Goal: Task Accomplishment & Management: Manage account settings

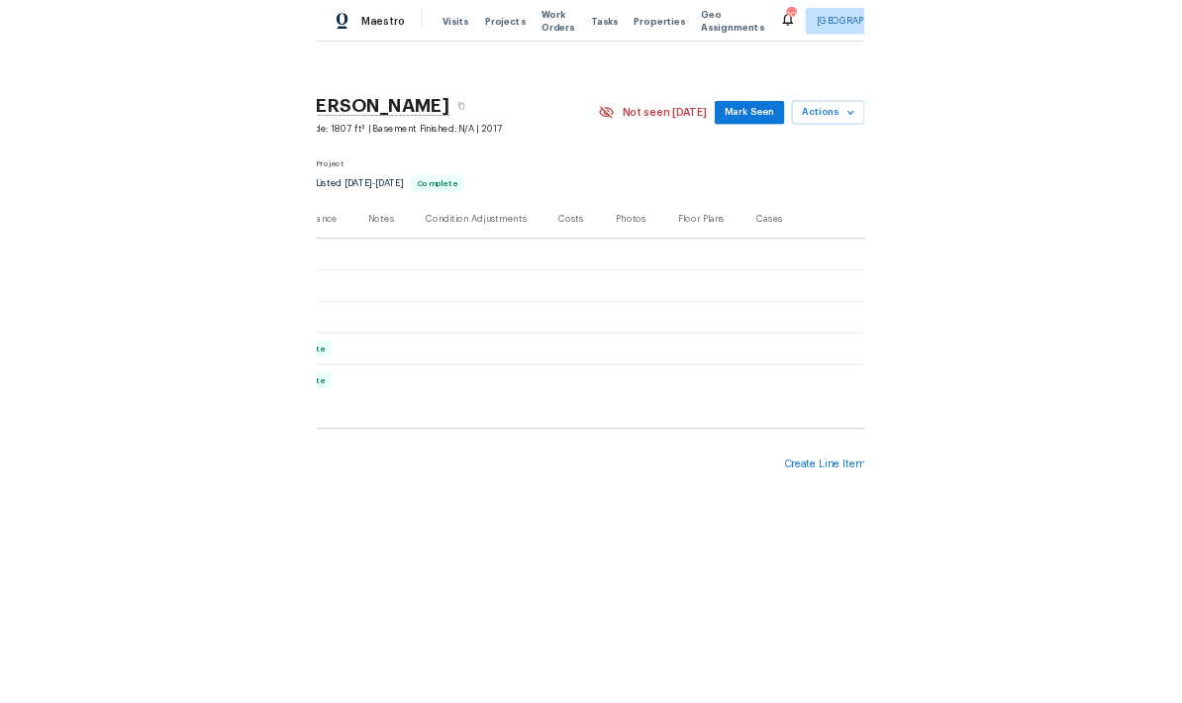
scroll to position [0, 293]
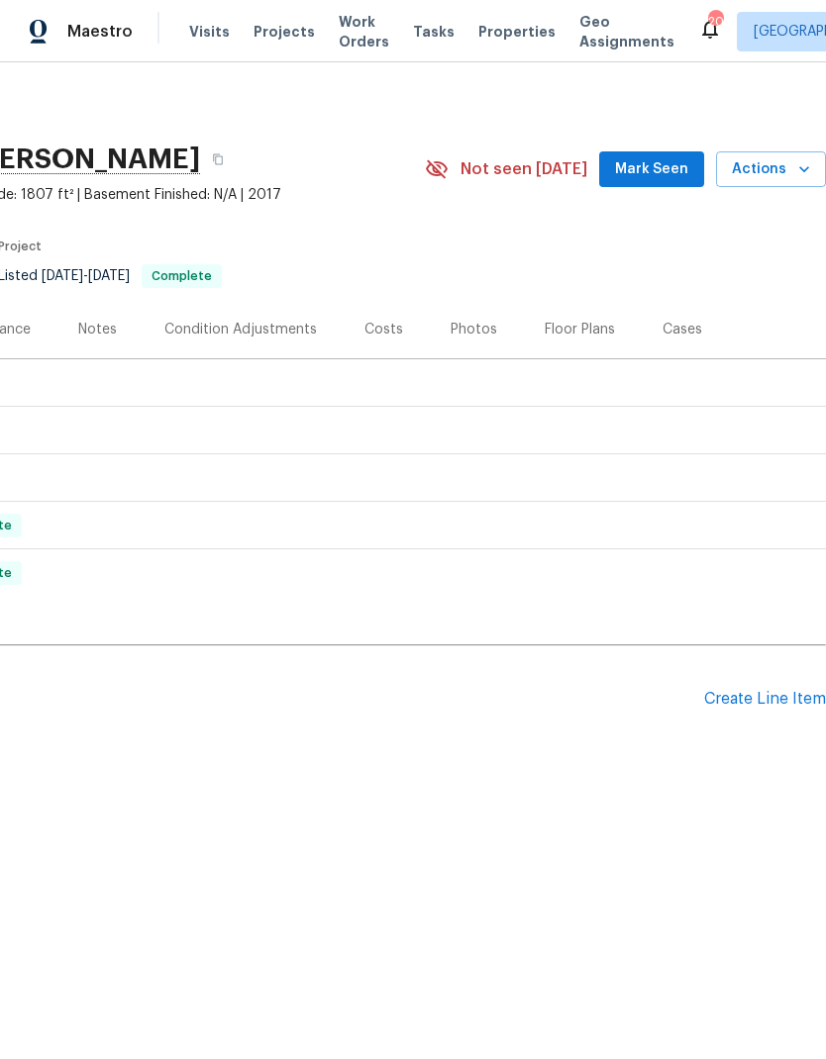
click at [790, 701] on div "Create Line Item" at bounding box center [765, 699] width 122 height 19
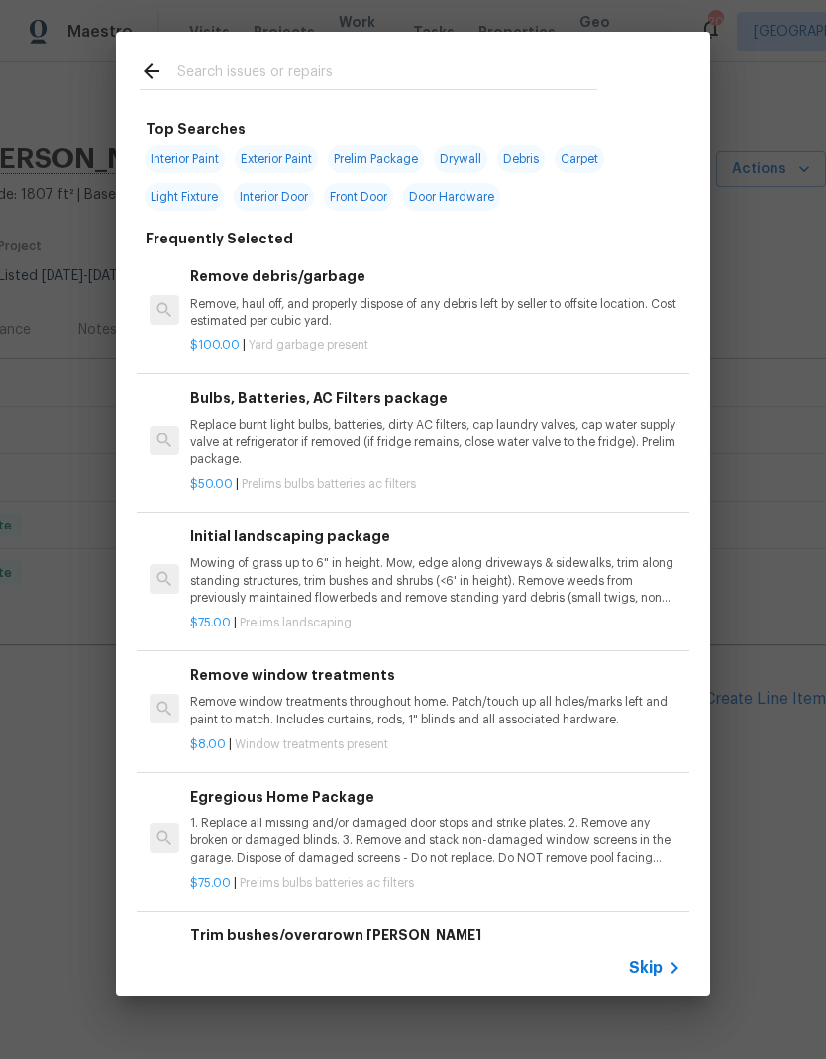
click at [566, 75] on input "text" at bounding box center [387, 74] width 420 height 30
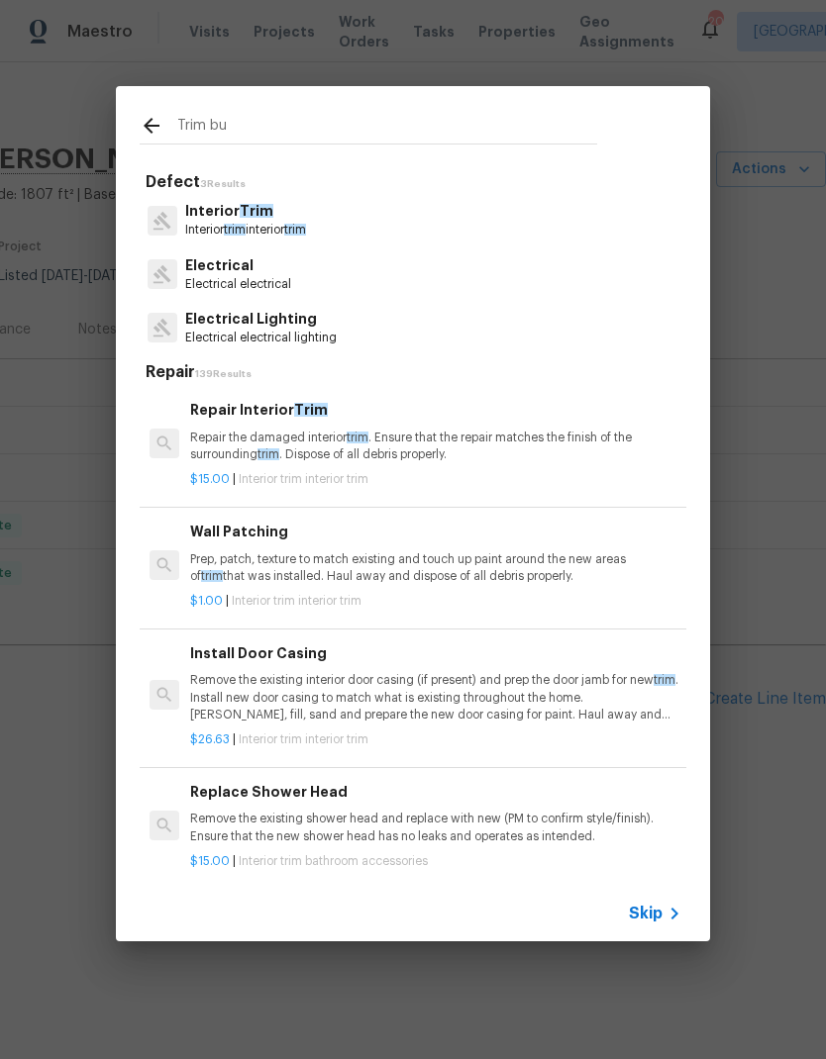
type input "Trim bus"
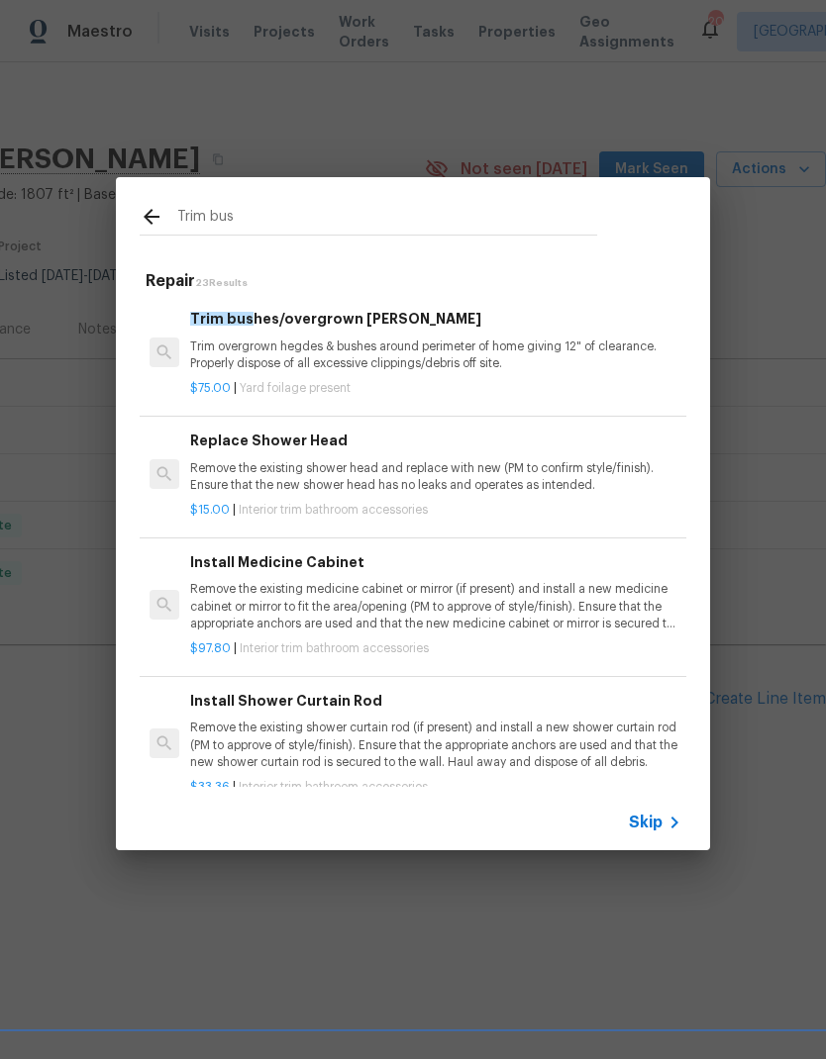
click at [443, 360] on p "Trim overgrown hegdes & bushes around perimeter of home giving 12" of clearance…" at bounding box center [435, 356] width 491 height 34
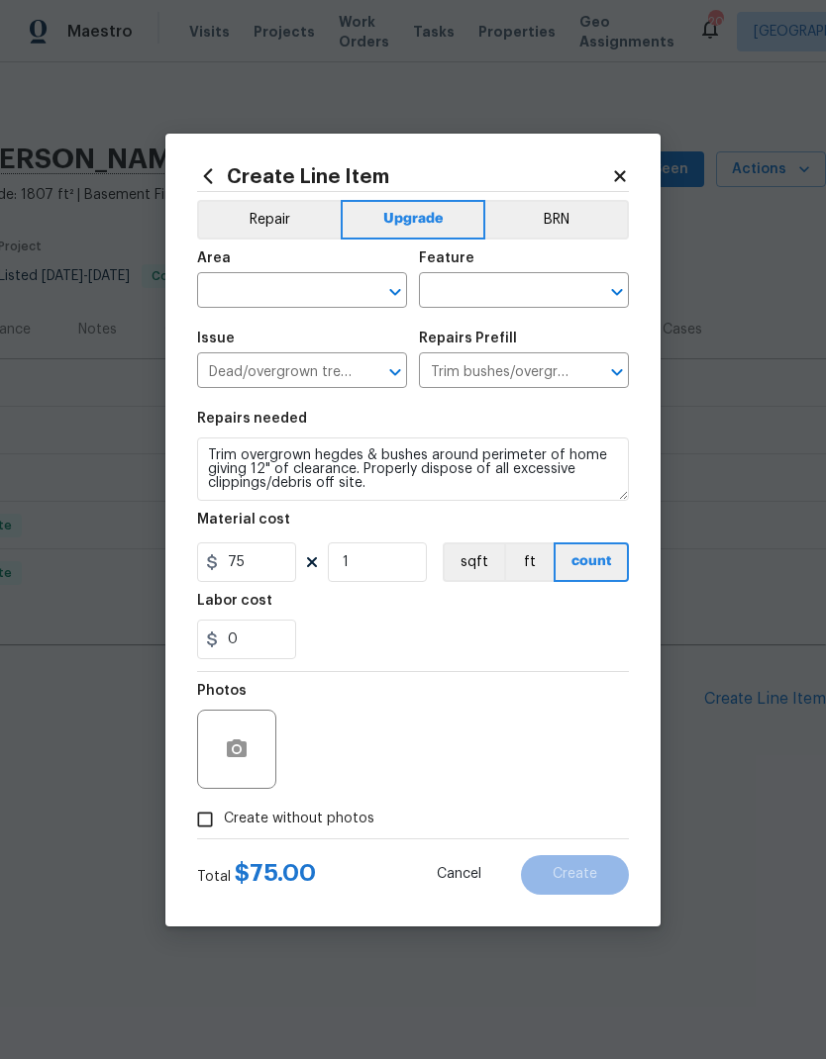
click at [323, 287] on input "text" at bounding box center [274, 292] width 154 height 31
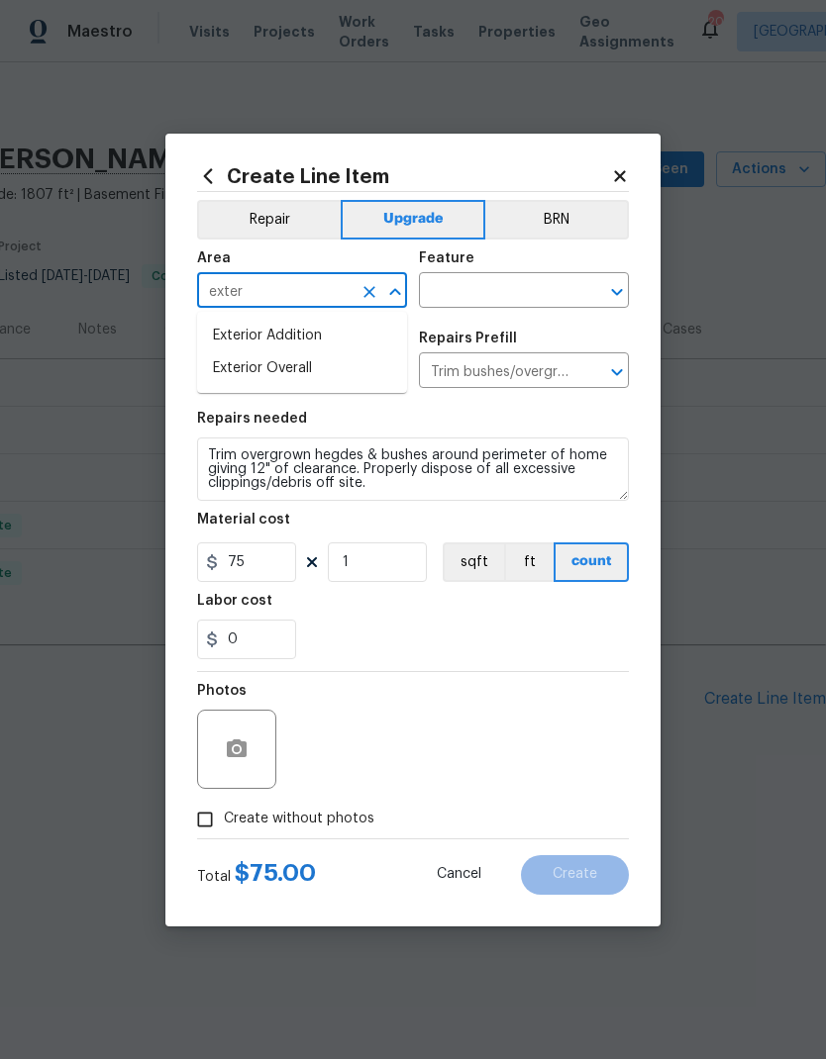
click at [327, 374] on li "Exterior Overall" at bounding box center [302, 368] width 210 height 33
type input "Exterior Overall"
click at [509, 313] on div "Area Exterior Overall ​ Feature ​" at bounding box center [413, 280] width 432 height 80
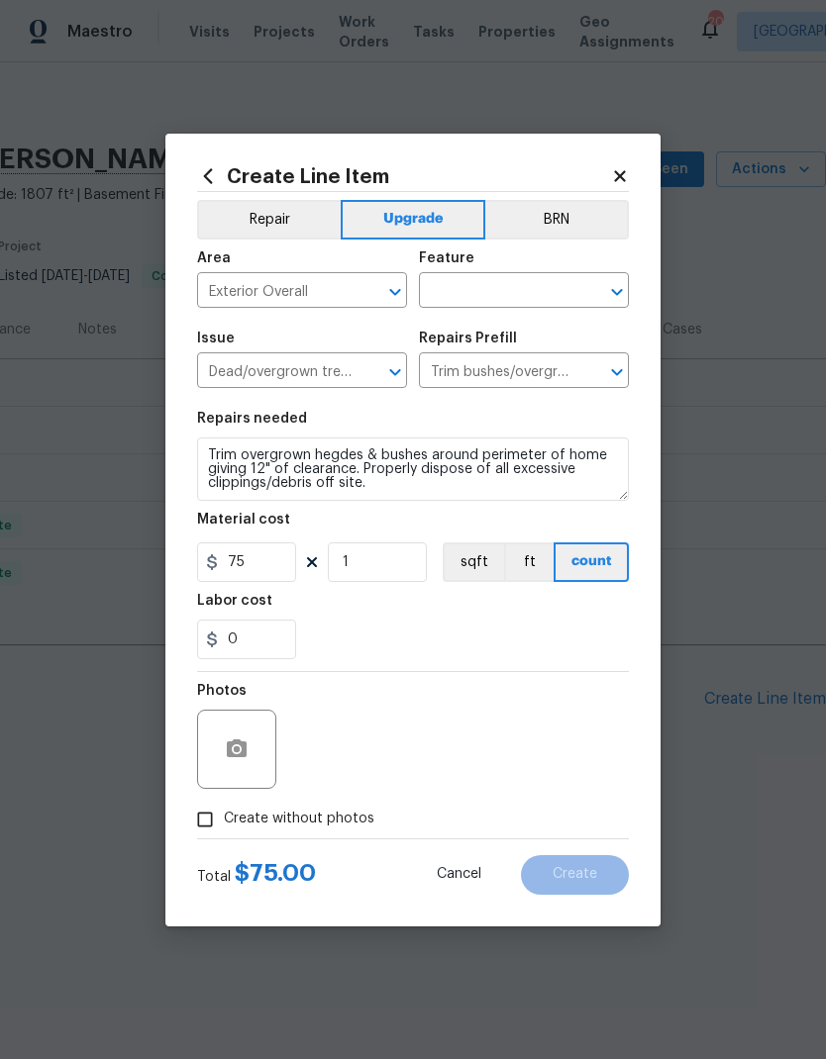
click at [536, 296] on input "text" at bounding box center [496, 292] width 154 height 31
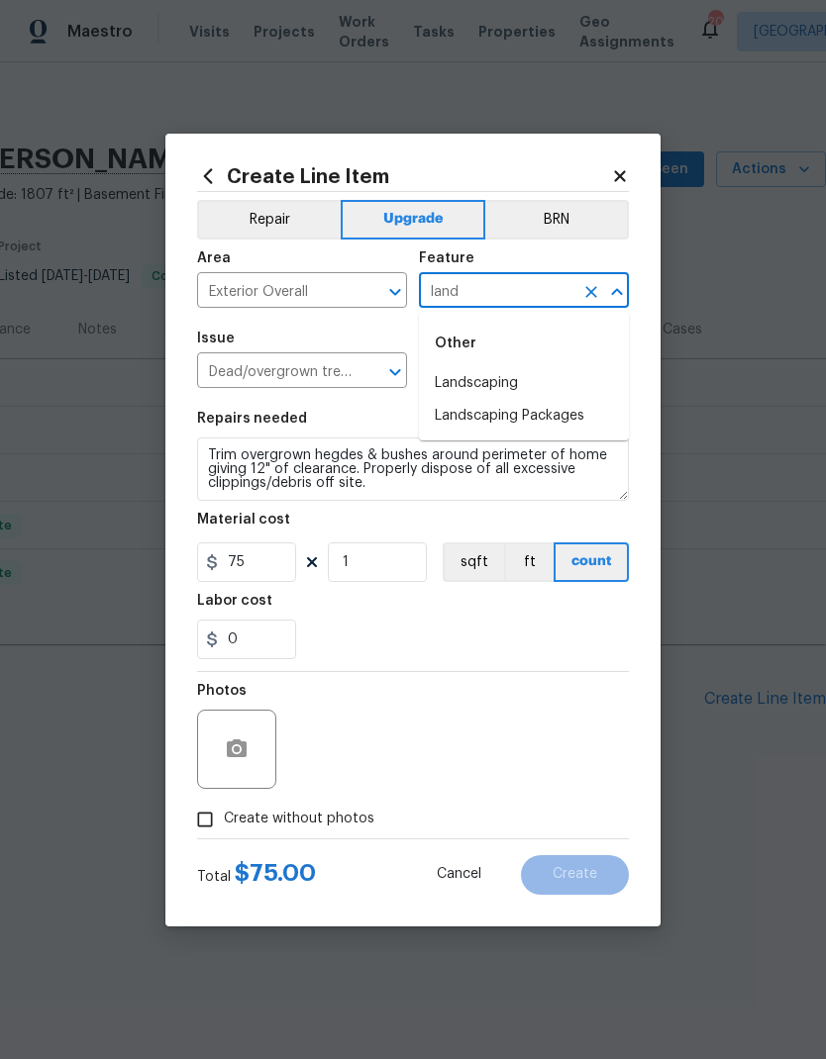
click at [501, 388] on li "Landscaping" at bounding box center [524, 383] width 210 height 33
type input "Landscaping"
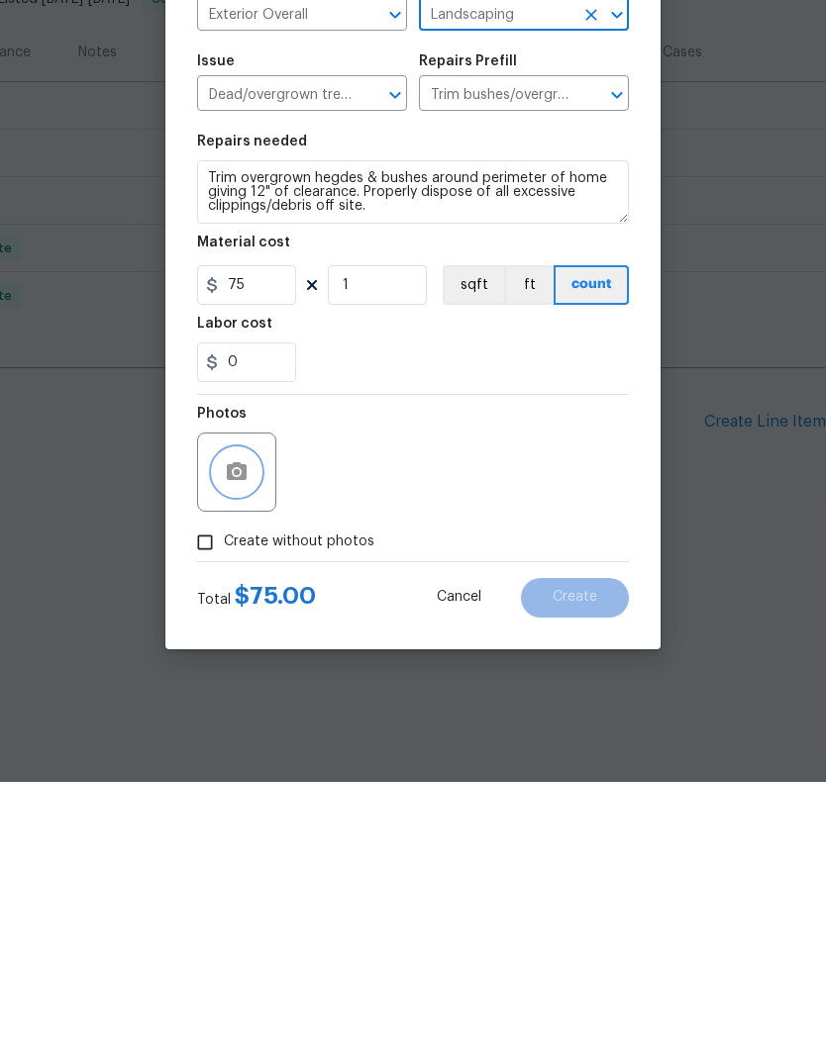
click at [236, 745] on circle "button" at bounding box center [237, 748] width 6 height 6
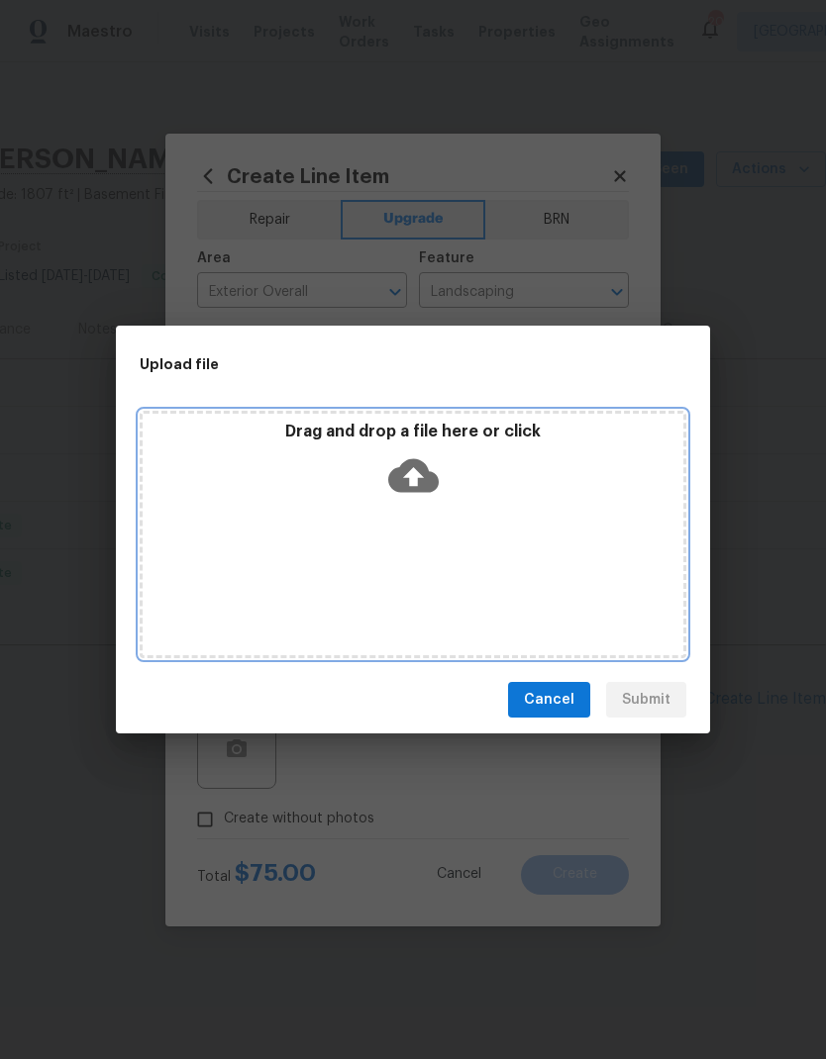
click at [447, 437] on p "Drag and drop a file here or click" at bounding box center [413, 432] width 541 height 21
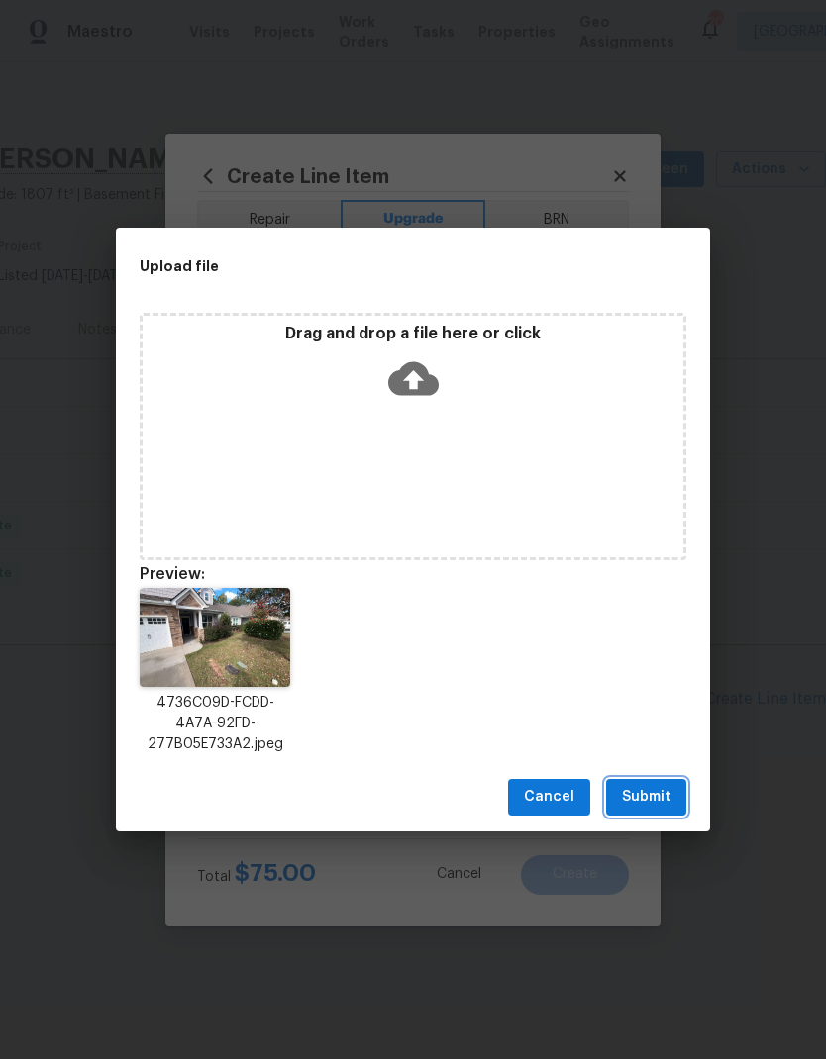
click at [670, 791] on button "Submit" at bounding box center [646, 797] width 80 height 37
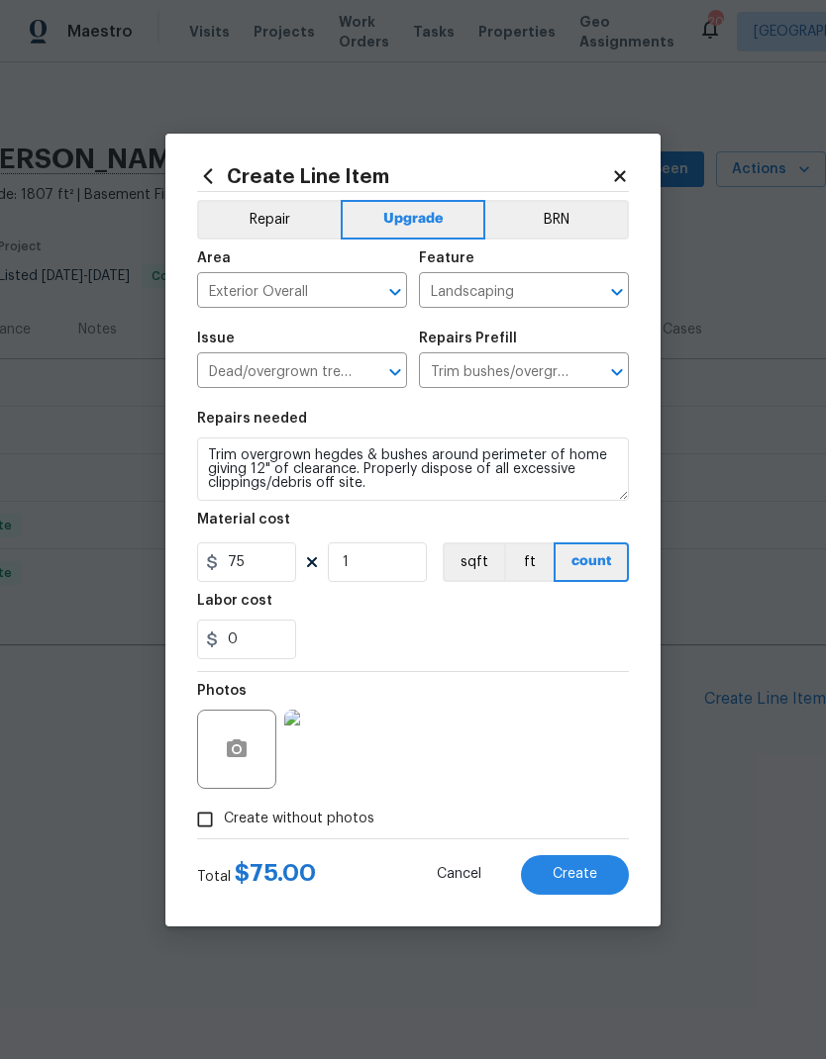
click at [572, 881] on span "Create" at bounding box center [574, 874] width 45 height 15
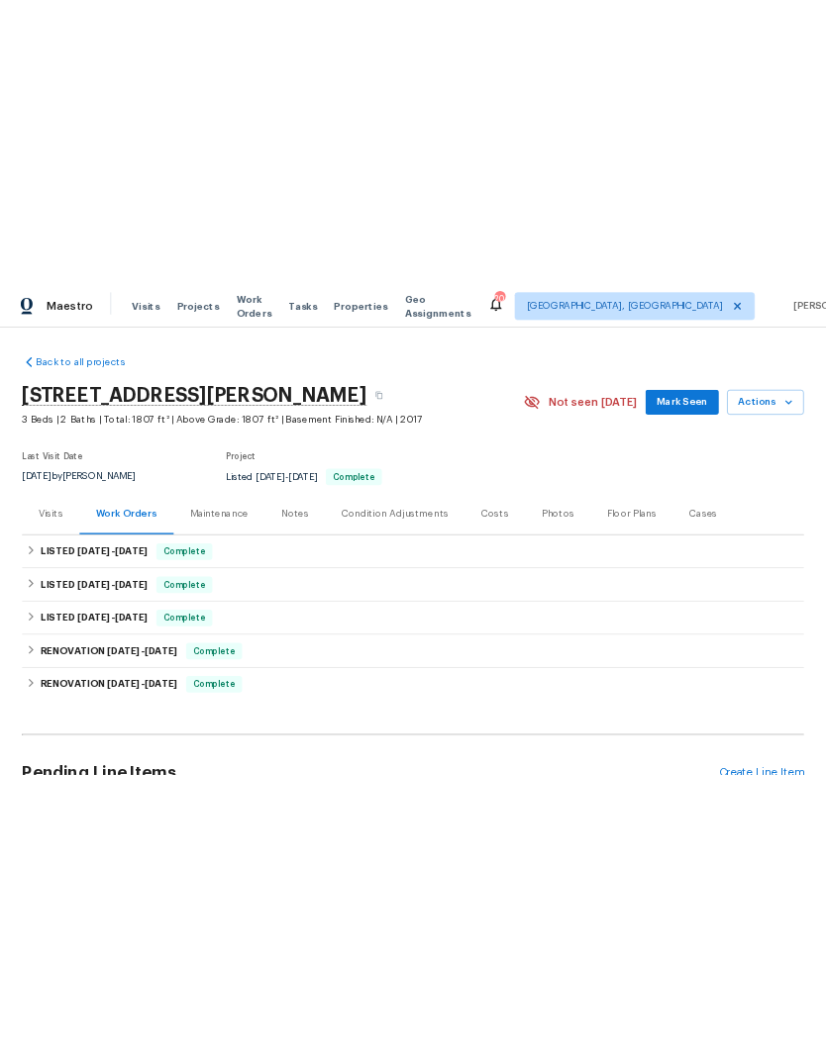
scroll to position [0, 0]
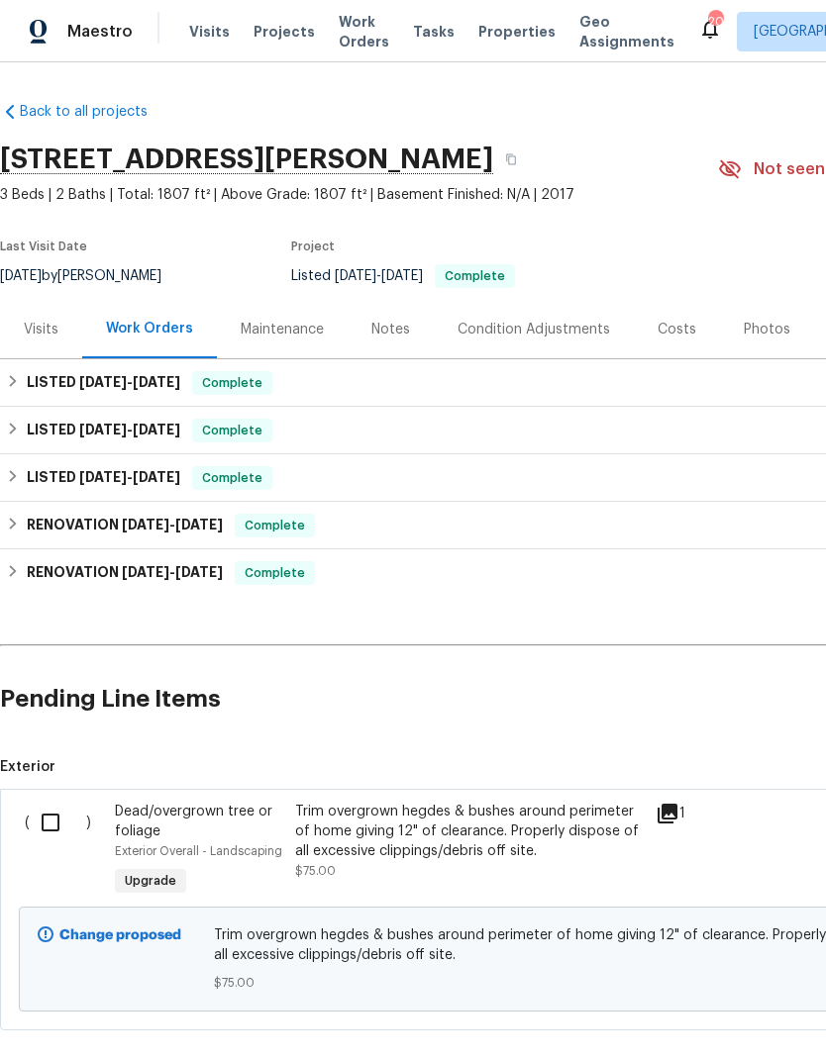
click at [55, 819] on input "checkbox" at bounding box center [58, 823] width 56 height 42
checkbox input "true"
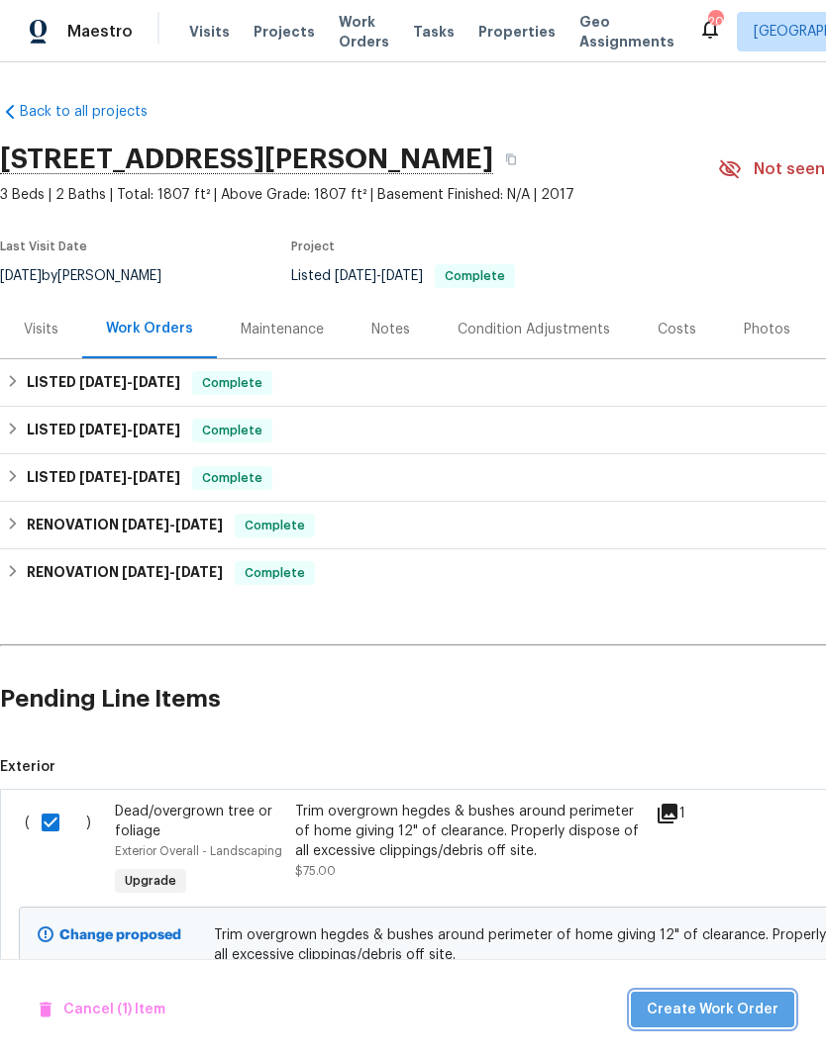
click at [725, 1010] on span "Create Work Order" at bounding box center [712, 1010] width 132 height 25
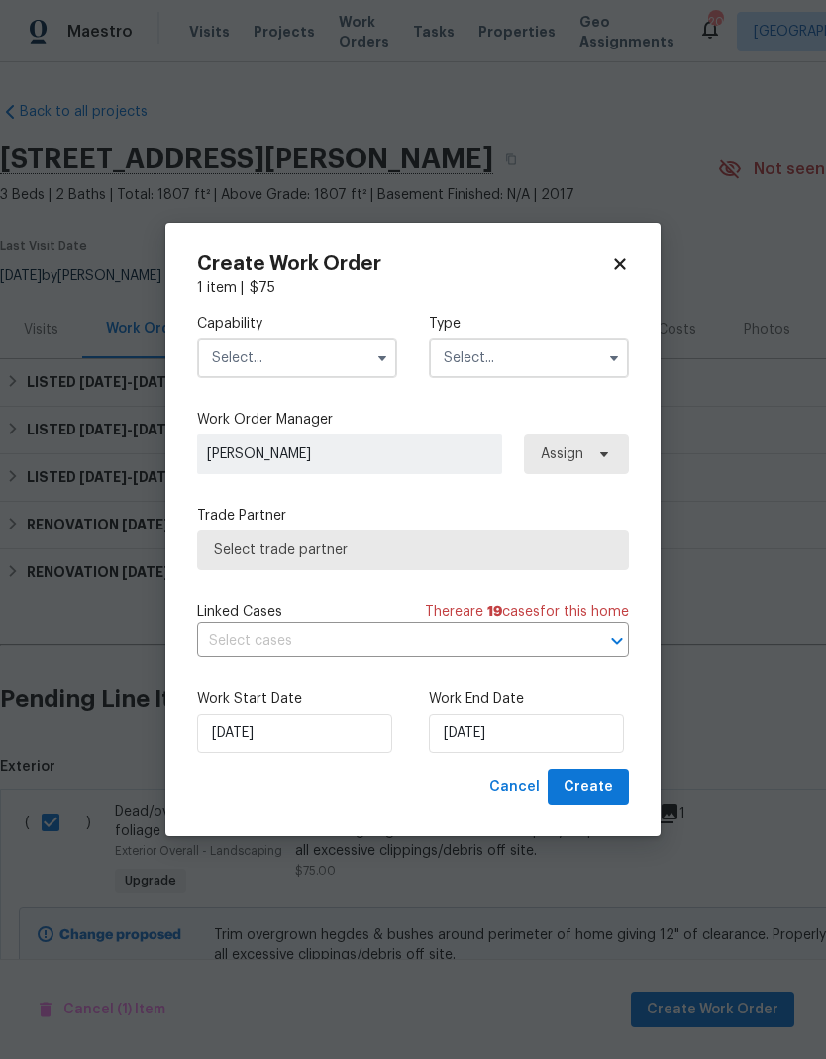
click at [259, 354] on input "text" at bounding box center [297, 359] width 200 height 40
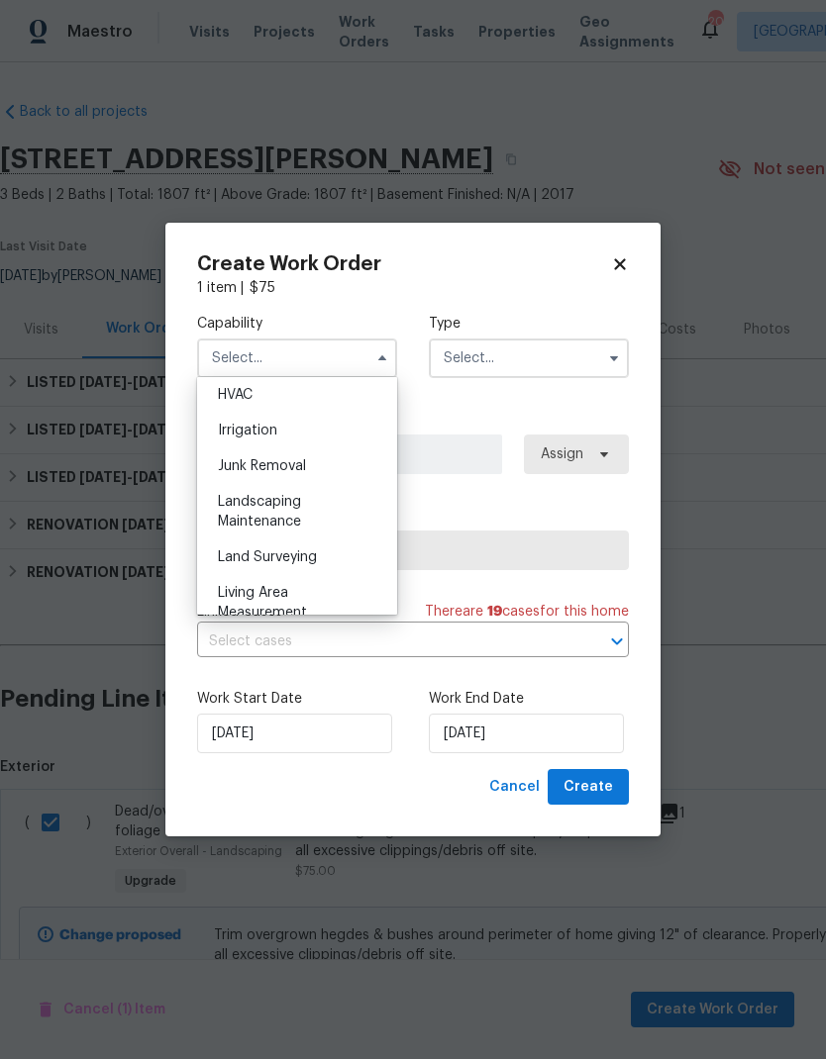
scroll to position [1203, 0]
click at [224, 505] on span "Landscaping Maintenance" at bounding box center [259, 510] width 83 height 34
type input "Landscaping Maintenance"
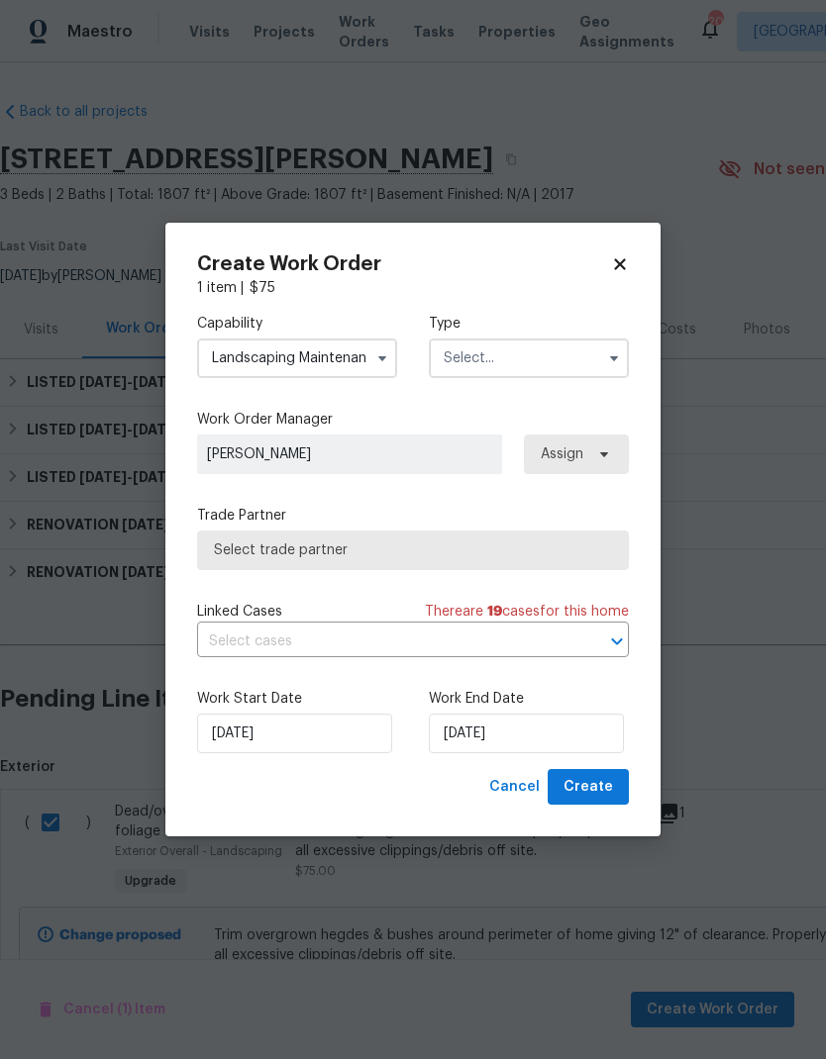
click at [576, 340] on input "text" at bounding box center [529, 359] width 200 height 40
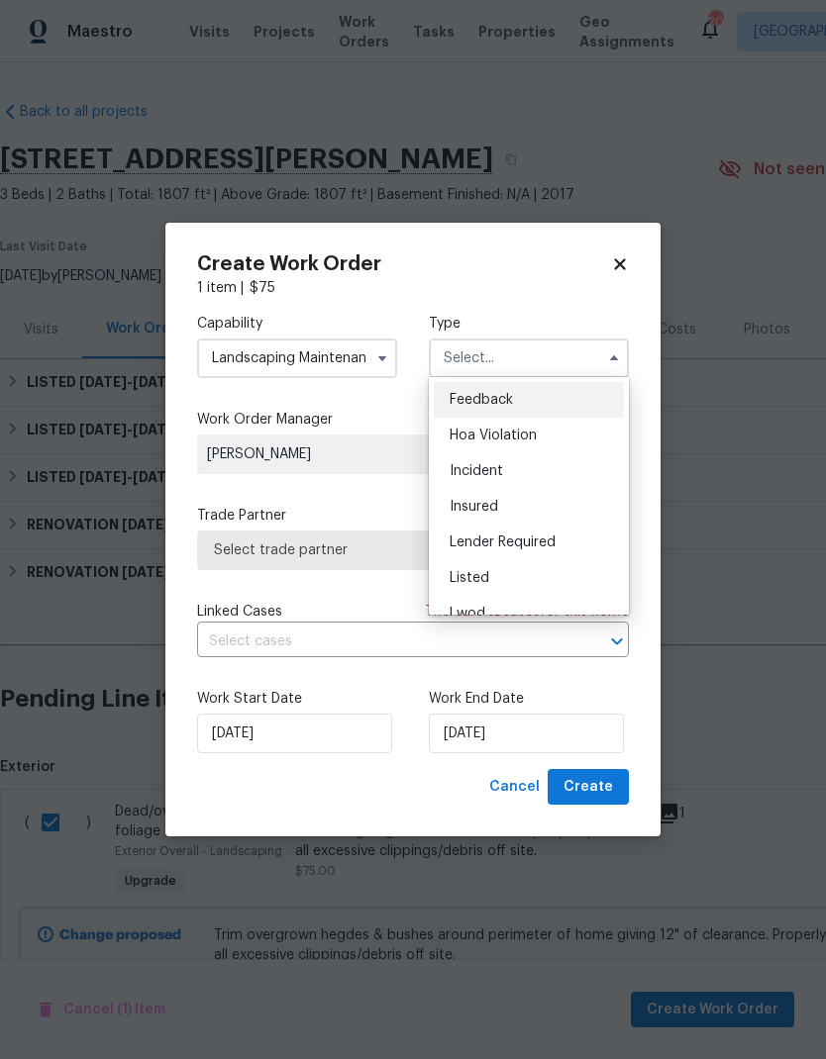
click at [485, 574] on span "Listed" at bounding box center [469, 578] width 40 height 14
type input "Listed"
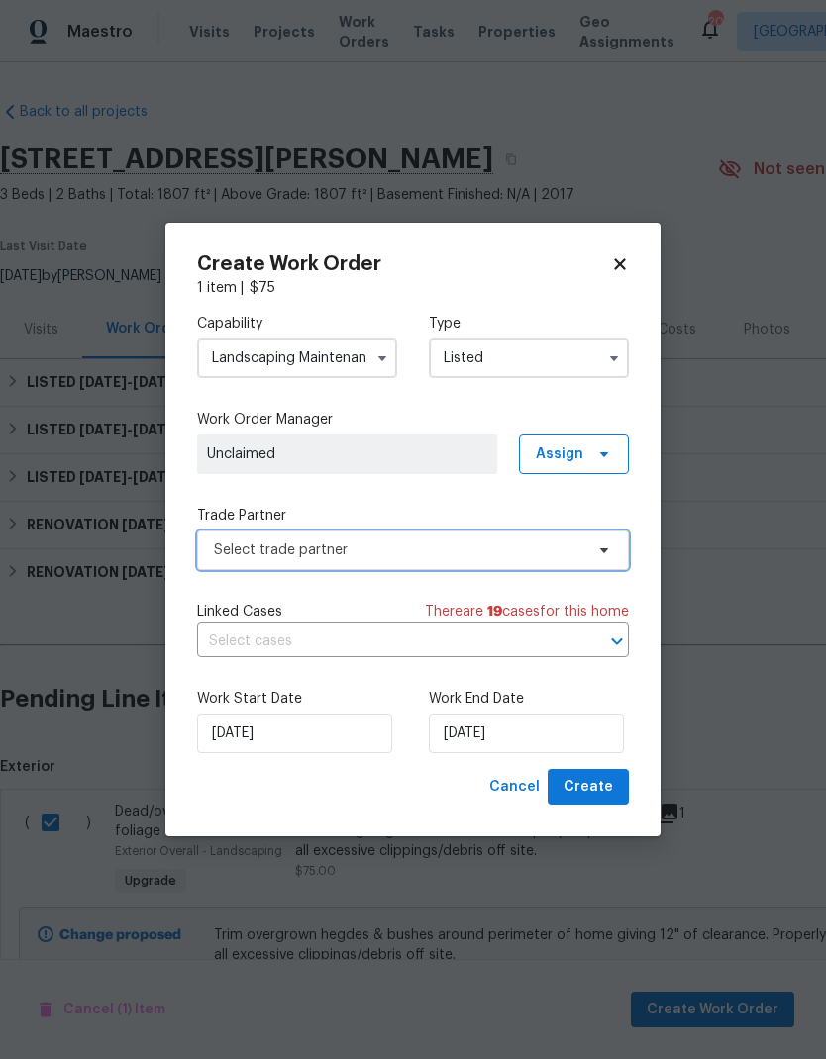
click at [260, 551] on span "Select trade partner" at bounding box center [398, 551] width 369 height 20
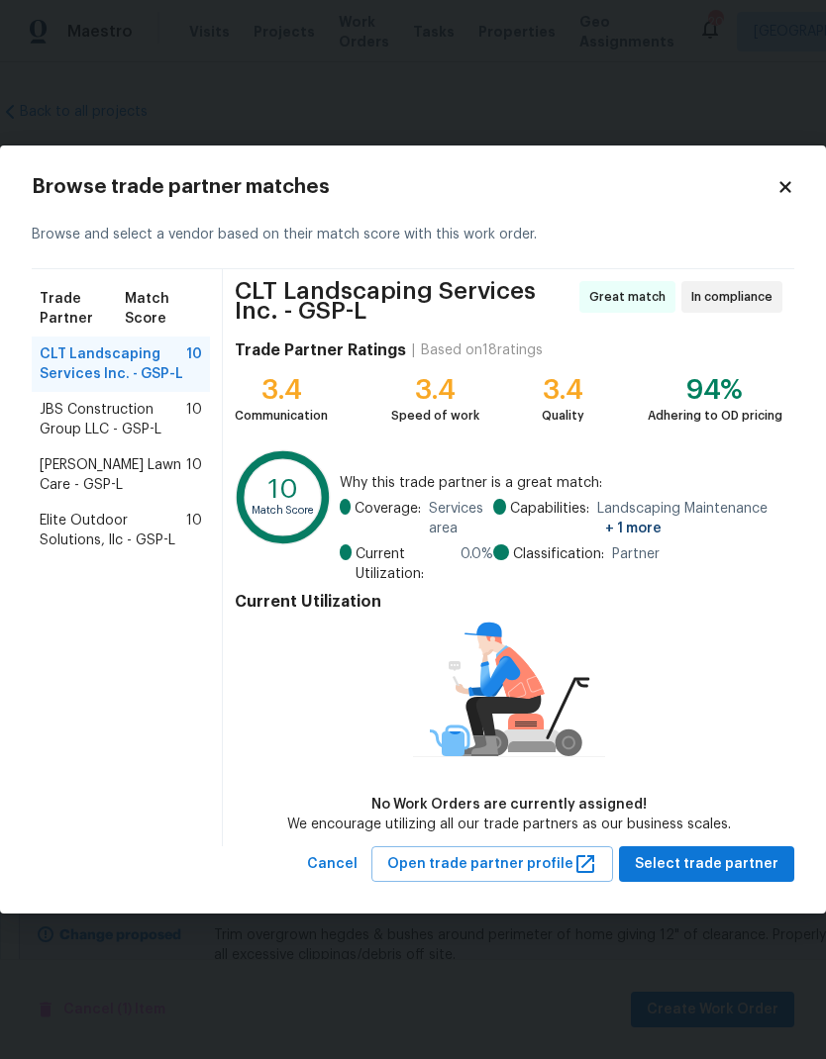
click at [72, 467] on span "Lemmon Lawn Care - GSP-L" at bounding box center [113, 475] width 147 height 40
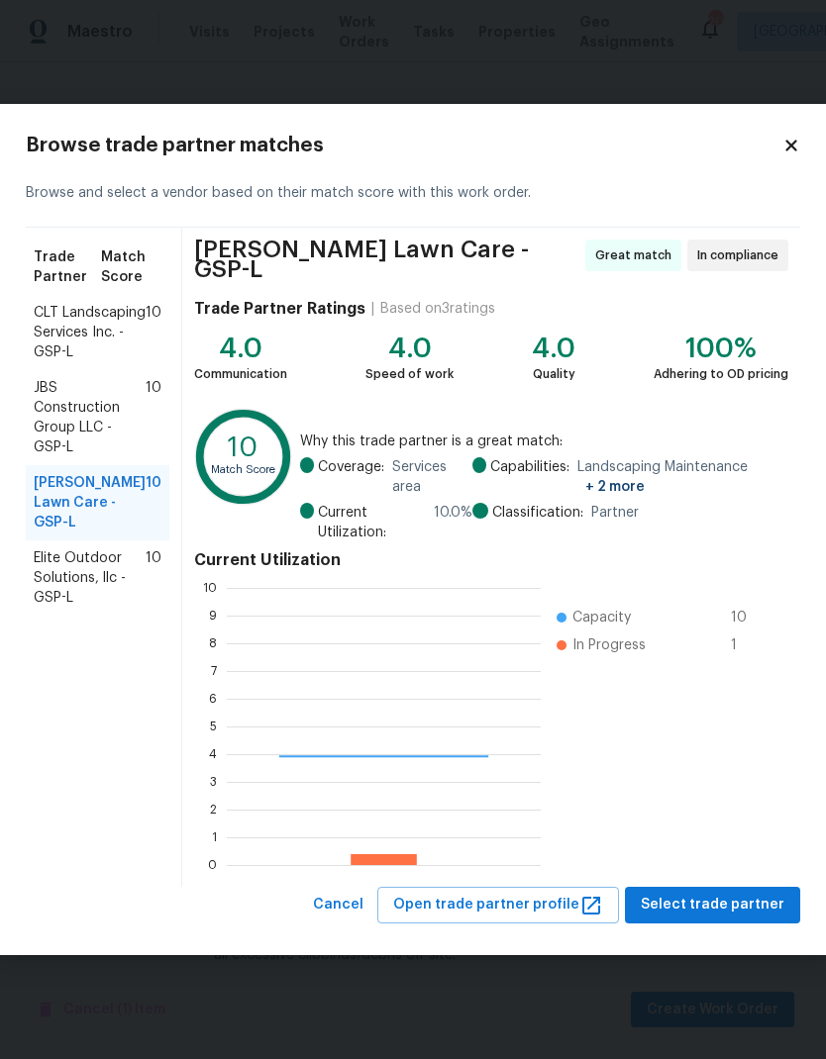
scroll to position [277, 314]
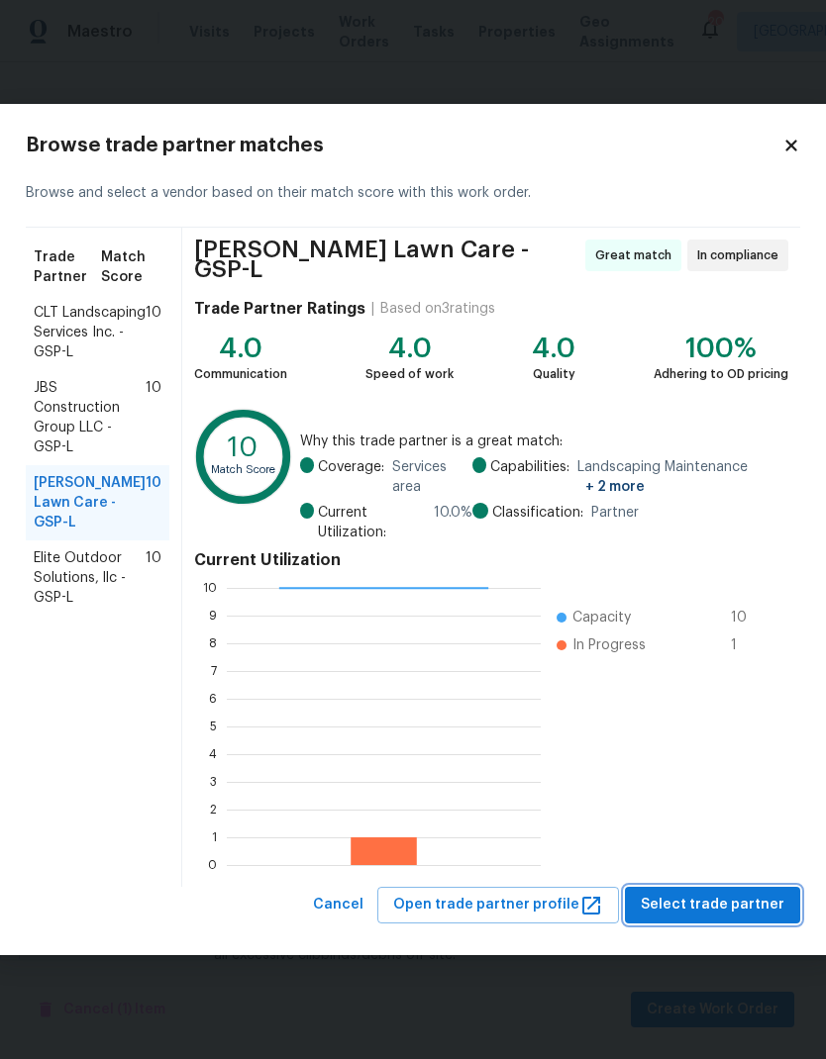
click at [720, 888] on button "Select trade partner" at bounding box center [712, 905] width 175 height 37
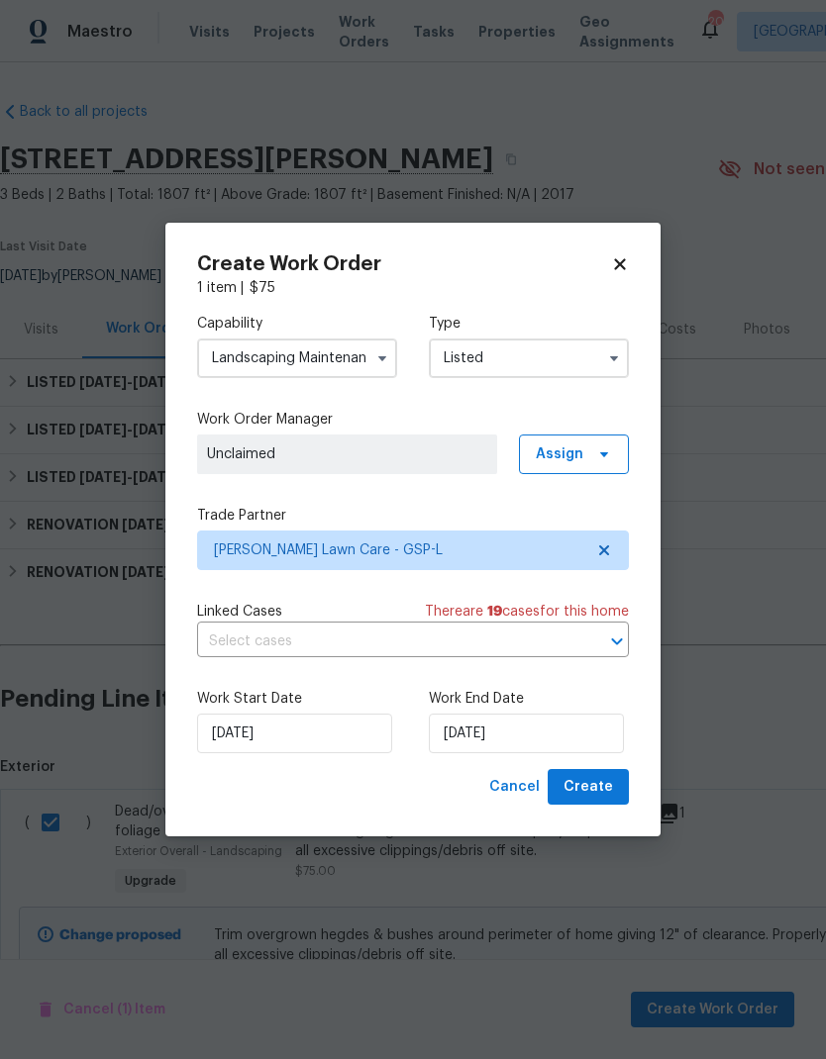
click at [549, 709] on label "Work End Date" at bounding box center [529, 699] width 200 height 20
click at [542, 722] on input "[DATE]" at bounding box center [526, 734] width 195 height 40
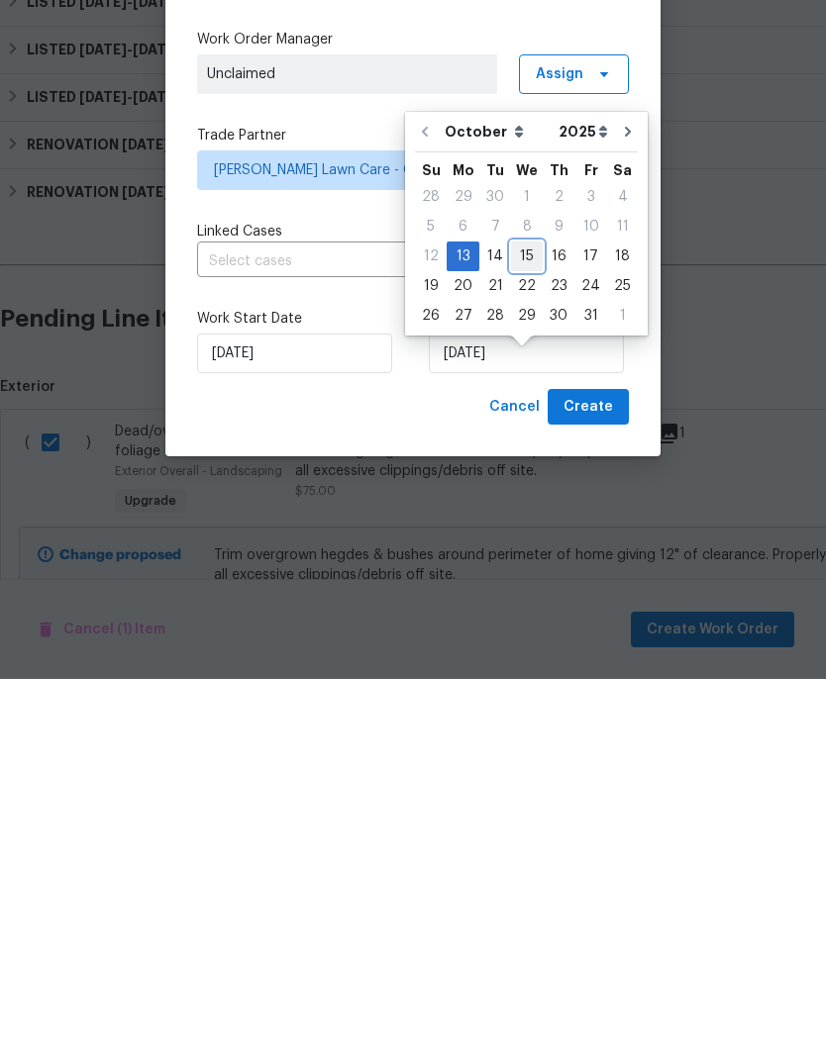
click at [517, 623] on div "15" at bounding box center [527, 637] width 32 height 28
type input "[DATE]"
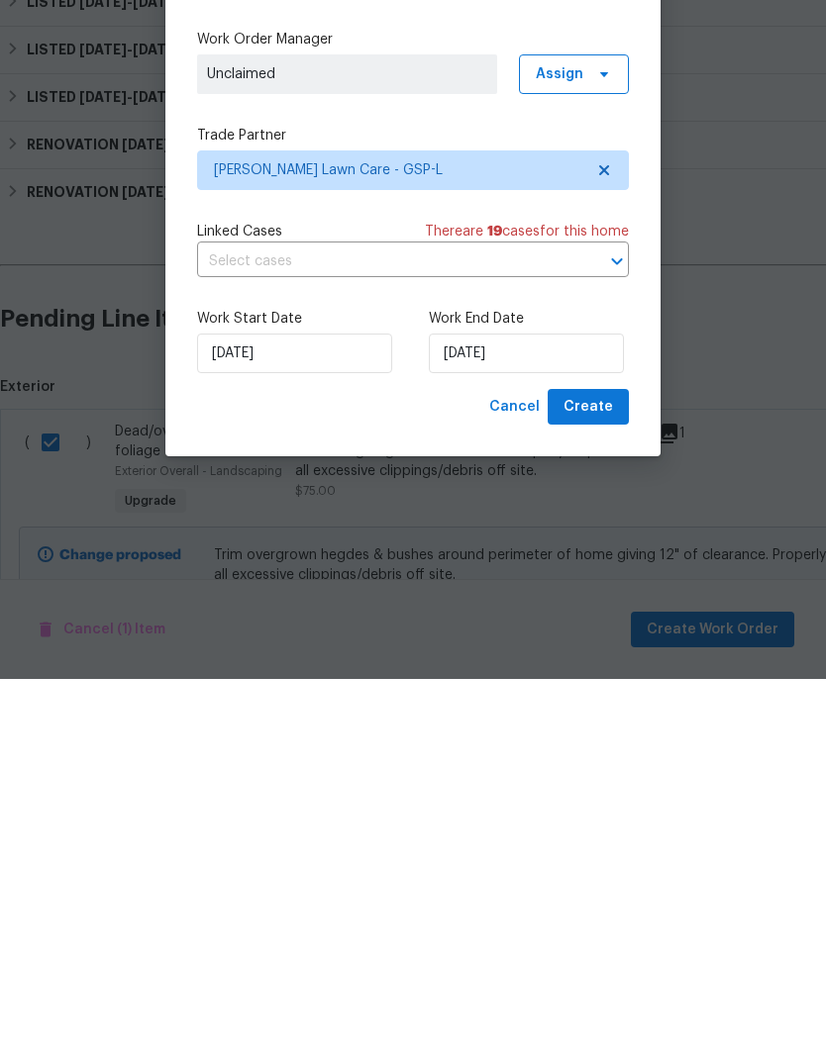
scroll to position [79, 0]
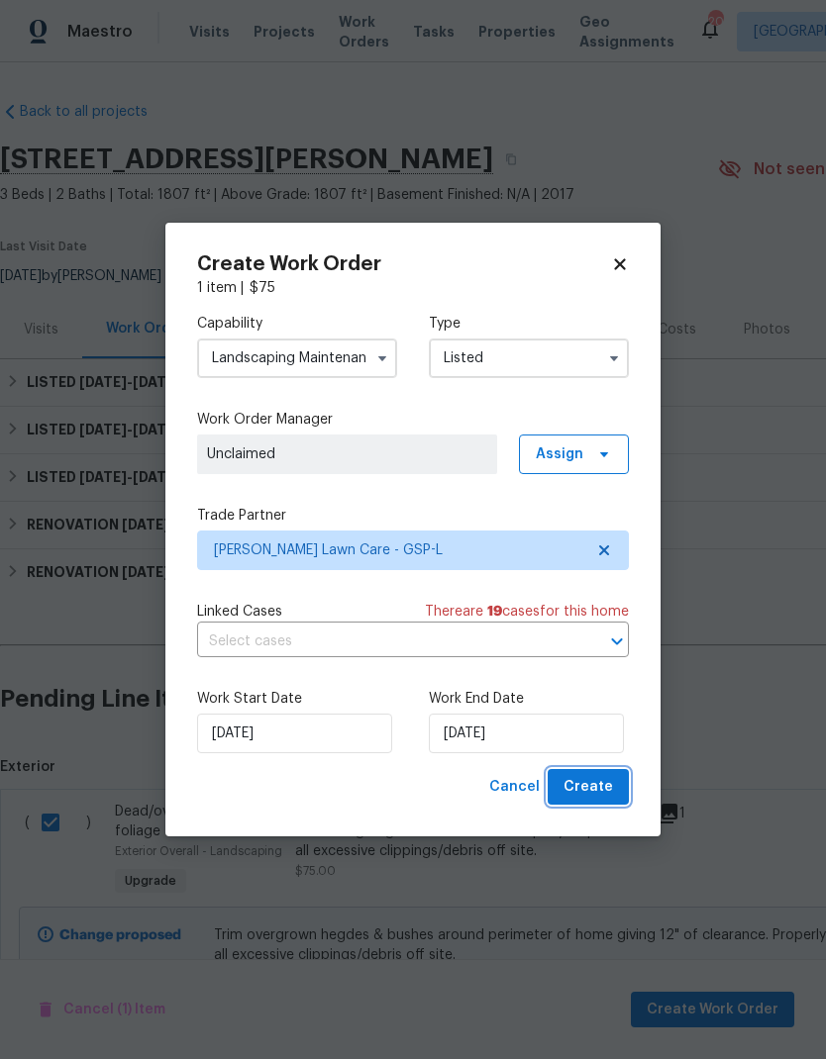
click at [612, 787] on span "Create" at bounding box center [587, 787] width 49 height 25
checkbox input "false"
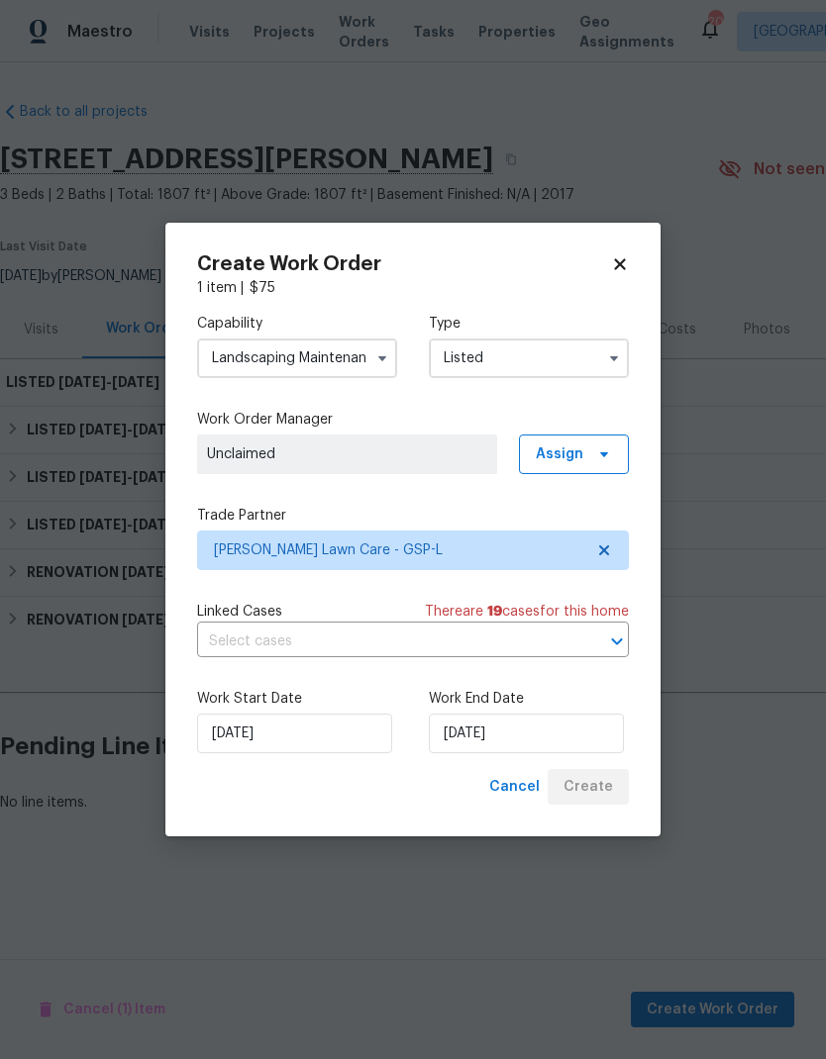
scroll to position [0, 0]
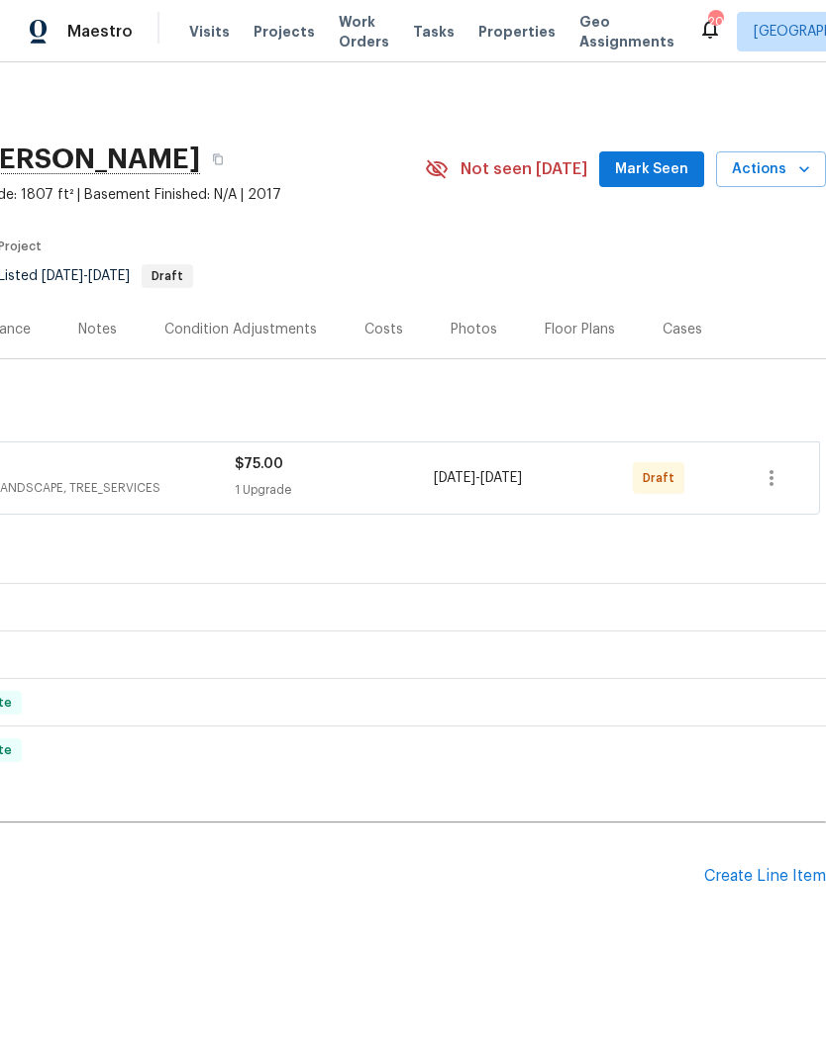
scroll to position [0, 293]
click at [763, 478] on icon "button" at bounding box center [771, 478] width 24 height 24
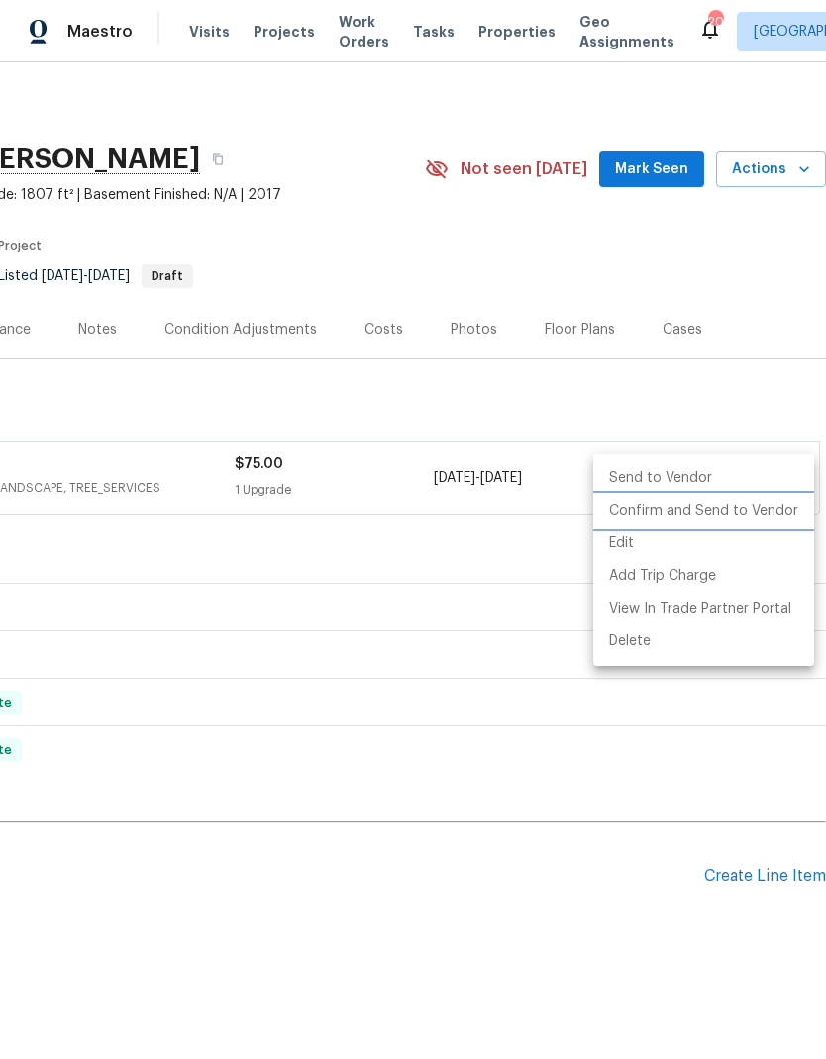
click at [736, 502] on li "Confirm and Send to Vendor" at bounding box center [703, 511] width 221 height 33
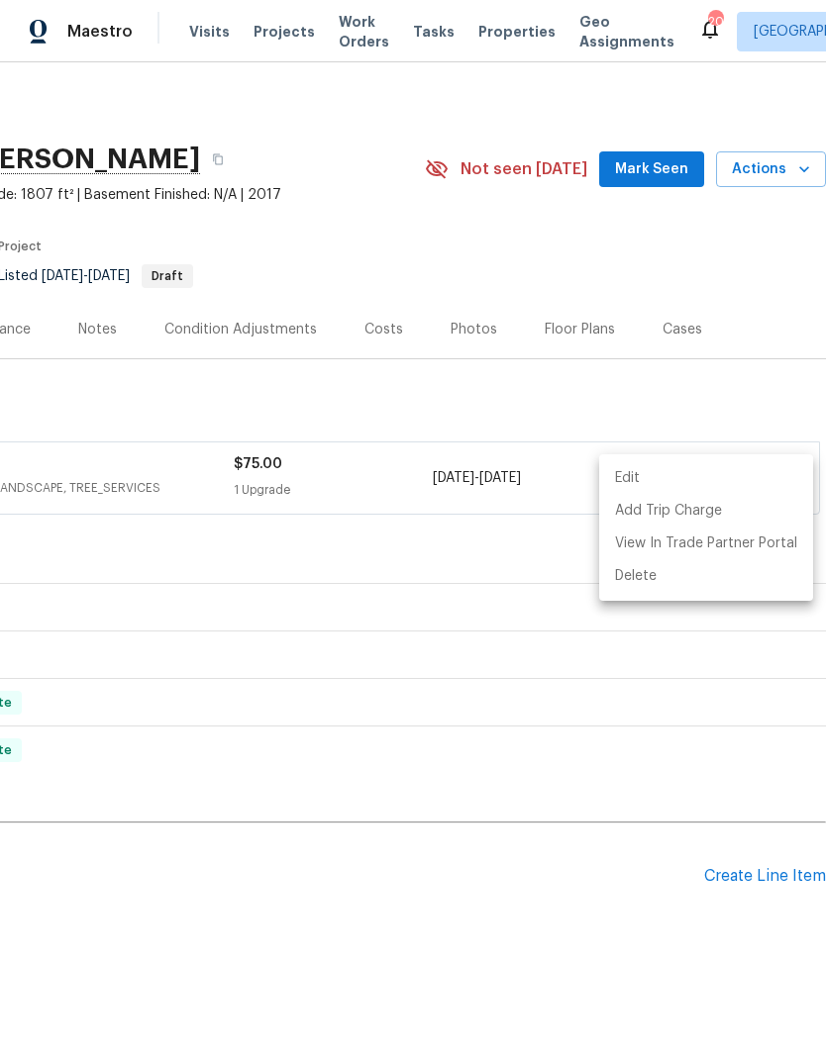
click at [716, 354] on div at bounding box center [413, 529] width 826 height 1059
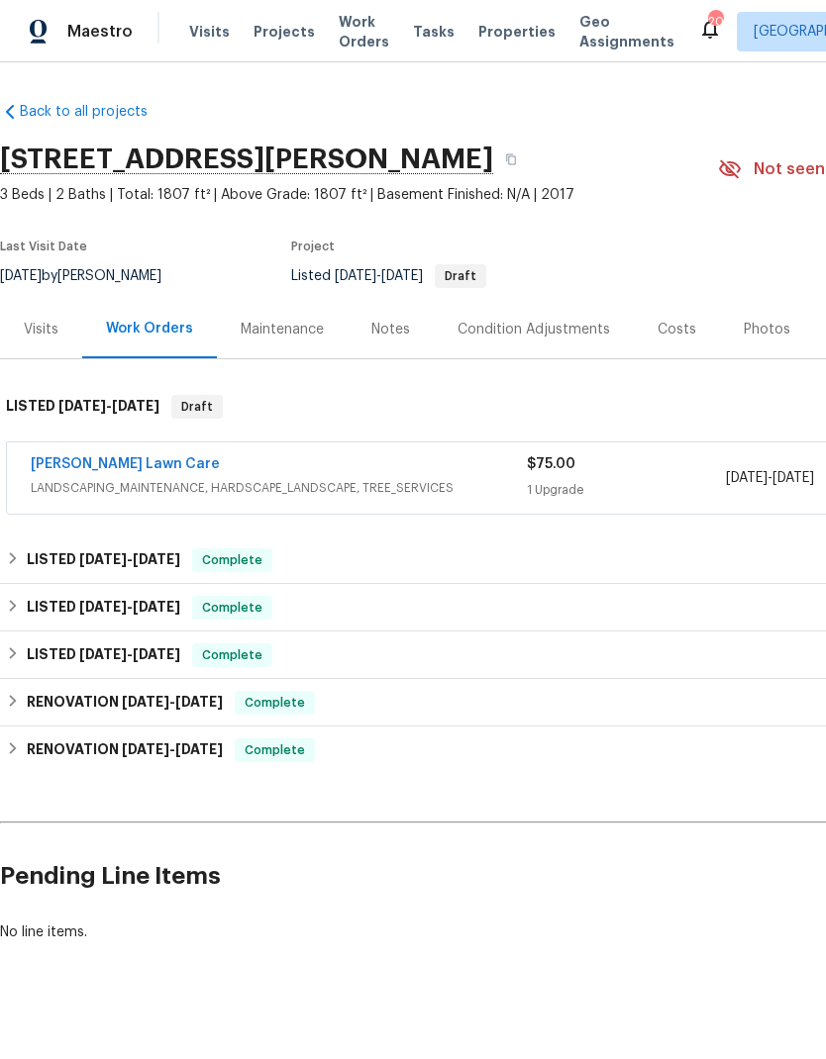
scroll to position [0, 0]
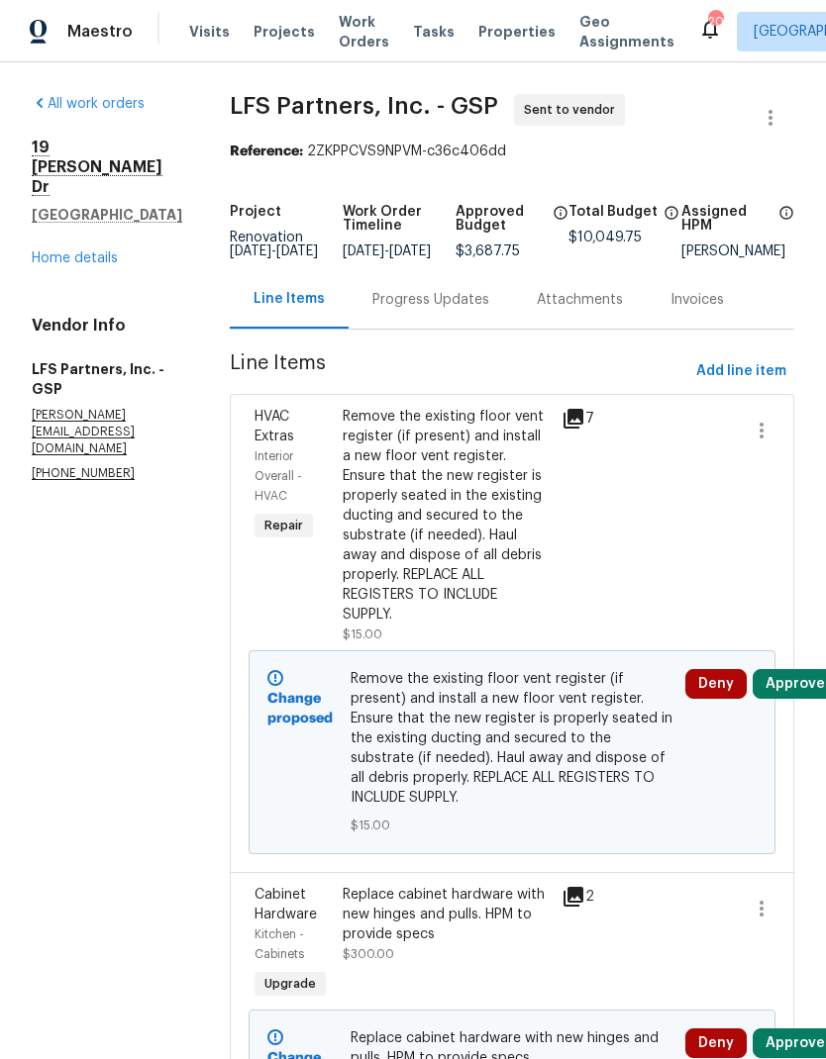
click at [787, 683] on button "Approve" at bounding box center [794, 684] width 85 height 30
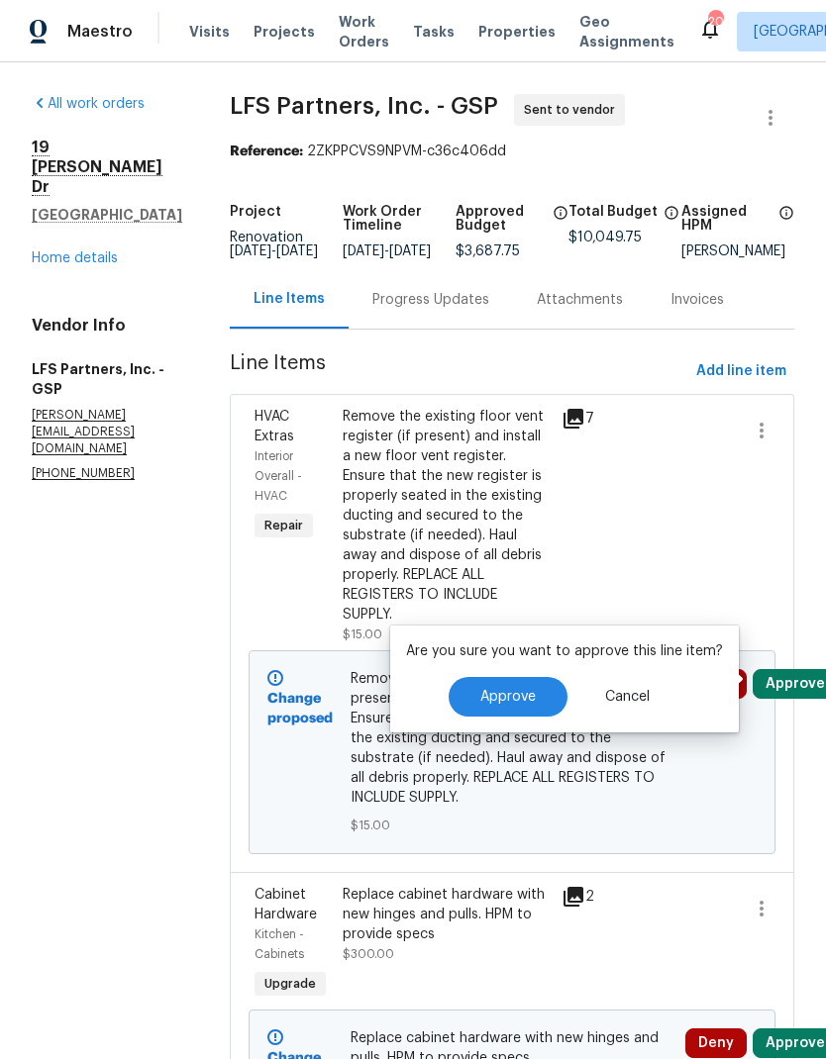
click at [514, 700] on span "Approve" at bounding box center [507, 697] width 55 height 15
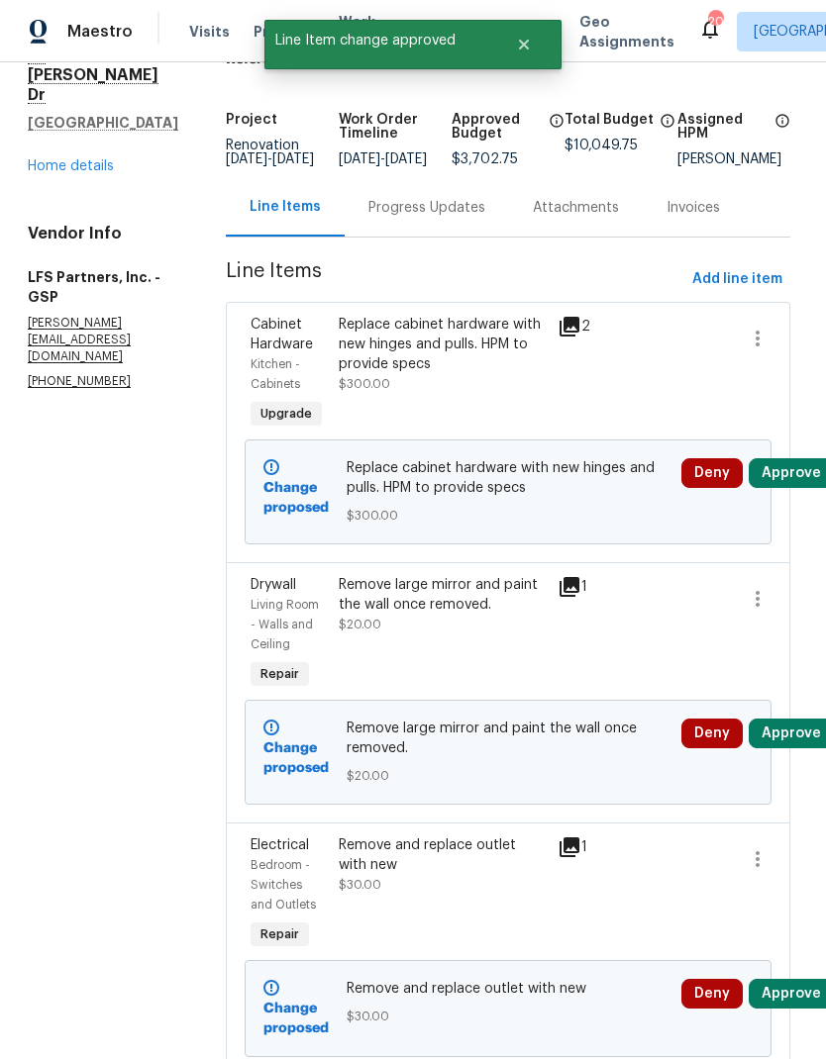
scroll to position [101, 4]
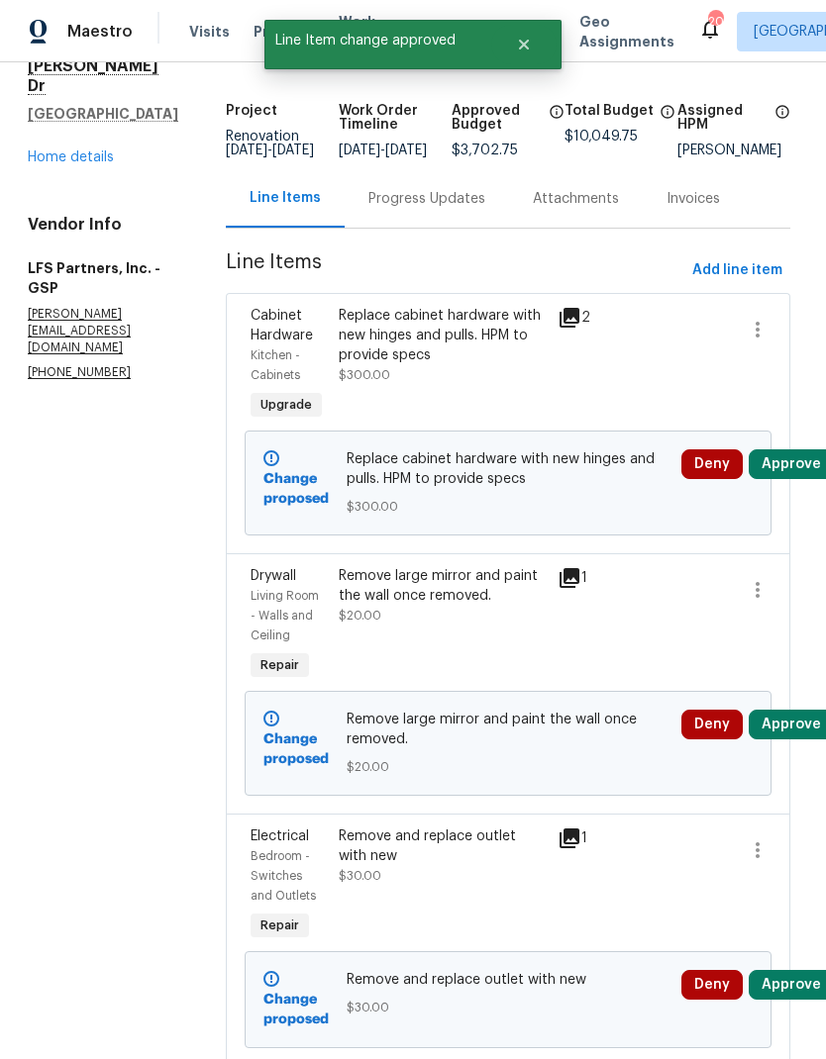
click at [785, 469] on button "Approve" at bounding box center [790, 464] width 85 height 30
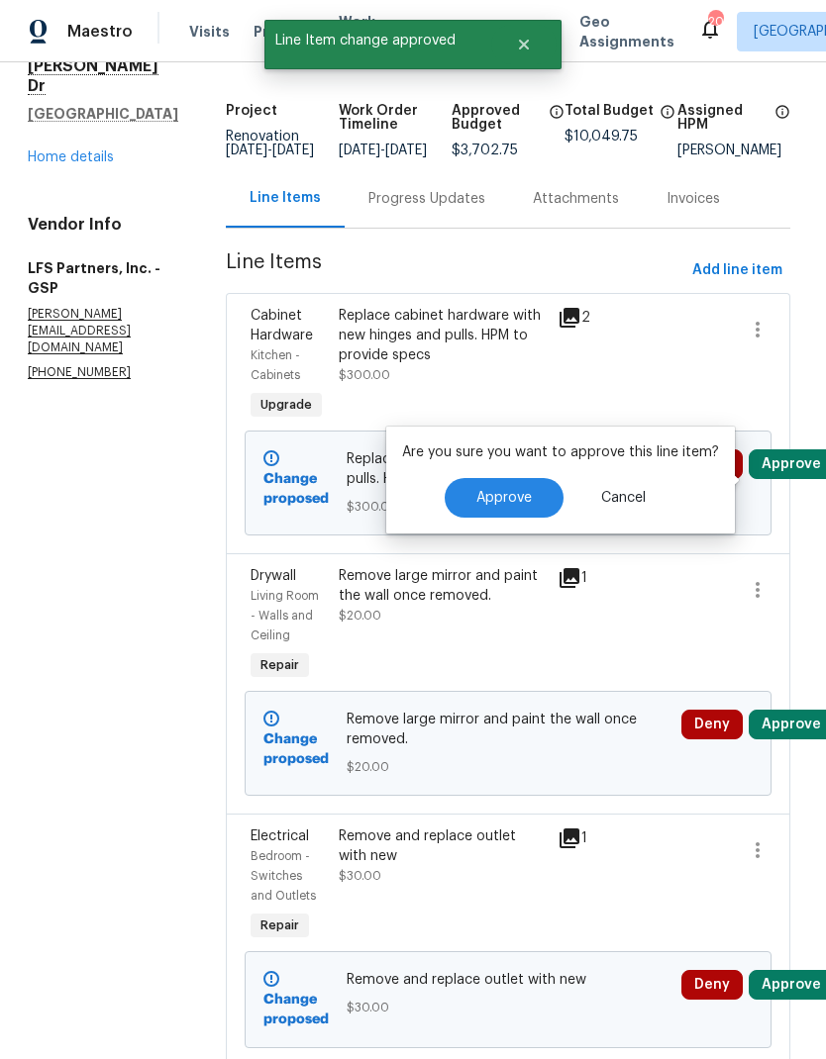
click at [521, 514] on button "Approve" at bounding box center [503, 498] width 119 height 40
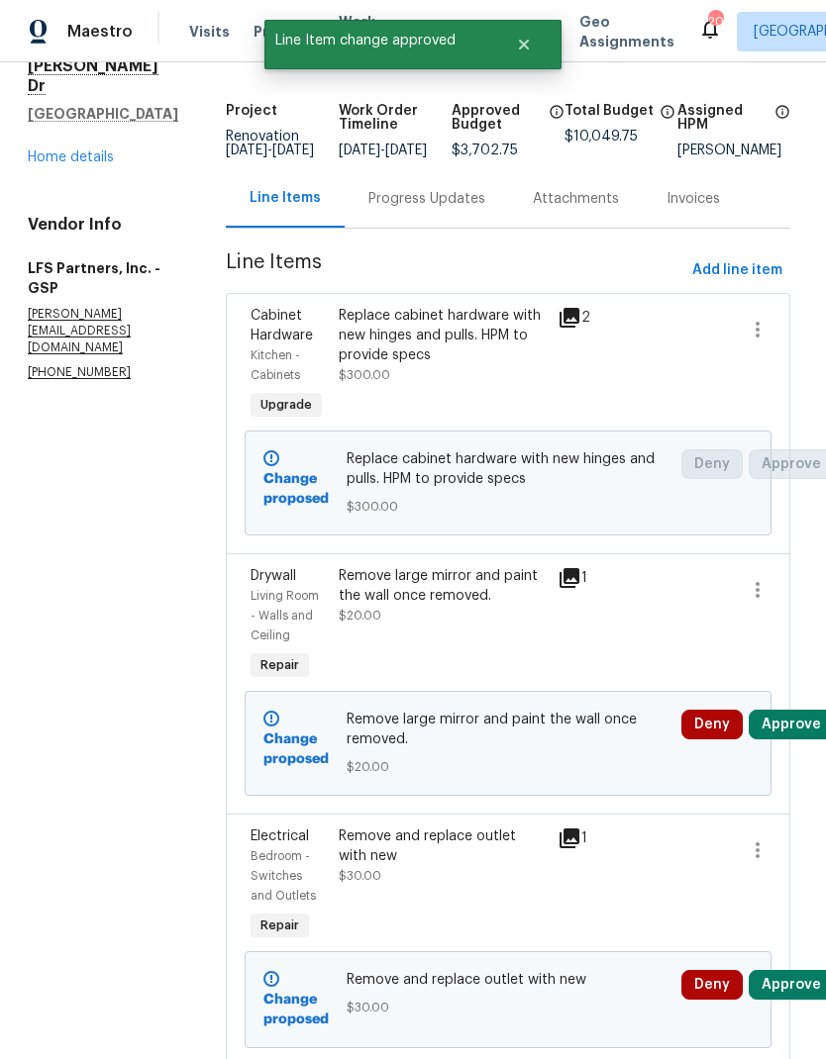
scroll to position [0, 0]
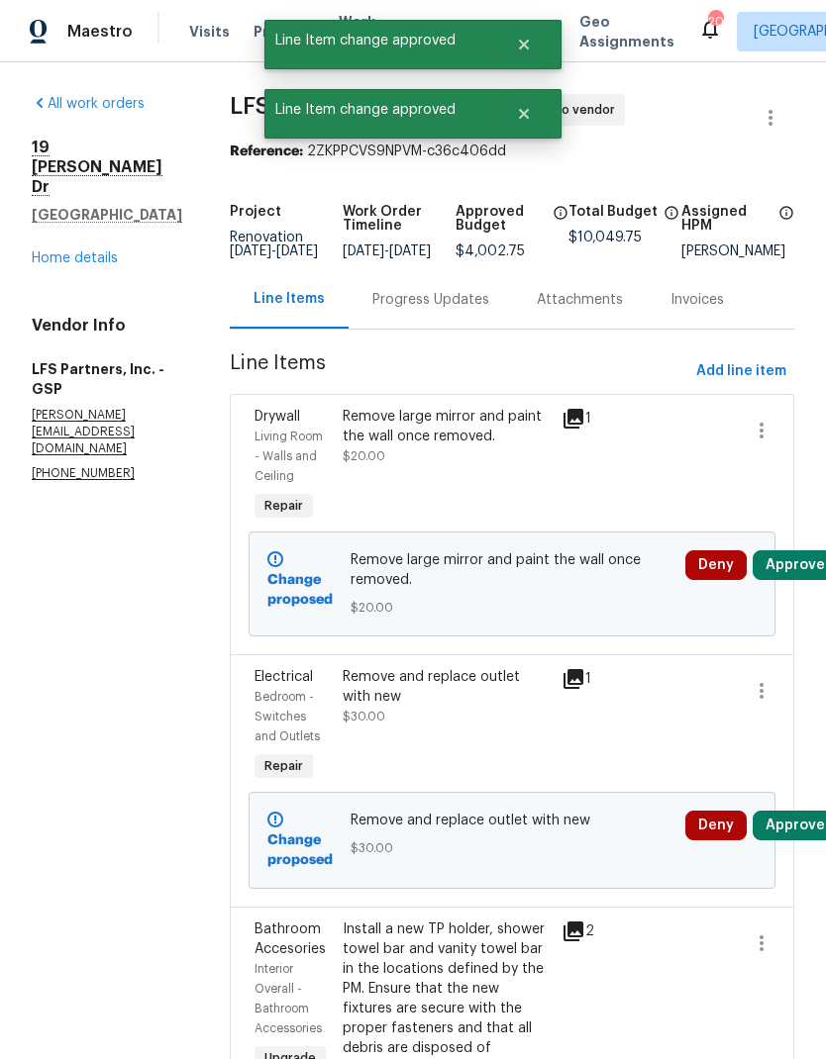
click at [792, 580] on button "Approve" at bounding box center [794, 565] width 85 height 30
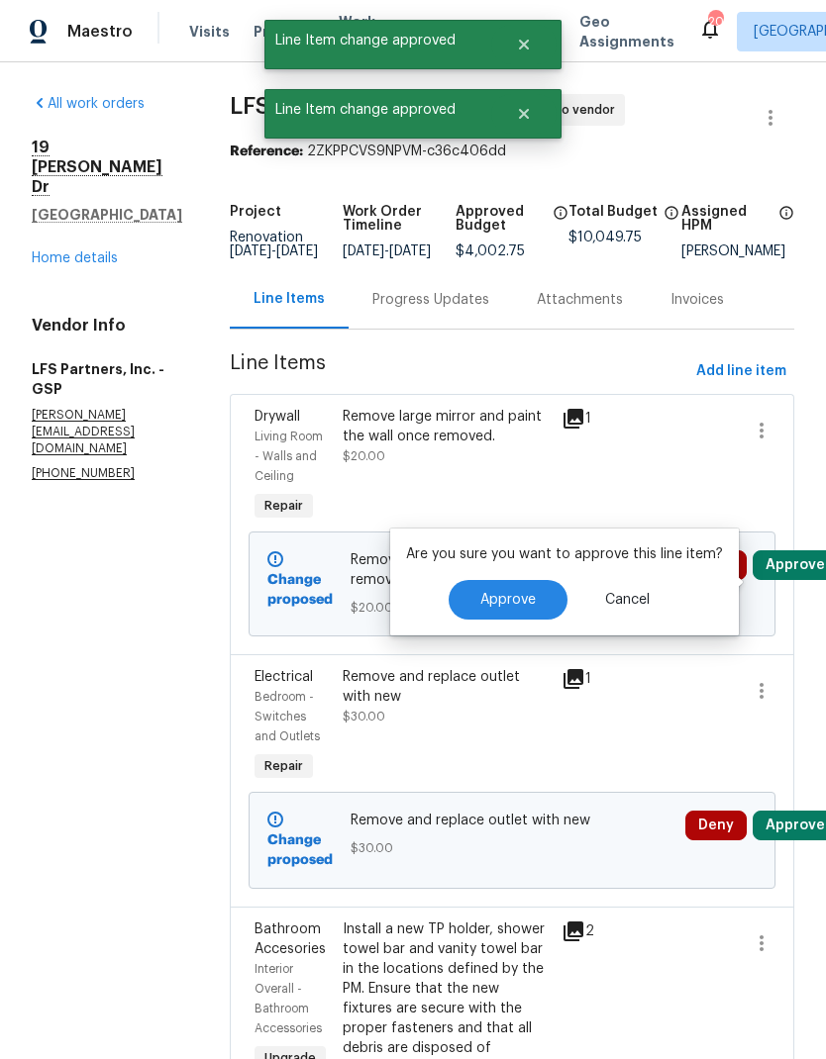
click at [515, 605] on span "Approve" at bounding box center [507, 600] width 55 height 15
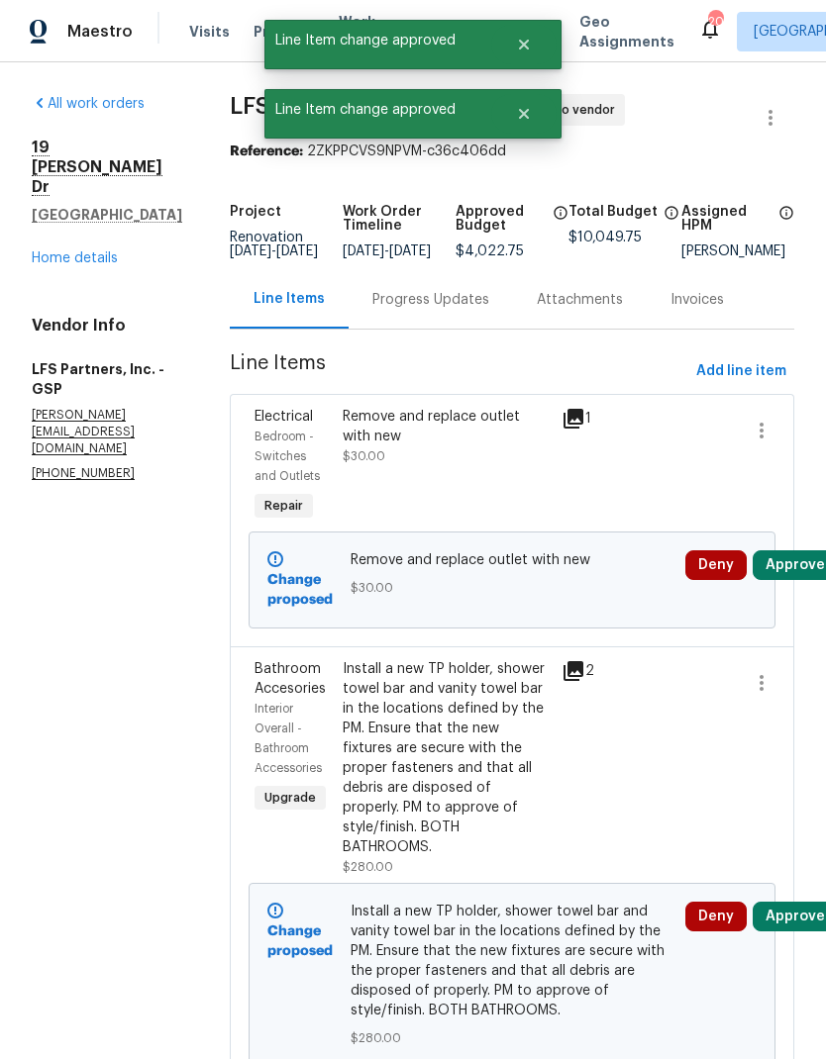
click at [787, 576] on button "Approve" at bounding box center [794, 565] width 85 height 30
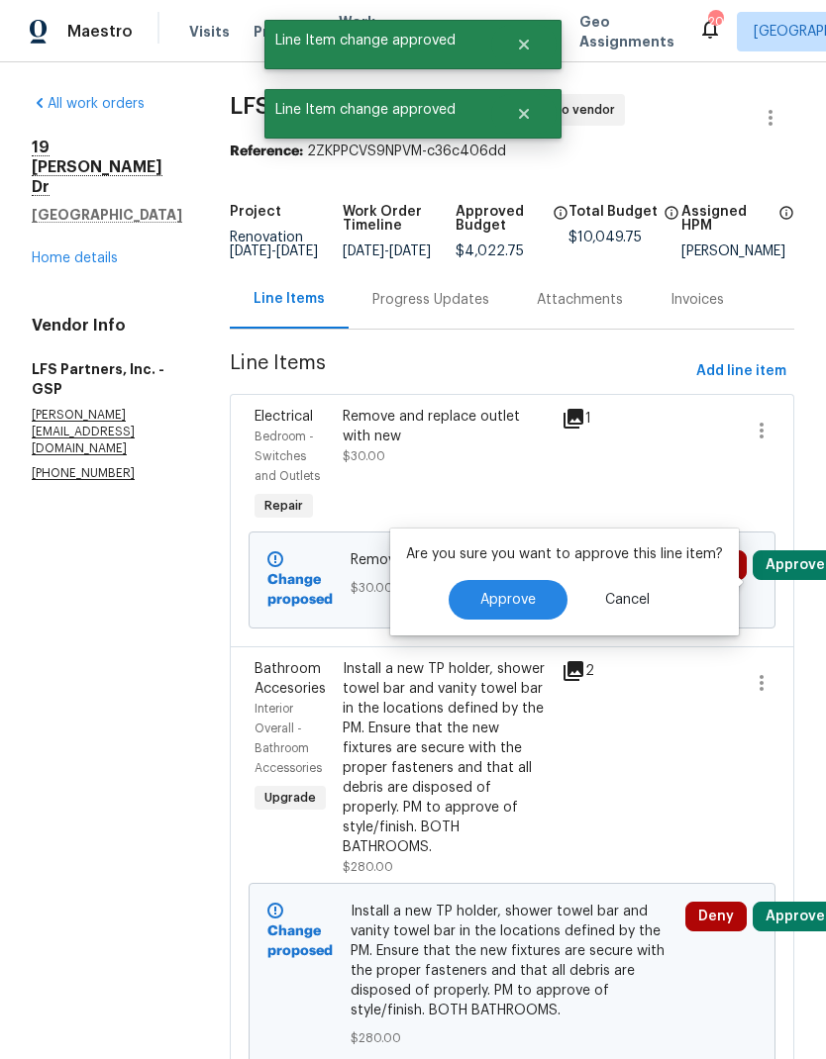
click at [516, 612] on button "Approve" at bounding box center [507, 600] width 119 height 40
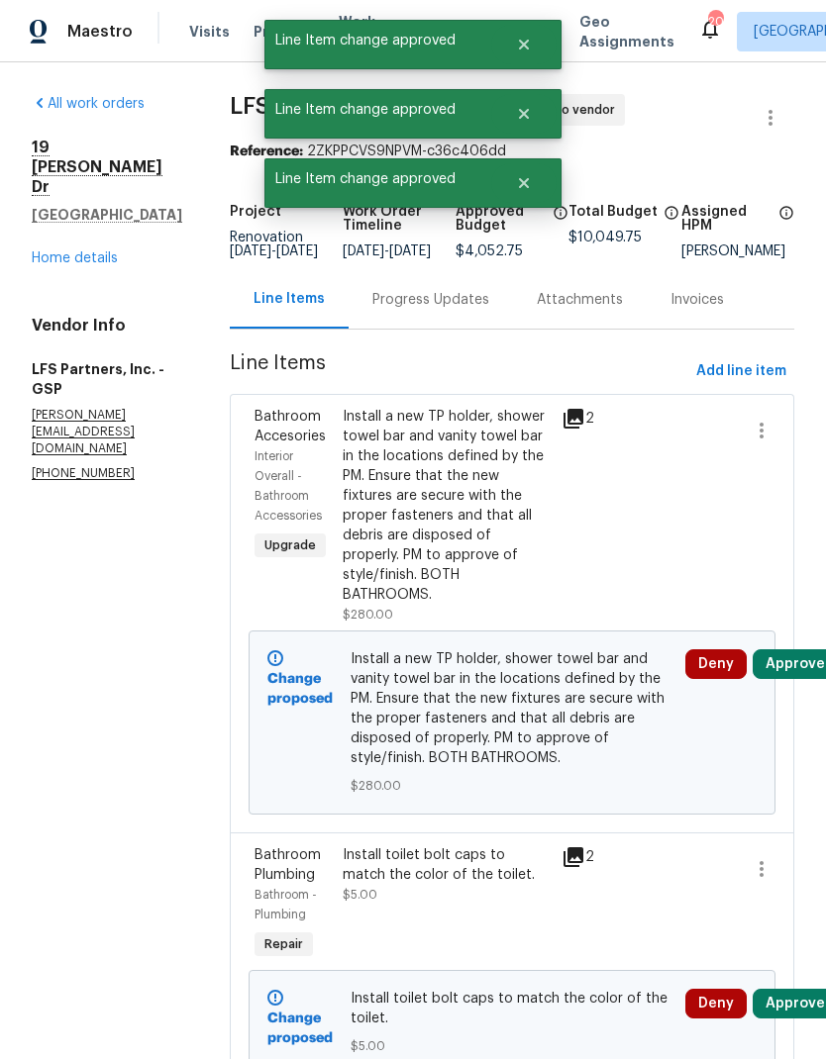
click at [792, 649] on button "Approve" at bounding box center [794, 664] width 85 height 30
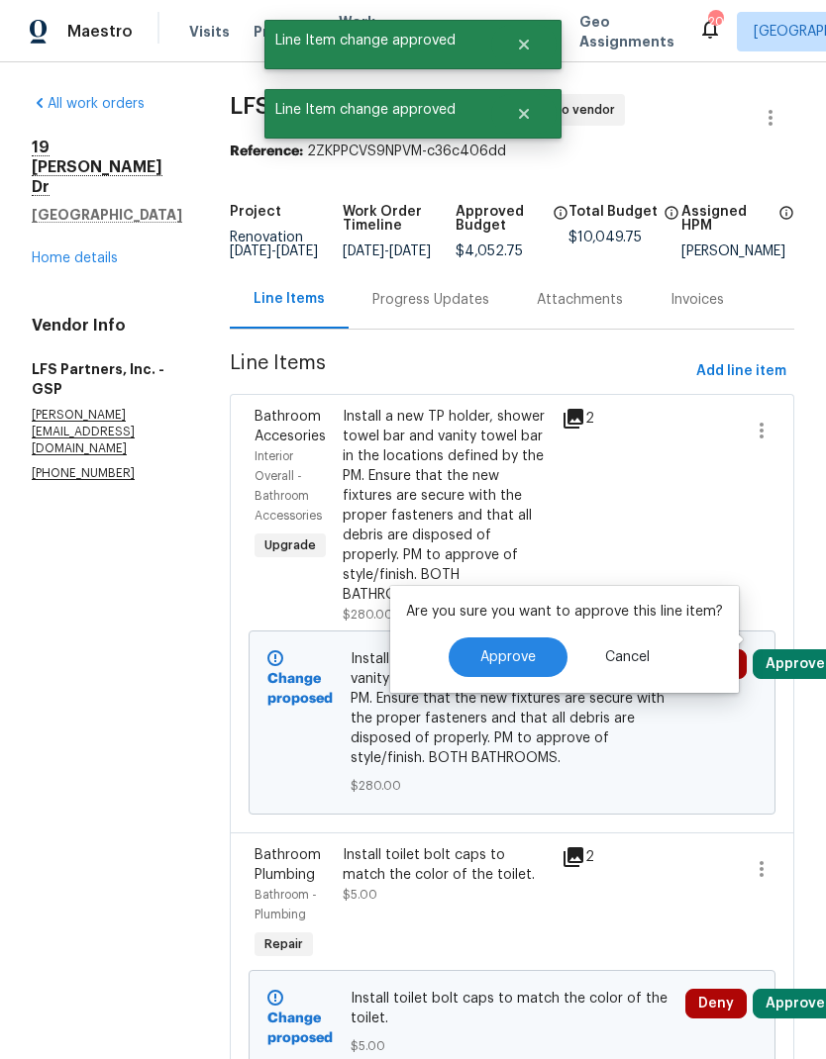
click at [503, 675] on button "Approve" at bounding box center [507, 658] width 119 height 40
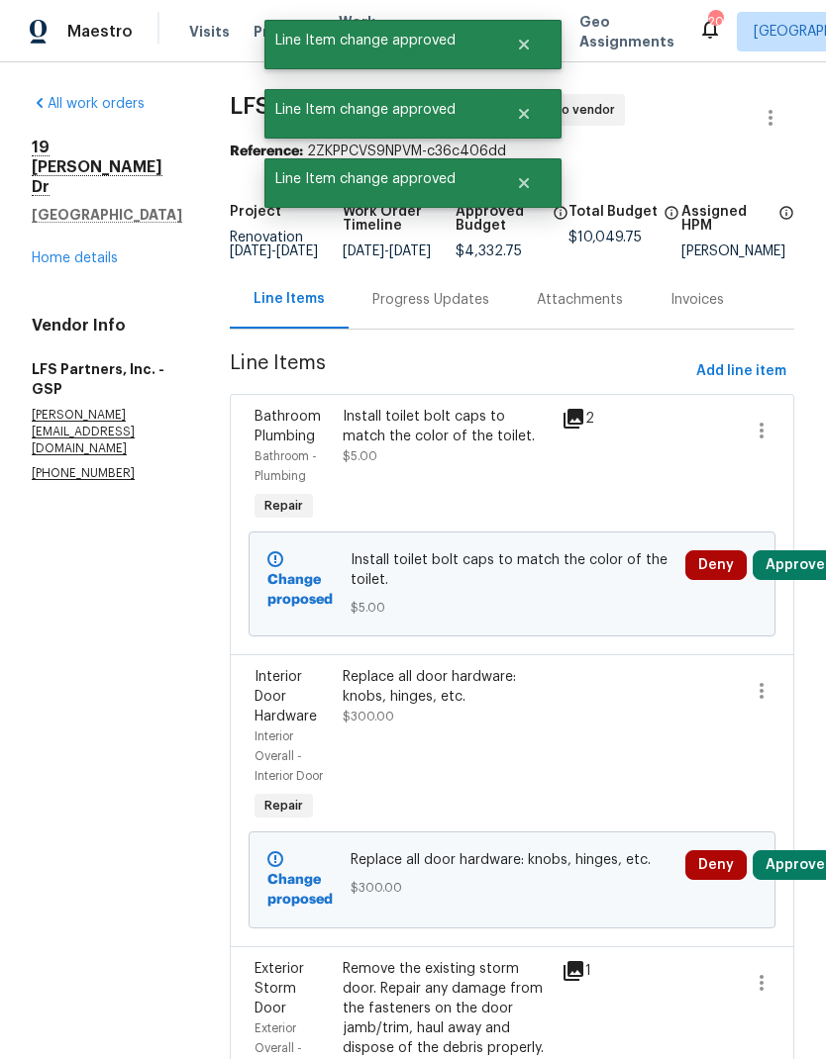
click at [787, 577] on button "Approve" at bounding box center [794, 565] width 85 height 30
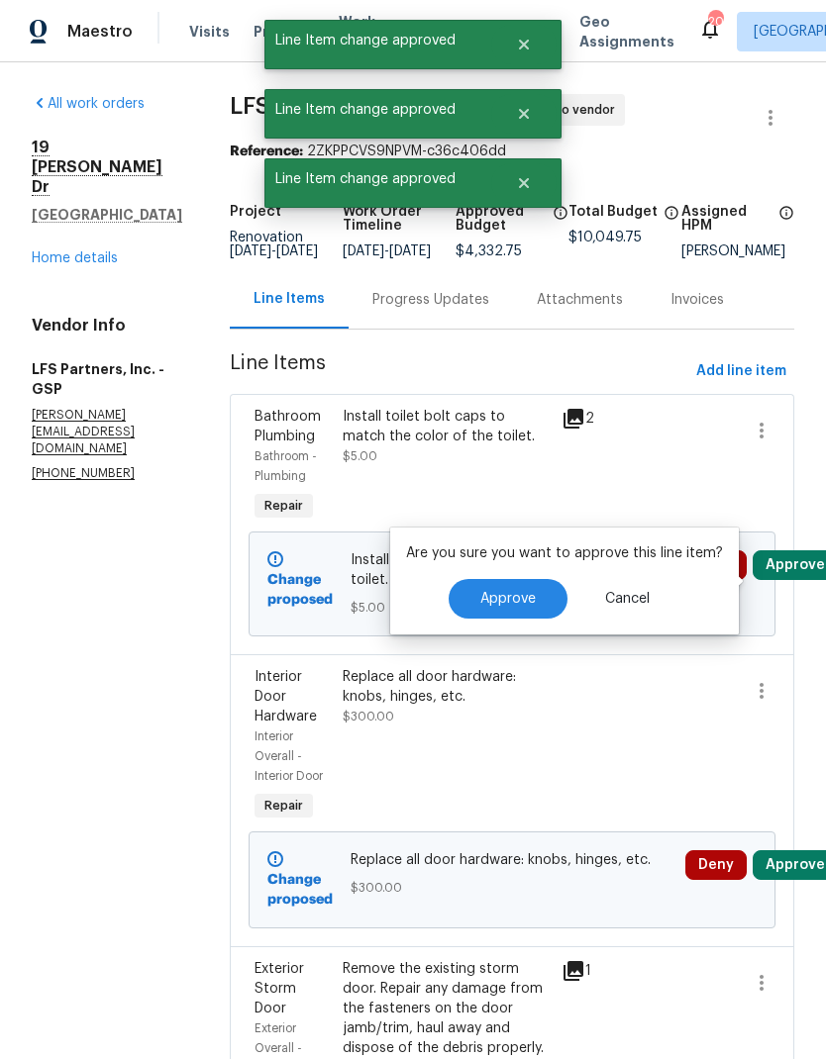
click at [502, 605] on span "Approve" at bounding box center [507, 599] width 55 height 15
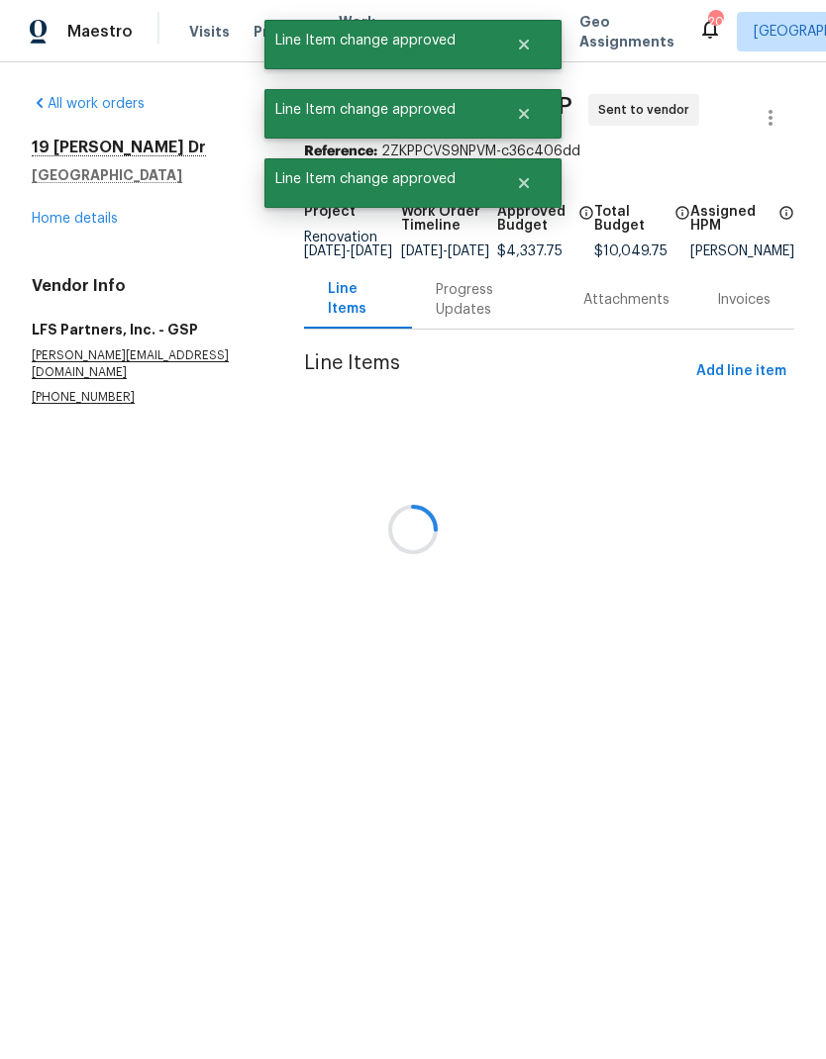
click at [802, 585] on div at bounding box center [413, 529] width 826 height 1059
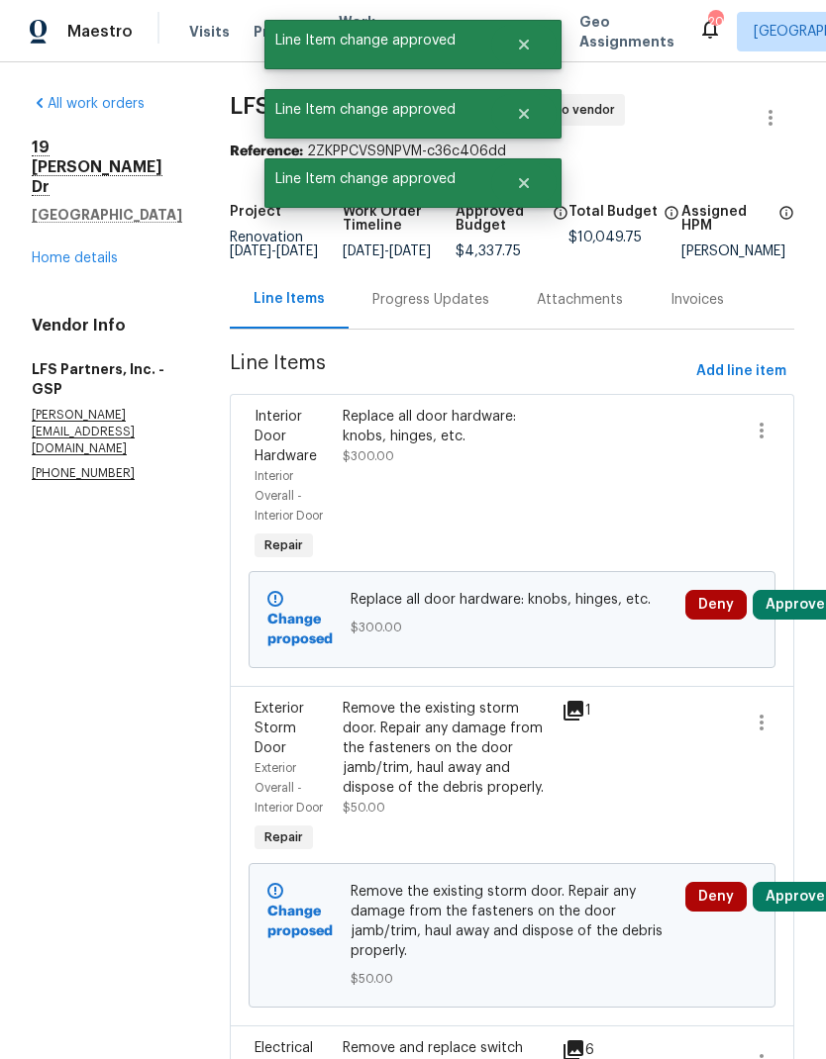
click at [799, 620] on button "Approve" at bounding box center [794, 605] width 85 height 30
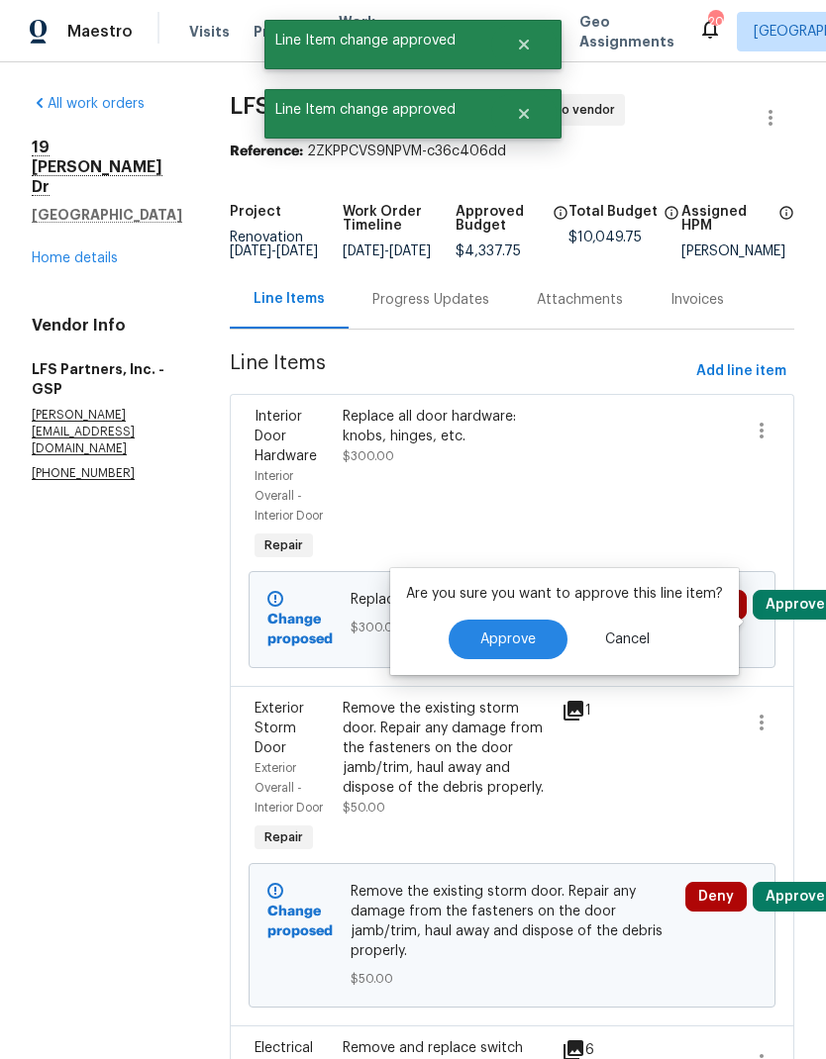
click at [516, 658] on button "Approve" at bounding box center [507, 640] width 119 height 40
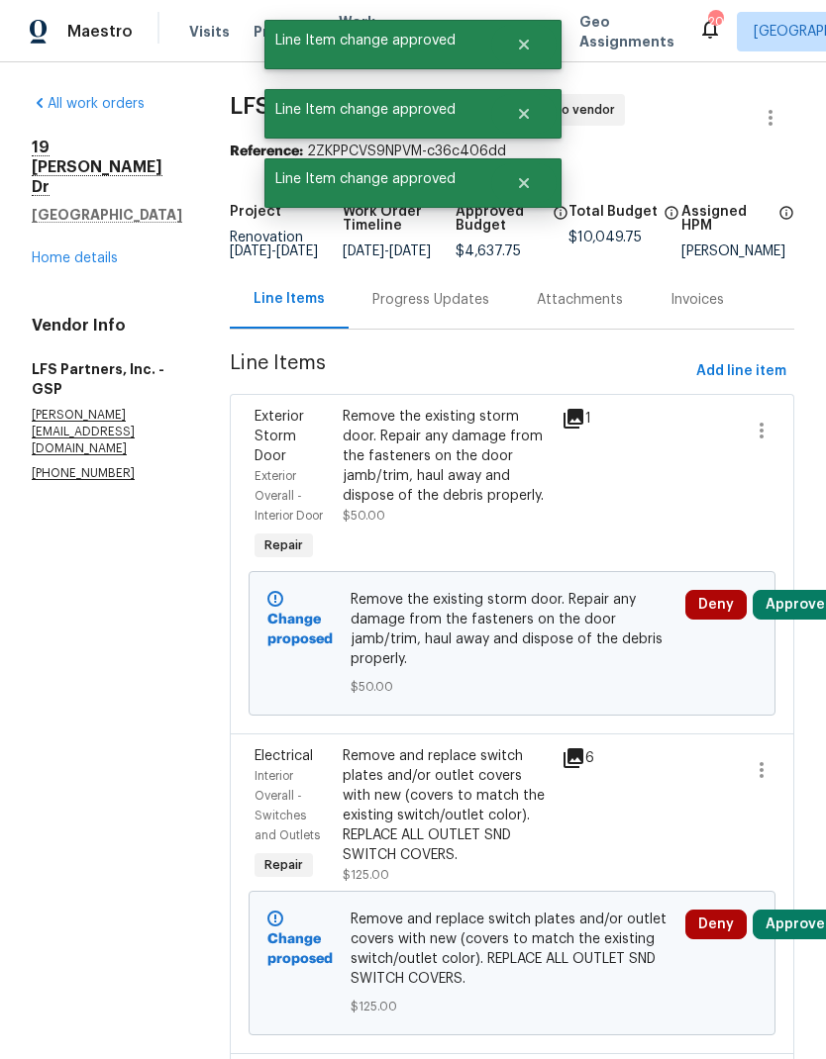
click at [795, 590] on button "Approve" at bounding box center [794, 605] width 85 height 30
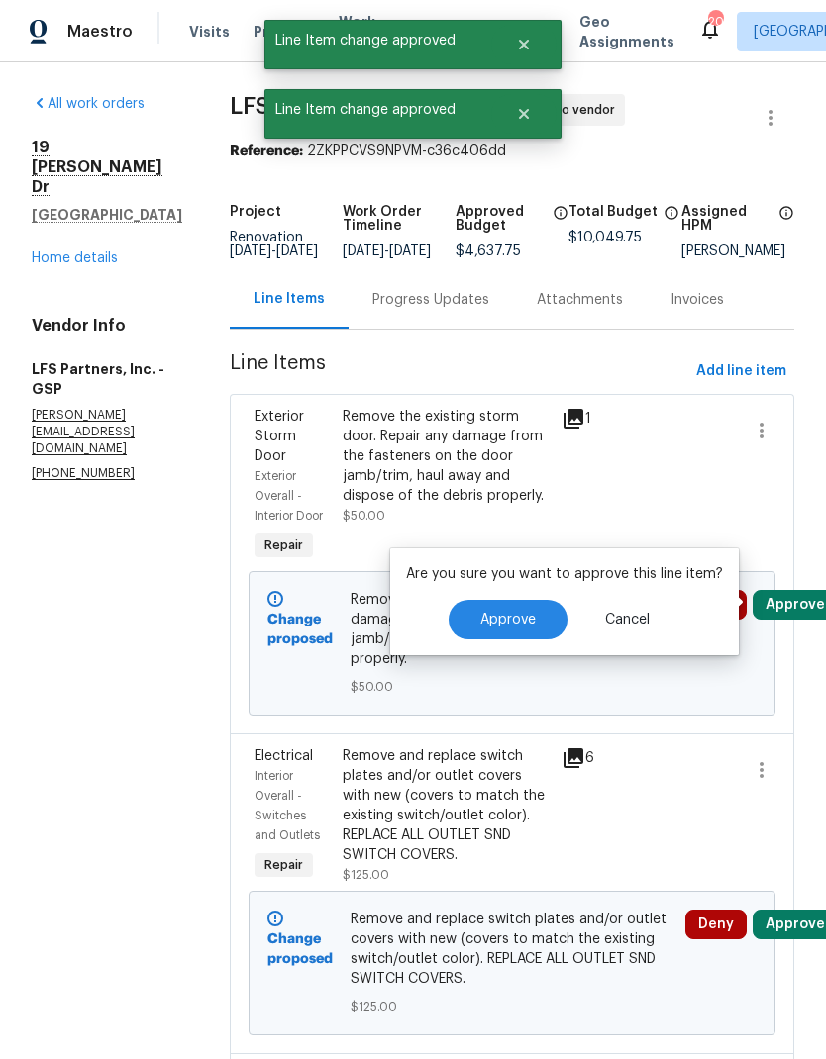
click at [518, 609] on button "Approve" at bounding box center [507, 620] width 119 height 40
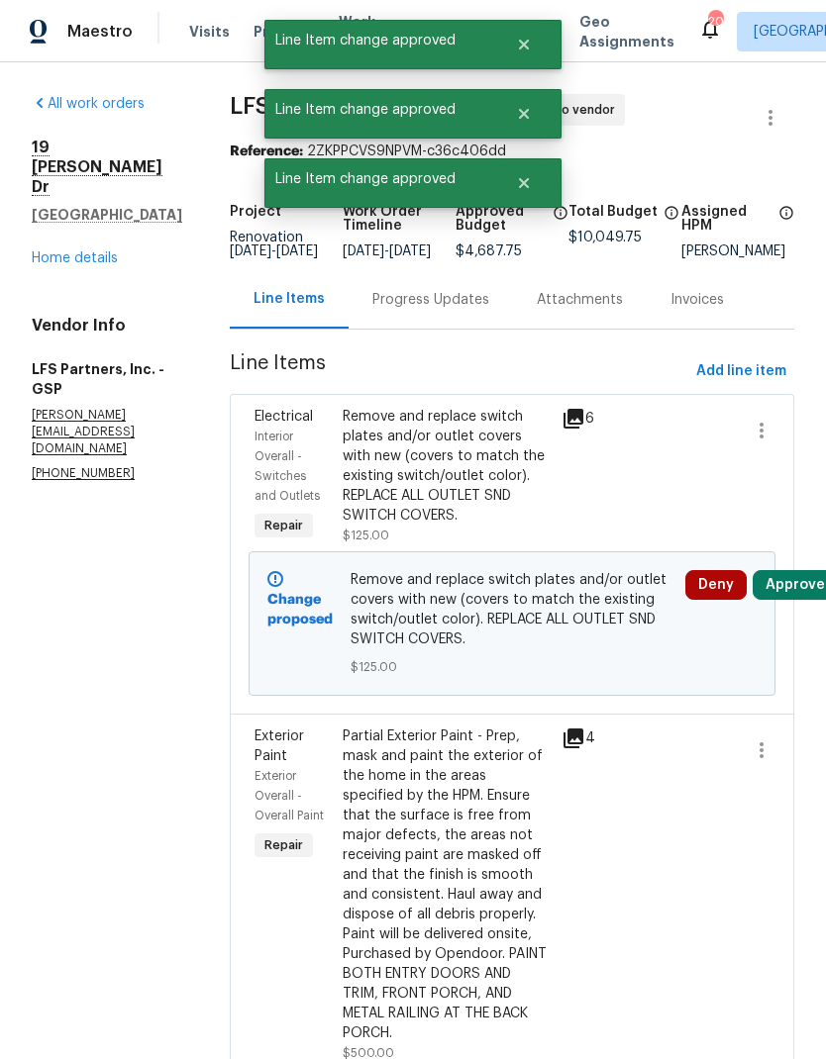
click at [789, 596] on button "Approve" at bounding box center [794, 585] width 85 height 30
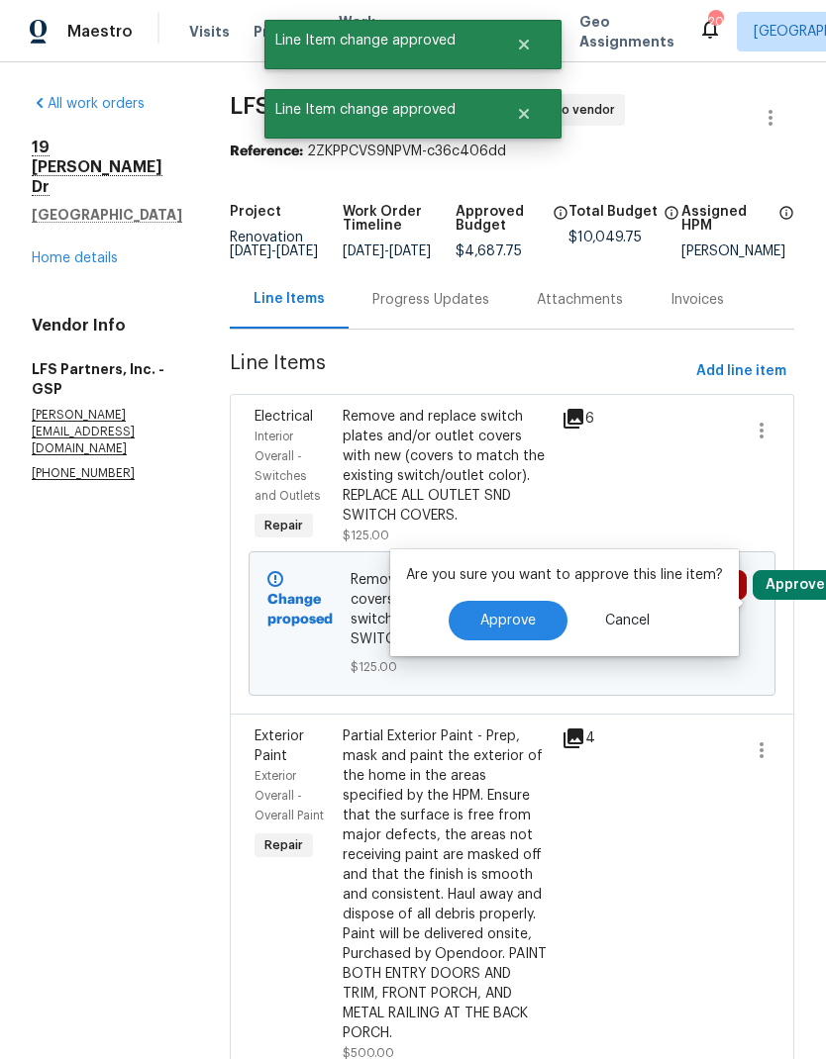
click at [518, 634] on button "Approve" at bounding box center [507, 621] width 119 height 40
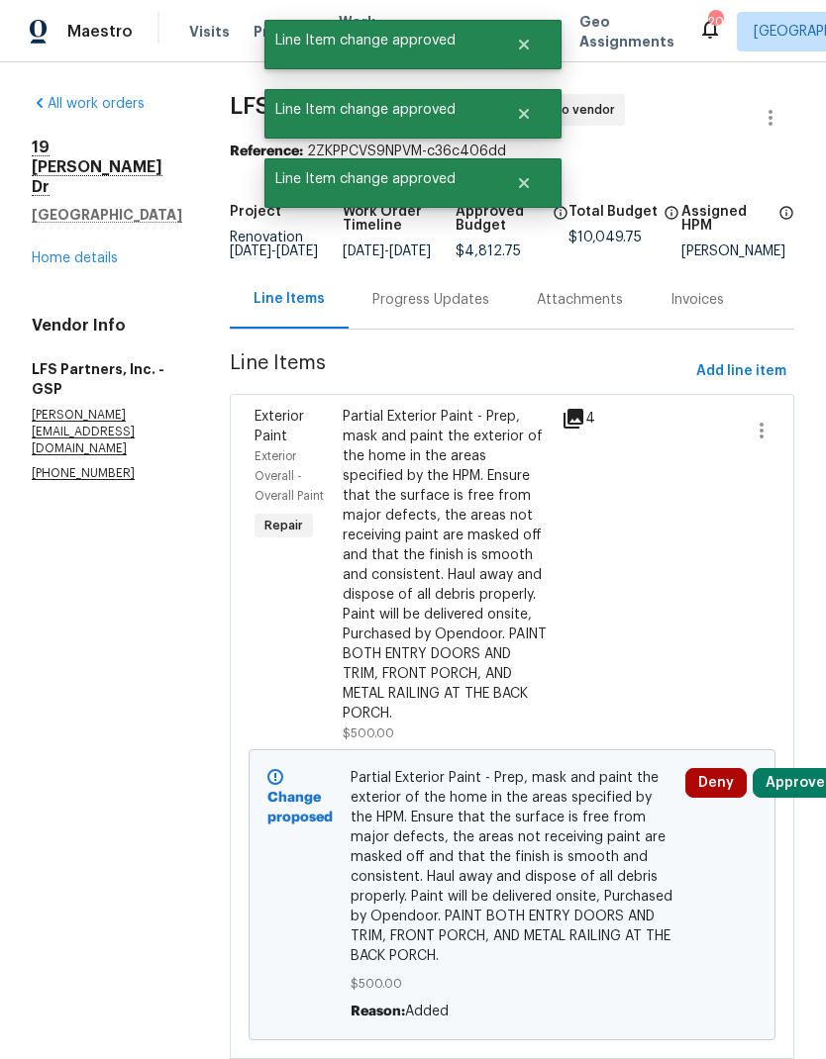
click at [786, 785] on button "Approve" at bounding box center [794, 783] width 85 height 30
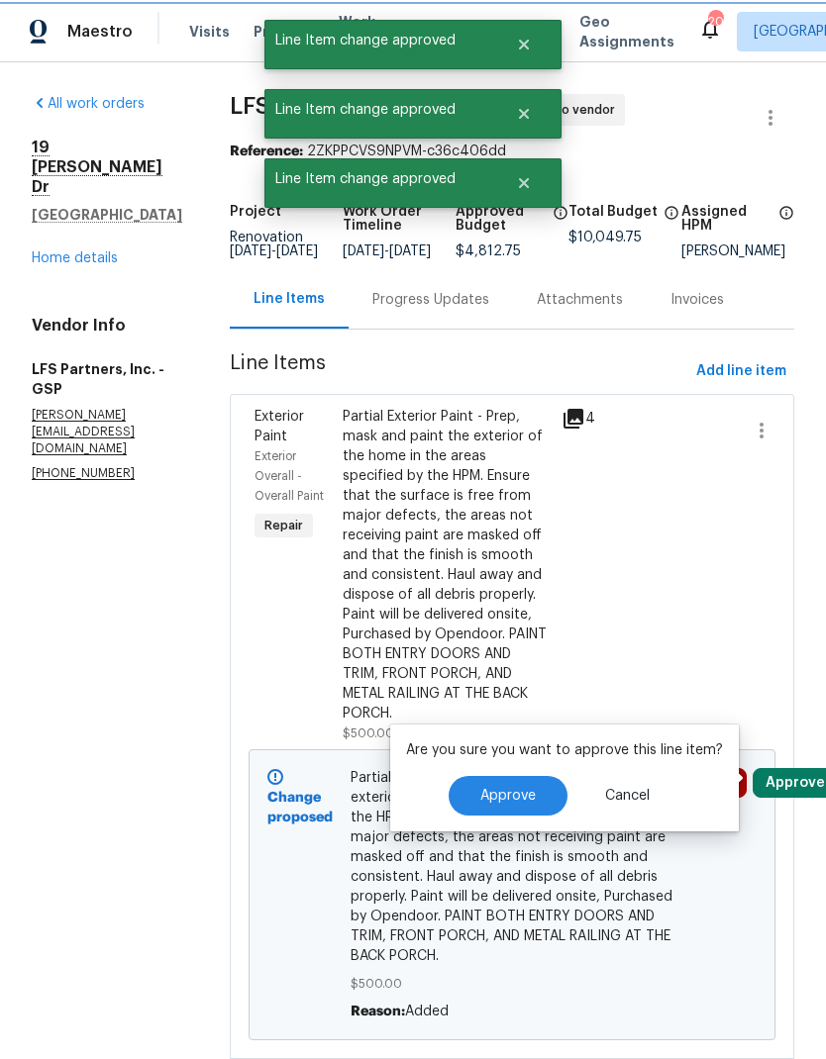
click at [522, 810] on button "Approve" at bounding box center [507, 796] width 119 height 40
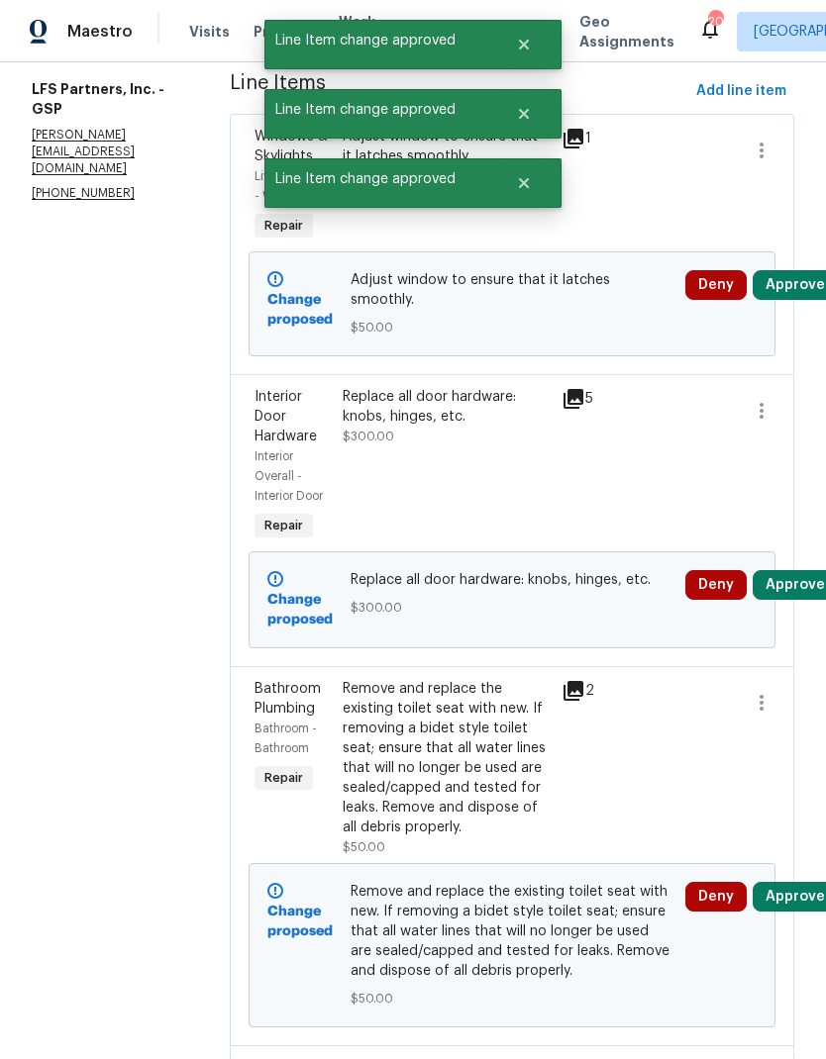
scroll to position [293, 0]
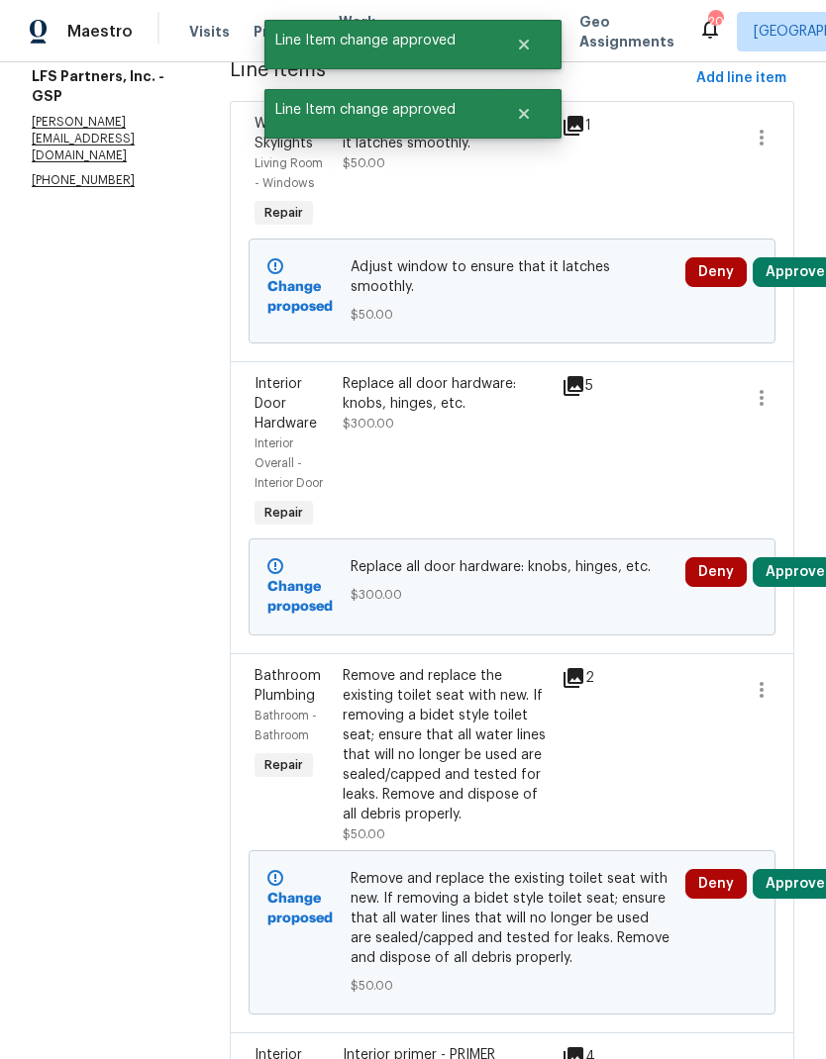
click at [780, 286] on button "Approve" at bounding box center [794, 272] width 85 height 30
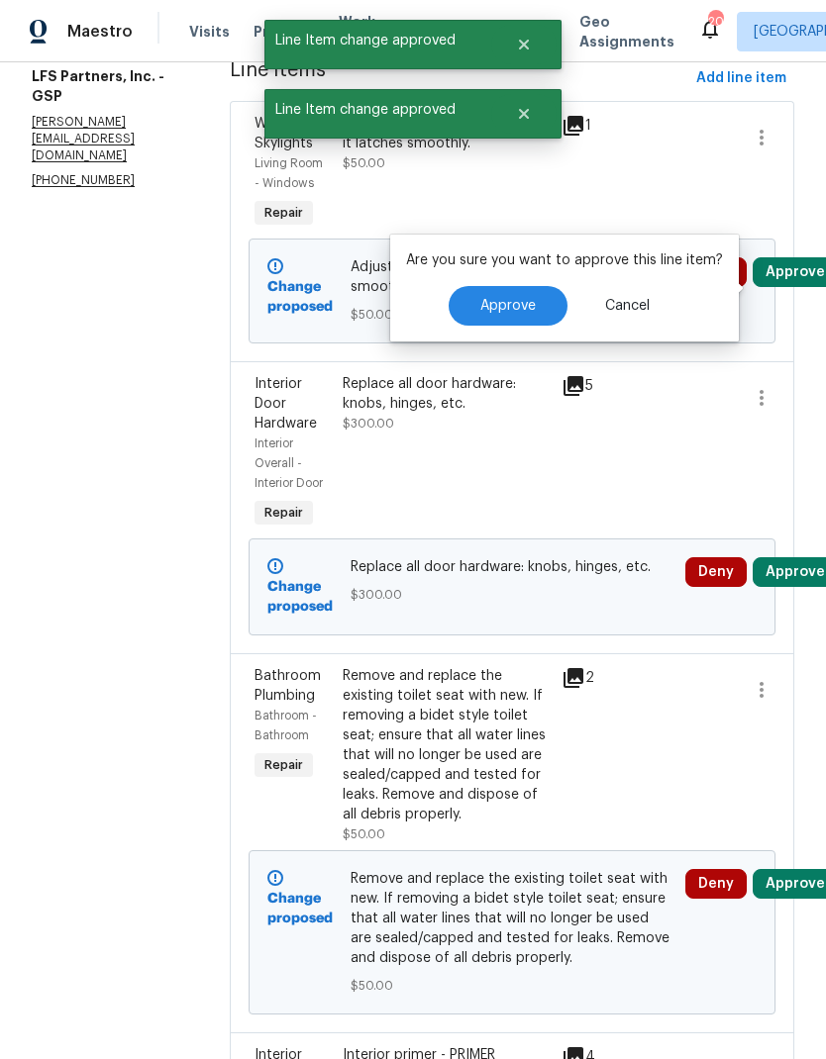
click at [518, 307] on span "Approve" at bounding box center [507, 306] width 55 height 15
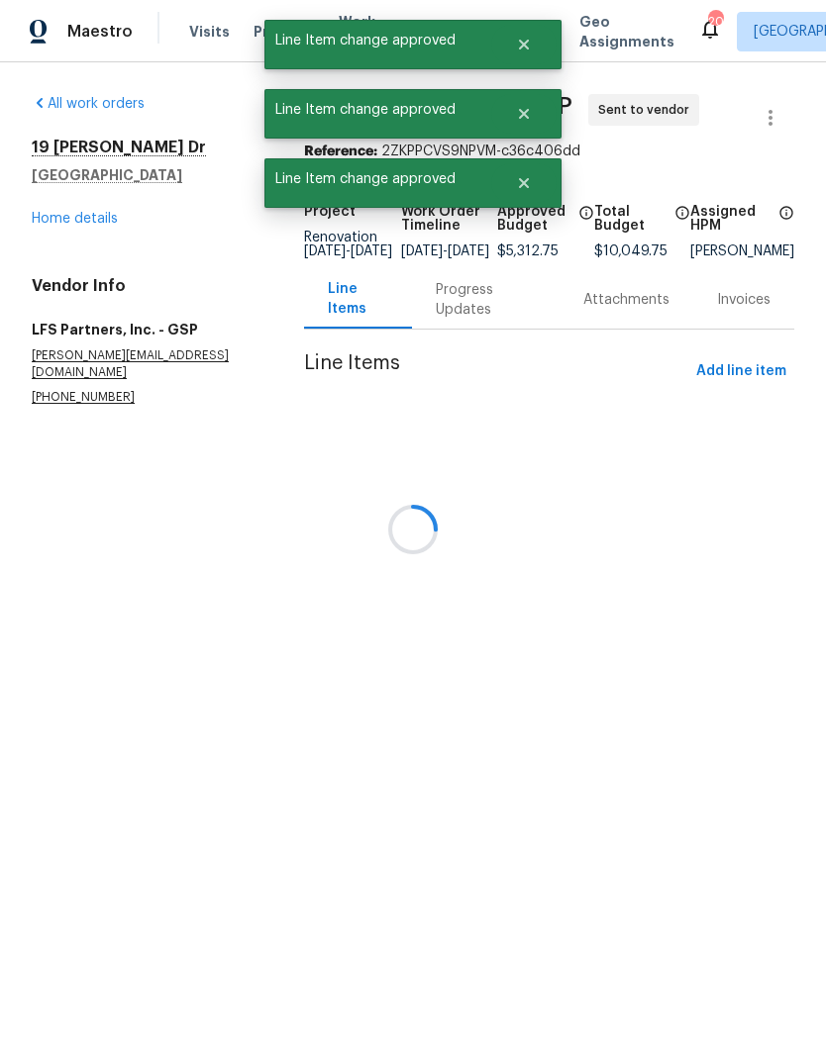
scroll to position [0, 0]
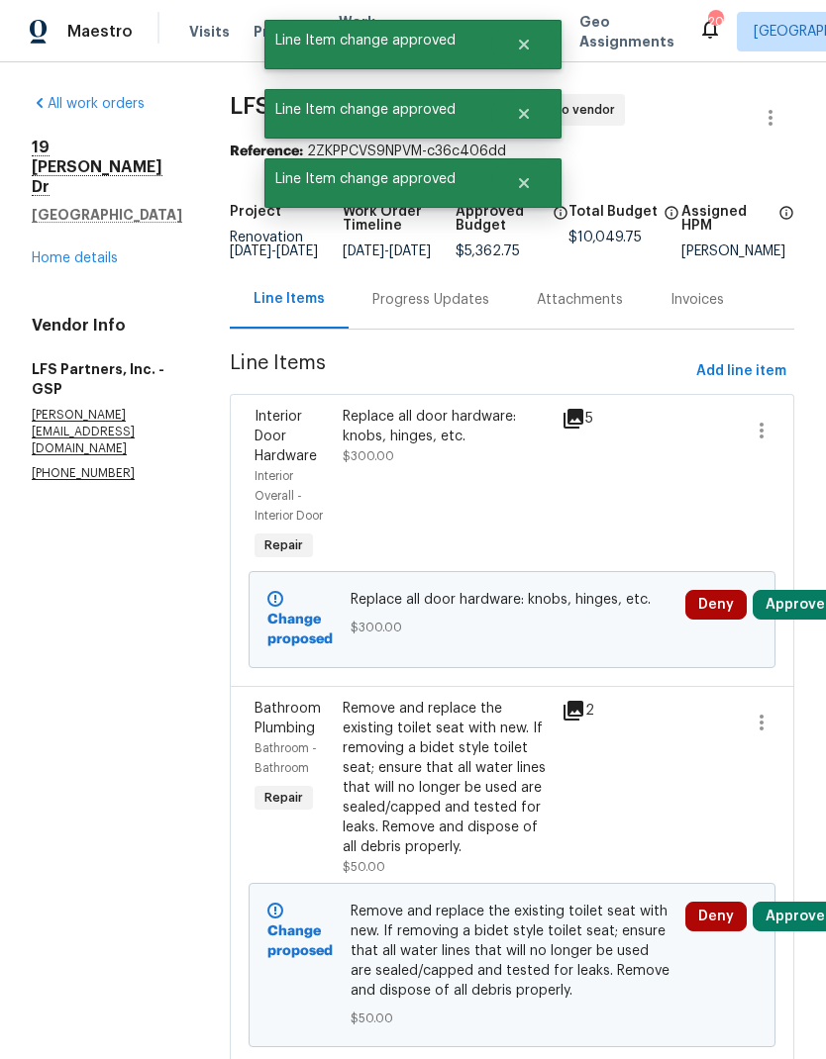
click at [791, 620] on button "Approve" at bounding box center [794, 605] width 85 height 30
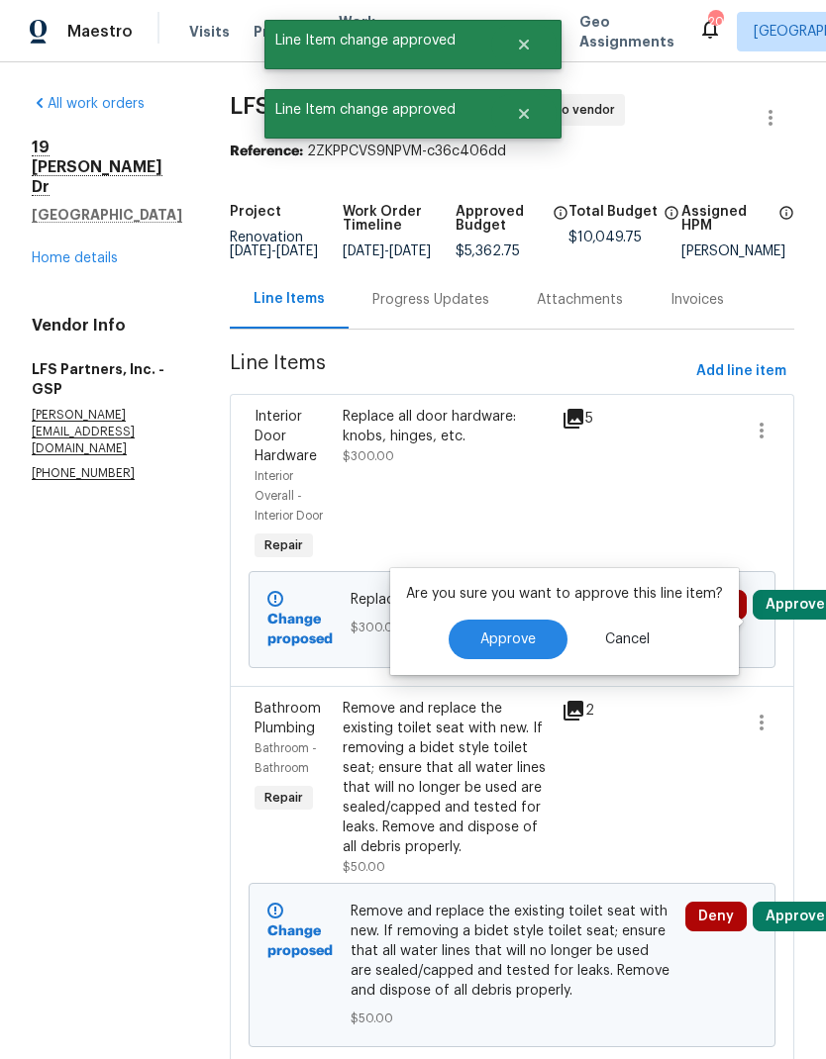
click at [522, 645] on span "Approve" at bounding box center [507, 640] width 55 height 15
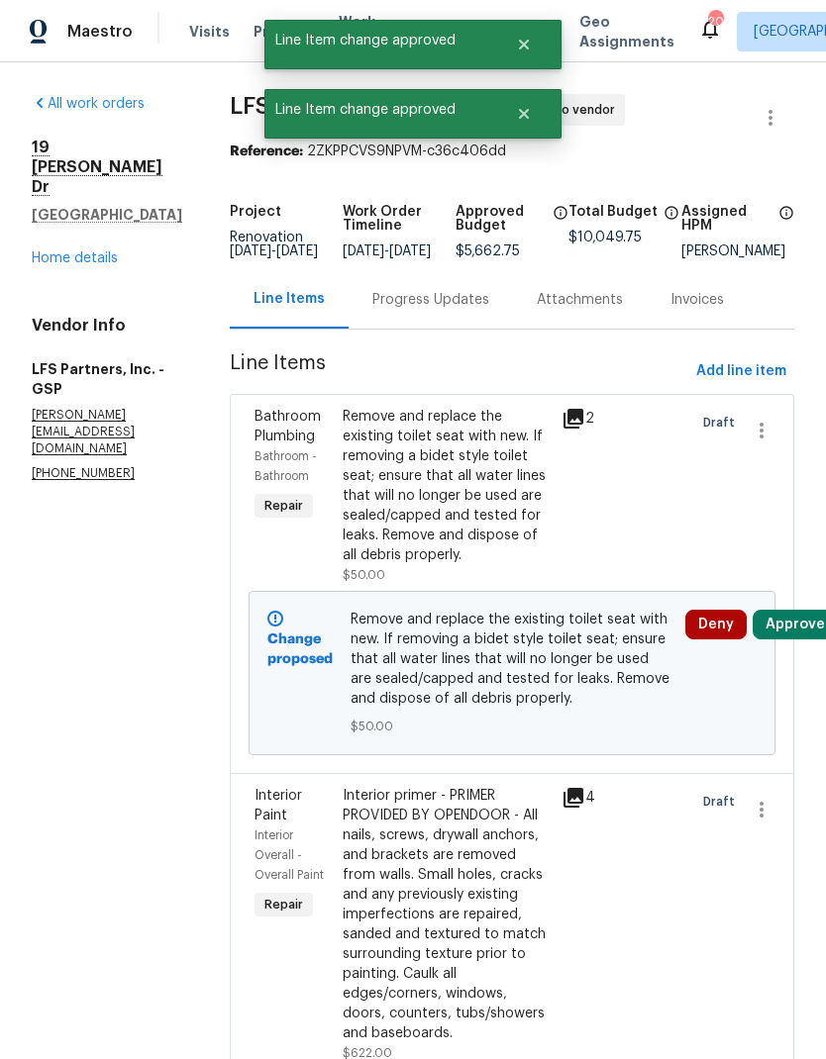
click at [798, 627] on button "Approve" at bounding box center [794, 625] width 85 height 30
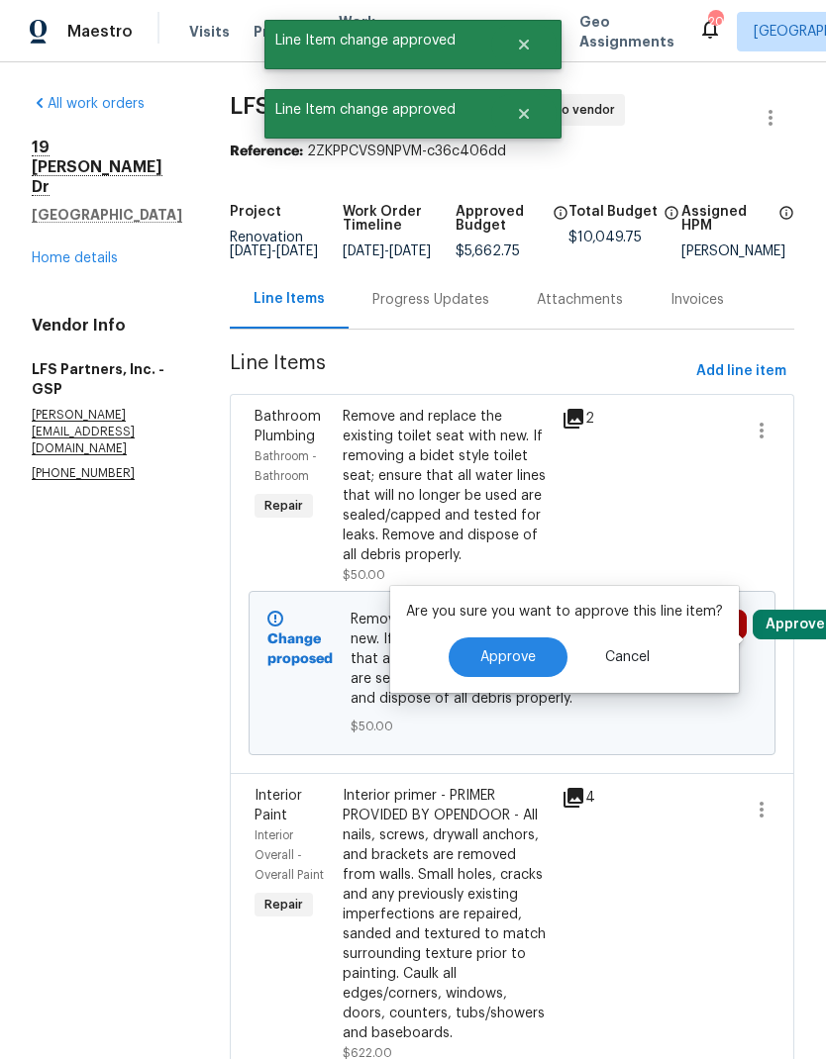
click at [529, 648] on button "Approve" at bounding box center [507, 658] width 119 height 40
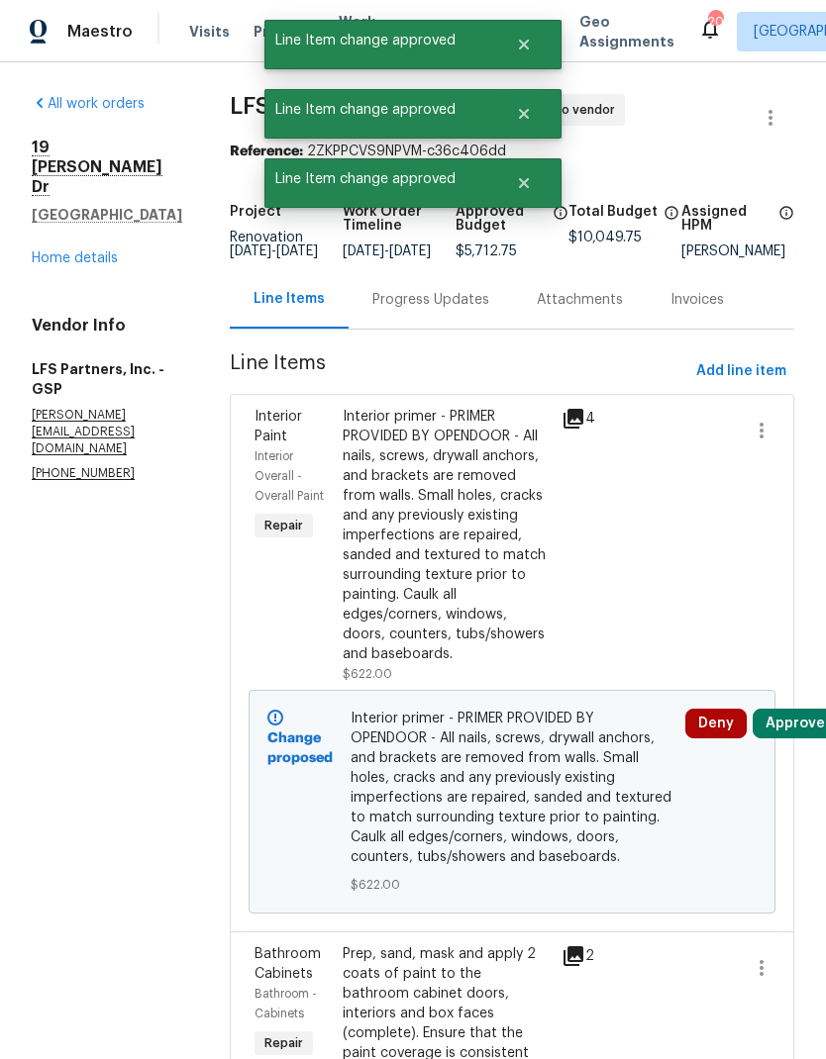
click at [803, 738] on button "Approve" at bounding box center [794, 724] width 85 height 30
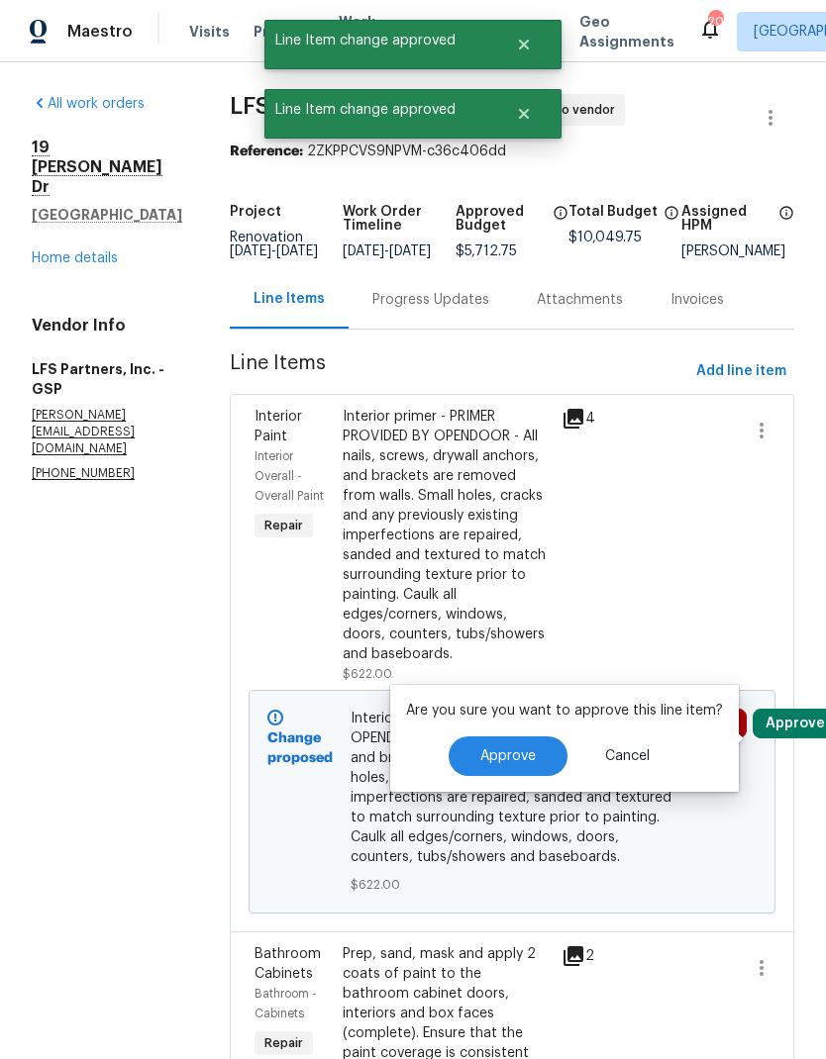
click at [520, 759] on span "Approve" at bounding box center [507, 756] width 55 height 15
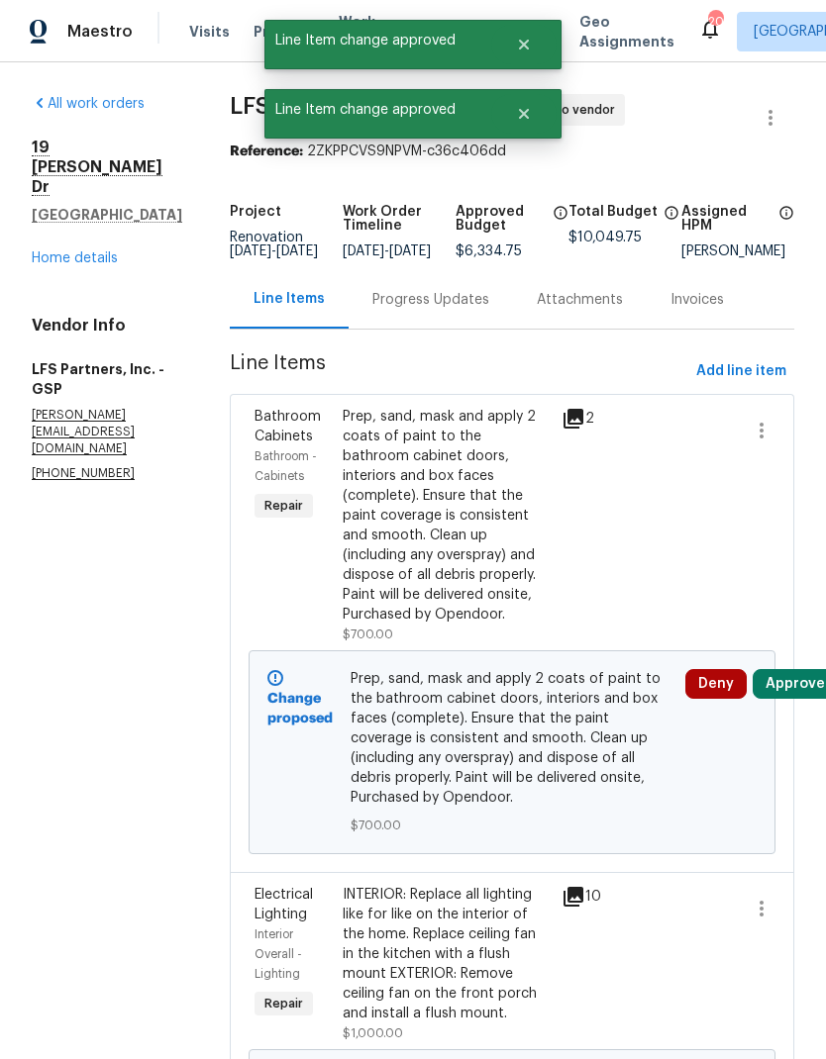
click at [791, 678] on button "Approve" at bounding box center [794, 684] width 85 height 30
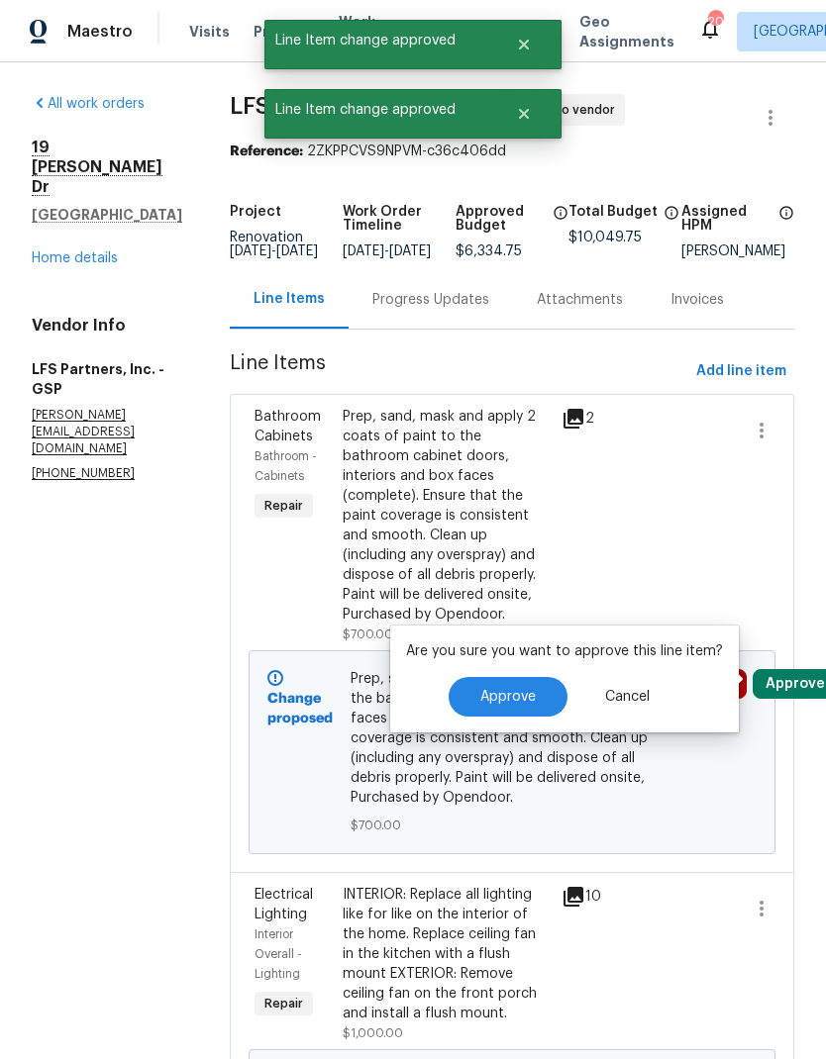
click at [531, 704] on span "Approve" at bounding box center [507, 697] width 55 height 15
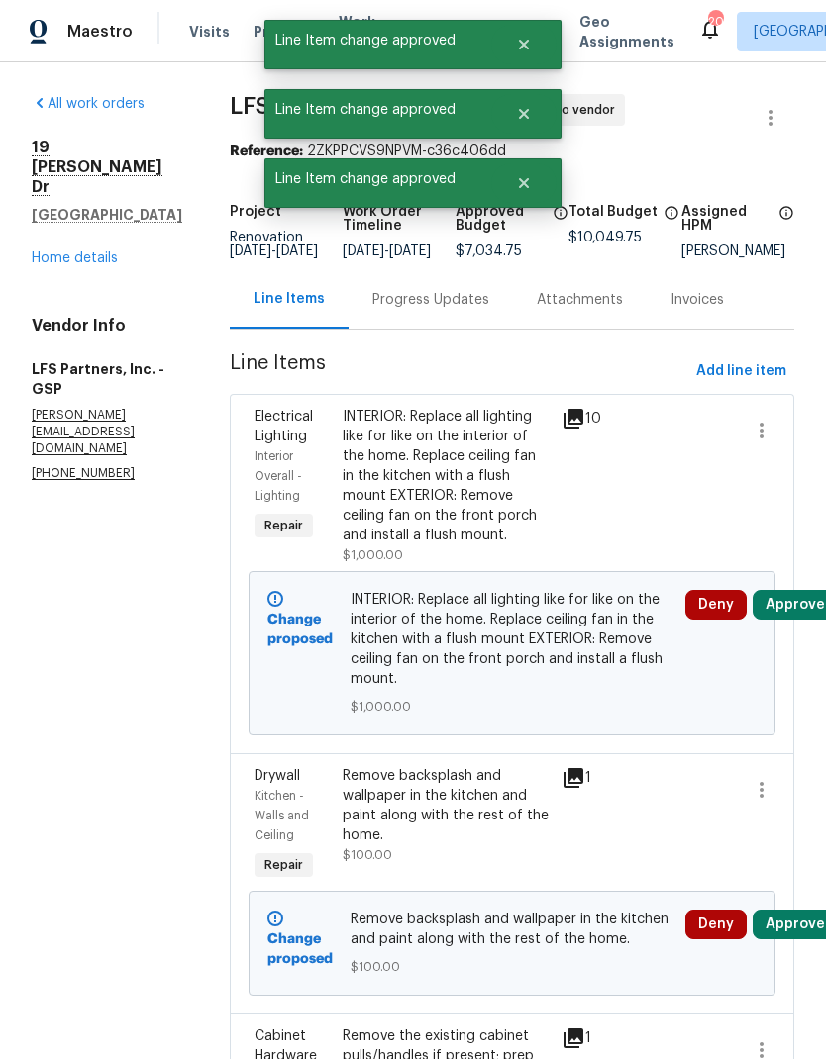
click at [794, 617] on button "Approve" at bounding box center [794, 605] width 85 height 30
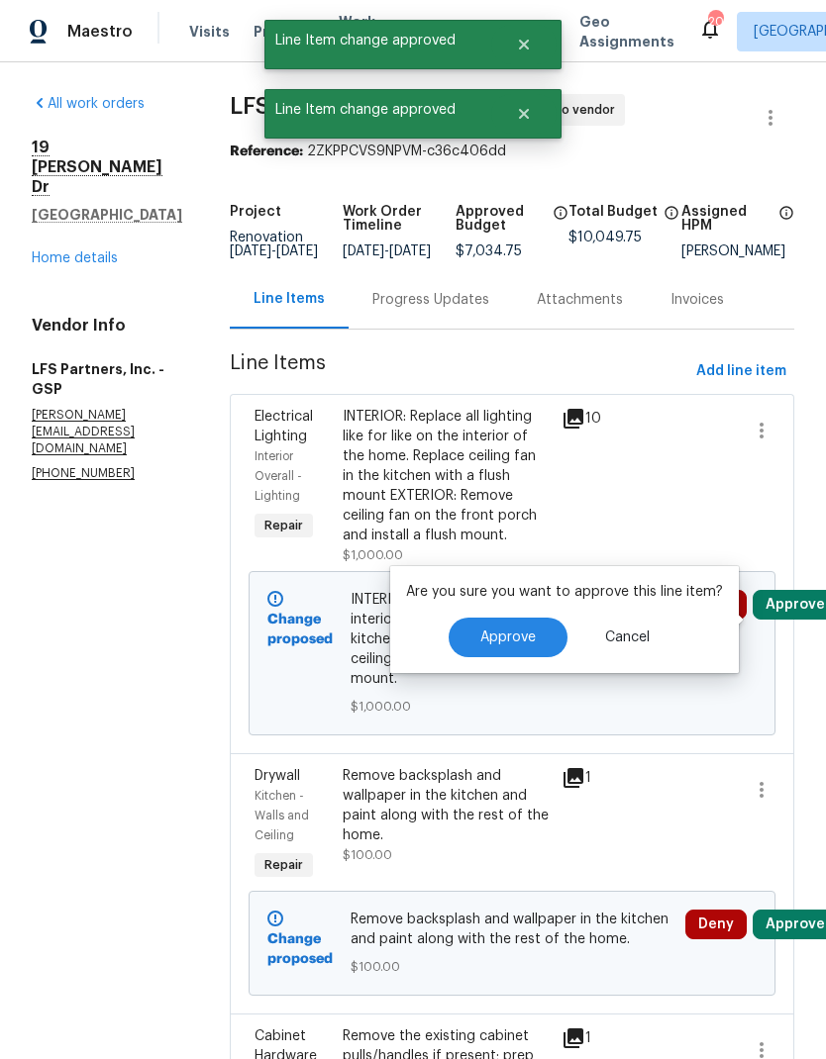
click at [497, 646] on button "Approve" at bounding box center [507, 638] width 119 height 40
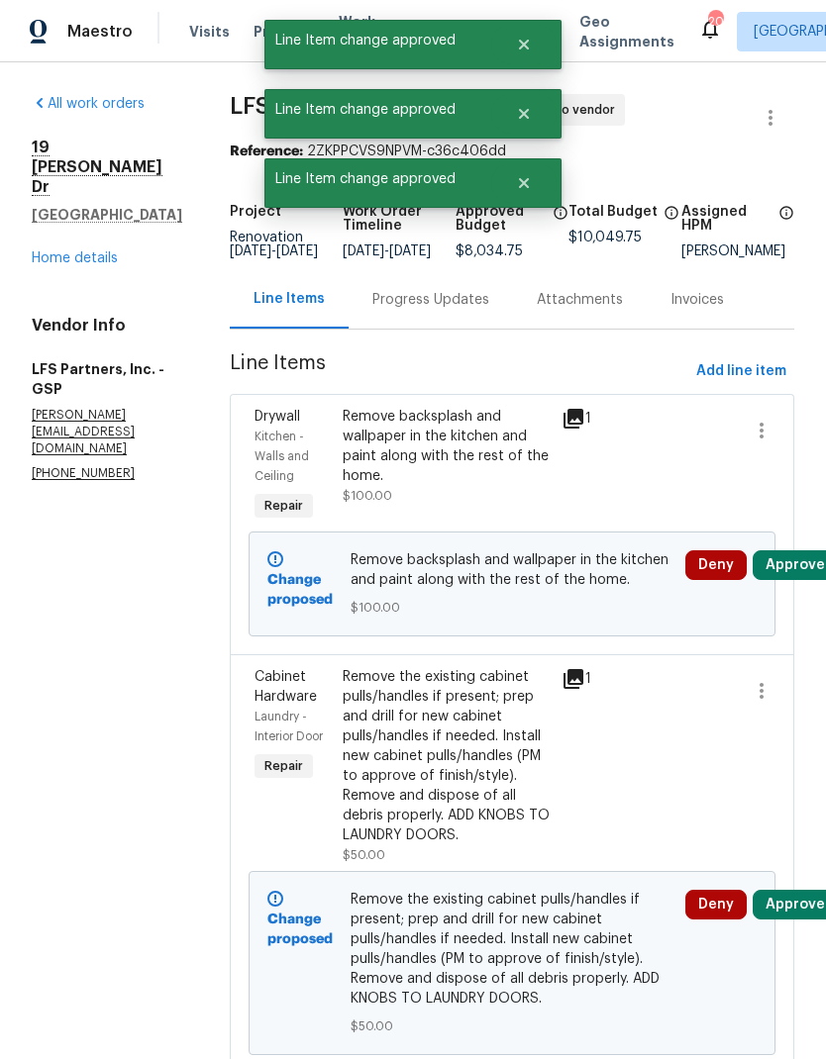
click at [790, 580] on button "Approve" at bounding box center [794, 565] width 85 height 30
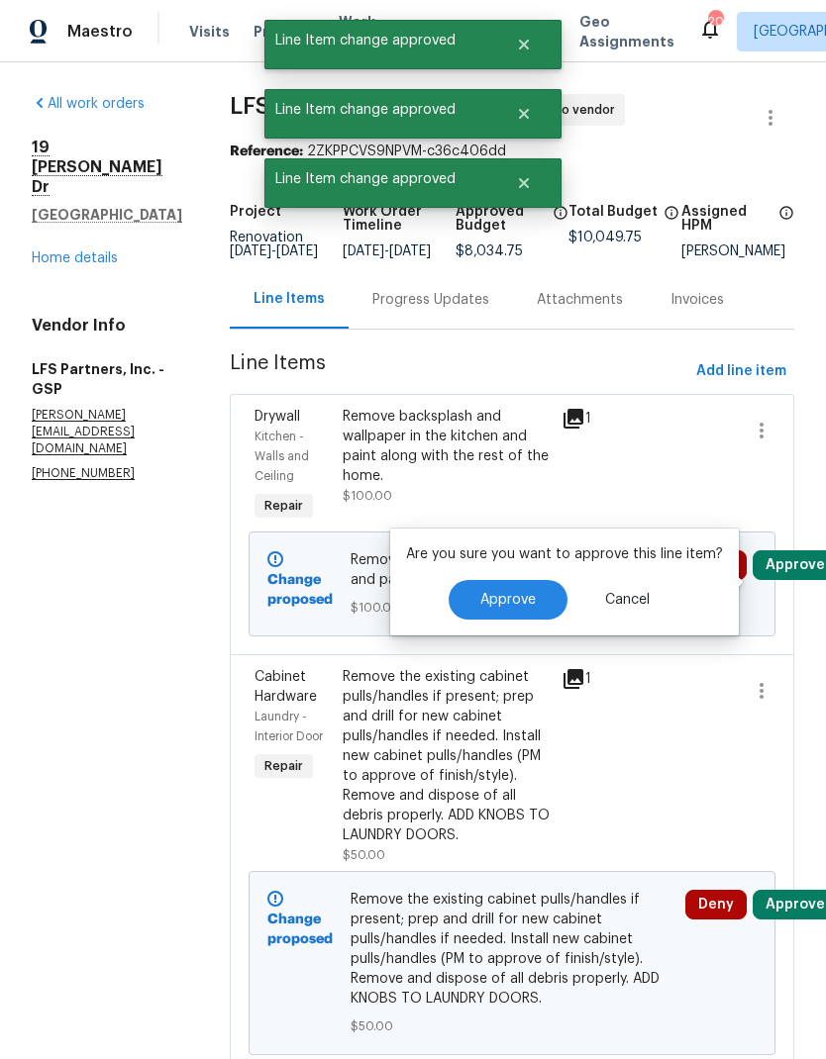
click at [520, 617] on button "Approve" at bounding box center [507, 600] width 119 height 40
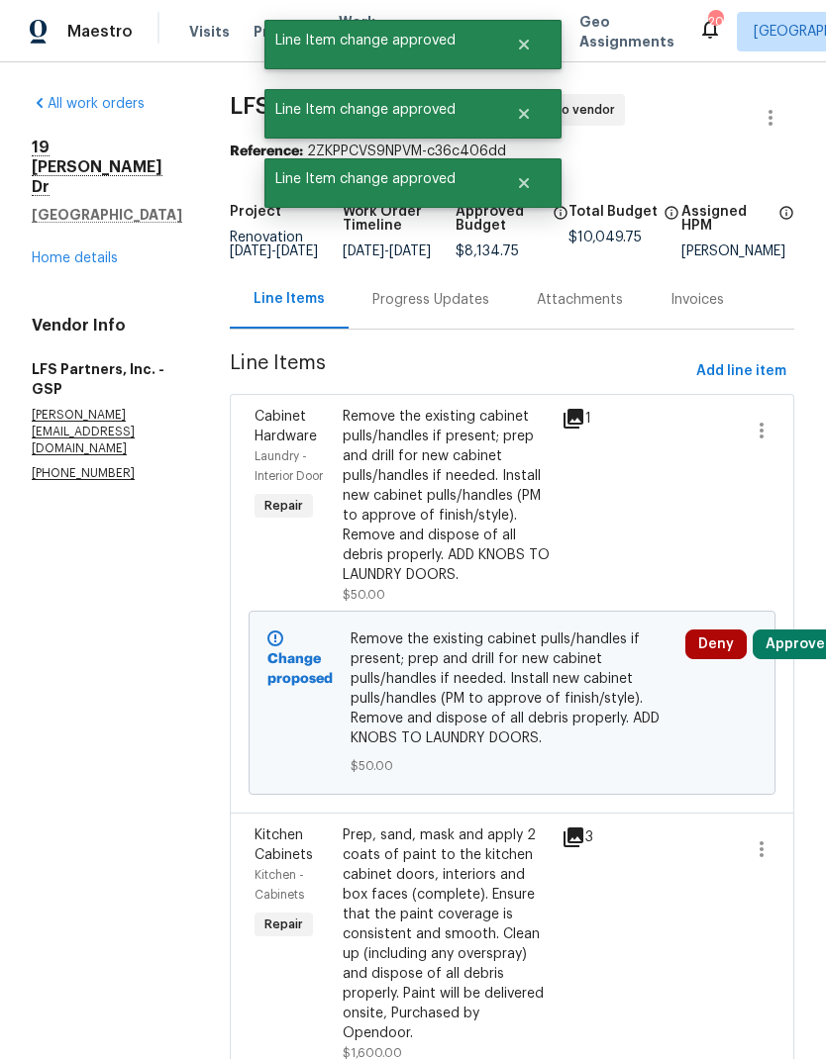
click at [784, 659] on button "Approve" at bounding box center [794, 645] width 85 height 30
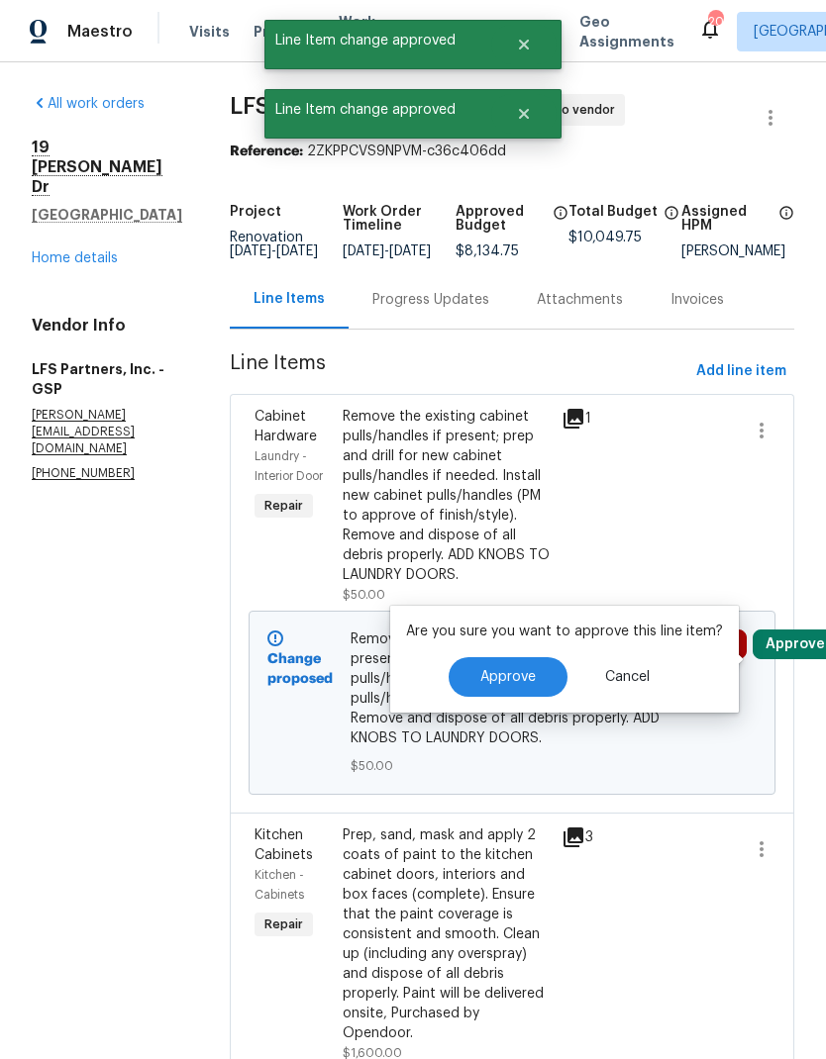
click at [536, 688] on button "Approve" at bounding box center [507, 677] width 119 height 40
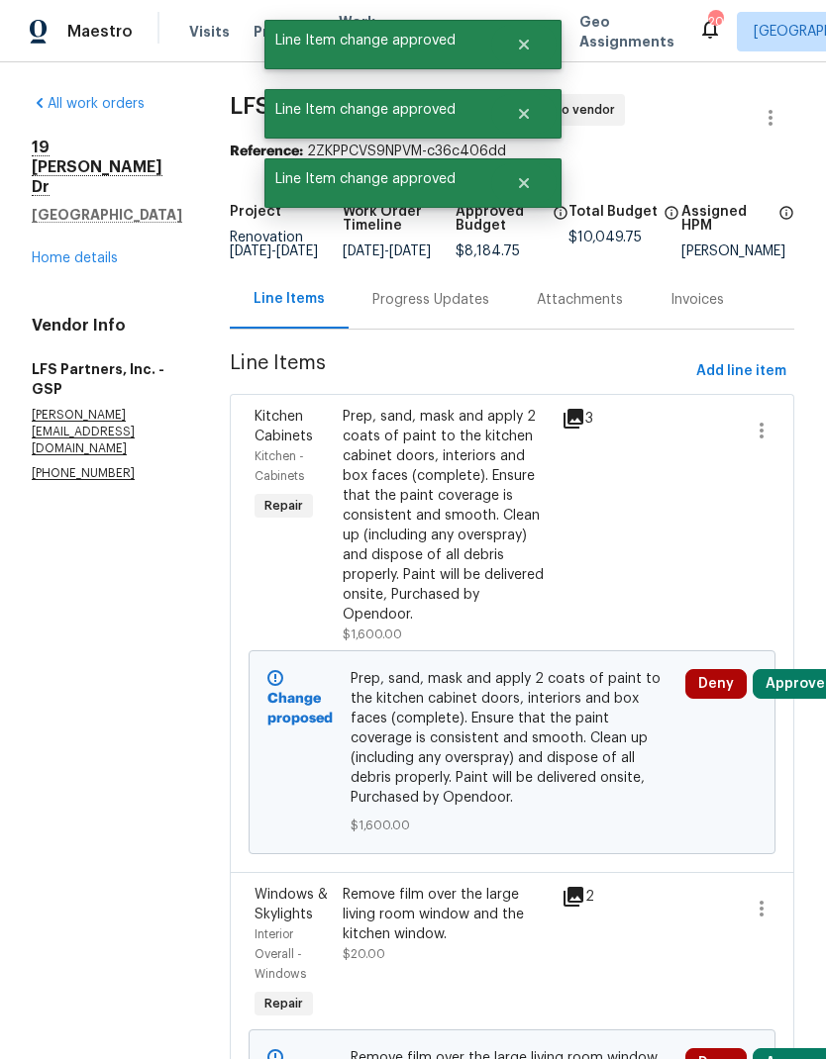
click at [800, 672] on button "Approve" at bounding box center [794, 684] width 85 height 30
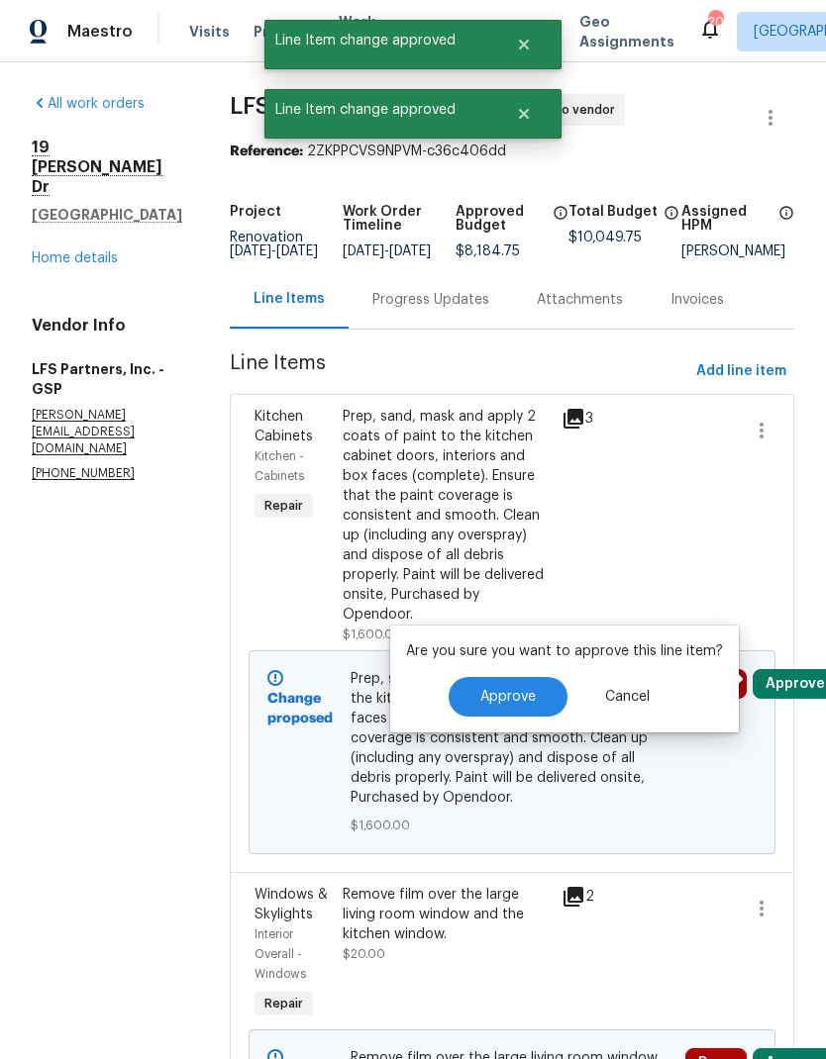
click at [511, 701] on span "Approve" at bounding box center [507, 697] width 55 height 15
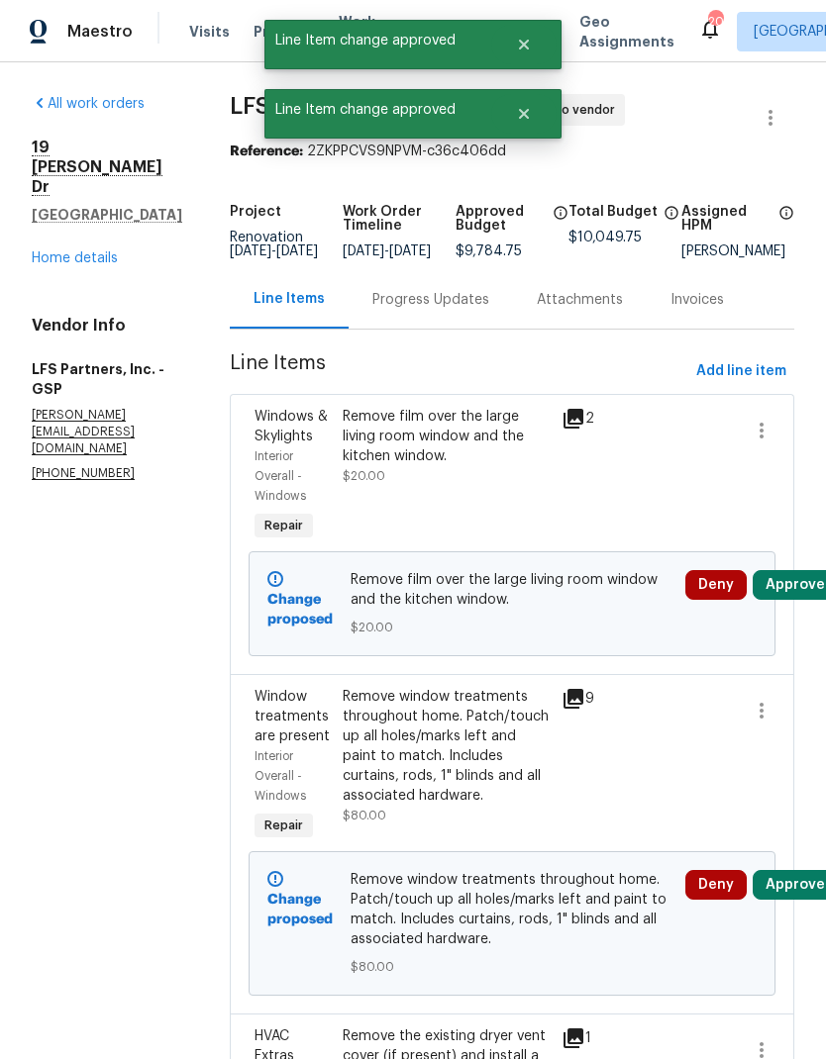
click at [782, 600] on button "Approve" at bounding box center [794, 585] width 85 height 30
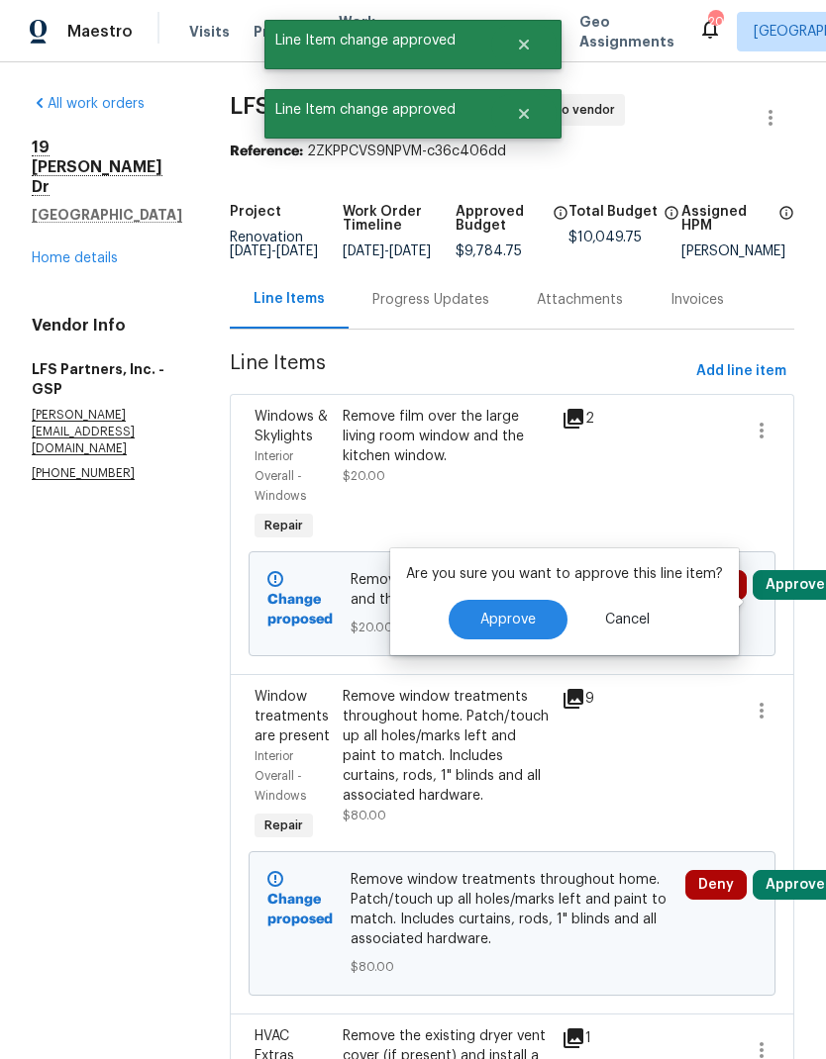
click at [511, 616] on span "Approve" at bounding box center [507, 620] width 55 height 15
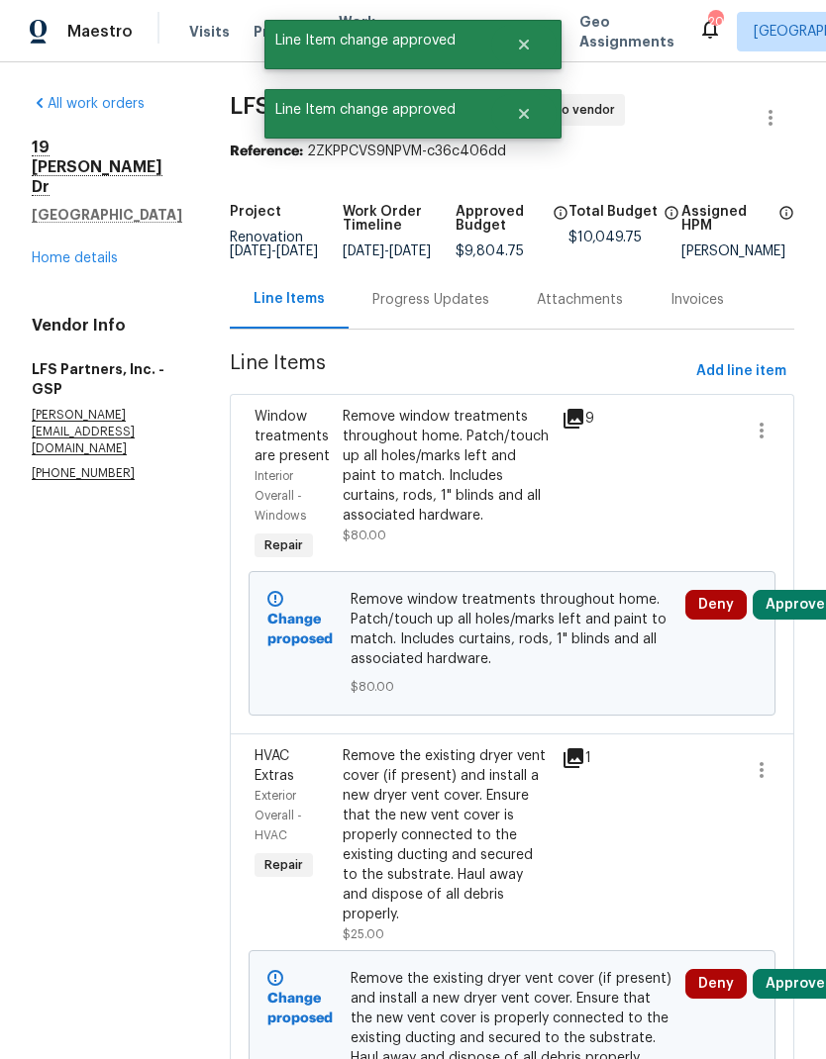
click at [789, 620] on button "Approve" at bounding box center [794, 605] width 85 height 30
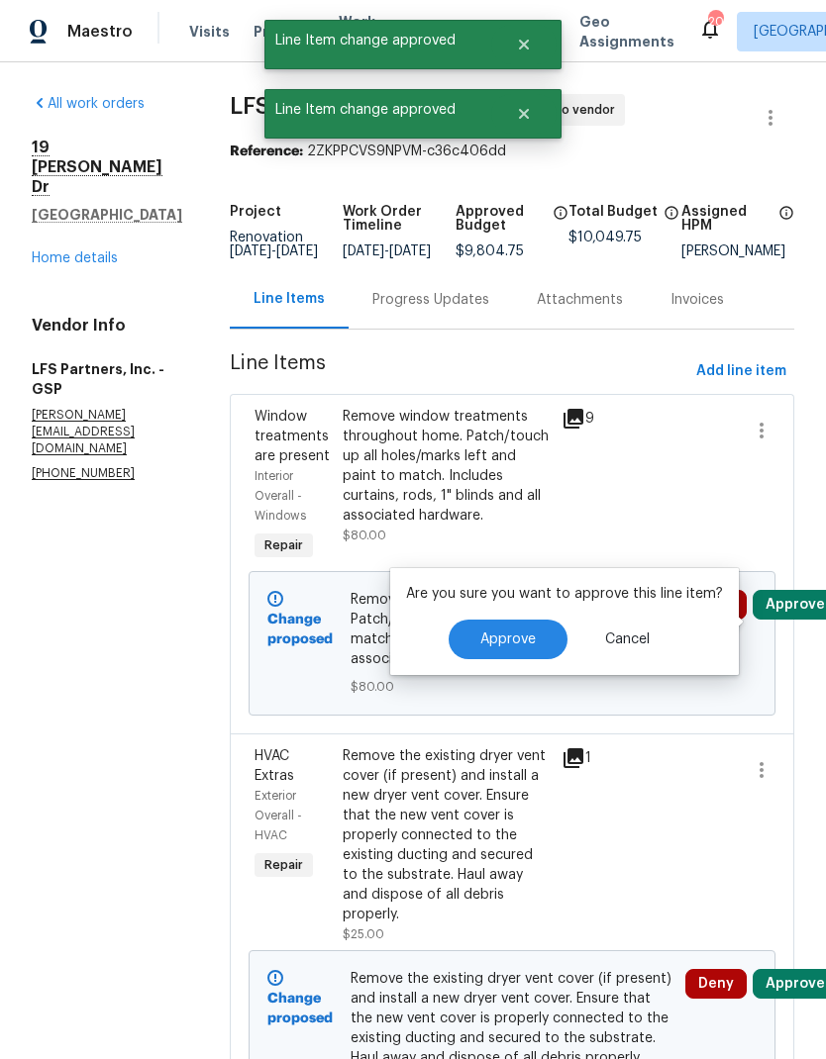
click at [528, 636] on span "Approve" at bounding box center [507, 640] width 55 height 15
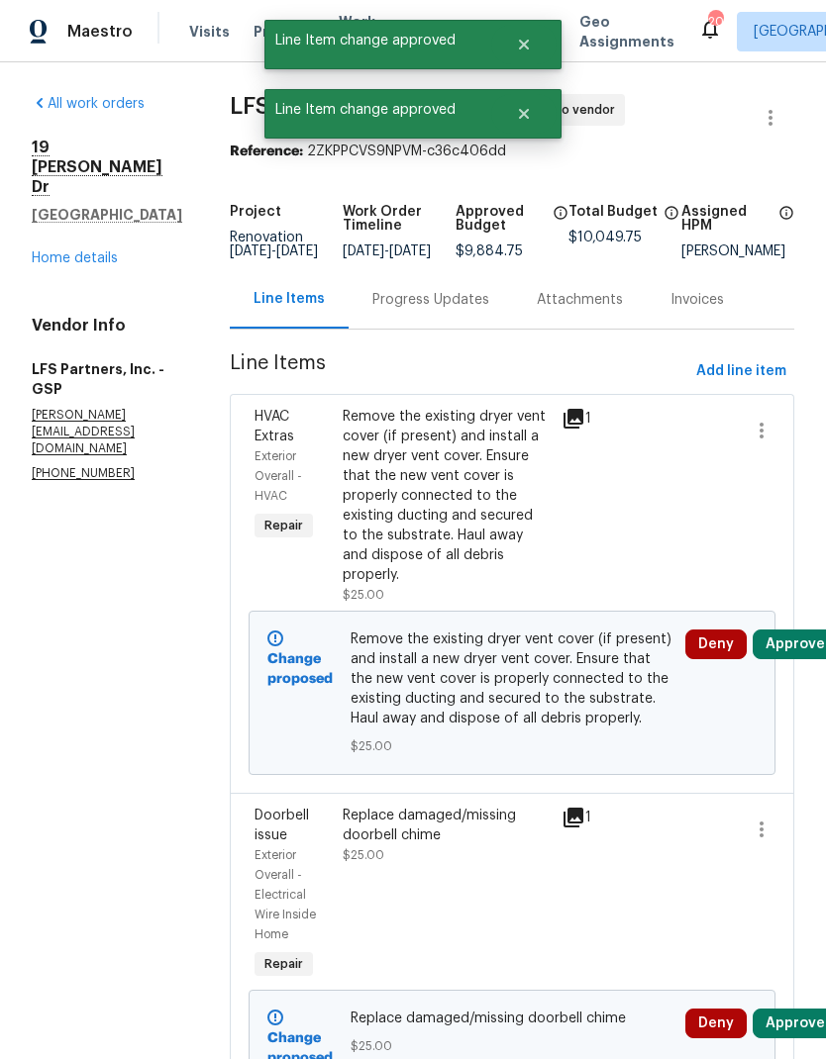
click at [805, 634] on button "Approve" at bounding box center [794, 645] width 85 height 30
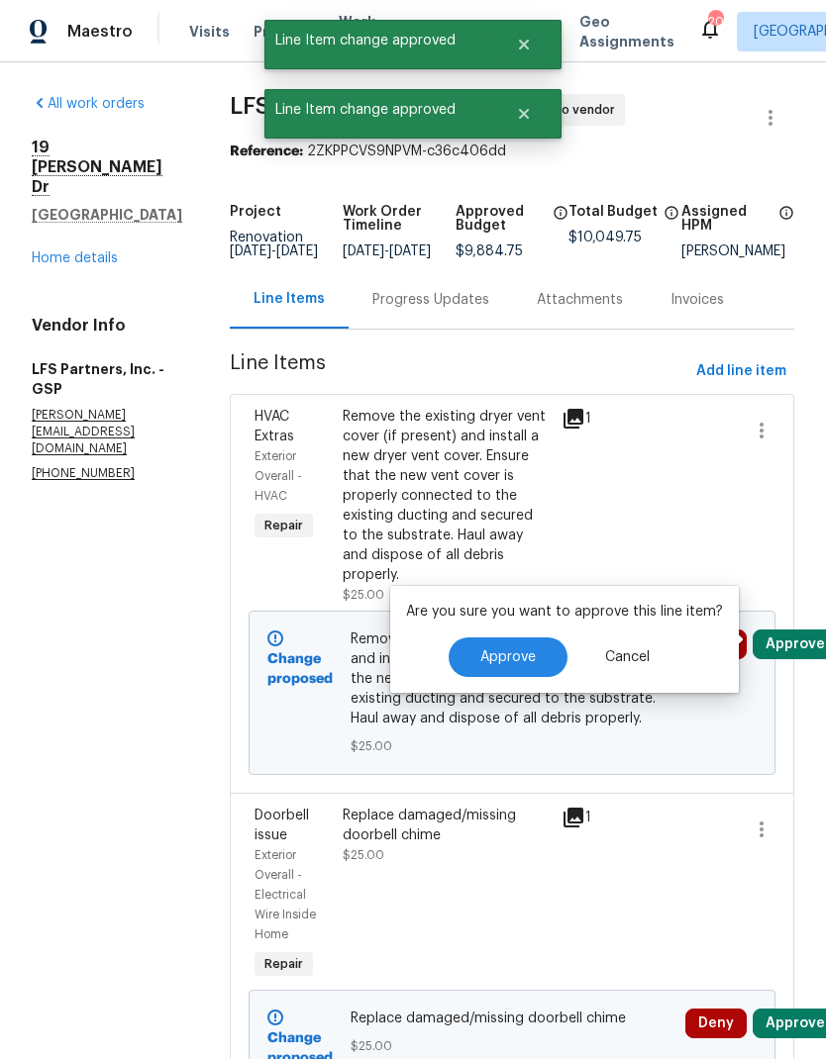
click at [534, 645] on button "Approve" at bounding box center [507, 658] width 119 height 40
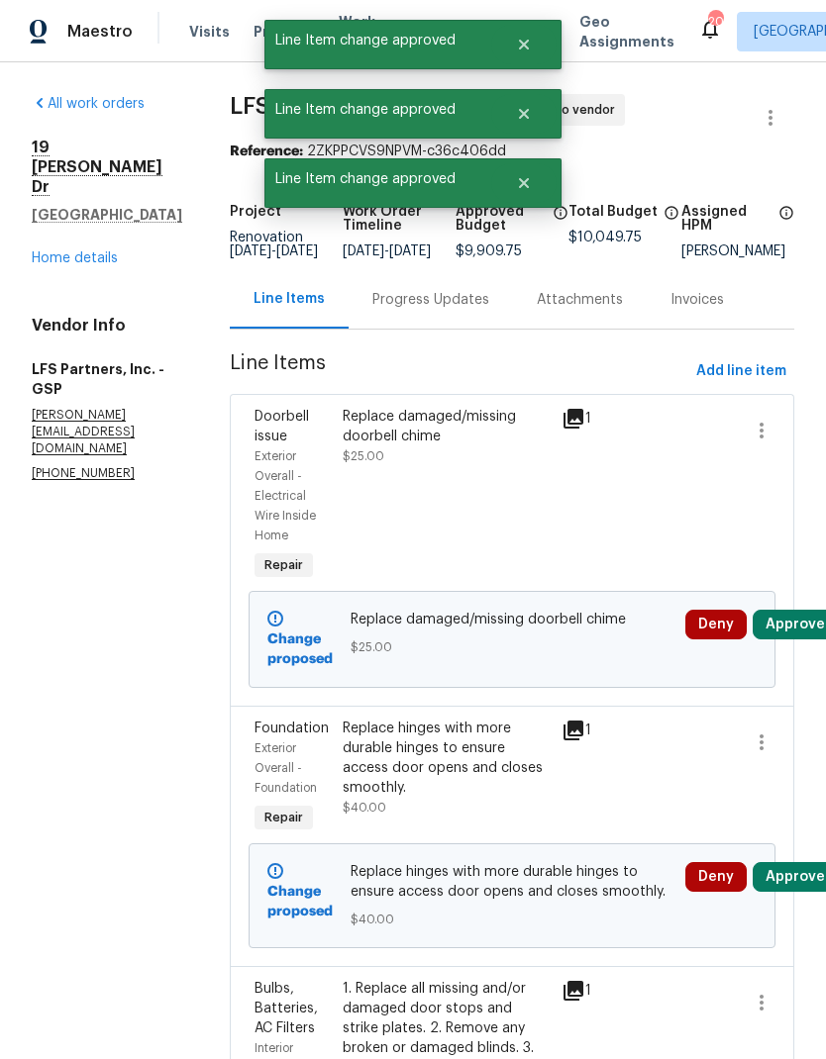
click at [798, 639] on button "Approve" at bounding box center [794, 625] width 85 height 30
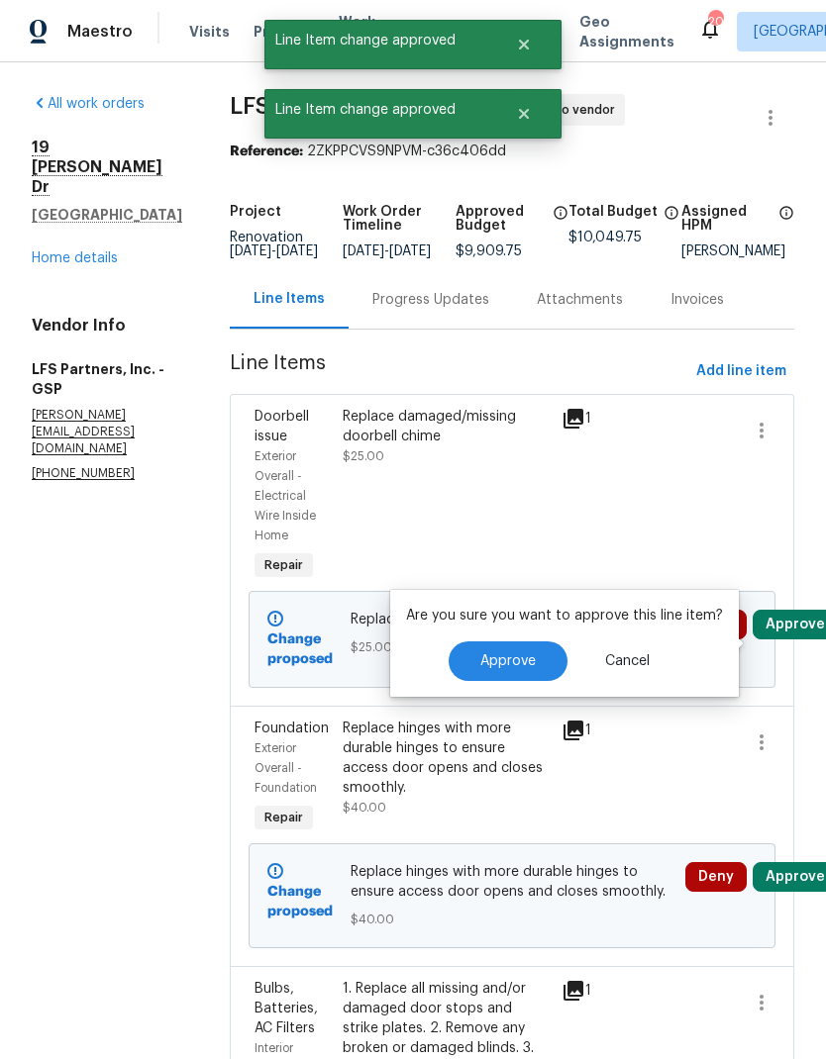
click at [491, 645] on button "Approve" at bounding box center [507, 661] width 119 height 40
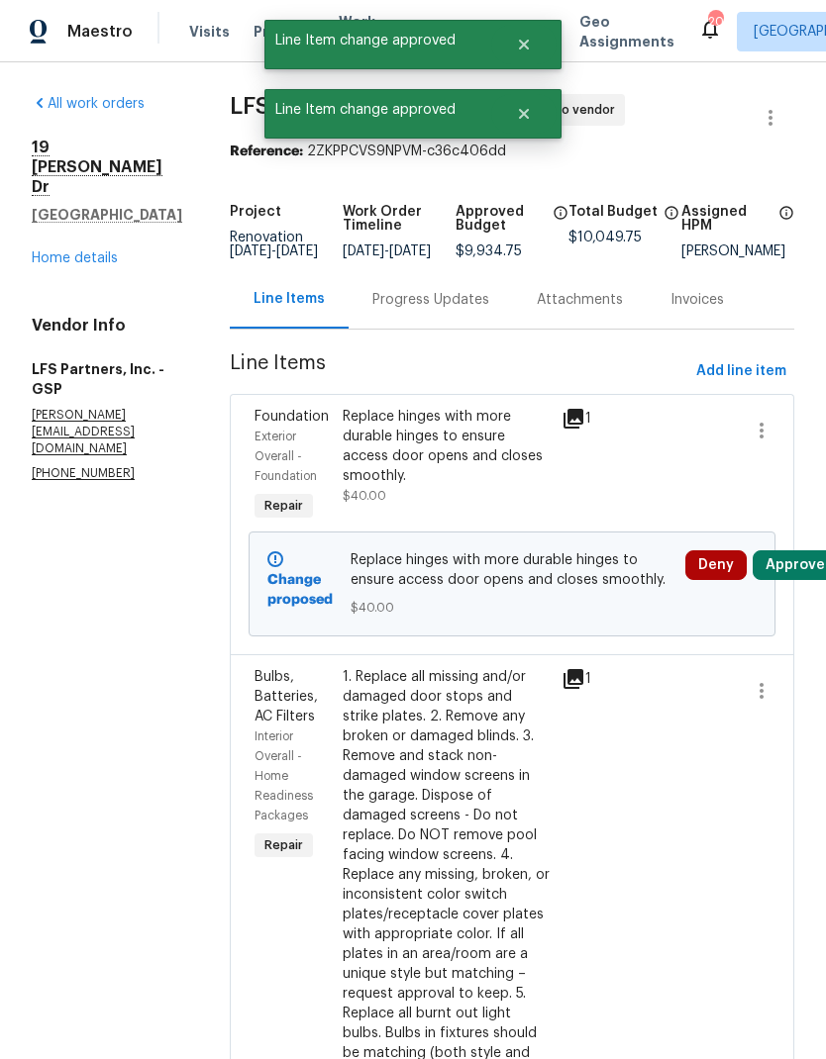
click at [795, 580] on button "Approve" at bounding box center [794, 565] width 85 height 30
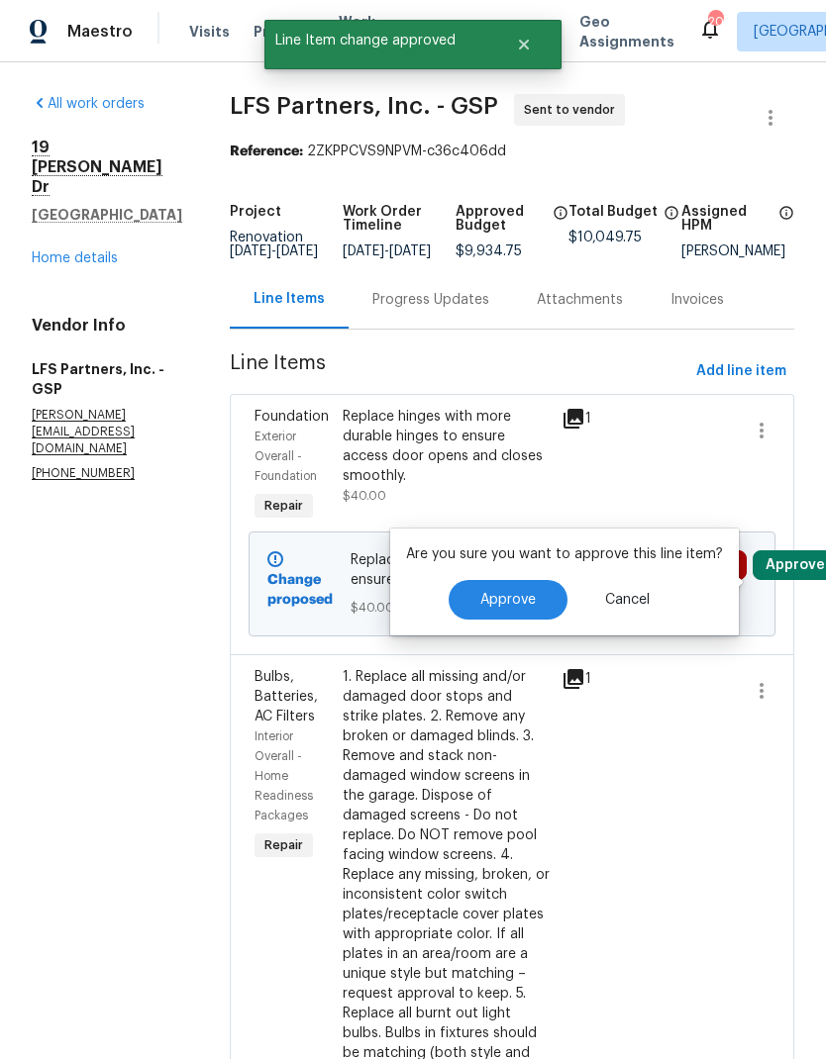
click at [501, 583] on button "Approve" at bounding box center [507, 600] width 119 height 40
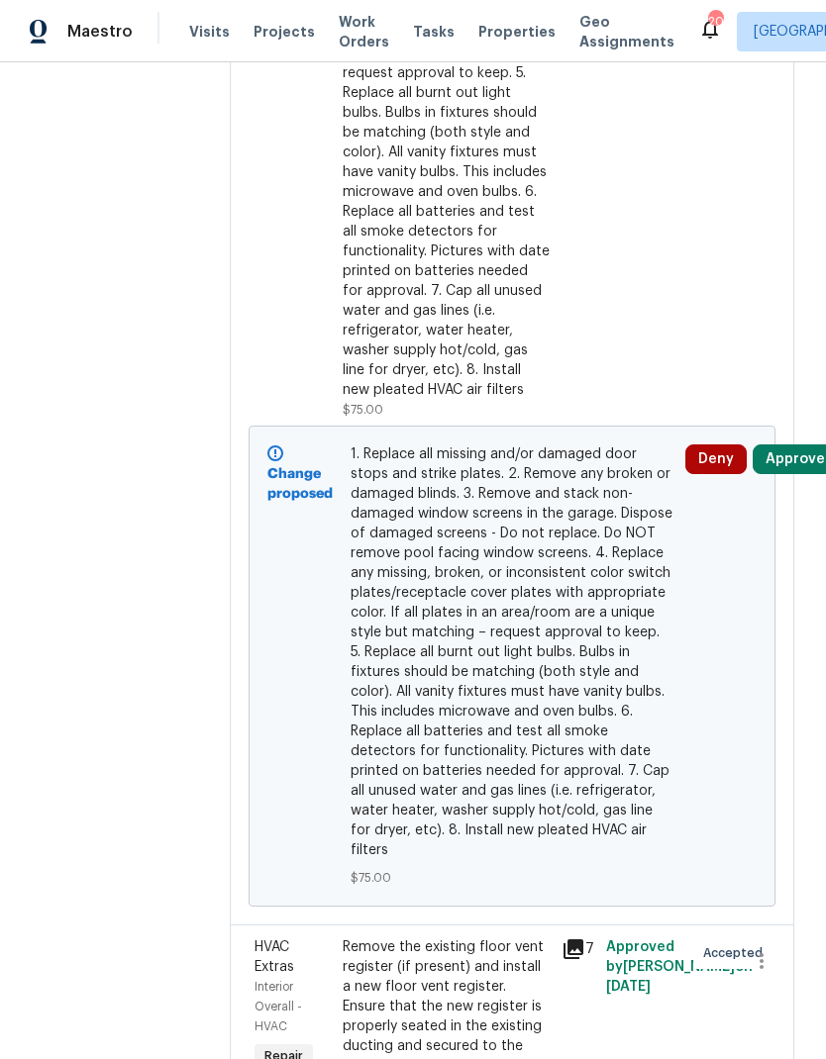
scroll to position [661, 0]
click at [802, 453] on button "Approve" at bounding box center [794, 458] width 85 height 30
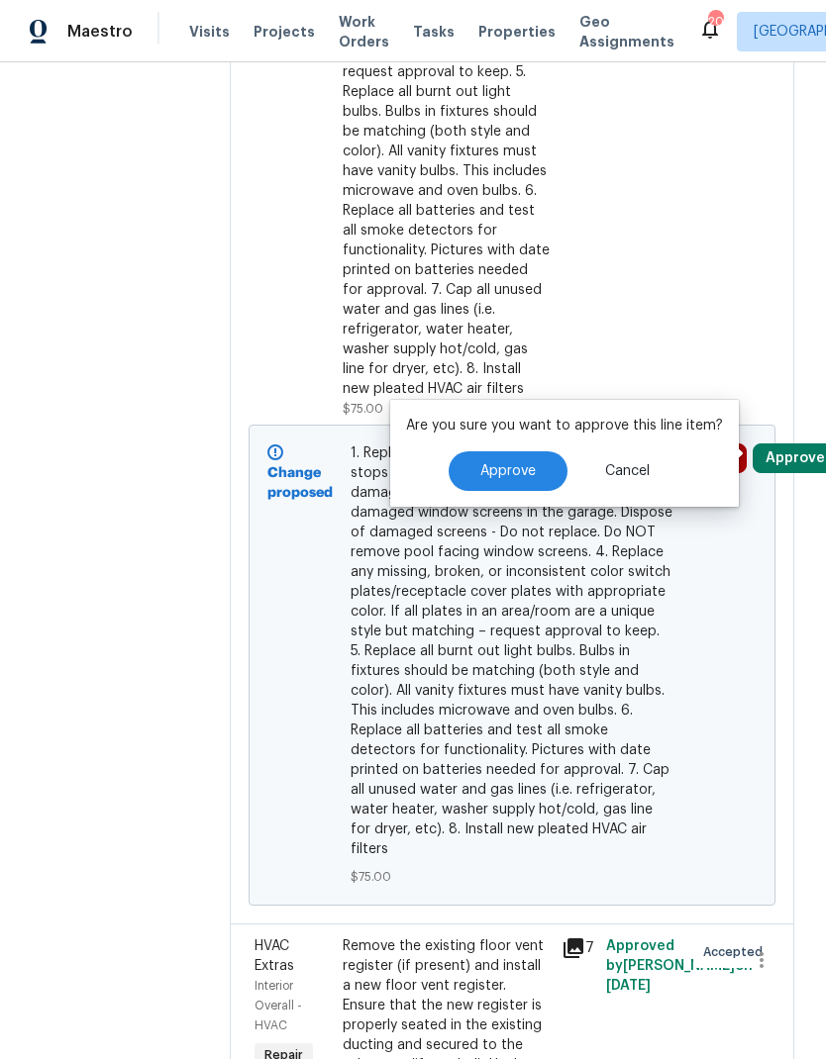
click at [520, 464] on span "Approve" at bounding box center [507, 471] width 55 height 15
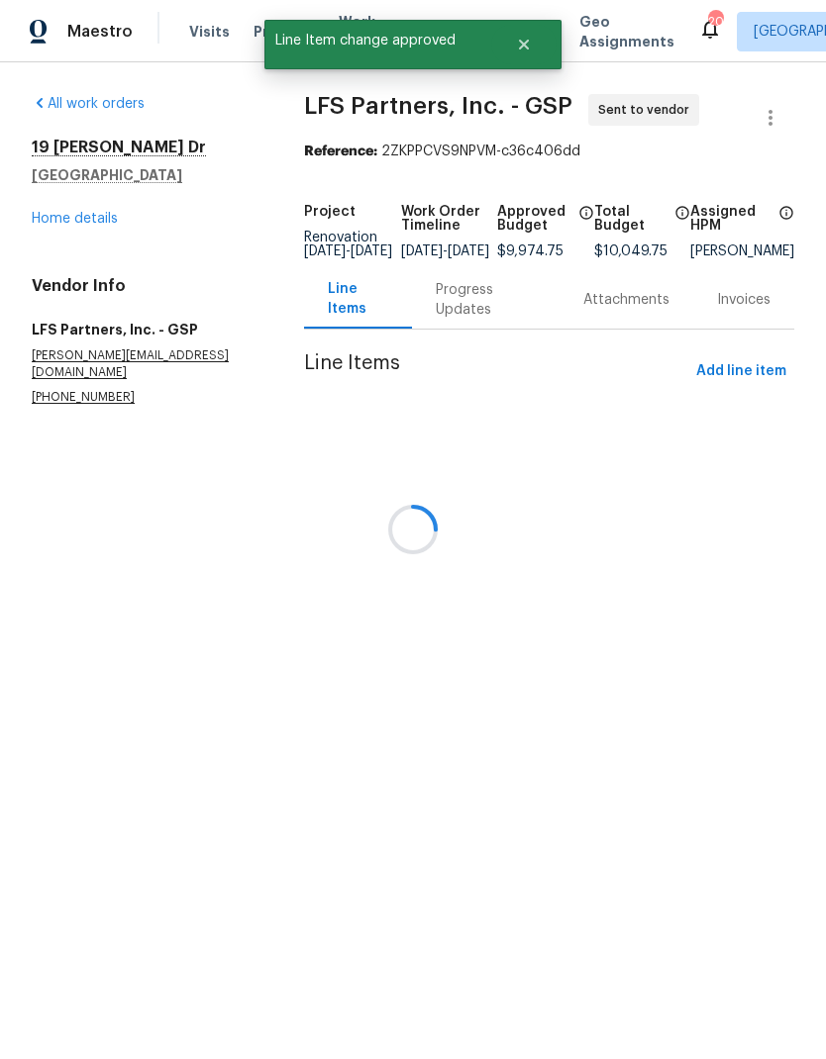
scroll to position [0, 0]
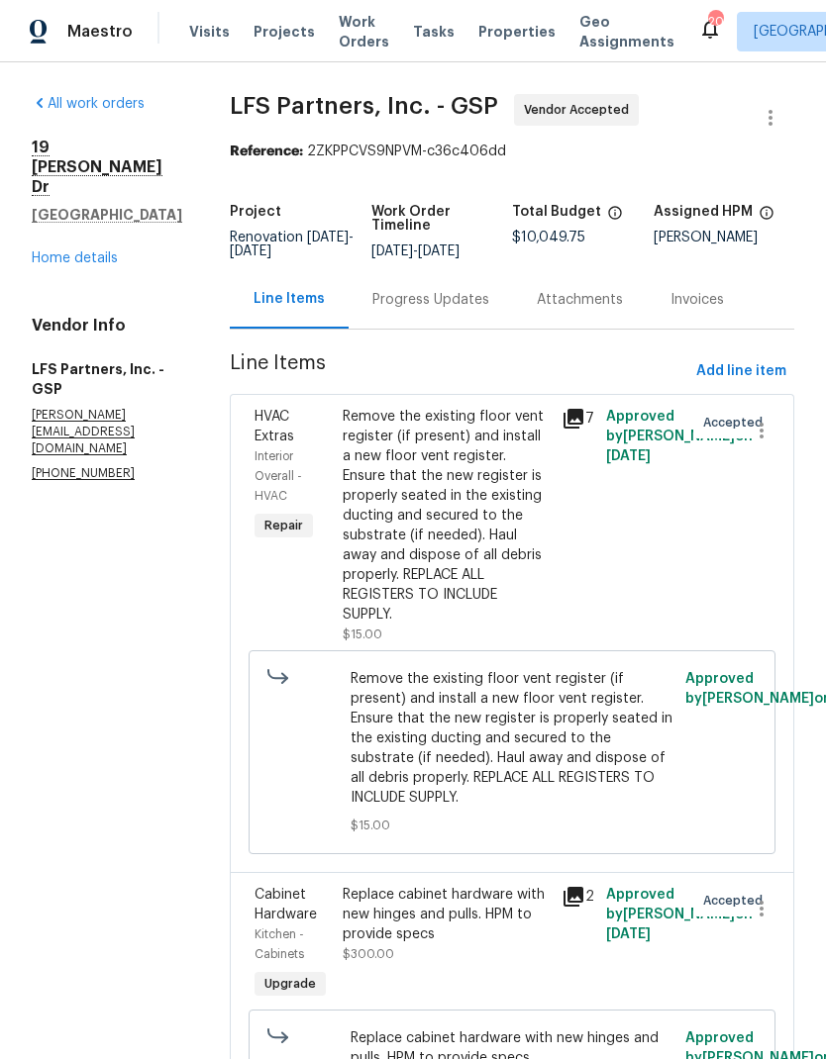
click at [70, 251] on link "Home details" at bounding box center [75, 258] width 86 height 14
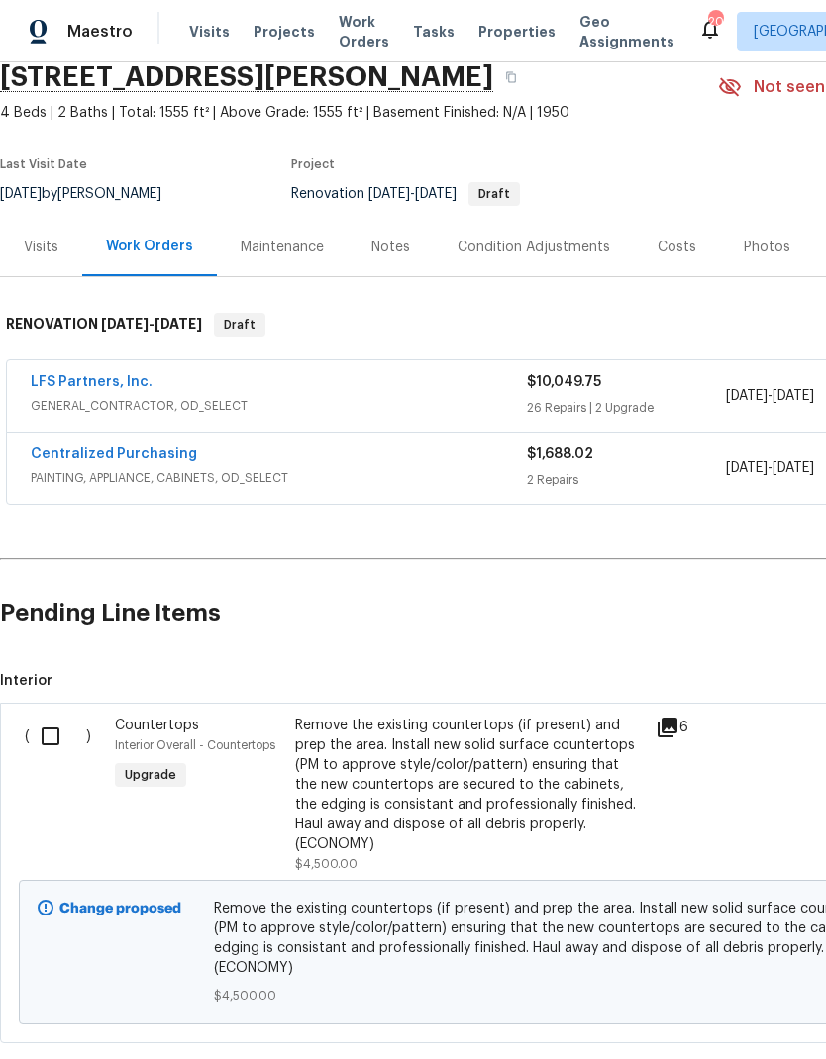
scroll to position [82, 0]
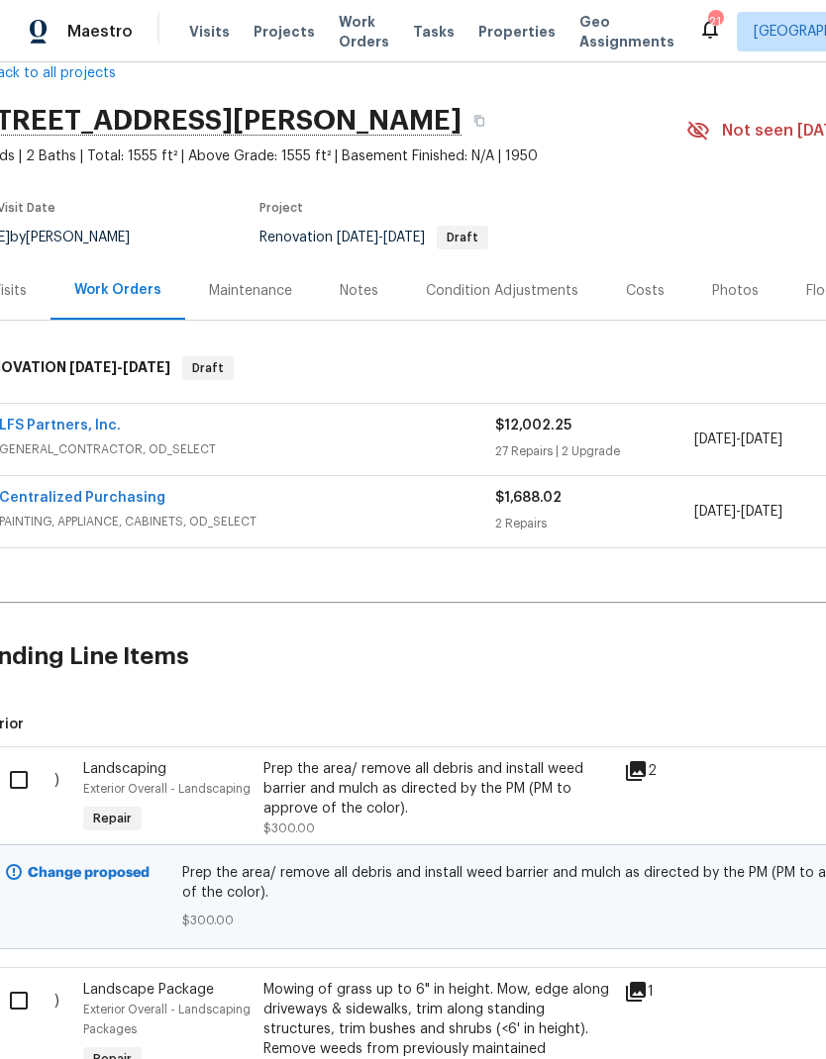
scroll to position [34, 26]
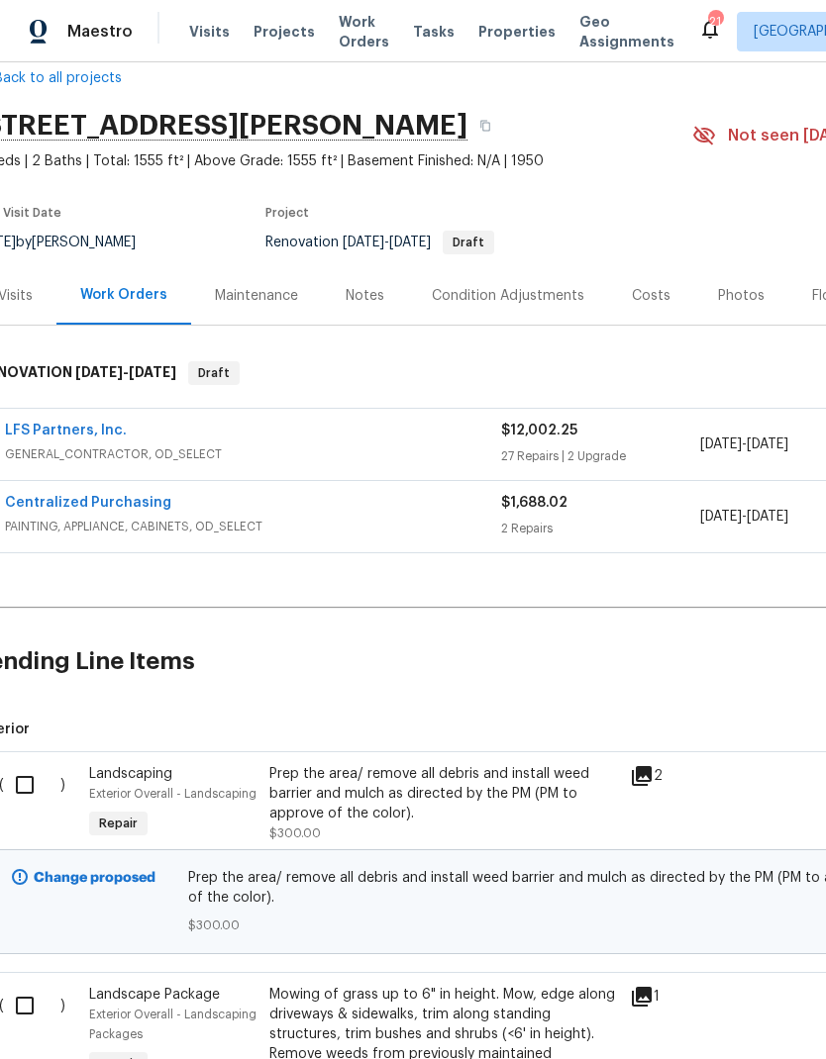
click at [55, 425] on link "LFS Partners, Inc." at bounding box center [66, 431] width 122 height 14
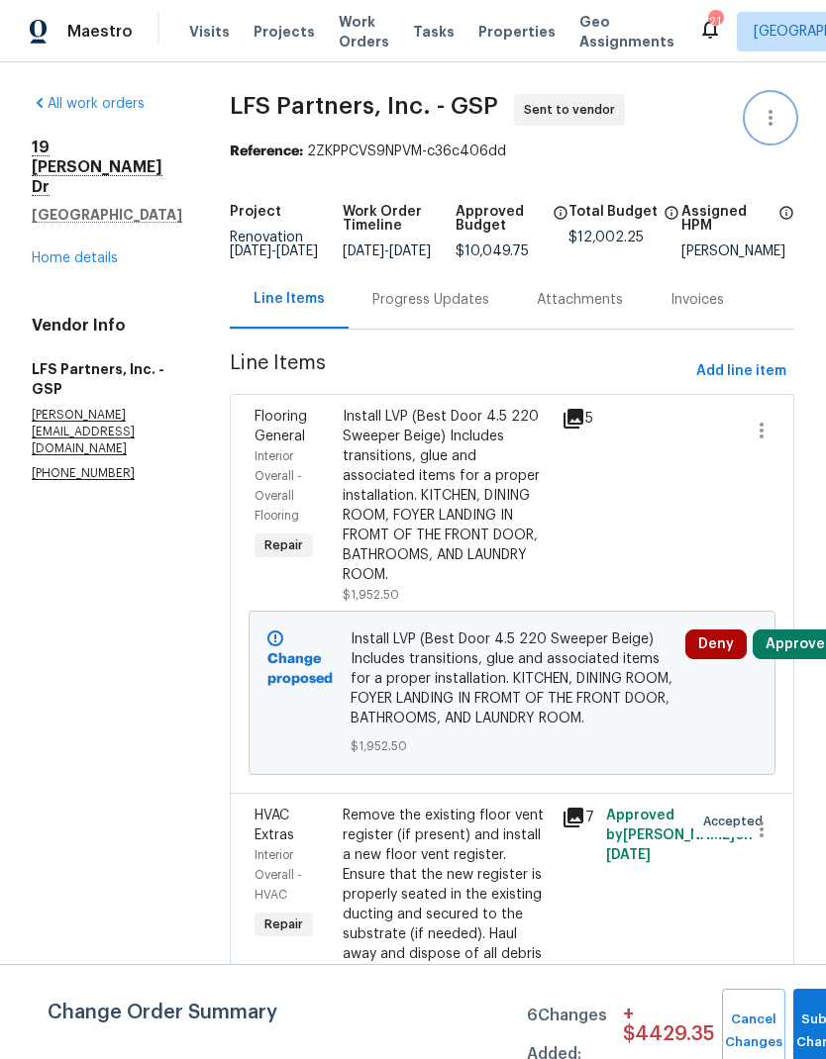
click at [769, 110] on icon "button" at bounding box center [770, 118] width 24 height 24
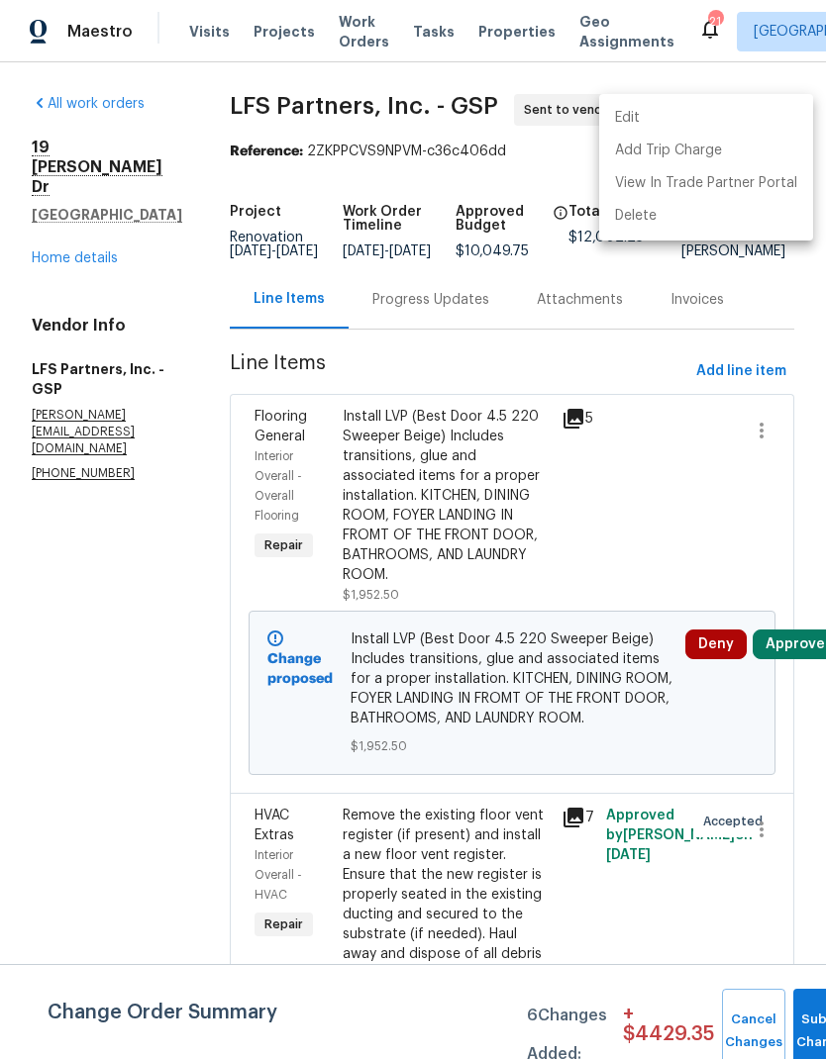
click at [688, 112] on li "Edit" at bounding box center [706, 118] width 214 height 33
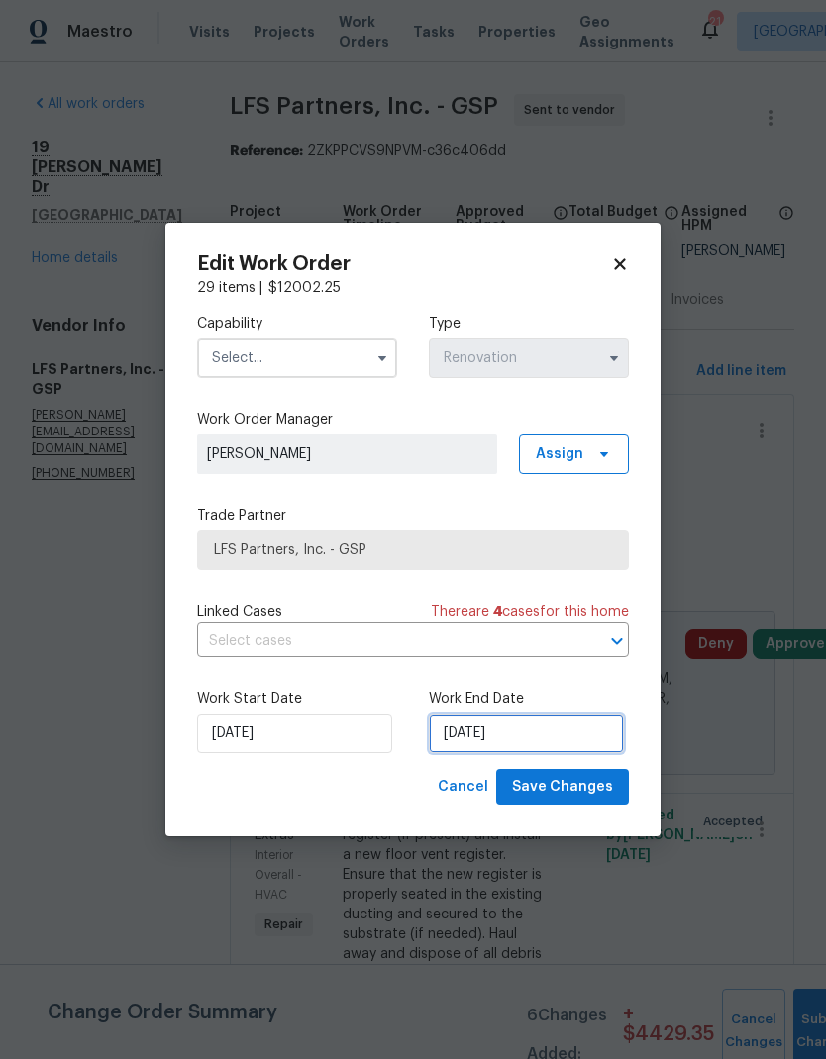
click at [533, 732] on input "[DATE]" at bounding box center [526, 734] width 195 height 40
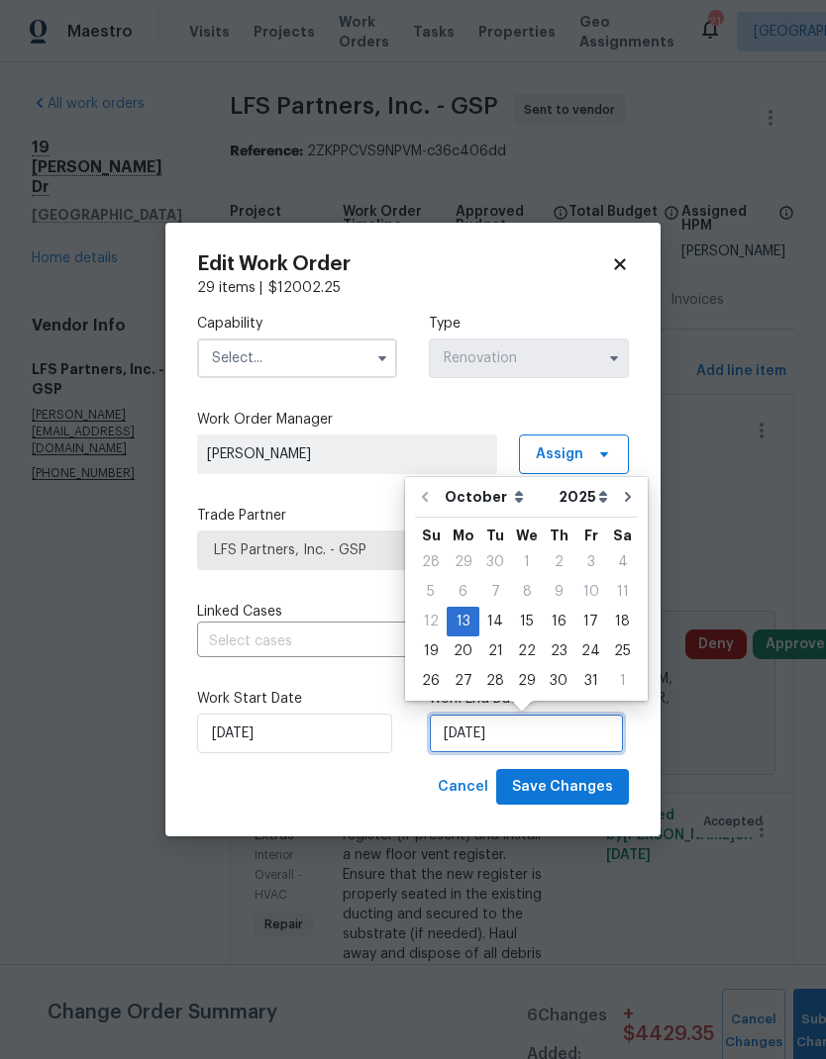
scroll to position [15, 0]
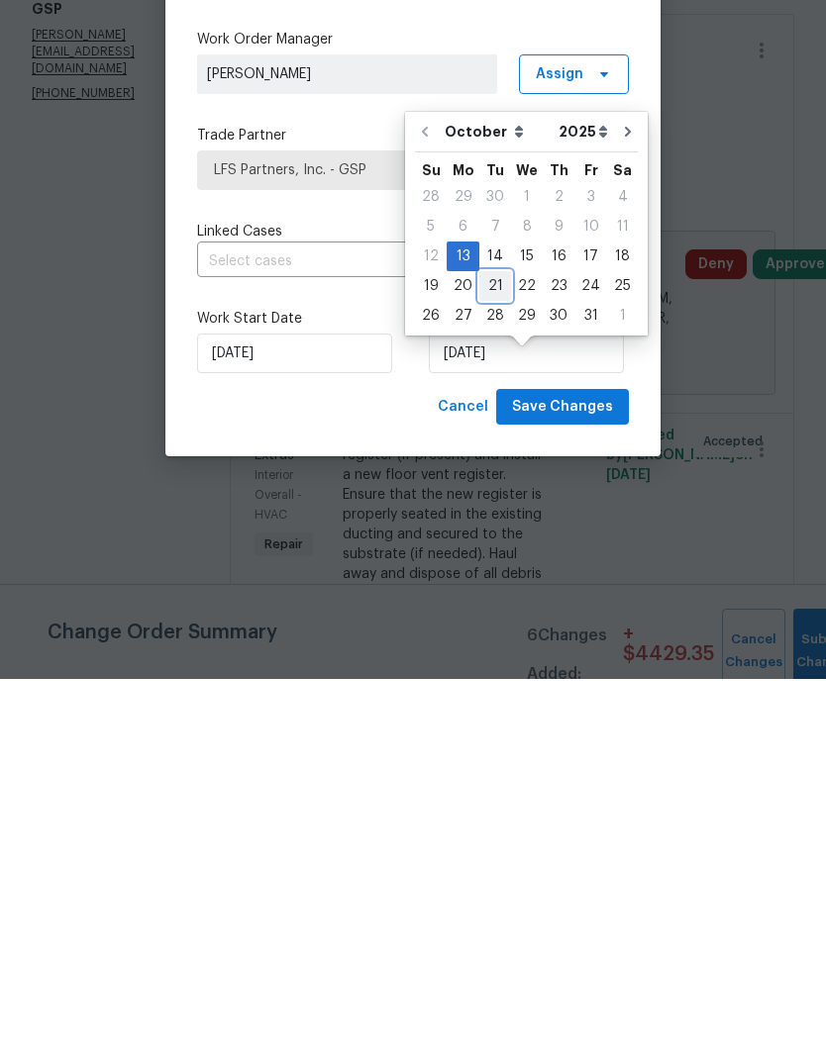
click at [493, 652] on div "21" at bounding box center [495, 666] width 32 height 28
type input "10/21/2025"
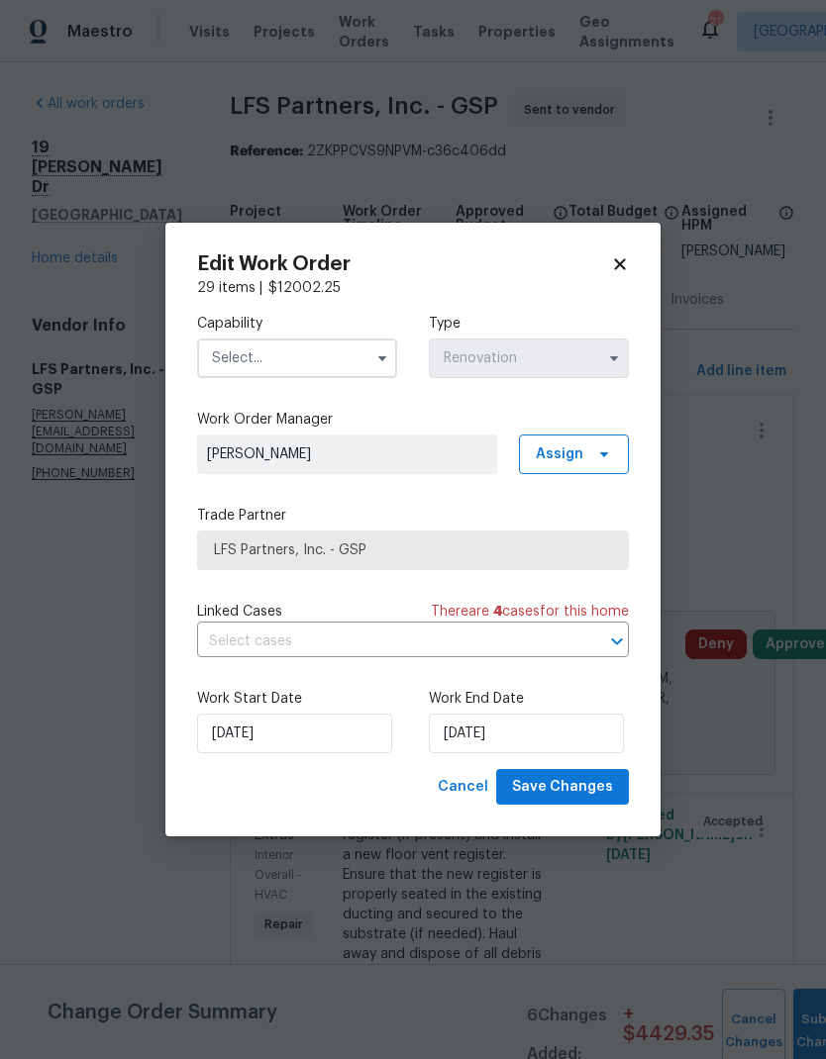
click at [358, 350] on input "text" at bounding box center [297, 359] width 200 height 40
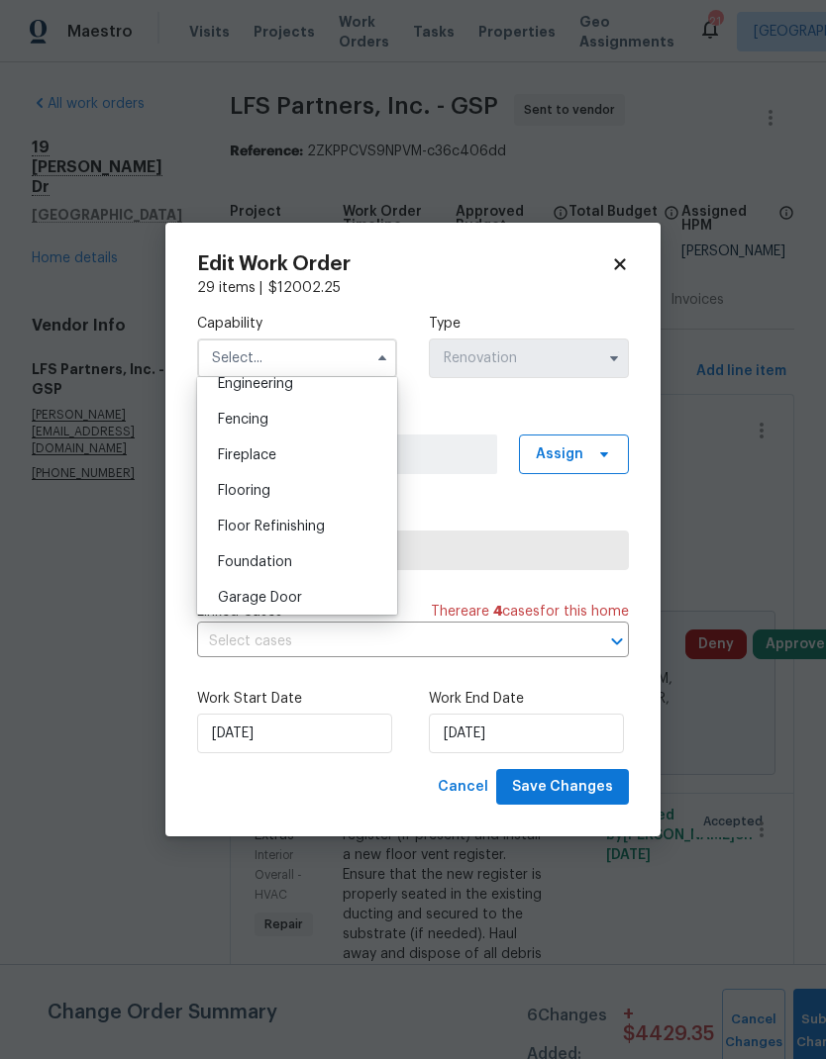
scroll to position [748, 0]
click at [307, 602] on span "General Contractor" at bounding box center [282, 598] width 128 height 14
type input "General Contractor"
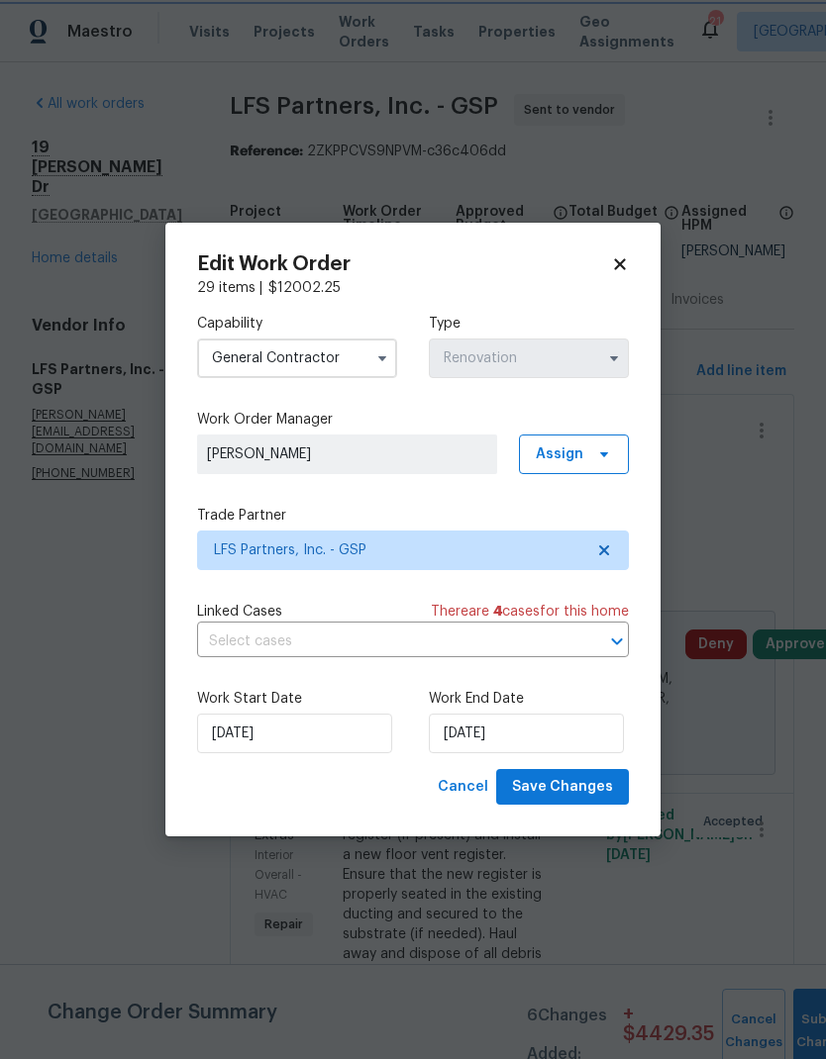
scroll to position [790, 0]
click at [574, 782] on span "Save Changes" at bounding box center [562, 787] width 101 height 25
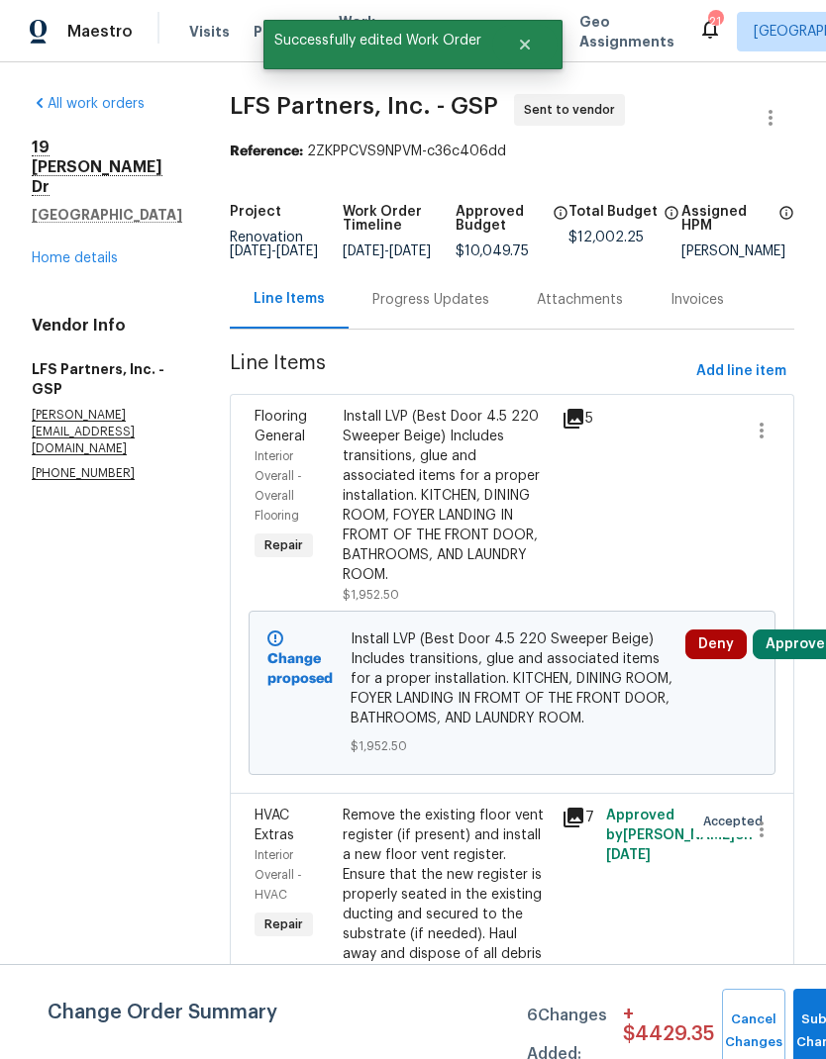
click at [397, 290] on div "Progress Updates" at bounding box center [430, 300] width 117 height 20
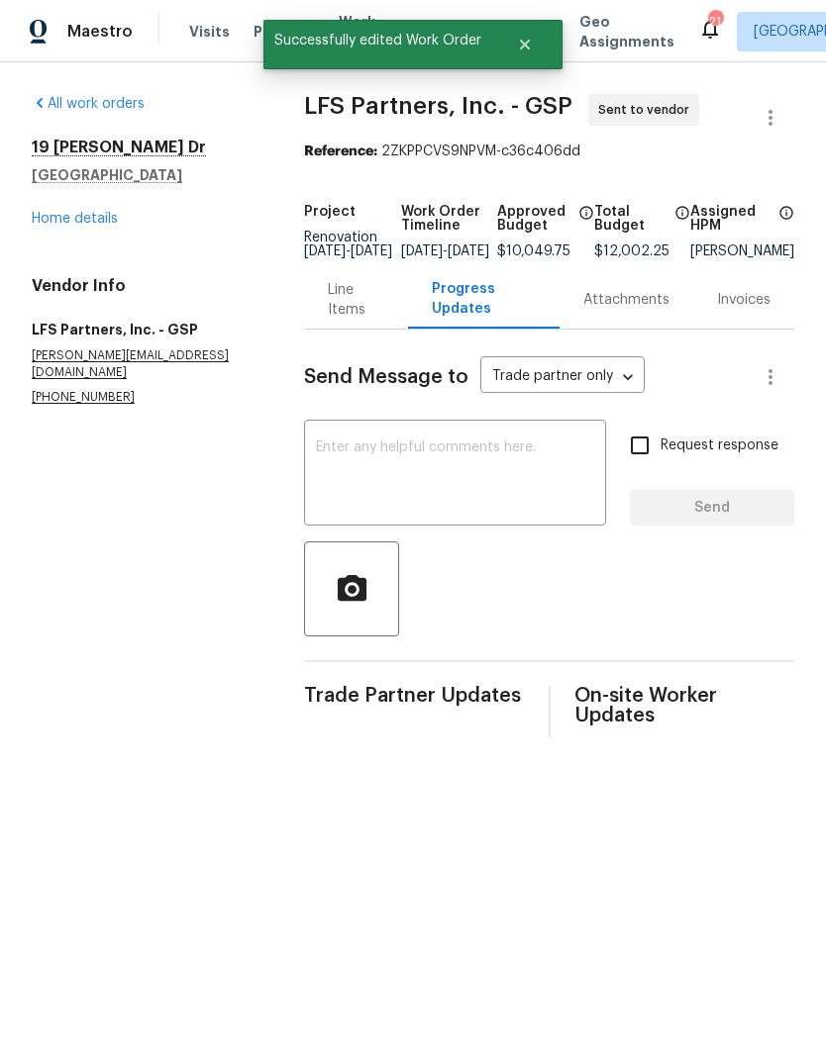
click at [344, 468] on textarea at bounding box center [455, 475] width 278 height 69
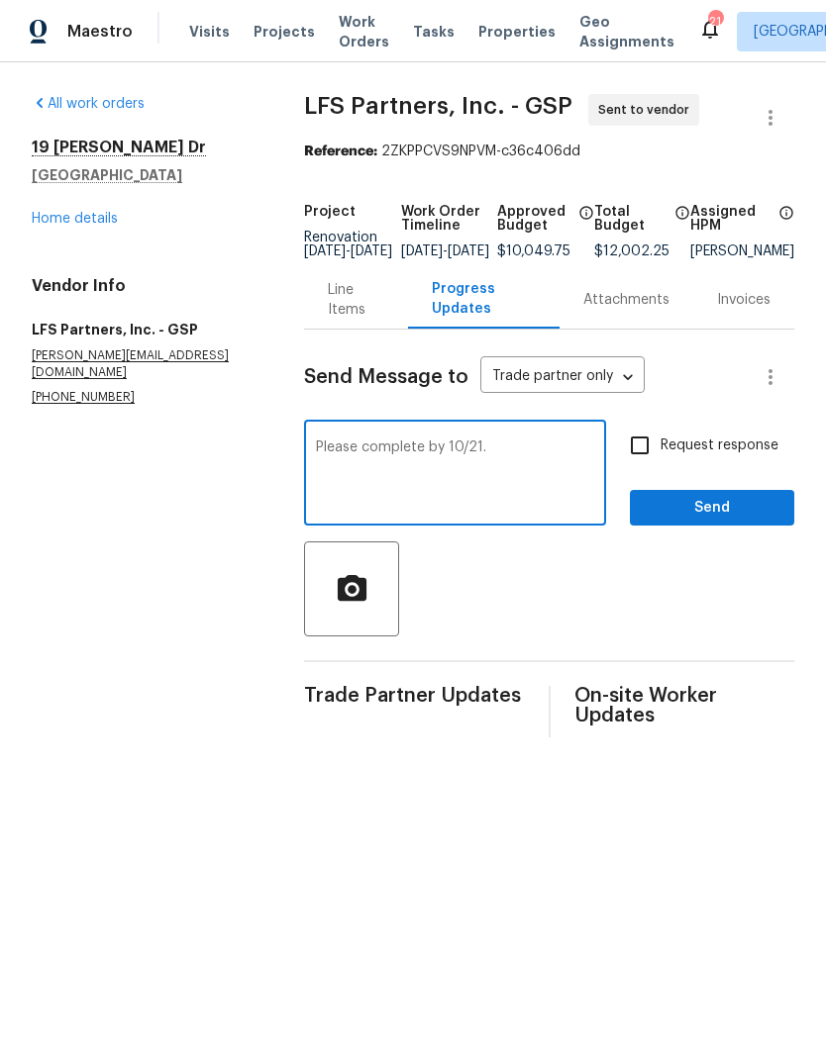
type textarea "Please complete by 10/21."
click at [634, 459] on input "Request response" at bounding box center [640, 446] width 42 height 42
checkbox input "true"
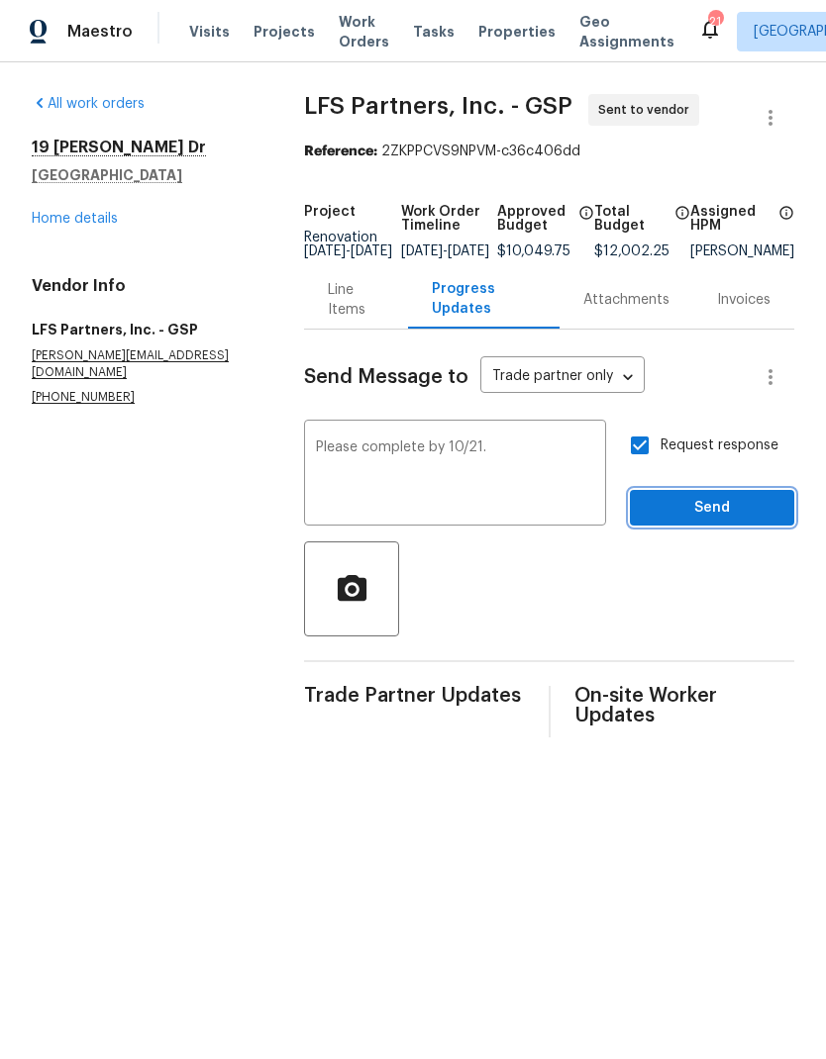
click at [729, 521] on span "Send" at bounding box center [711, 508] width 133 height 25
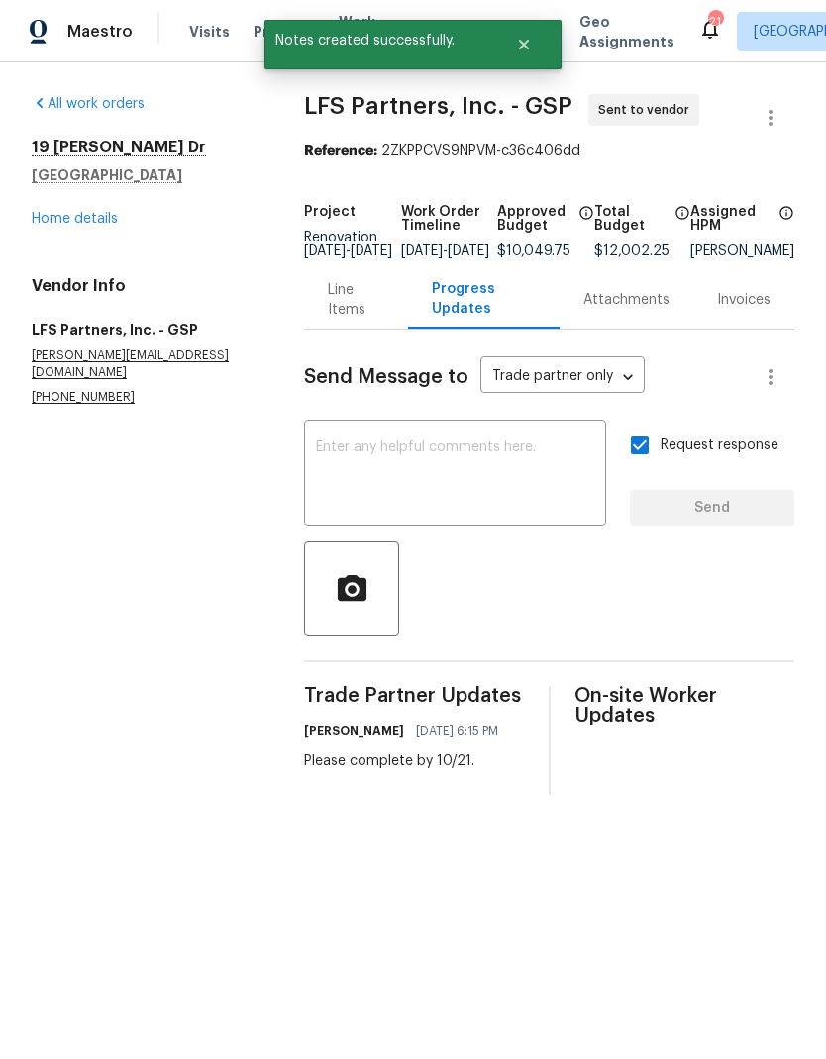
click at [75, 213] on link "Home details" at bounding box center [75, 219] width 86 height 14
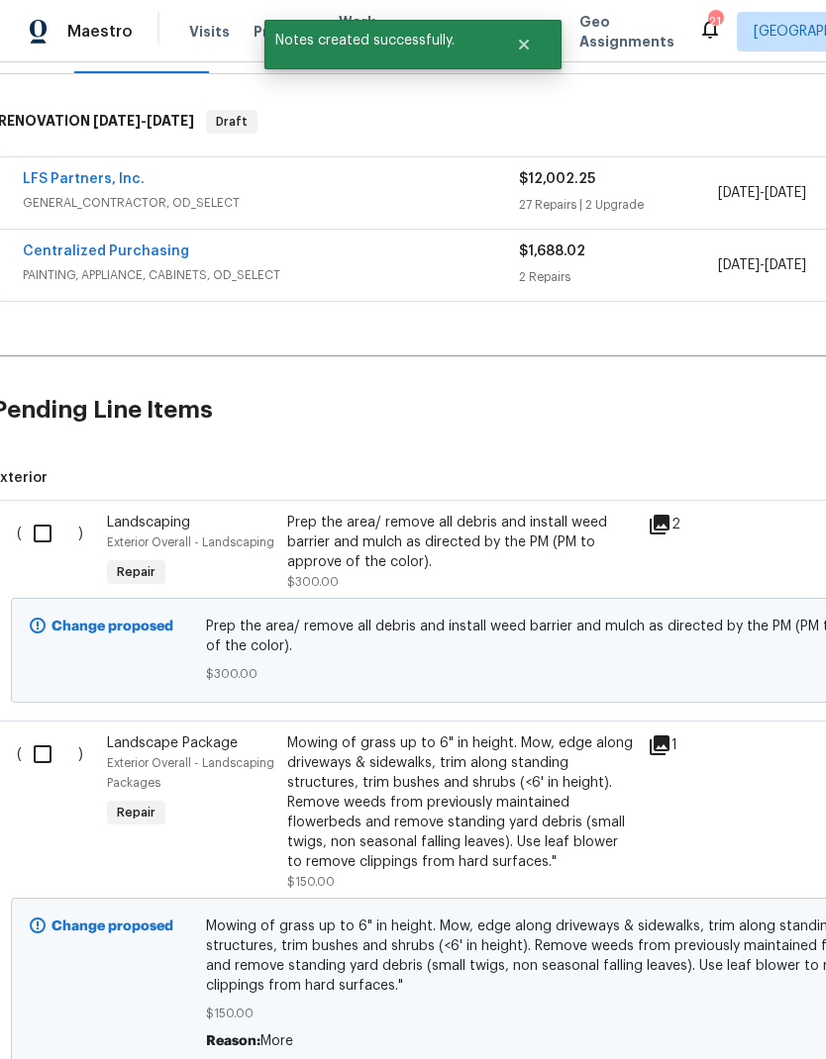
scroll to position [285, 11]
click at [49, 535] on input "checkbox" at bounding box center [47, 534] width 56 height 42
checkbox input "true"
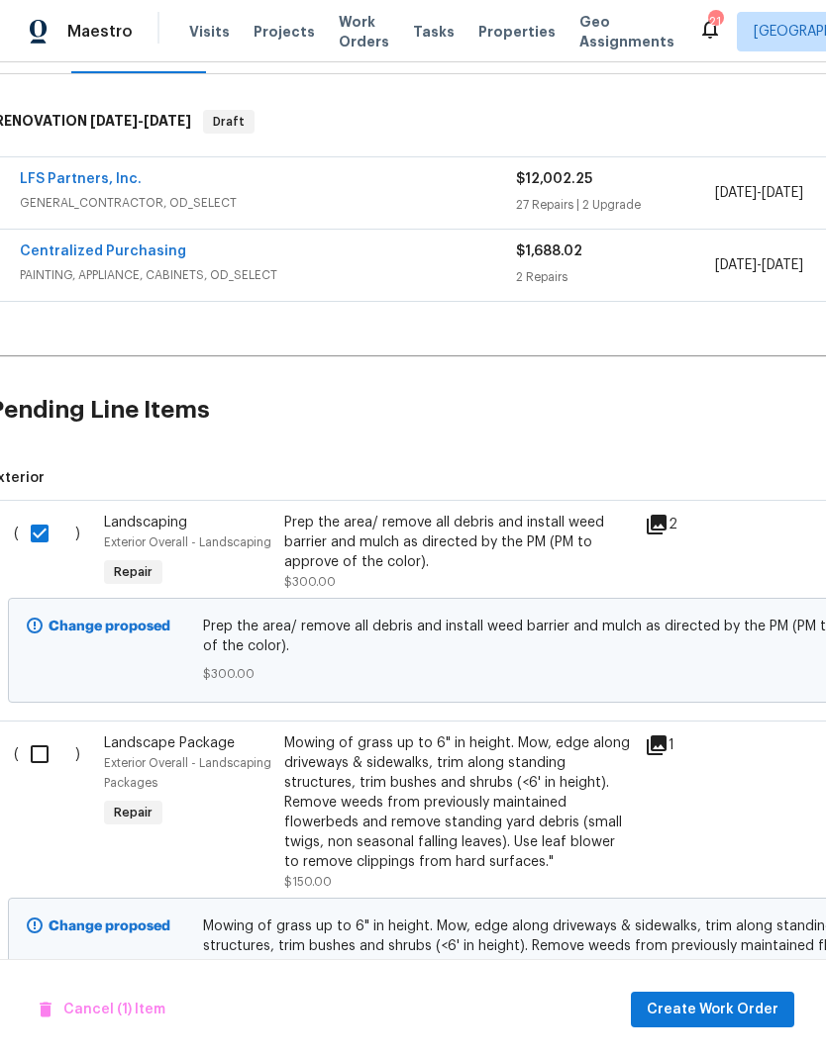
click at [45, 761] on input "checkbox" at bounding box center [47, 755] width 56 height 42
checkbox input "true"
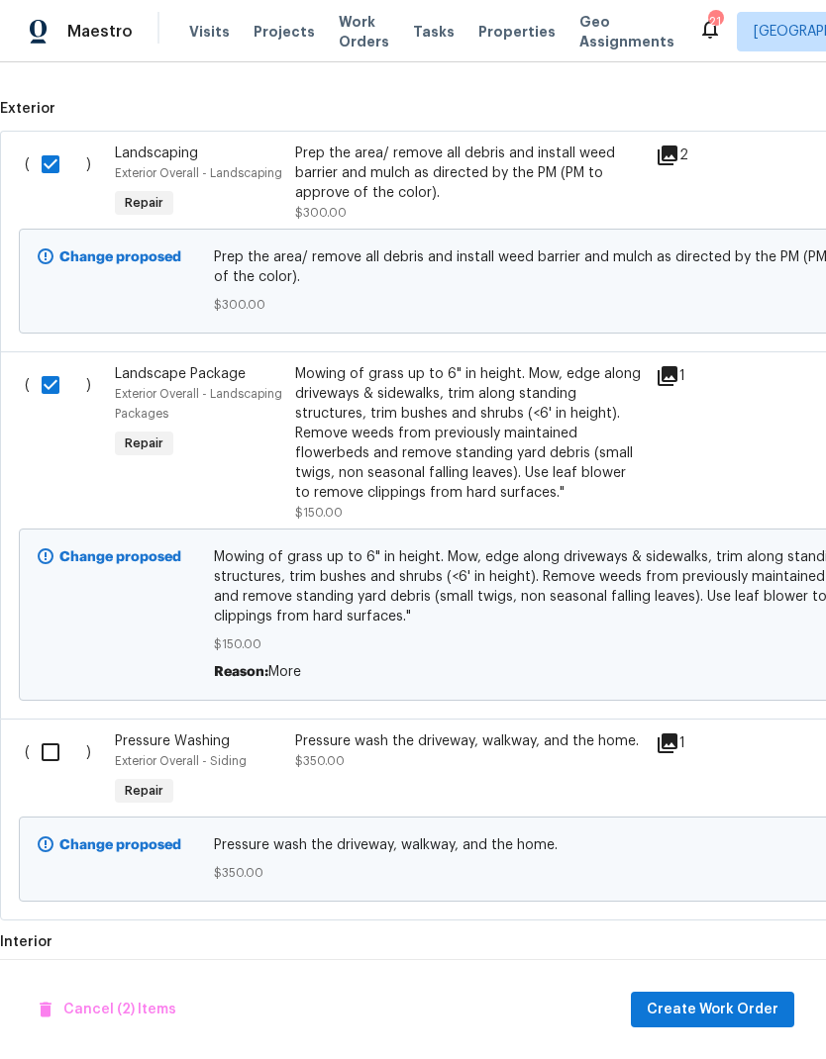
scroll to position [654, 0]
click at [56, 758] on input "checkbox" at bounding box center [58, 753] width 56 height 42
checkbox input "true"
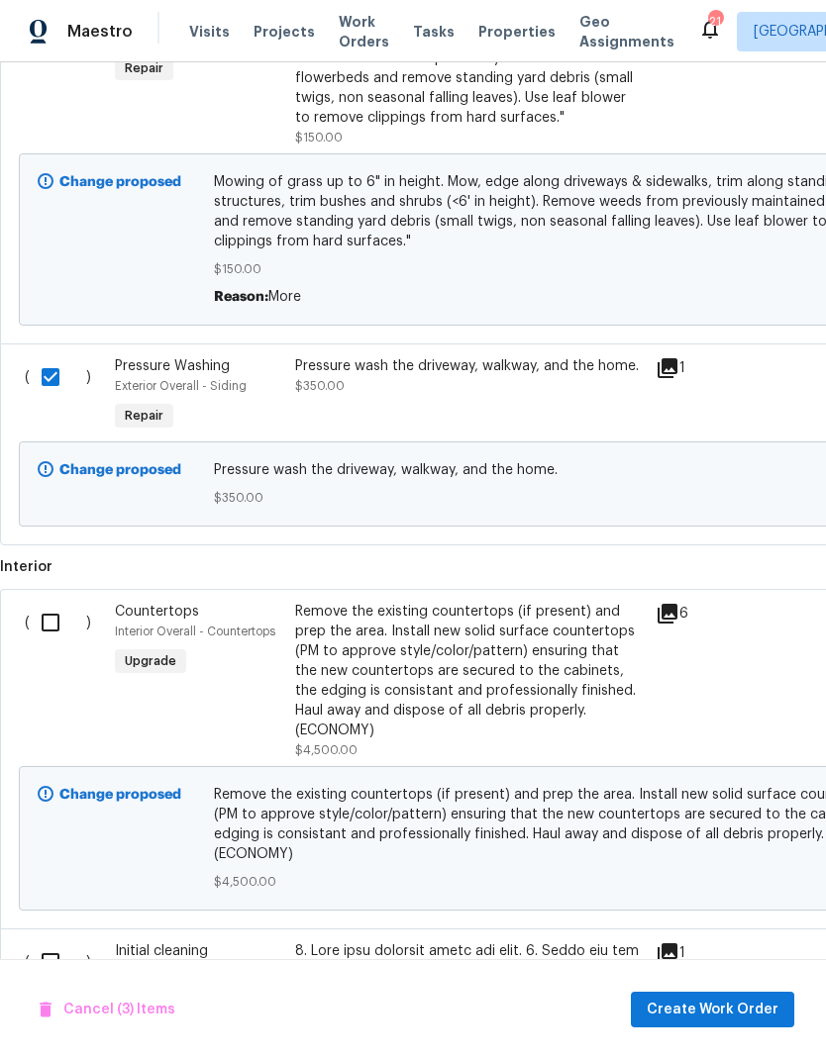
scroll to position [1030, 0]
click at [747, 1020] on span "Create Work Order" at bounding box center [712, 1010] width 132 height 25
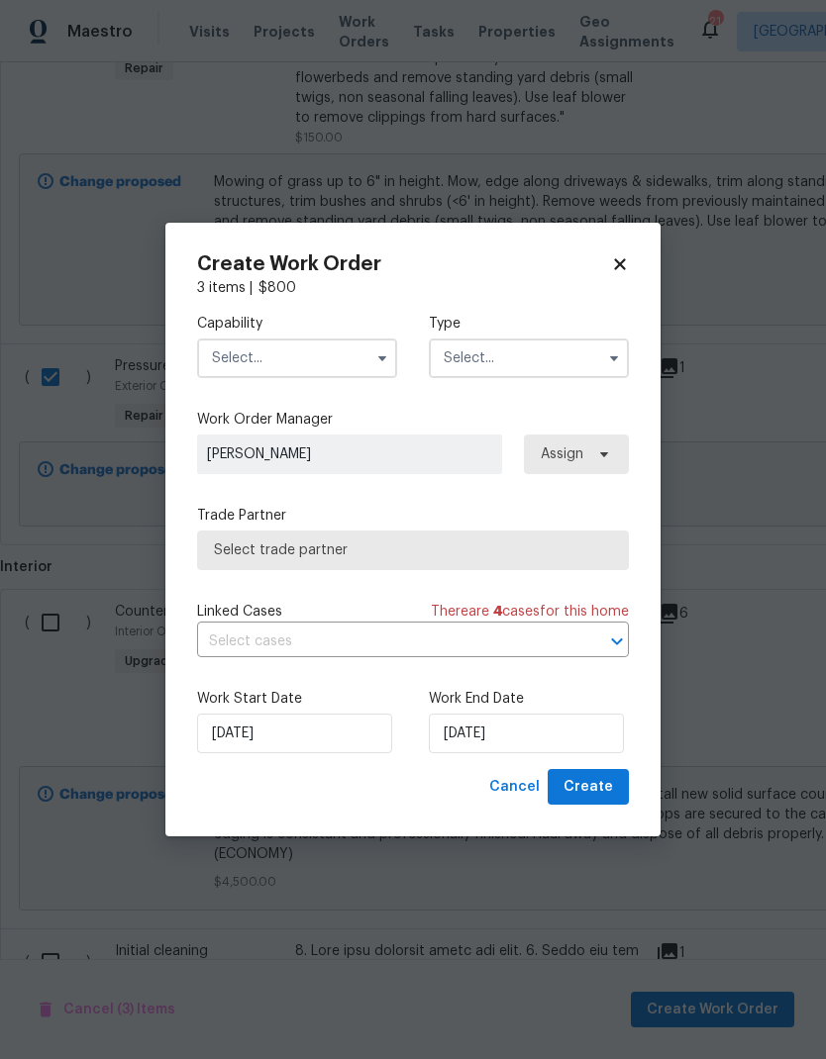
click at [253, 343] on input "text" at bounding box center [297, 359] width 200 height 40
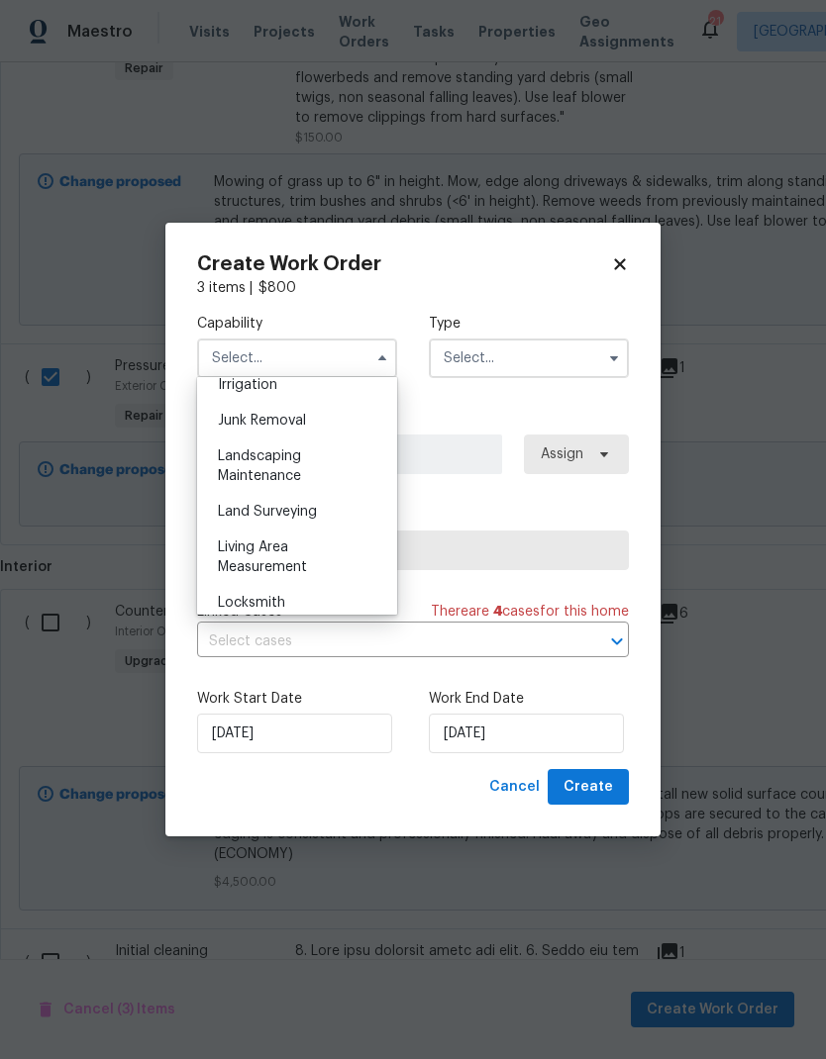
scroll to position [1253, 0]
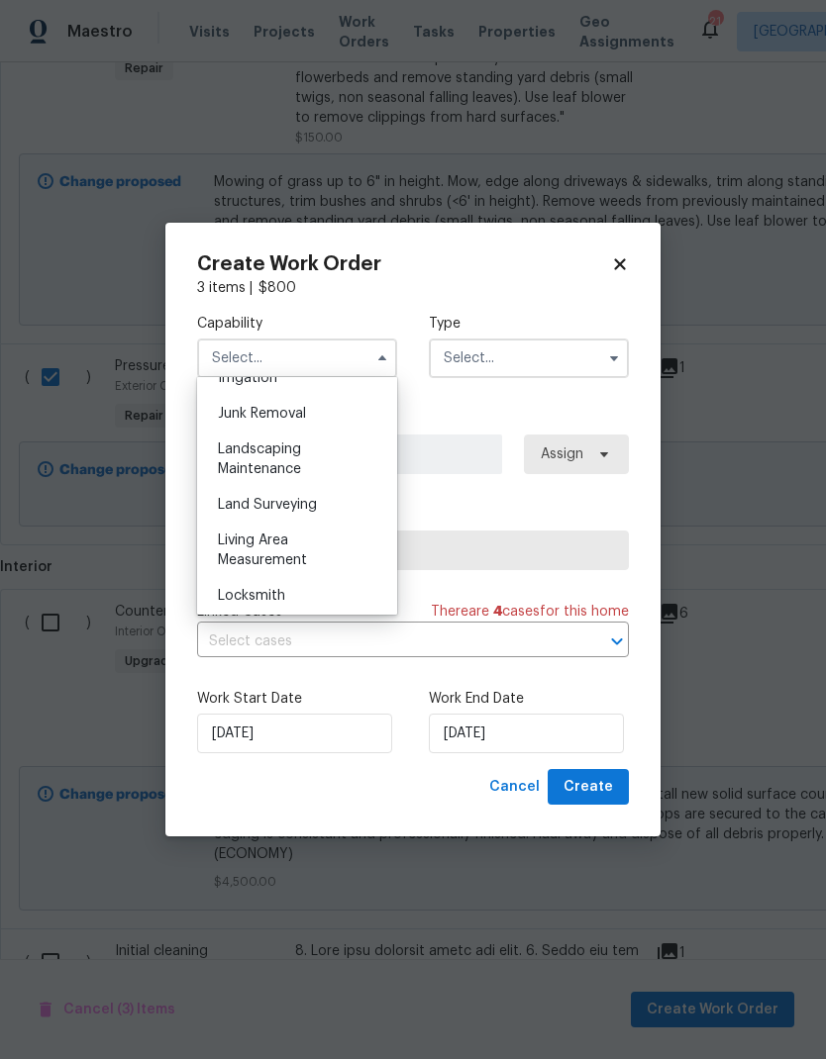
click at [241, 456] on div "Landscaping Maintenance" at bounding box center [297, 459] width 190 height 55
type input "Landscaping Maintenance"
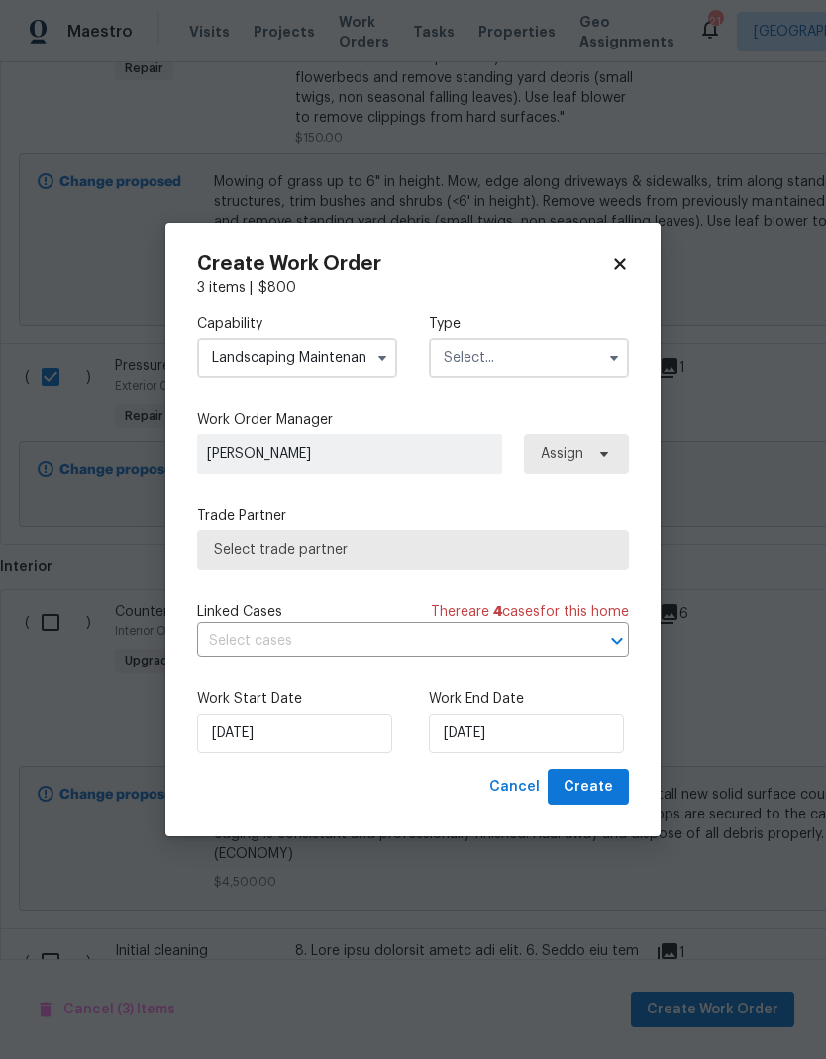
click at [571, 362] on input "text" at bounding box center [529, 359] width 200 height 40
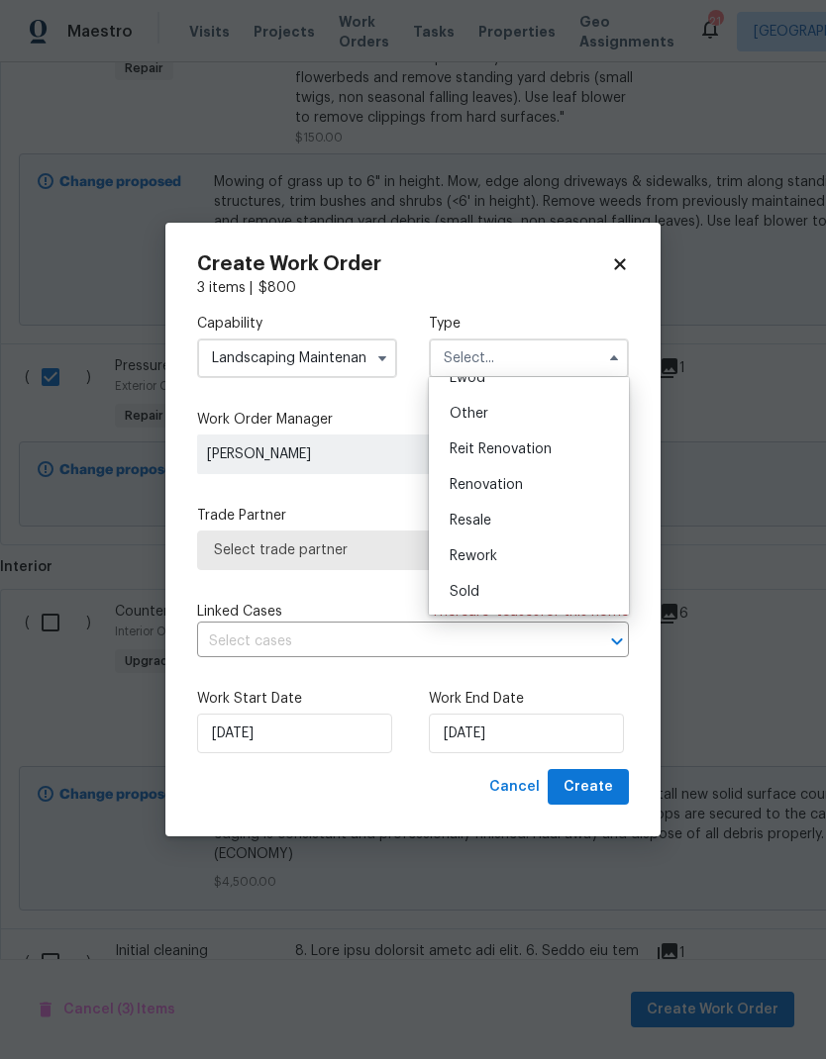
scroll to position [236, 0]
click at [511, 486] on span "Renovation" at bounding box center [485, 485] width 73 height 14
type input "Renovation"
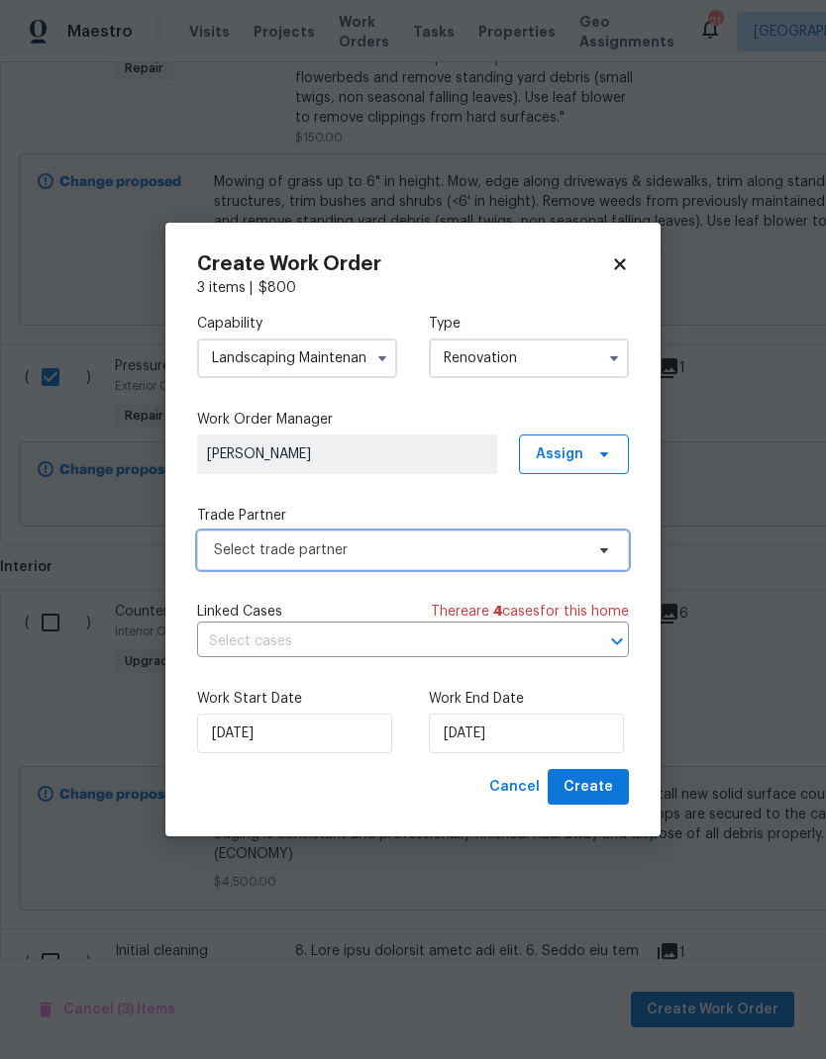
click at [593, 552] on span at bounding box center [601, 550] width 22 height 16
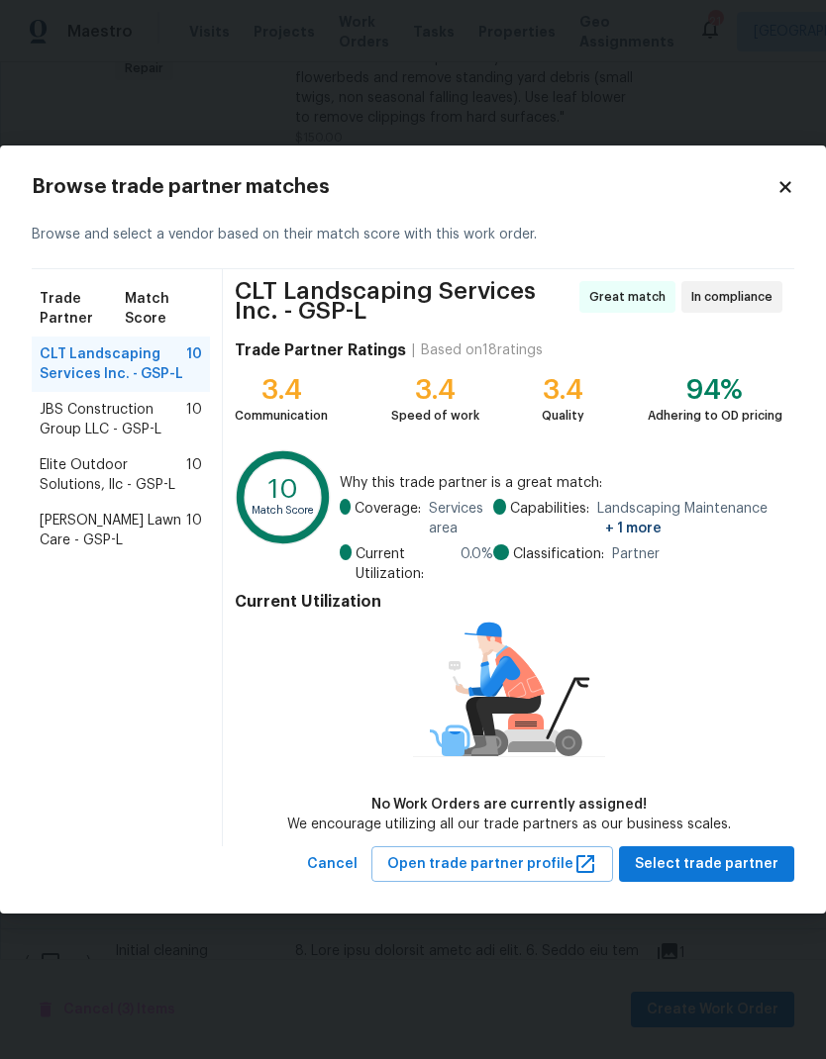
click at [76, 469] on span "Elite Outdoor Solutions, llc - GSP-L" at bounding box center [113, 475] width 147 height 40
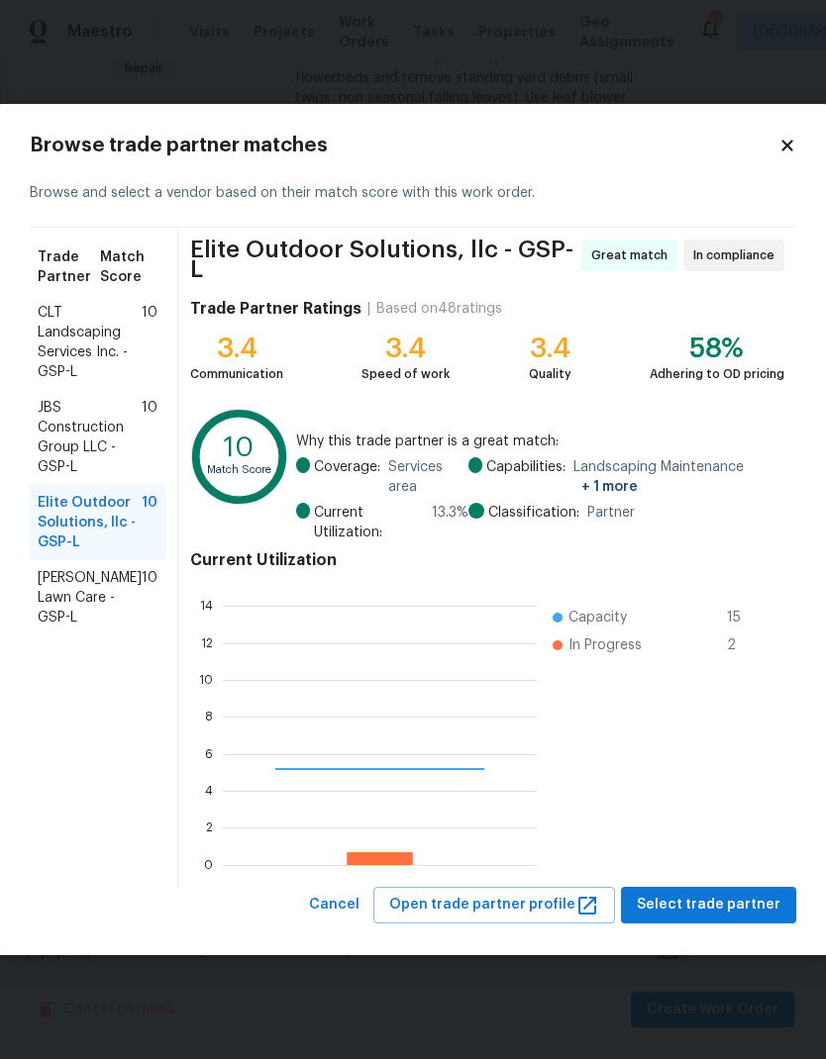
scroll to position [277, 314]
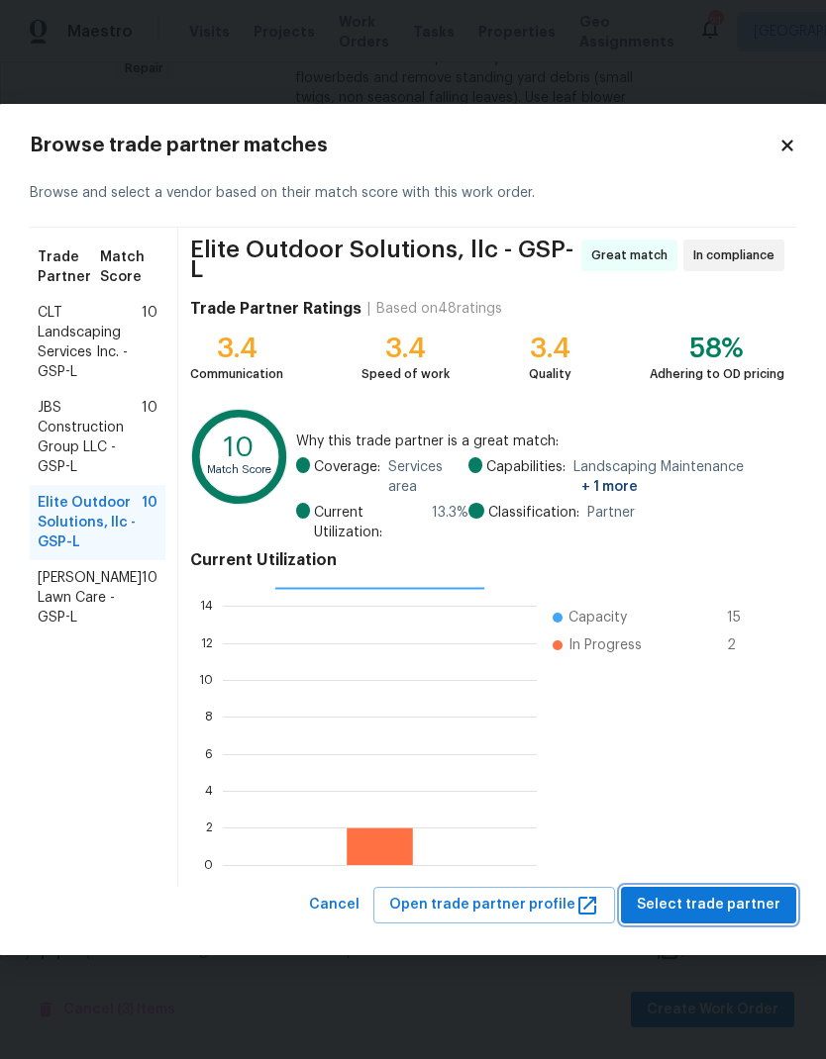
click at [732, 919] on button "Select trade partner" at bounding box center [708, 905] width 175 height 37
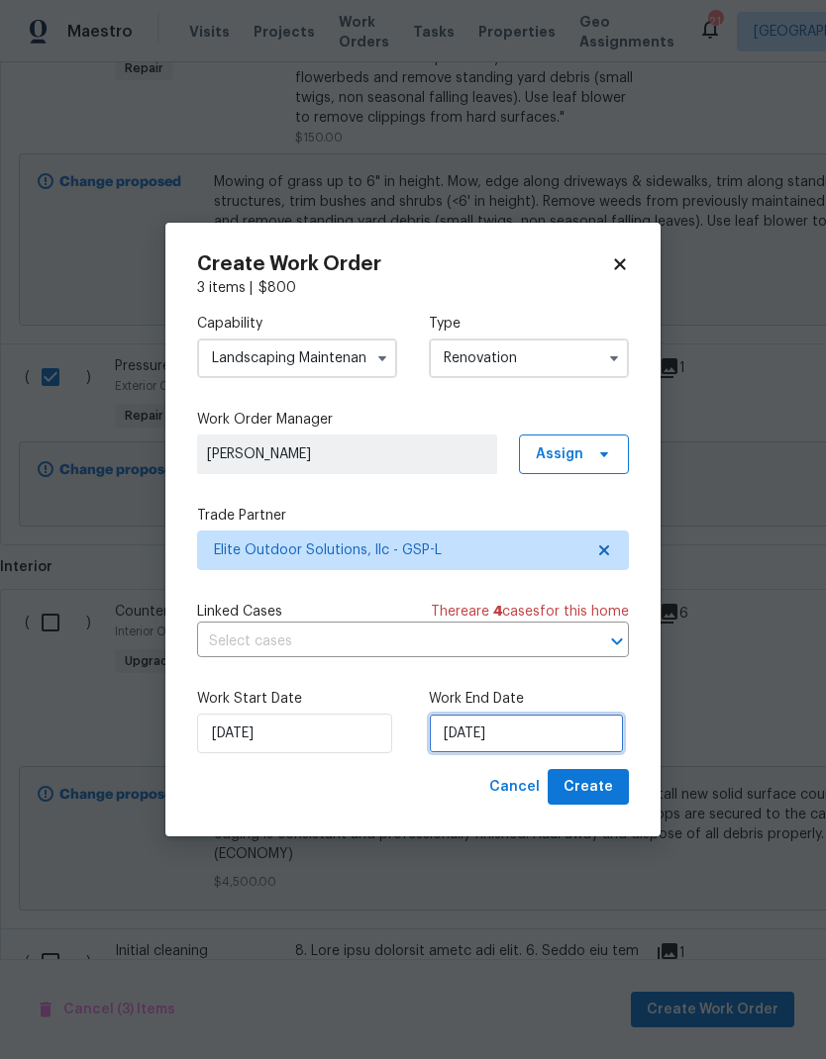
click at [514, 737] on input "[DATE]" at bounding box center [526, 734] width 195 height 40
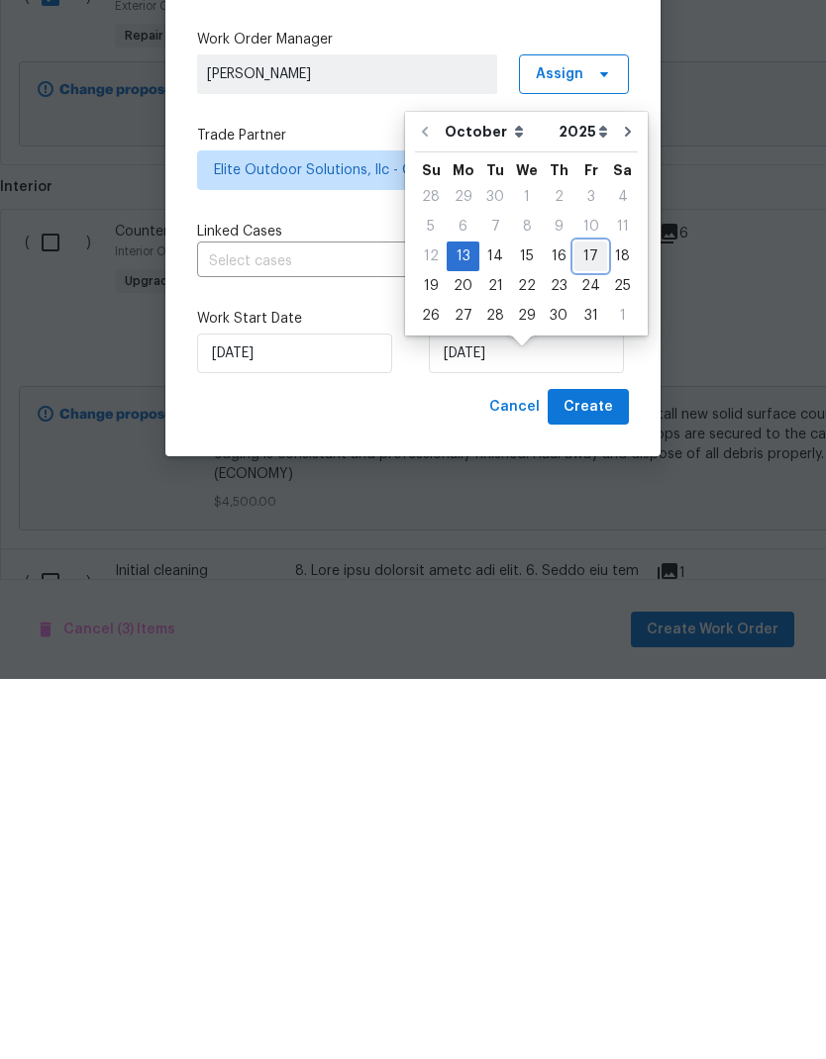
click at [582, 623] on div "17" at bounding box center [590, 637] width 33 height 28
type input "10/17/2025"
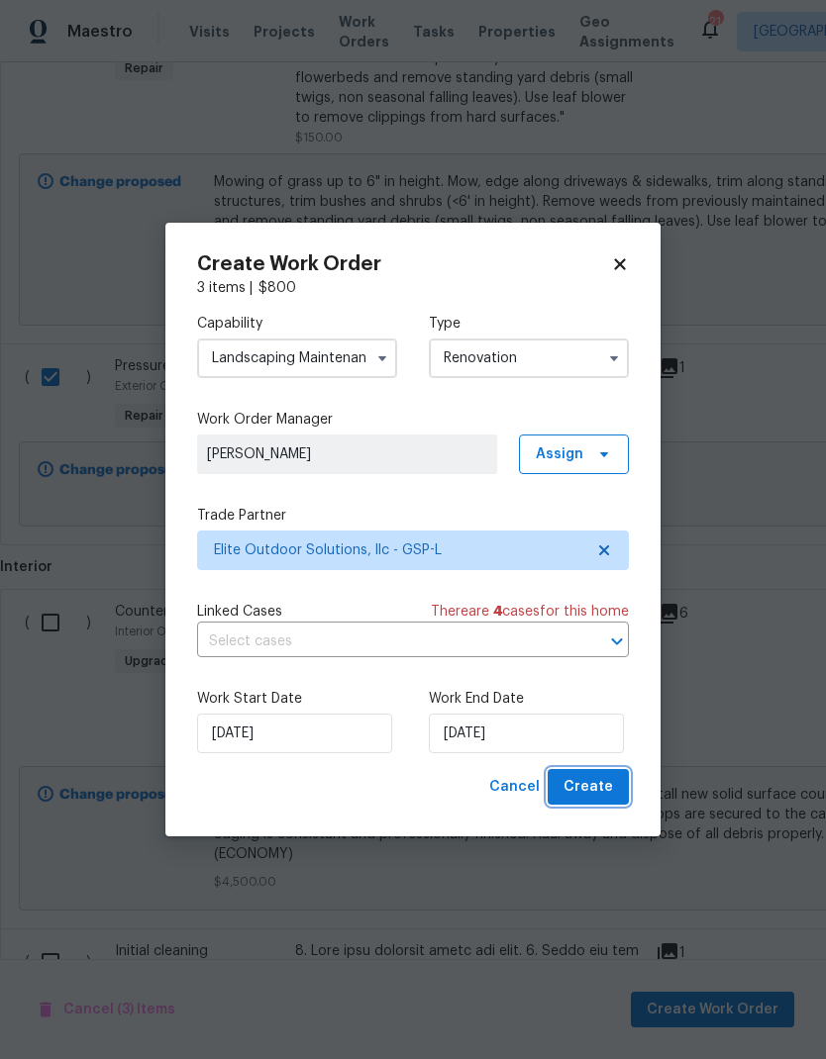
click at [617, 785] on button "Create" at bounding box center [587, 787] width 81 height 37
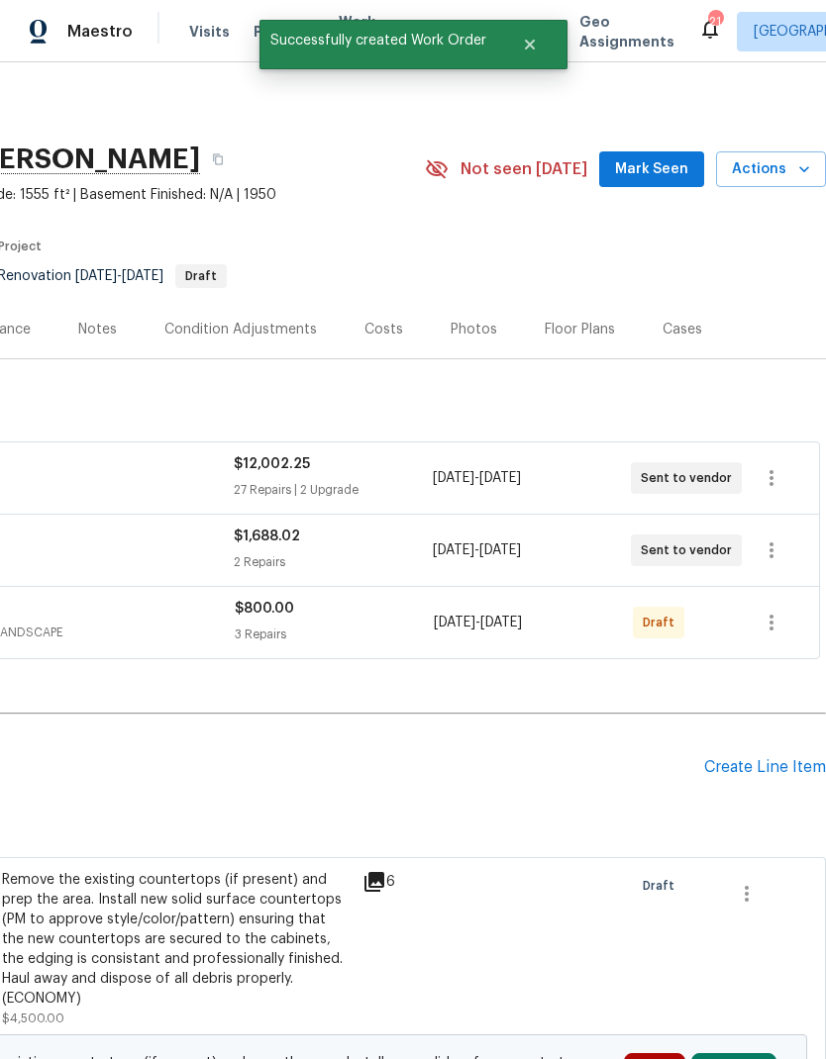
scroll to position [0, 293]
click at [766, 611] on icon "button" at bounding box center [771, 623] width 24 height 24
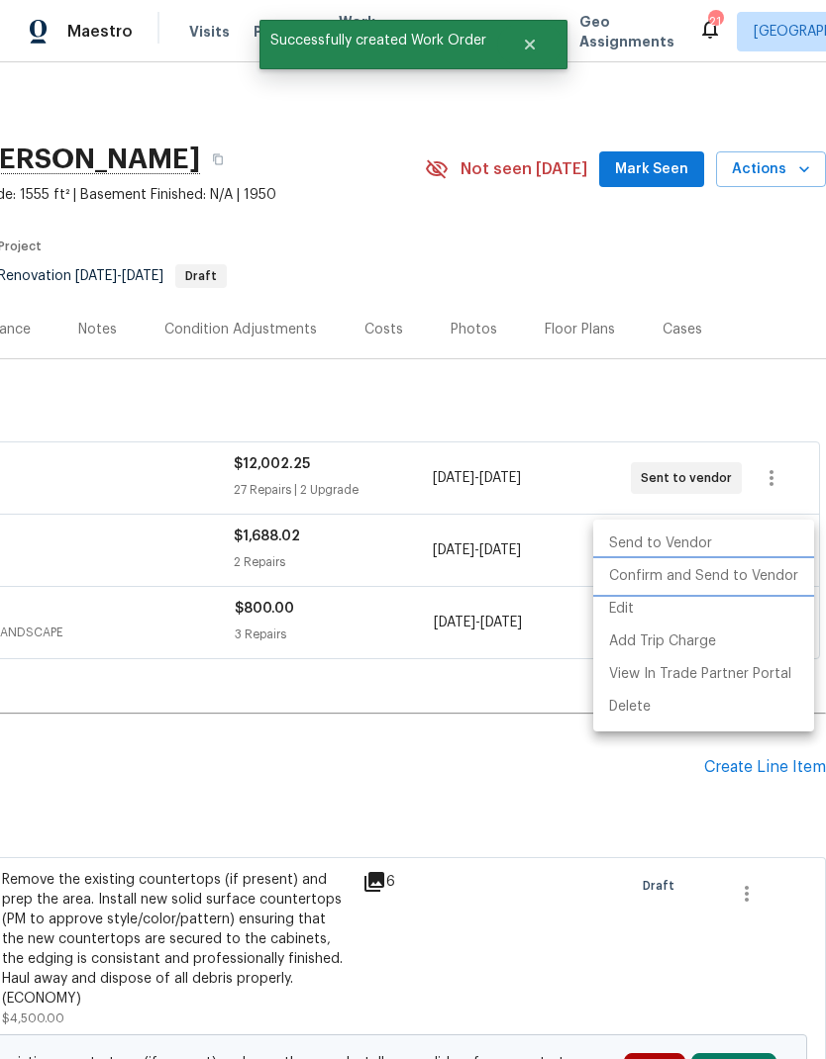
click at [753, 578] on li "Confirm and Send to Vendor" at bounding box center [703, 576] width 221 height 33
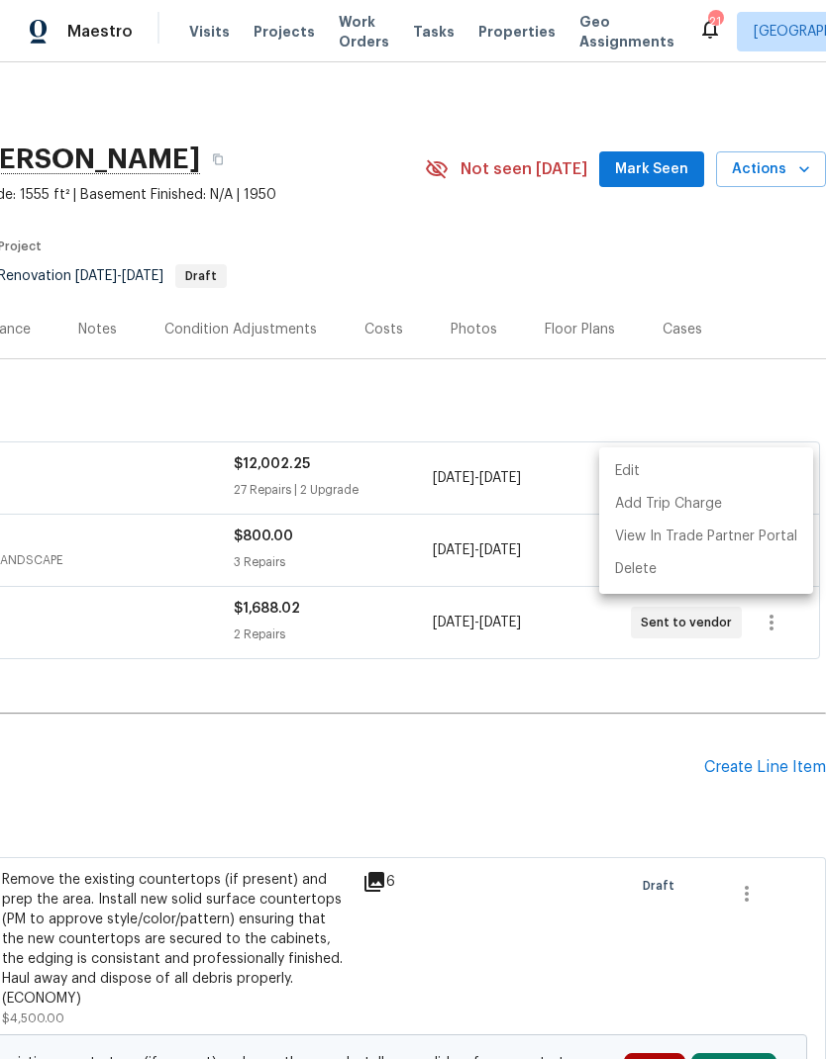
click at [549, 623] on div at bounding box center [413, 529] width 826 height 1059
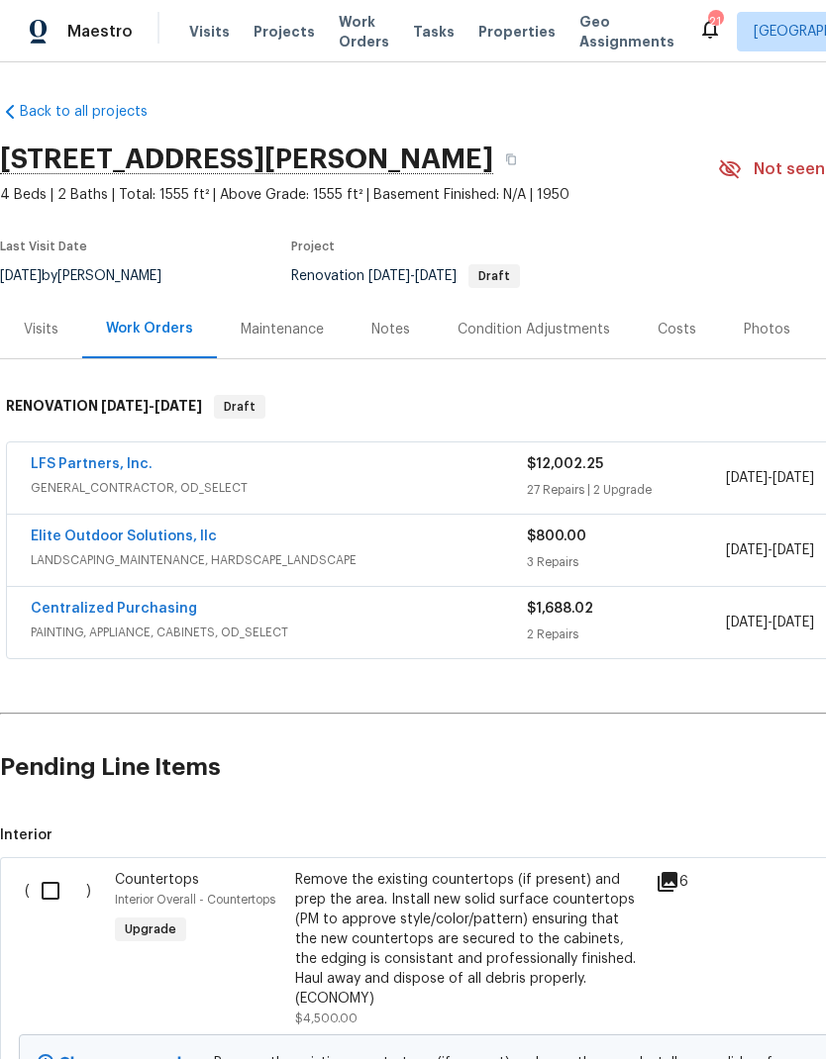
scroll to position [0, 0]
click at [61, 530] on link "Elite Outdoor Solutions, llc" at bounding box center [124, 537] width 186 height 14
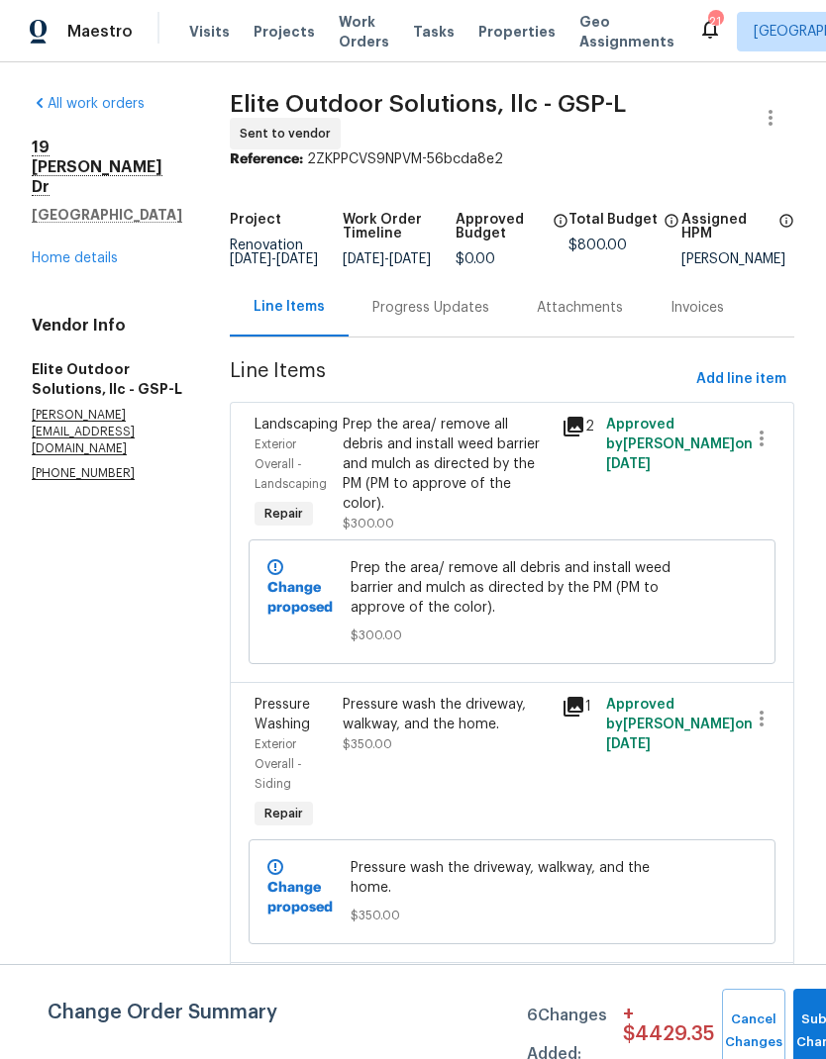
click at [372, 310] on div "Progress Updates" at bounding box center [430, 308] width 117 height 20
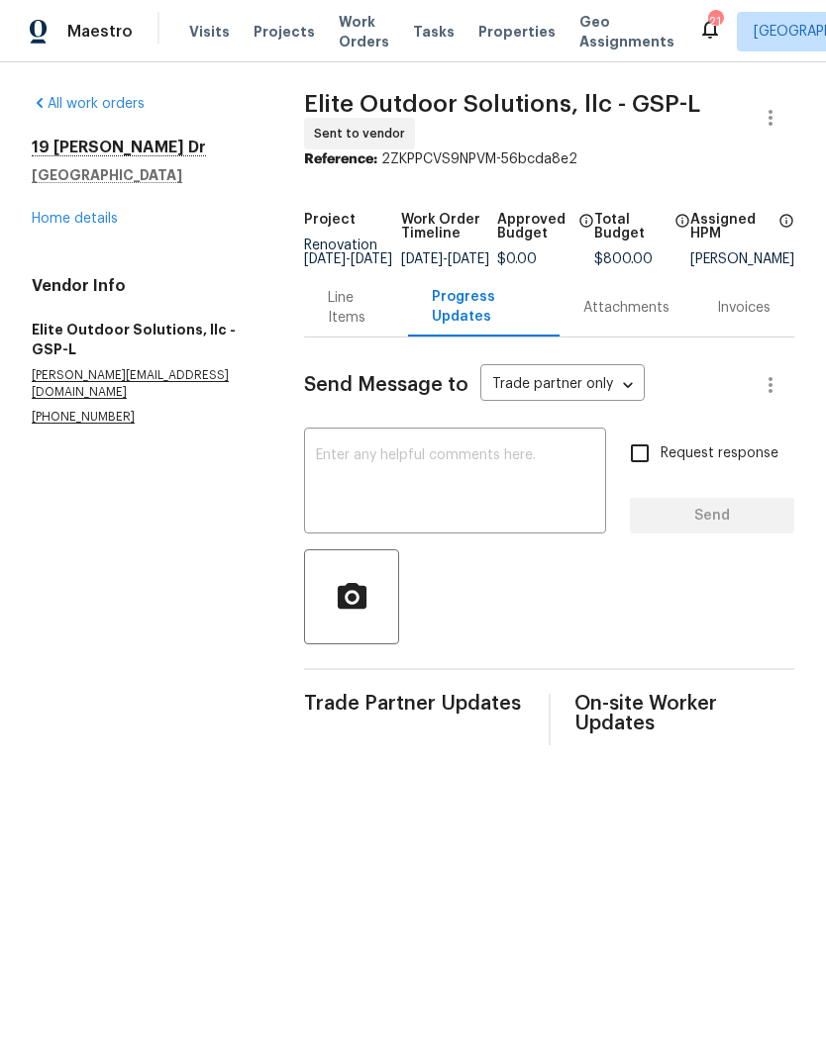
click at [346, 489] on textarea at bounding box center [455, 482] width 278 height 69
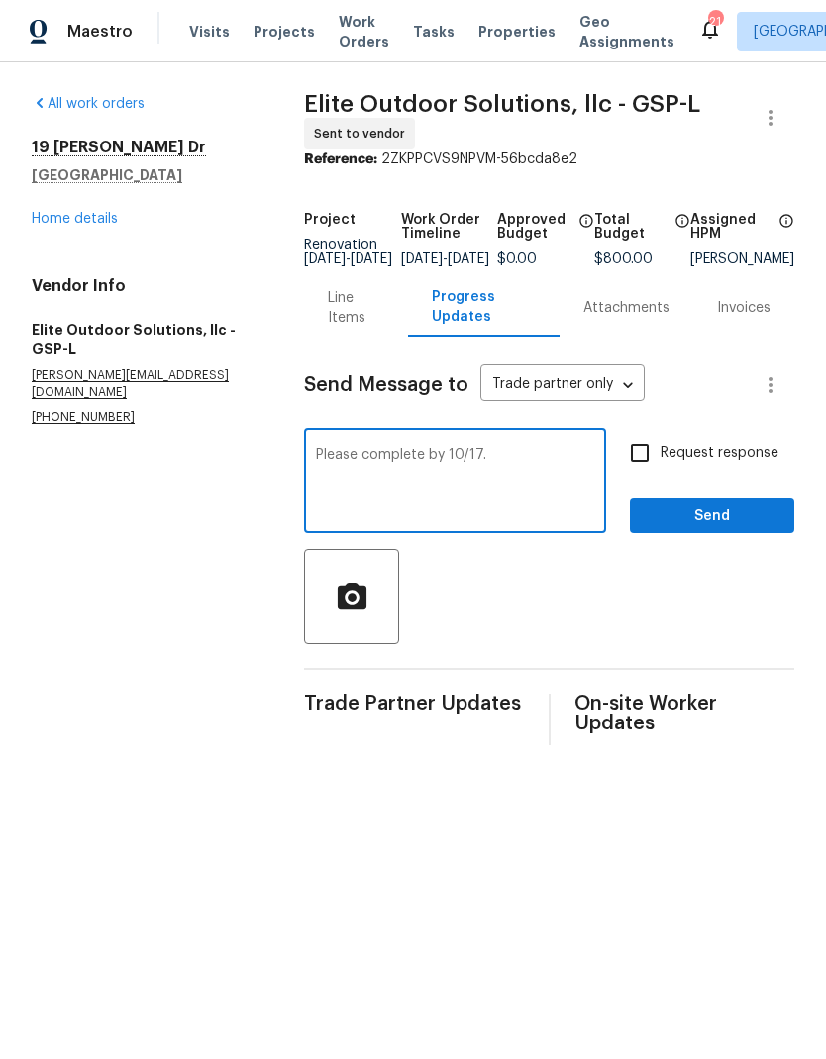
type textarea "Please complete by 10/17."
click at [654, 466] on input "Request response" at bounding box center [640, 454] width 42 height 42
checkbox input "true"
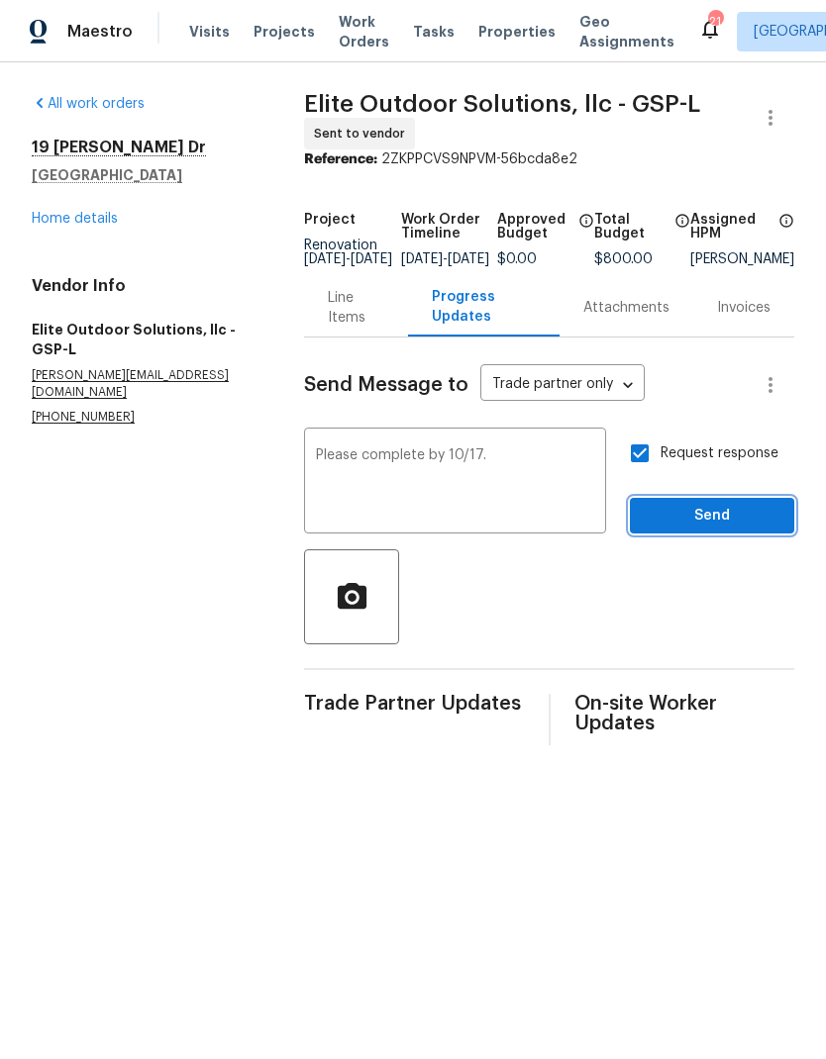
click at [726, 514] on button "Send" at bounding box center [712, 516] width 164 height 37
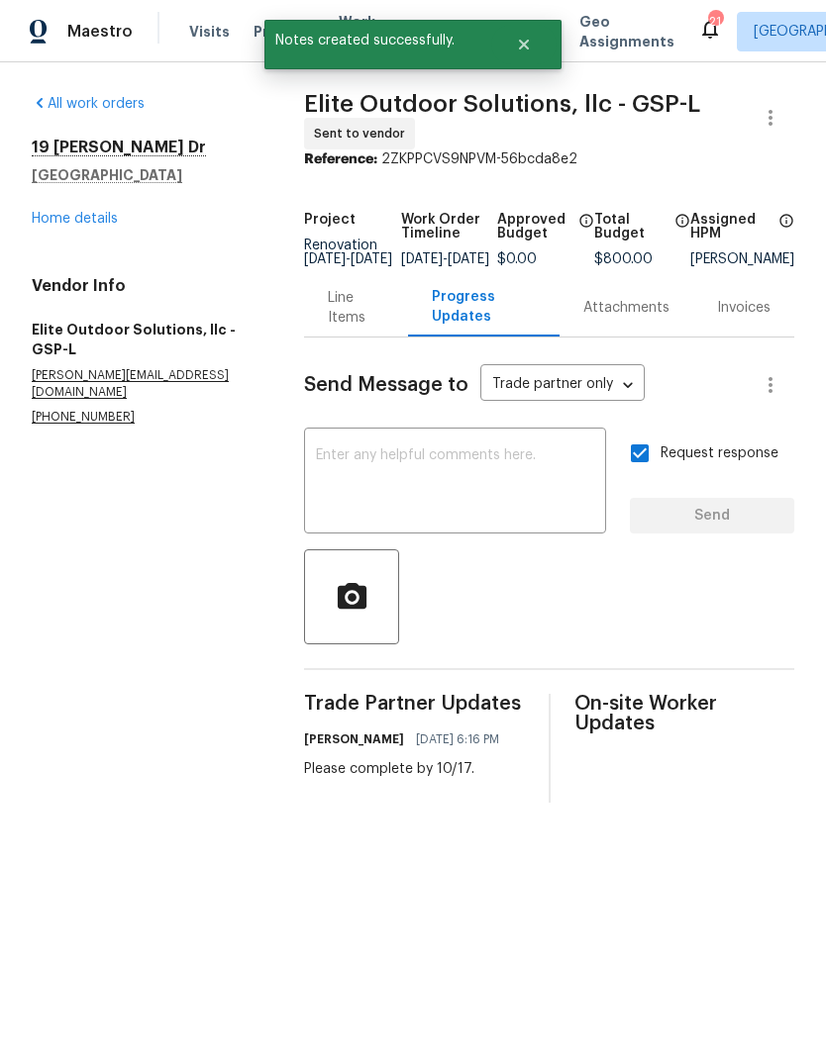
click at [65, 219] on link "Home details" at bounding box center [75, 219] width 86 height 14
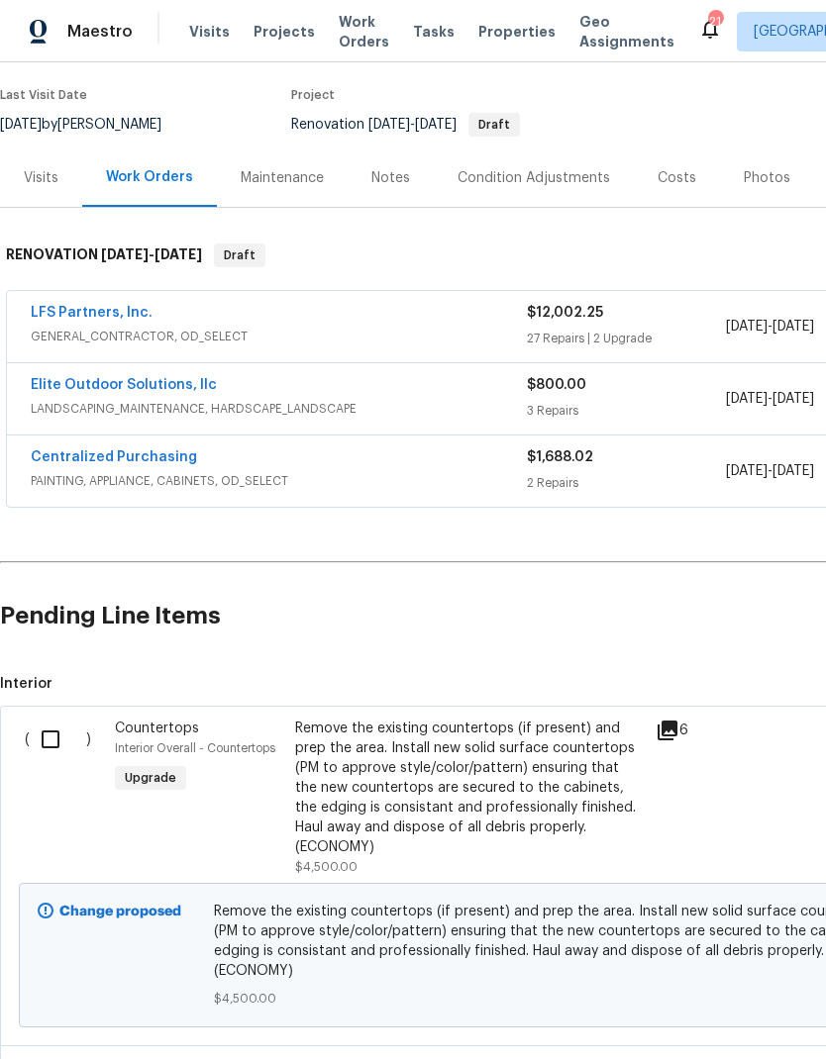
scroll to position [150, 0]
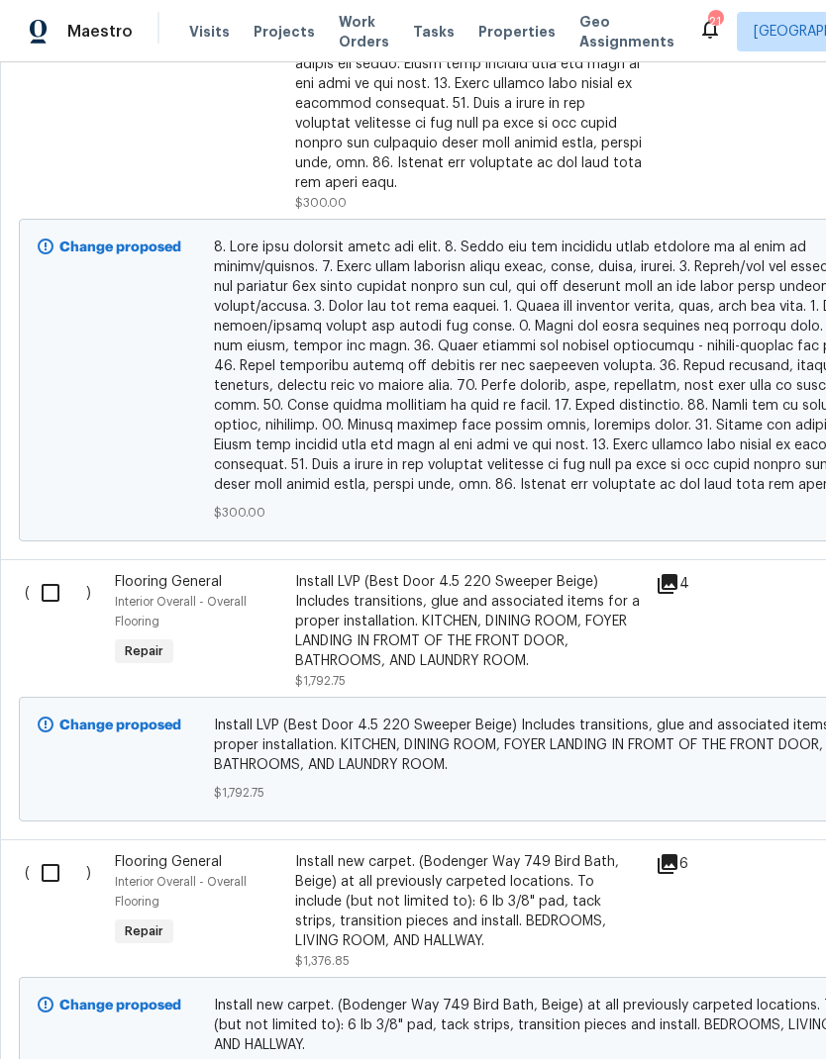
scroll to position [1546, 0]
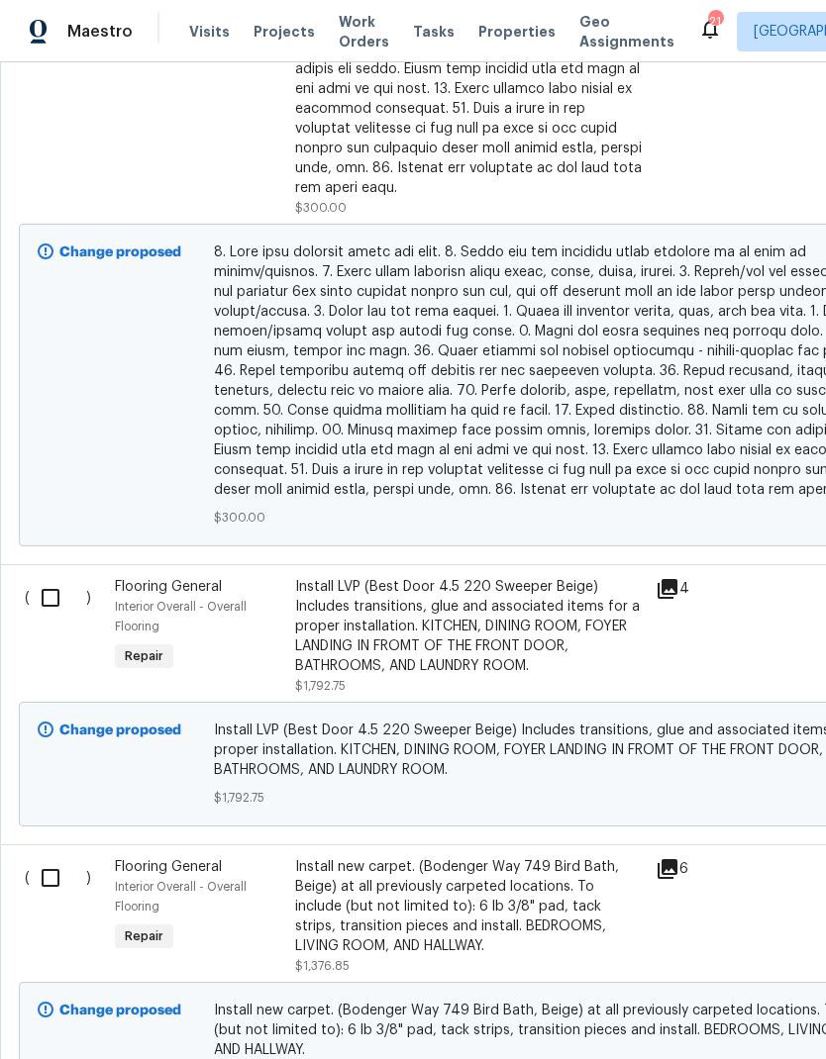
click at [37, 577] on input "checkbox" at bounding box center [58, 598] width 56 height 42
checkbox input "true"
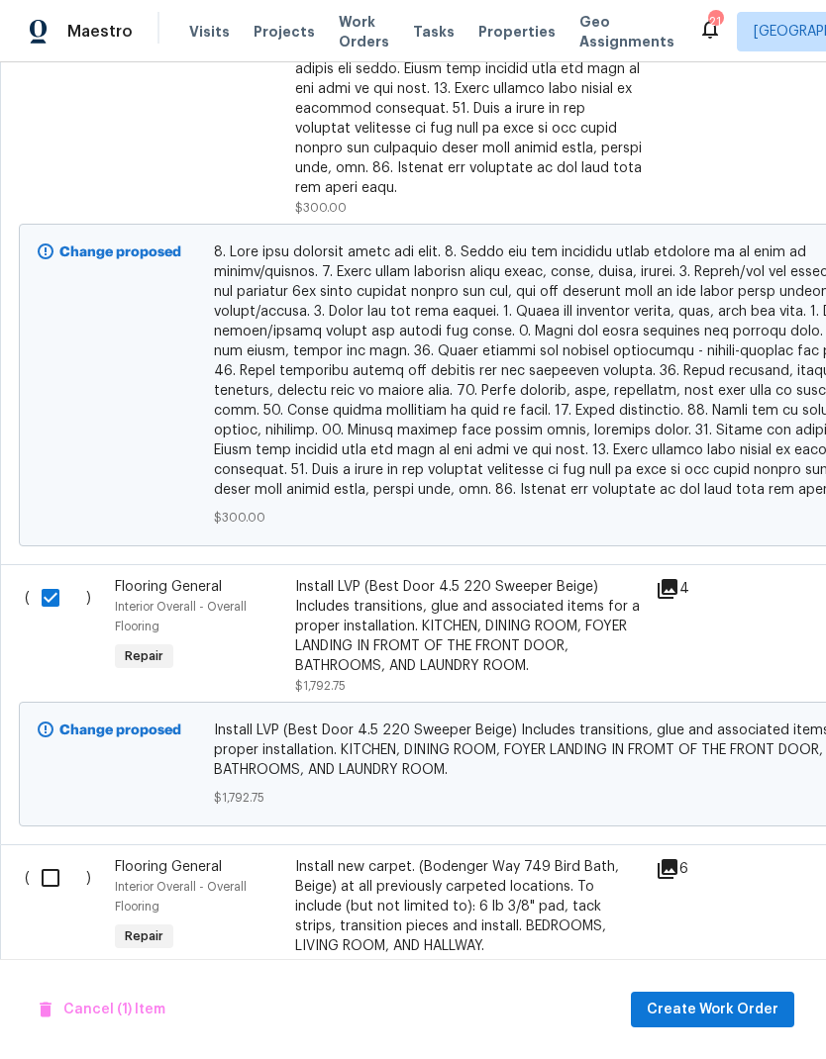
click at [50, 857] on input "checkbox" at bounding box center [58, 878] width 56 height 42
checkbox input "true"
click at [746, 1005] on span "Create Work Order" at bounding box center [712, 1010] width 132 height 25
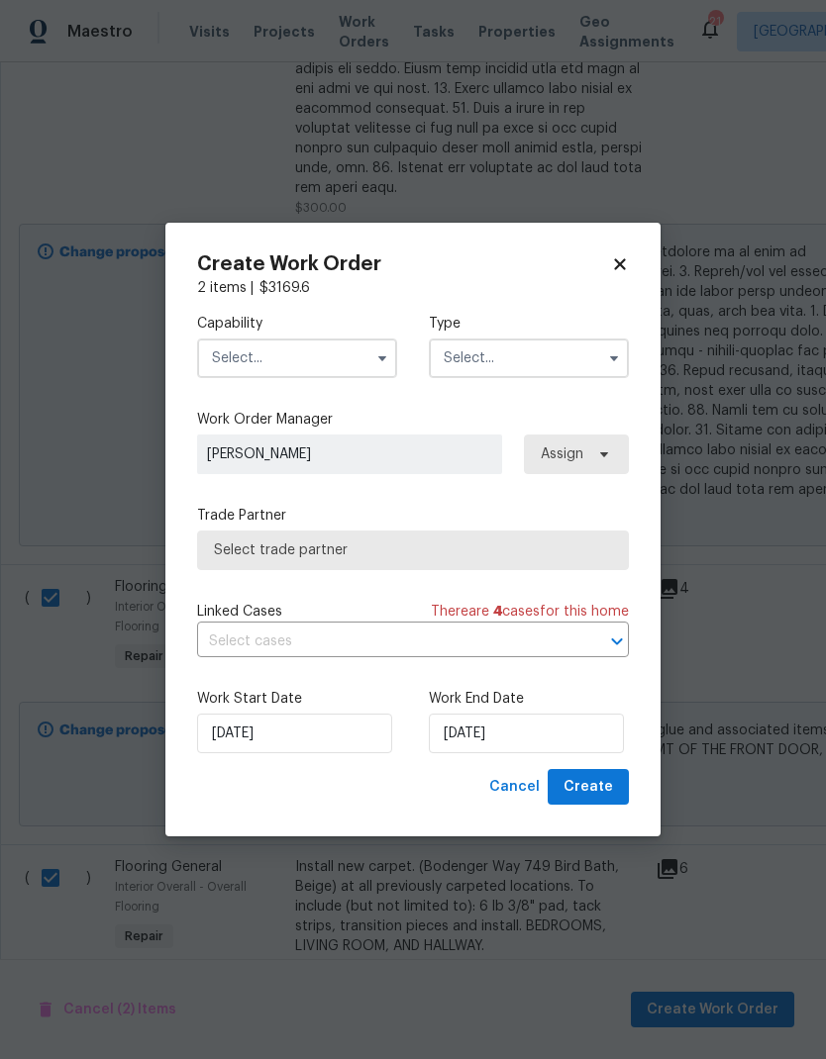
click at [257, 347] on input "text" at bounding box center [297, 359] width 200 height 40
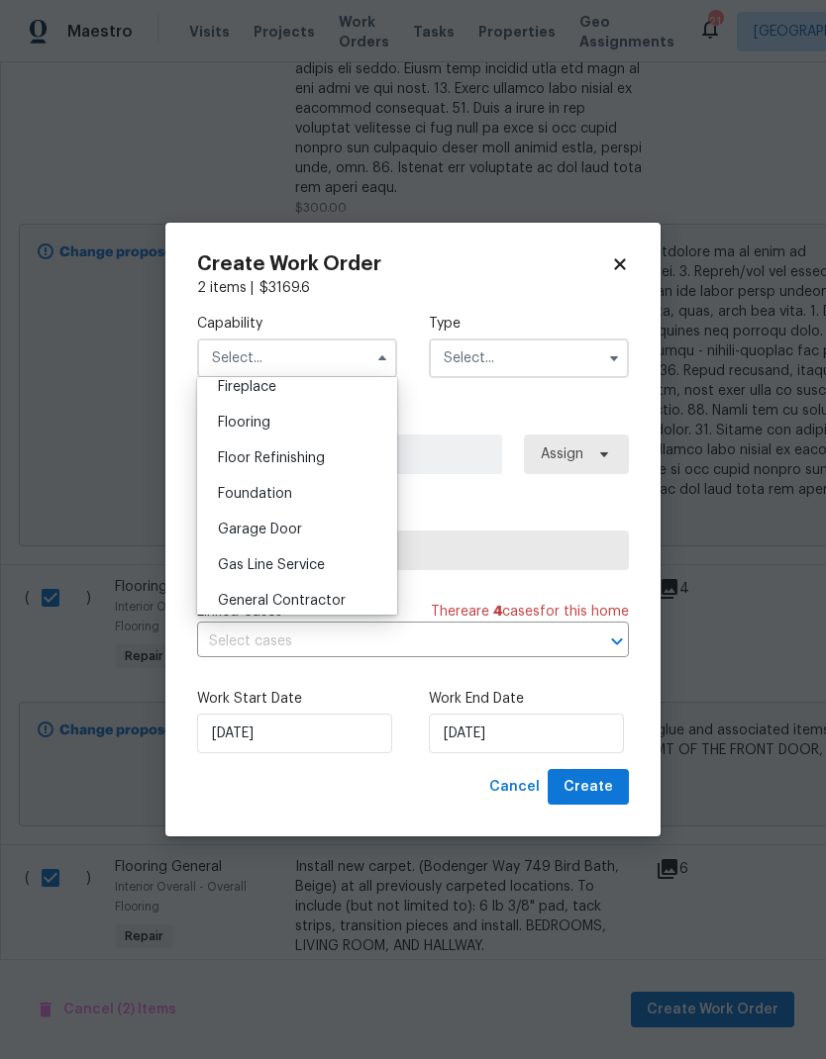
scroll to position [741, 0]
click at [228, 440] on div "Flooring" at bounding box center [297, 427] width 190 height 36
type input "Flooring"
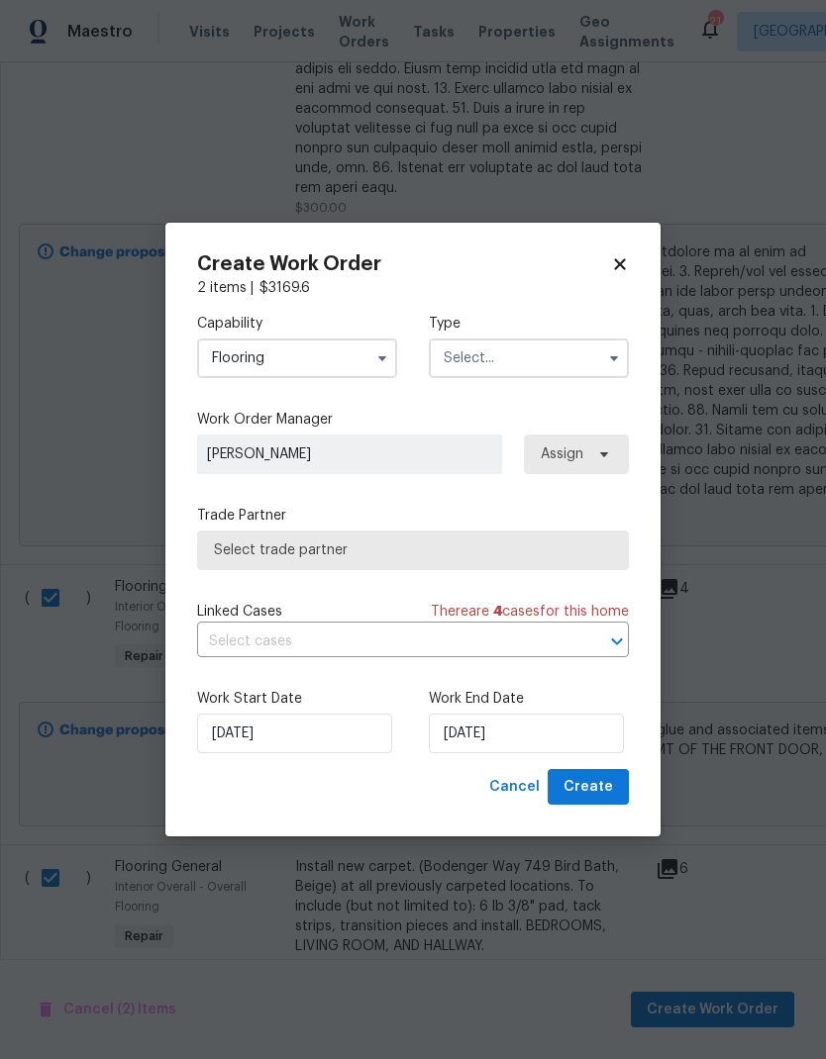
click at [552, 339] on input "text" at bounding box center [529, 359] width 200 height 40
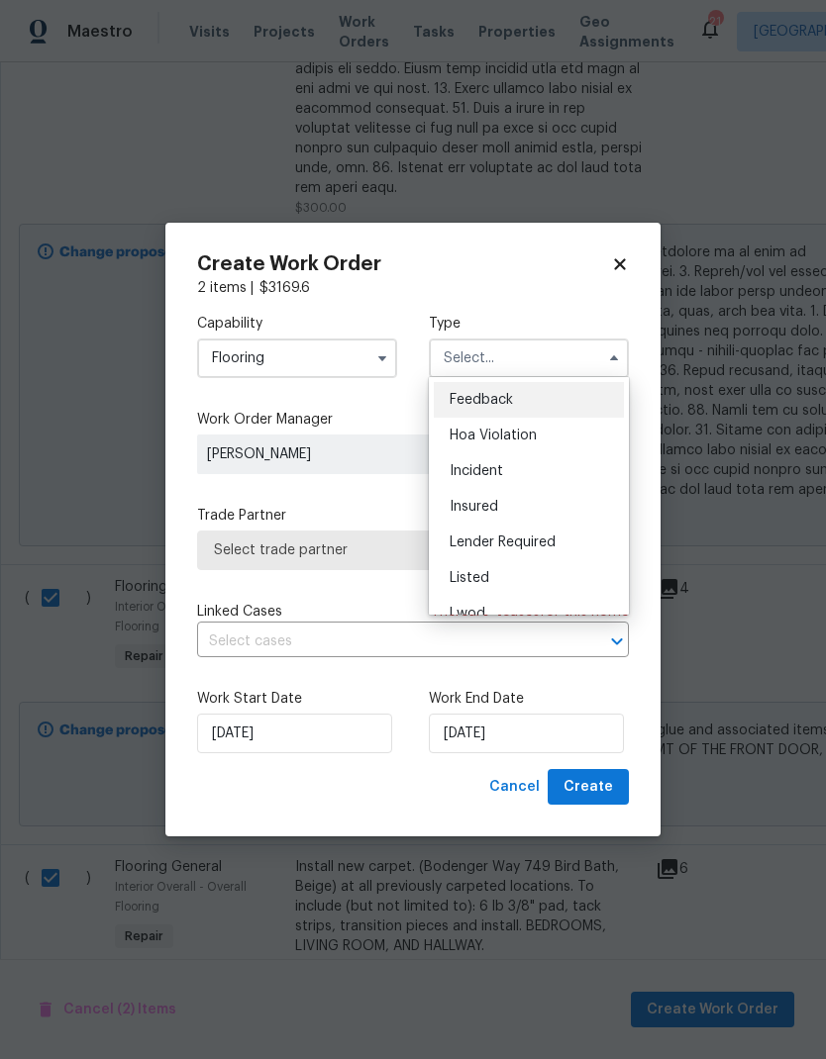
click at [482, 576] on span "Listed" at bounding box center [469, 578] width 40 height 14
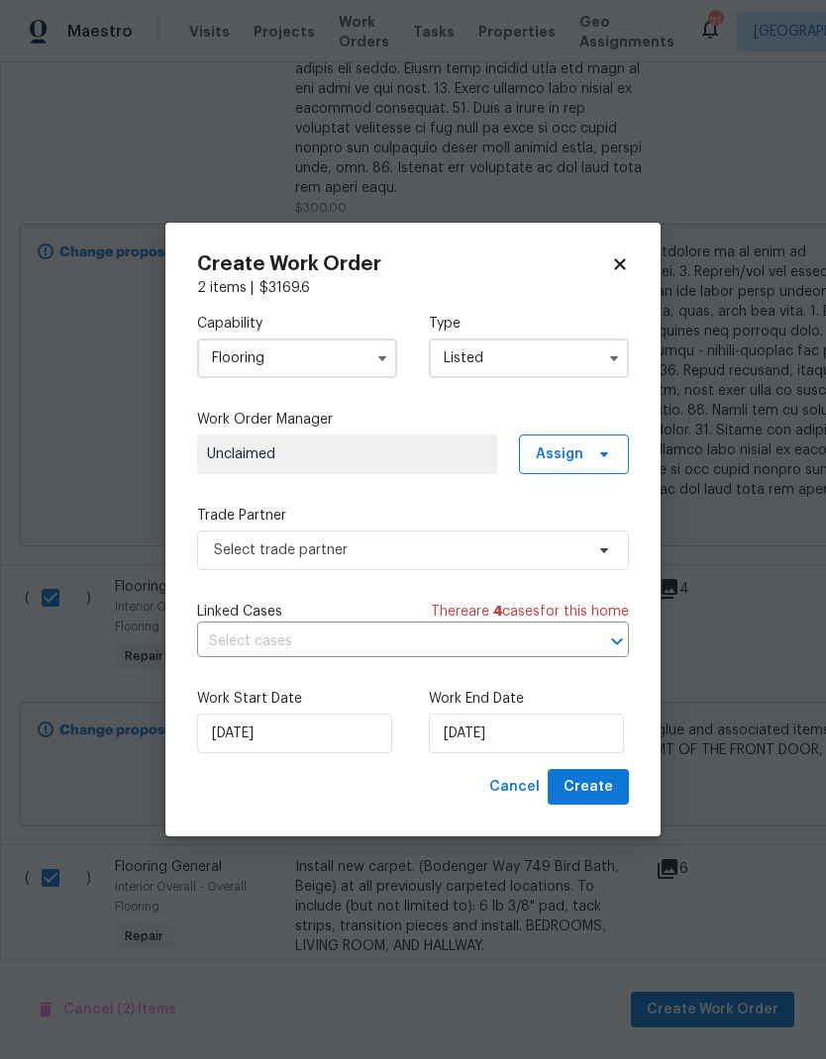
click at [602, 351] on button "button" at bounding box center [614, 358] width 24 height 24
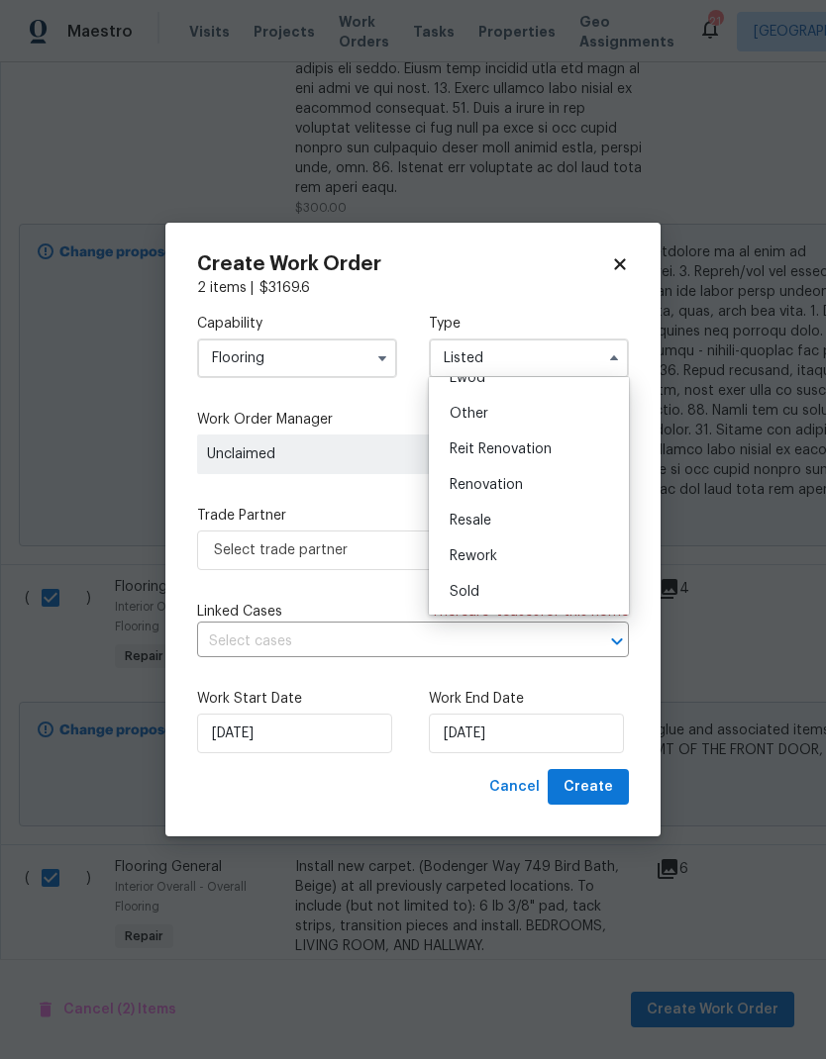
scroll to position [236, 0]
click at [513, 480] on span "Renovation" at bounding box center [485, 485] width 73 height 14
type input "Renovation"
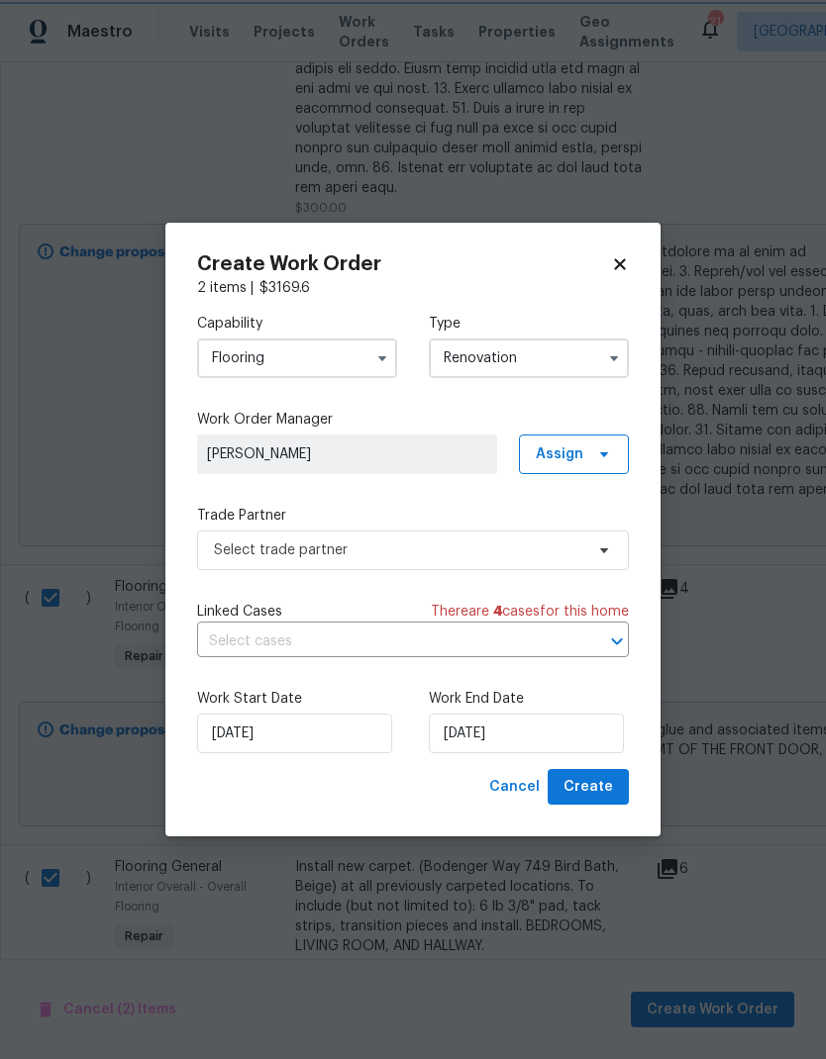
scroll to position [0, 0]
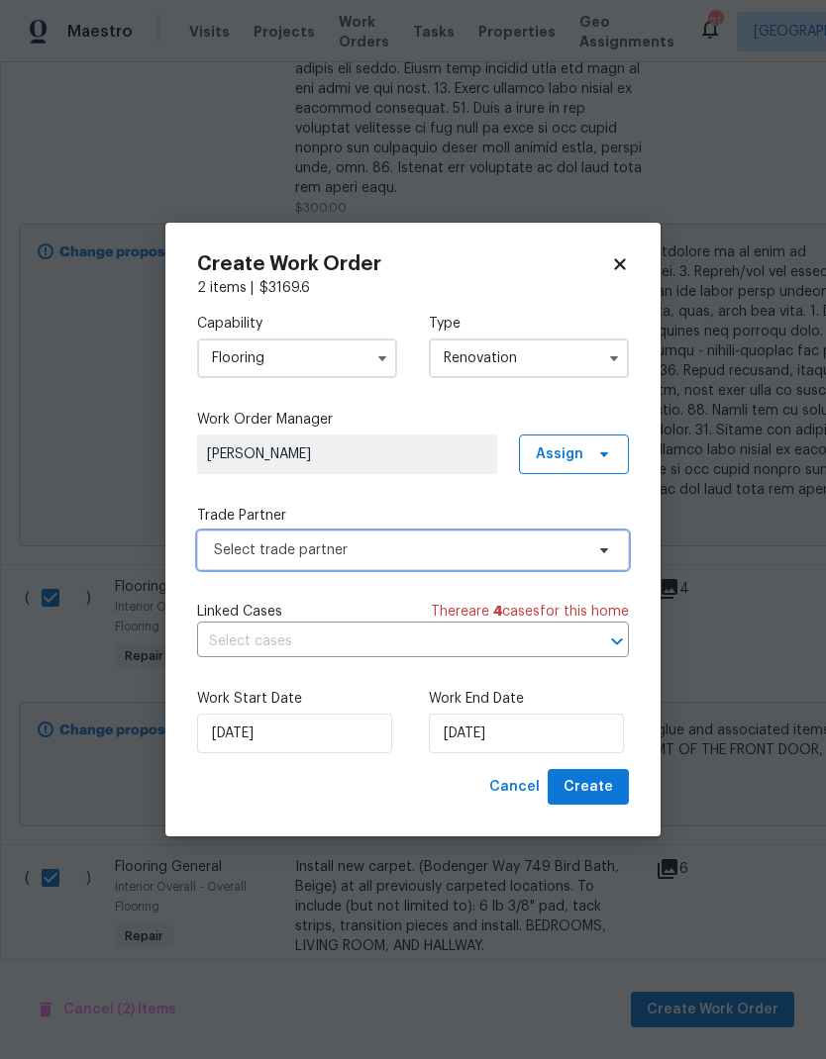
click at [588, 545] on span "Select trade partner" at bounding box center [413, 551] width 432 height 40
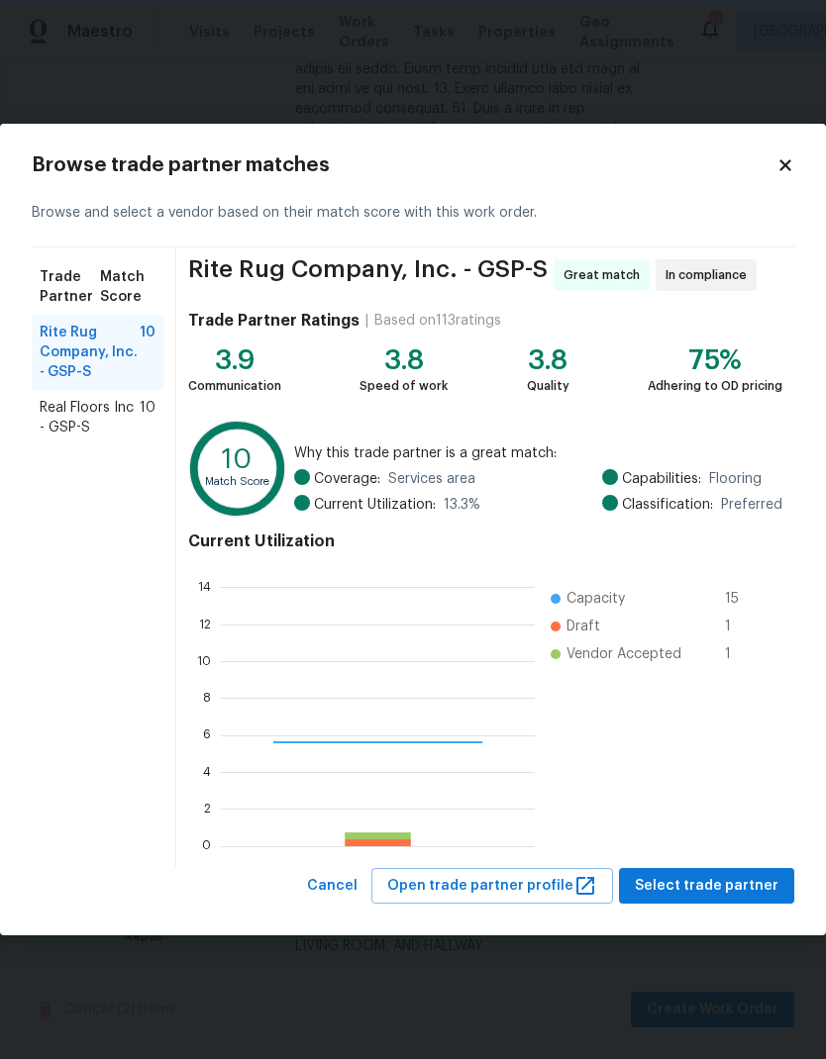
scroll to position [277, 314]
click at [60, 416] on span "Real Floors Inc - GSP-S" at bounding box center [90, 418] width 100 height 40
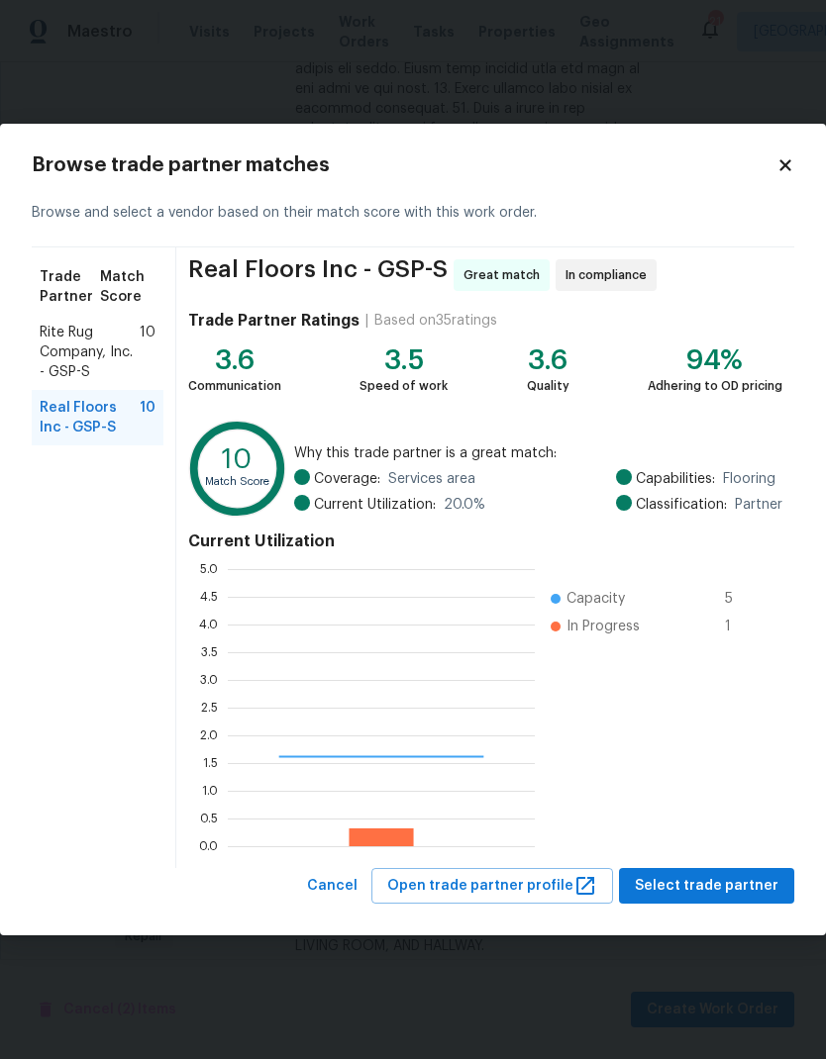
scroll to position [277, 307]
click at [70, 358] on span "Rite Rug Company, Inc. - GSP-S" at bounding box center [90, 352] width 100 height 59
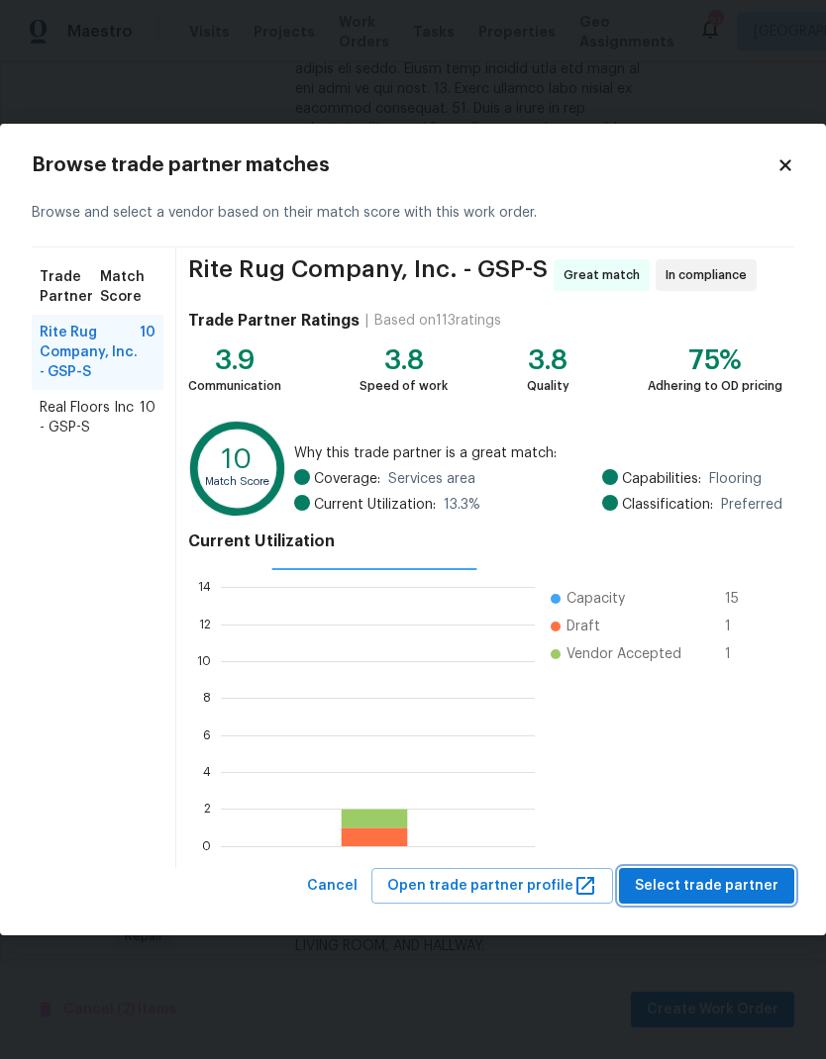
click at [731, 887] on span "Select trade partner" at bounding box center [707, 886] width 144 height 25
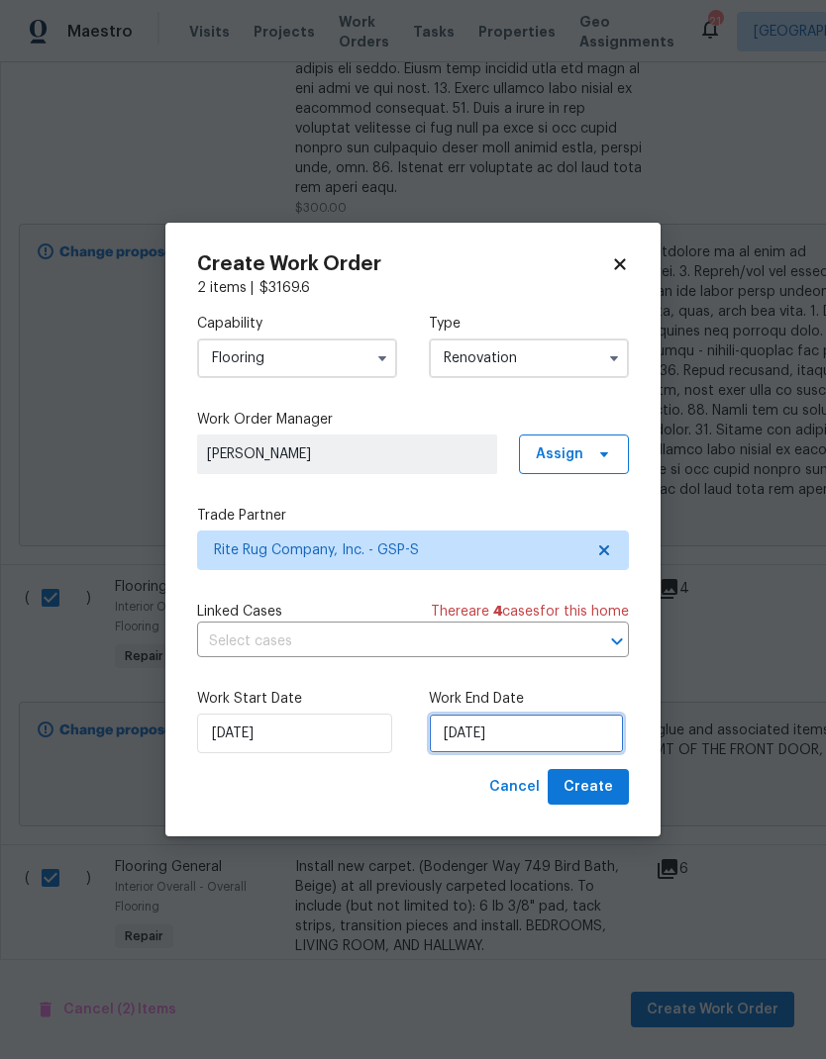
click at [536, 729] on input "10/13/2025" at bounding box center [526, 734] width 195 height 40
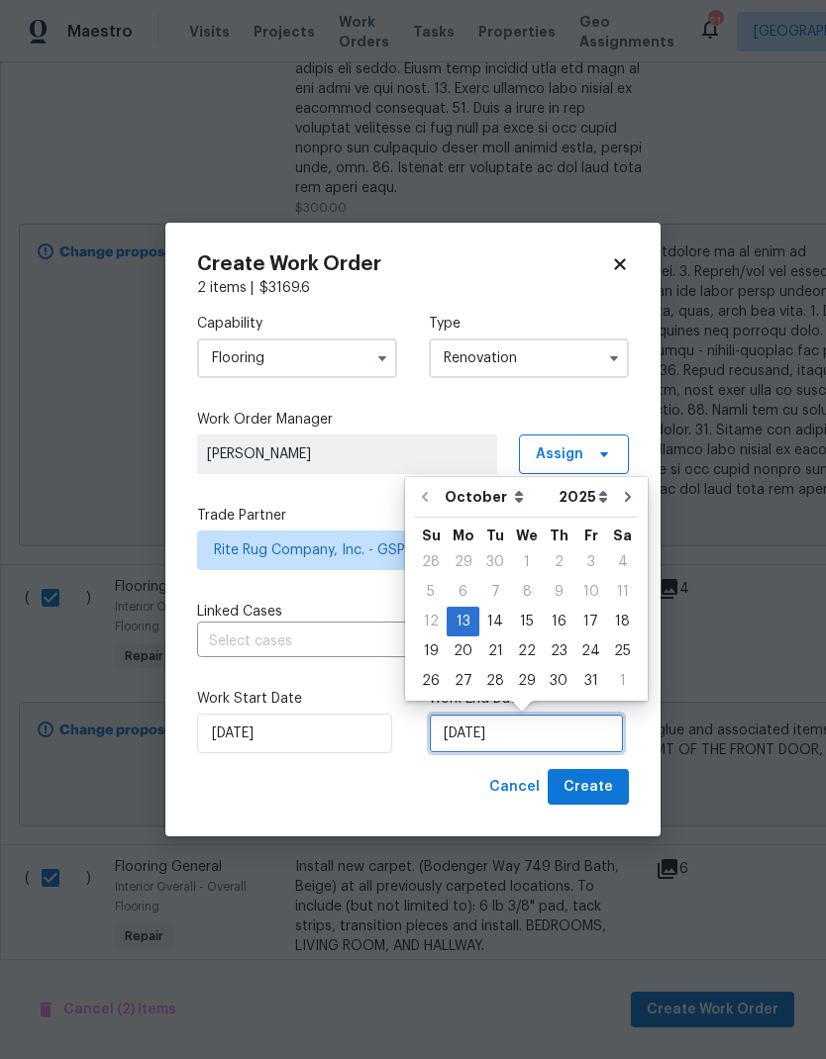
scroll to position [15, 0]
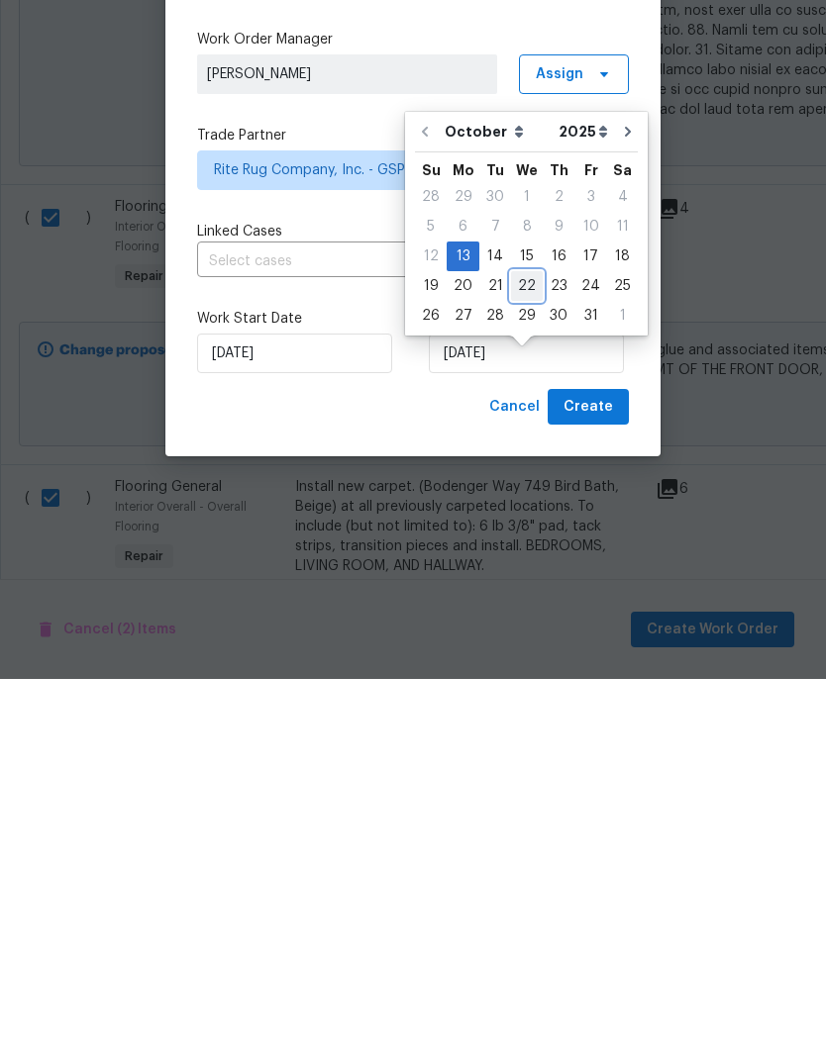
click at [517, 652] on div "22" at bounding box center [527, 666] width 32 height 28
type input "10/22/2025"
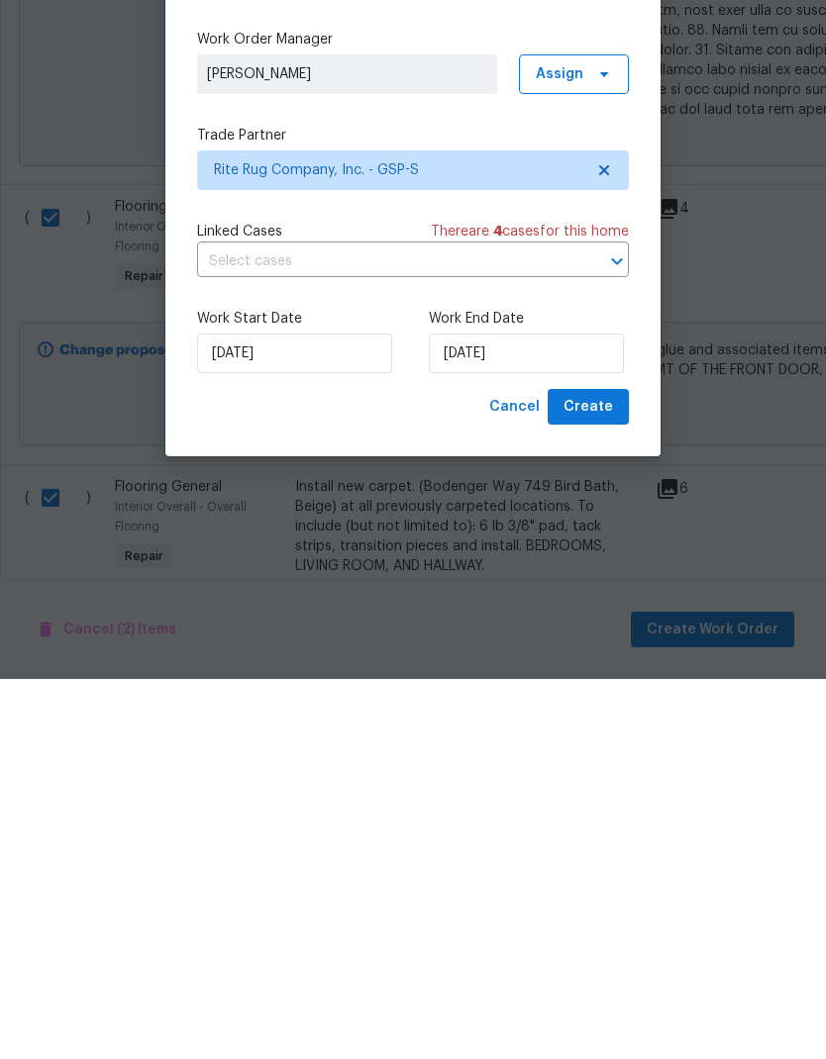
scroll to position [79, 0]
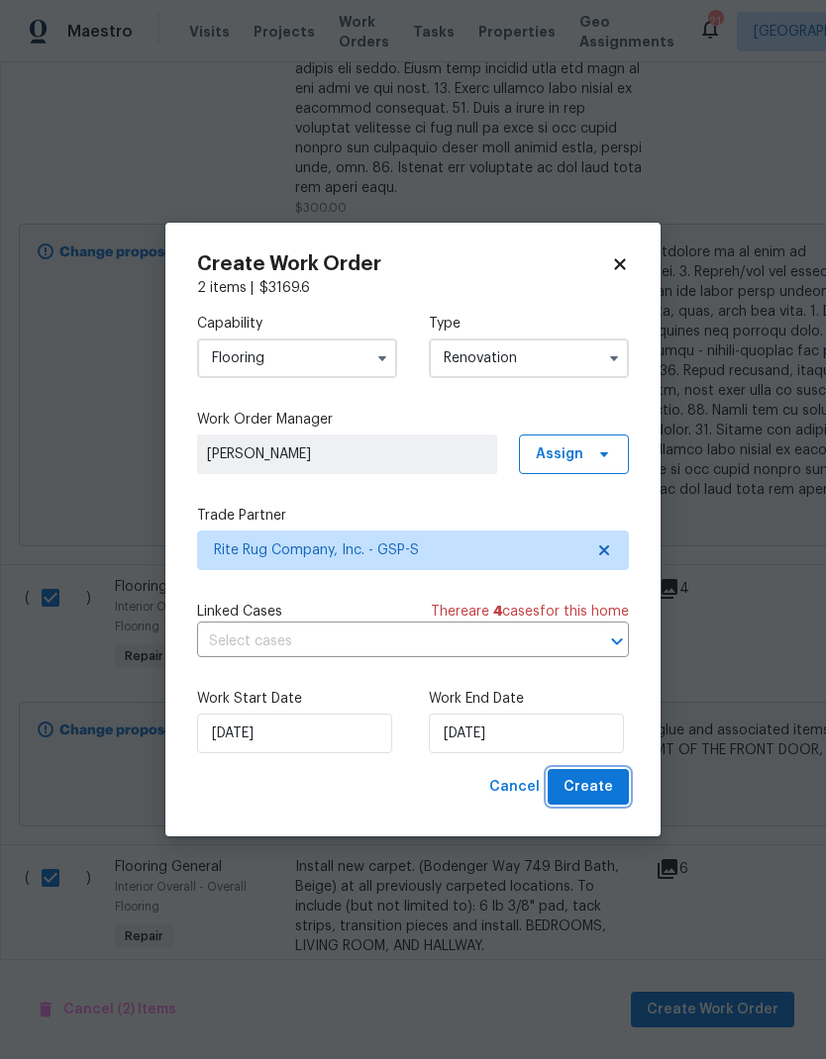
click at [597, 778] on span "Create" at bounding box center [587, 787] width 49 height 25
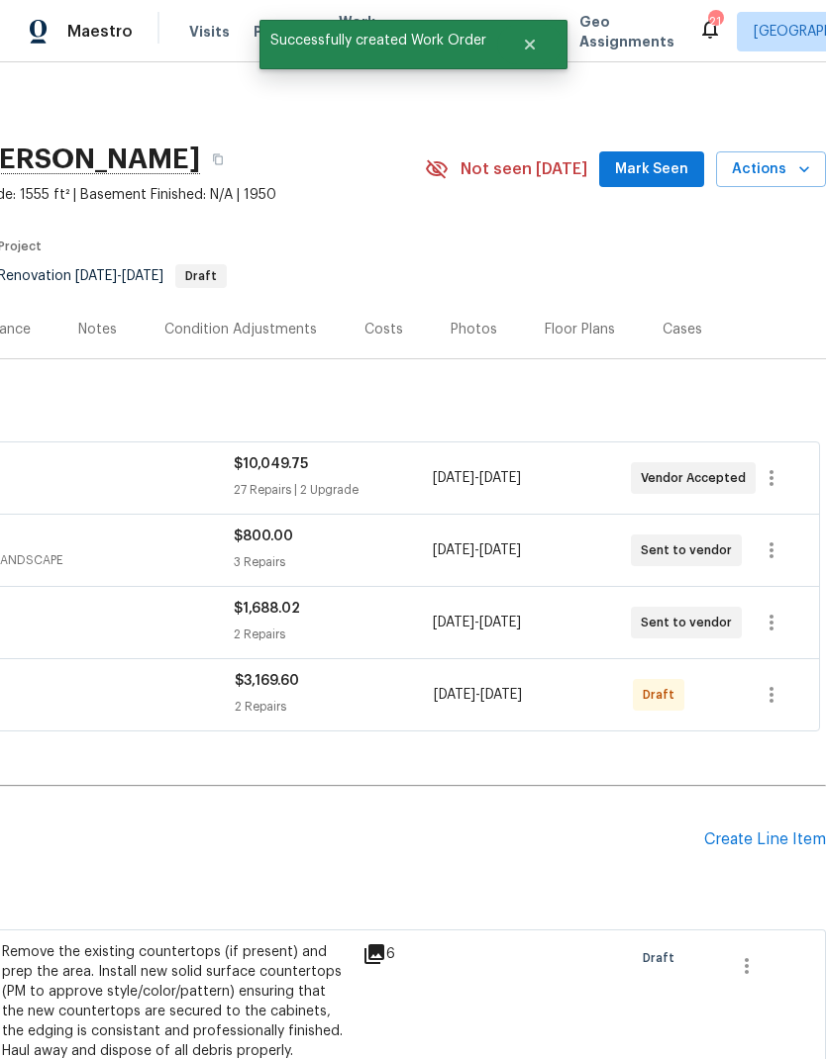
scroll to position [0, 293]
click at [773, 694] on icon "button" at bounding box center [771, 695] width 24 height 24
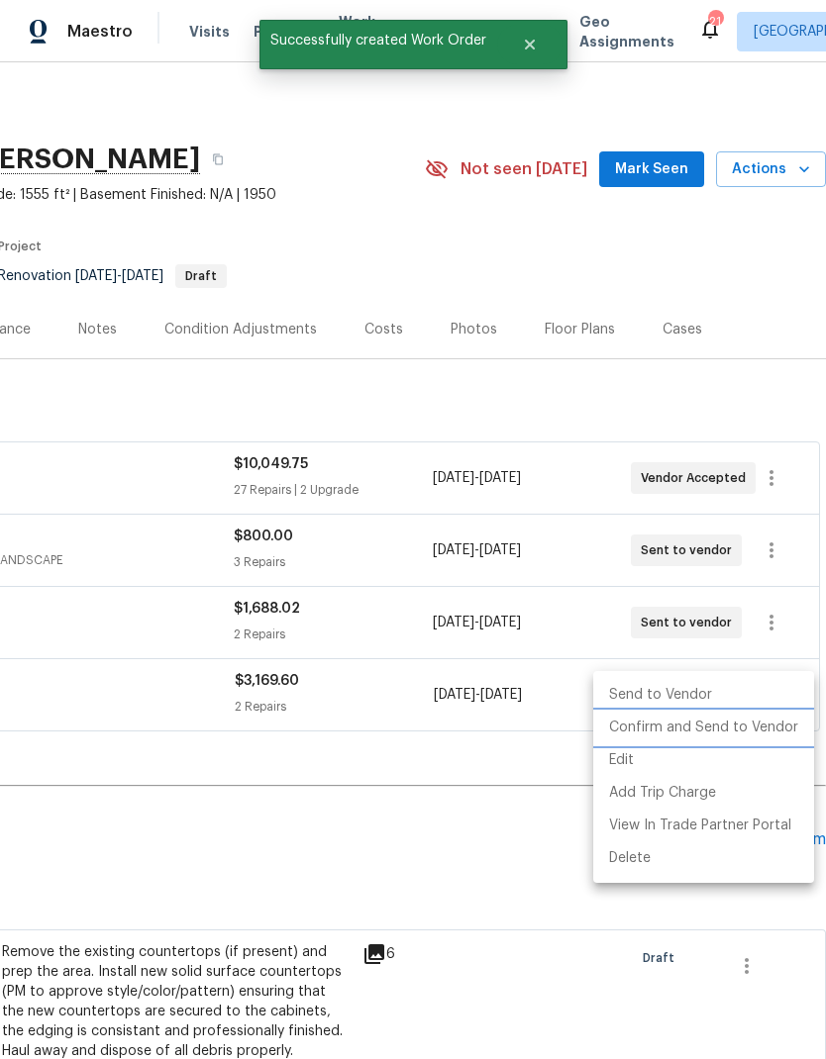
click at [734, 730] on li "Confirm and Send to Vendor" at bounding box center [703, 728] width 221 height 33
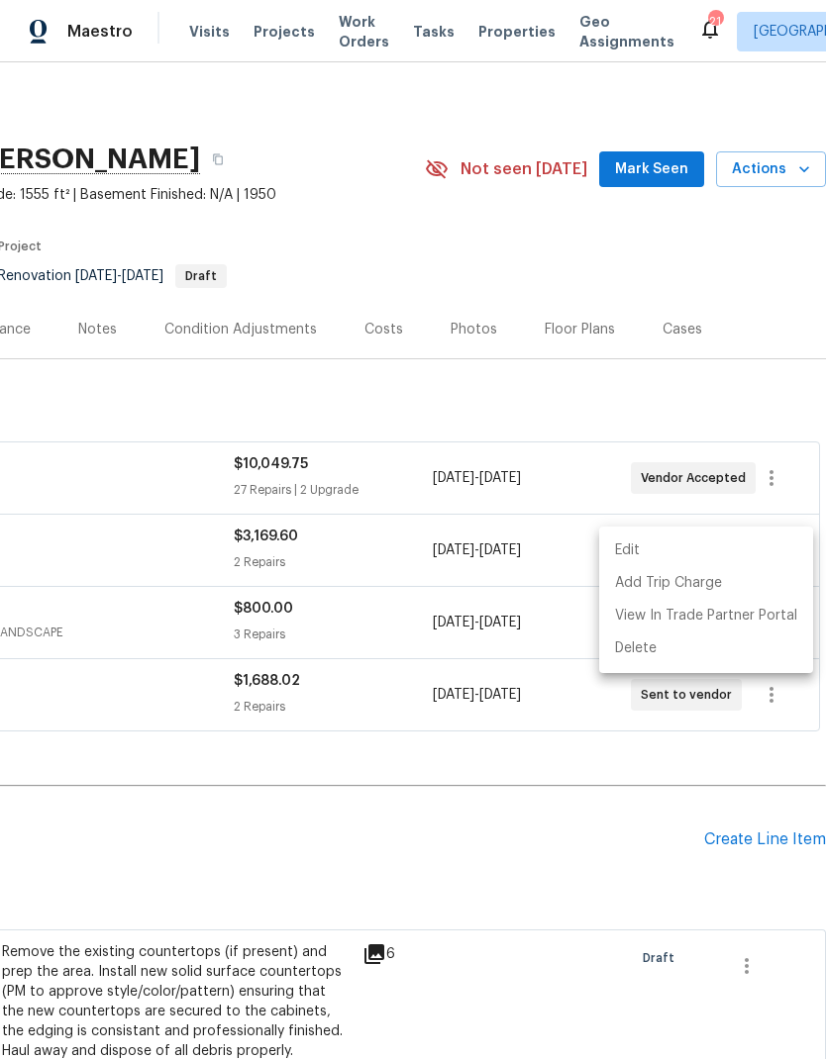
click at [564, 769] on div at bounding box center [413, 529] width 826 height 1059
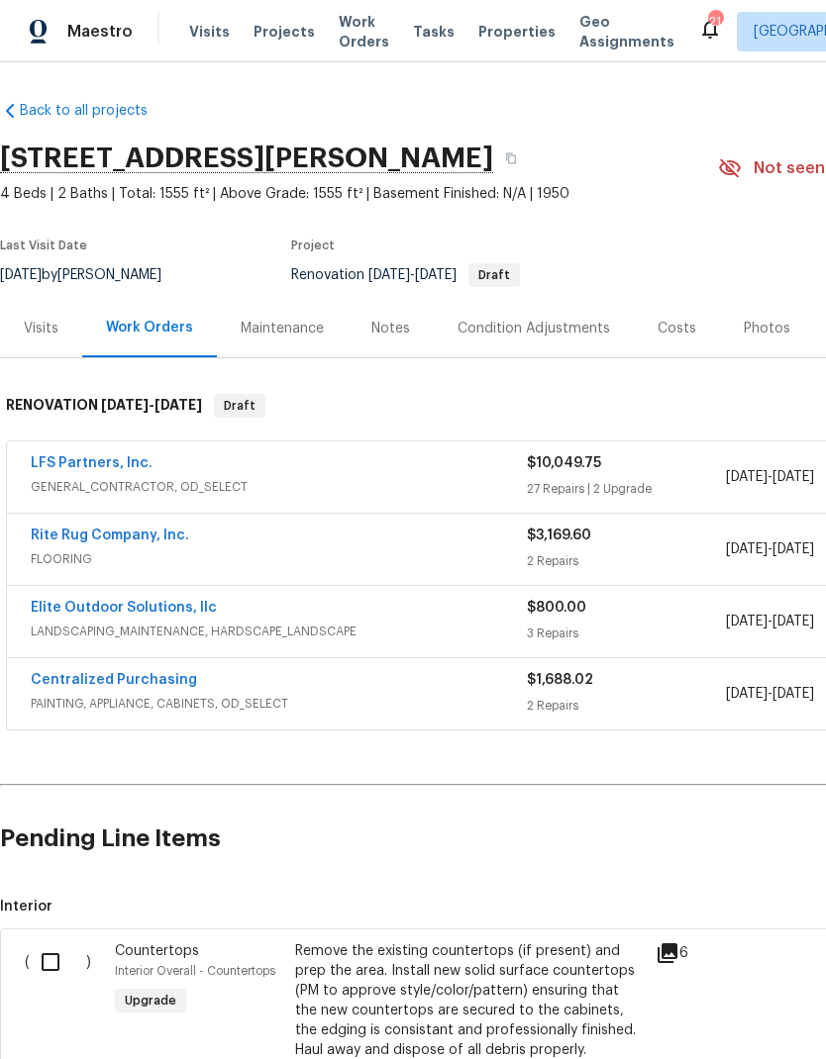
scroll to position [1, 0]
click at [84, 534] on link "Rite Rug Company, Inc." at bounding box center [110, 536] width 158 height 14
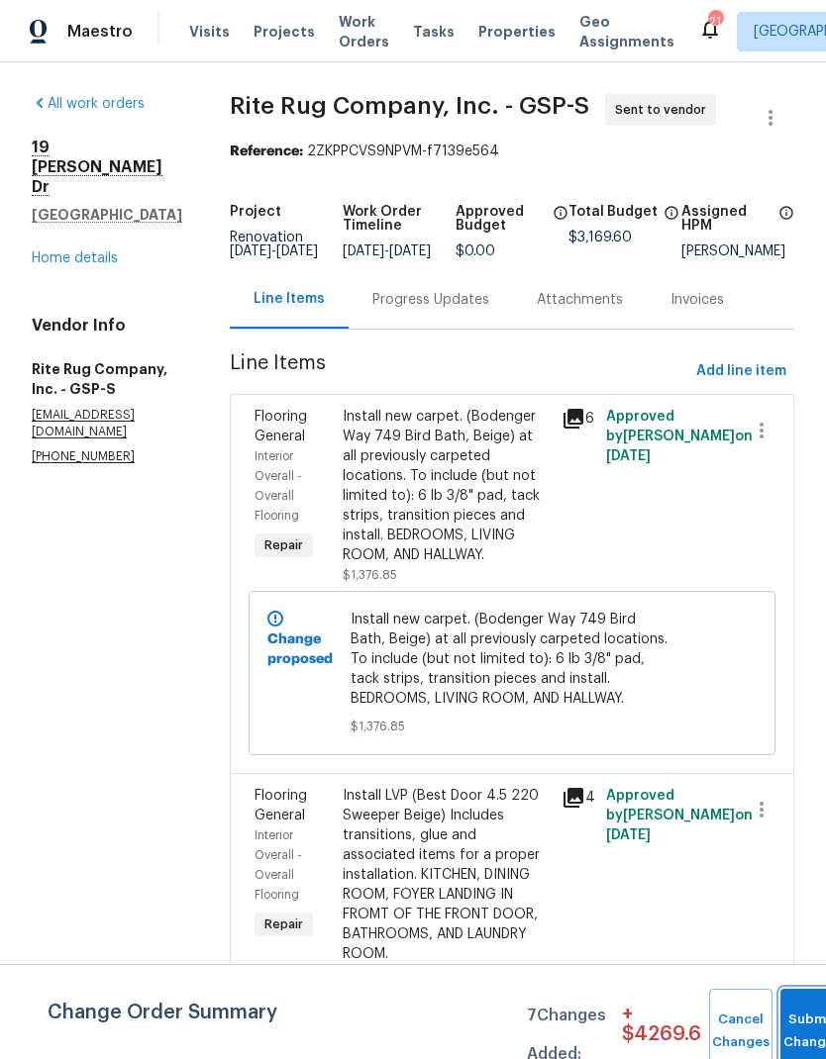
click at [790, 1021] on button "Submit Changes" at bounding box center [811, 1031] width 63 height 85
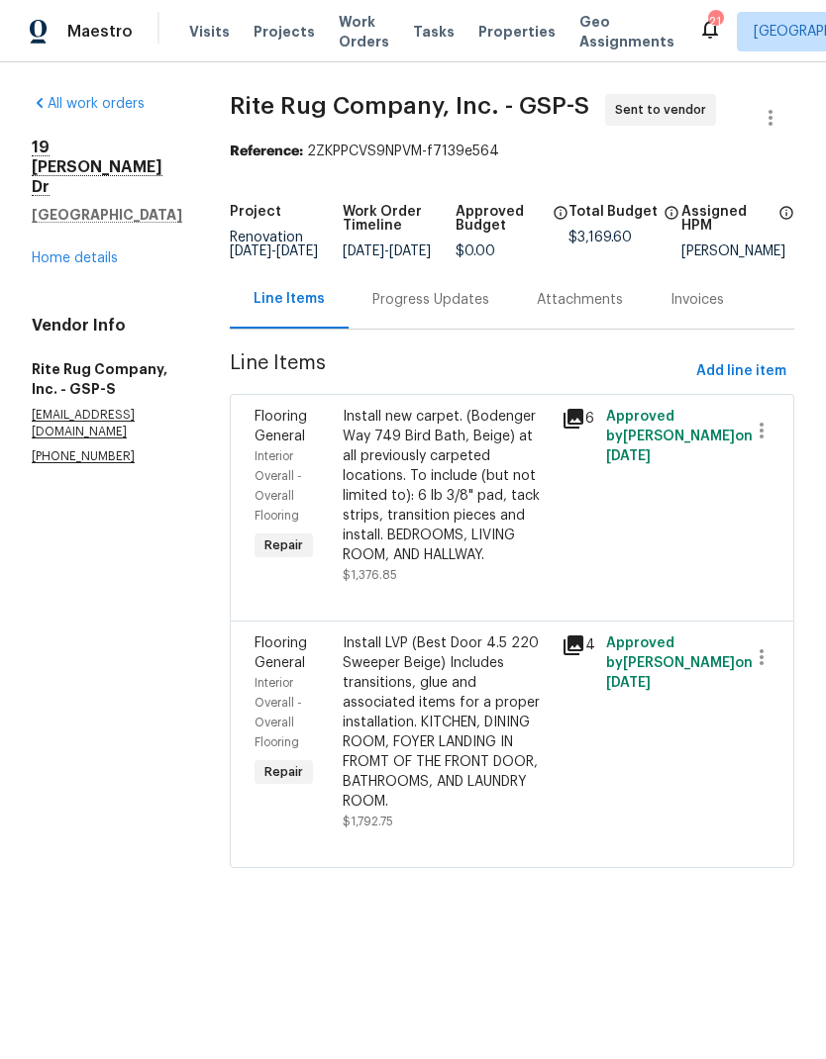
click at [489, 310] on div "Progress Updates" at bounding box center [430, 300] width 117 height 20
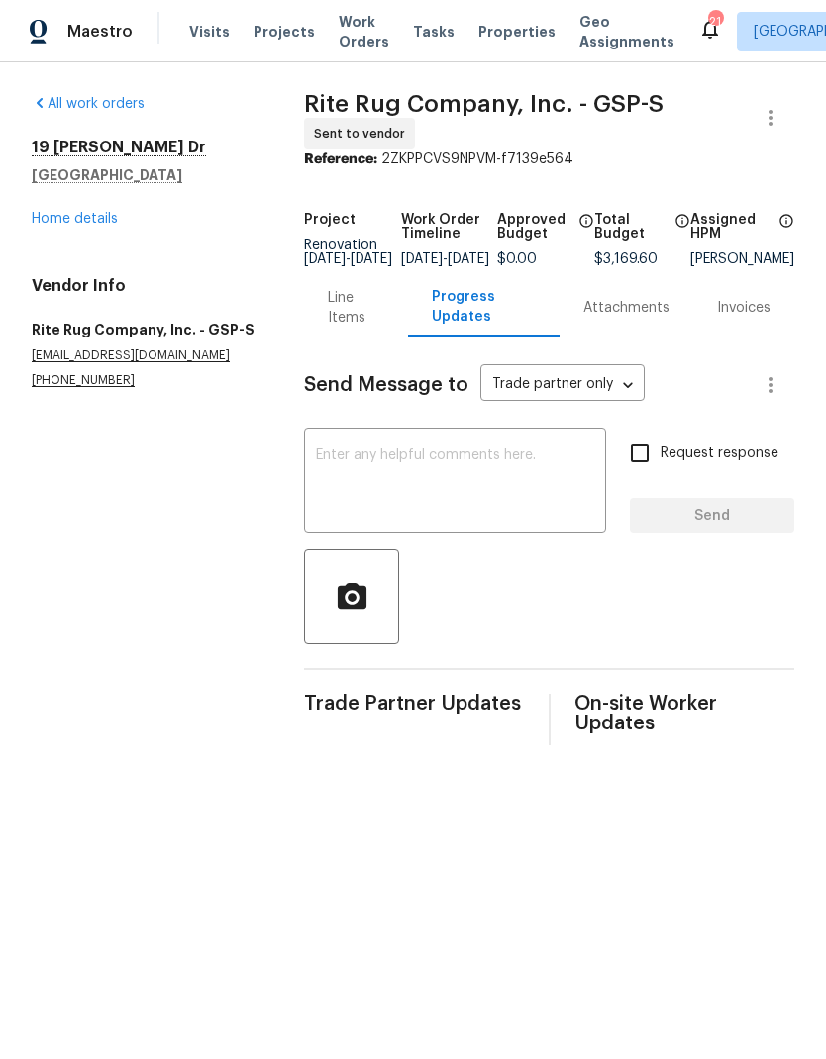
click at [501, 484] on textarea at bounding box center [455, 482] width 278 height 69
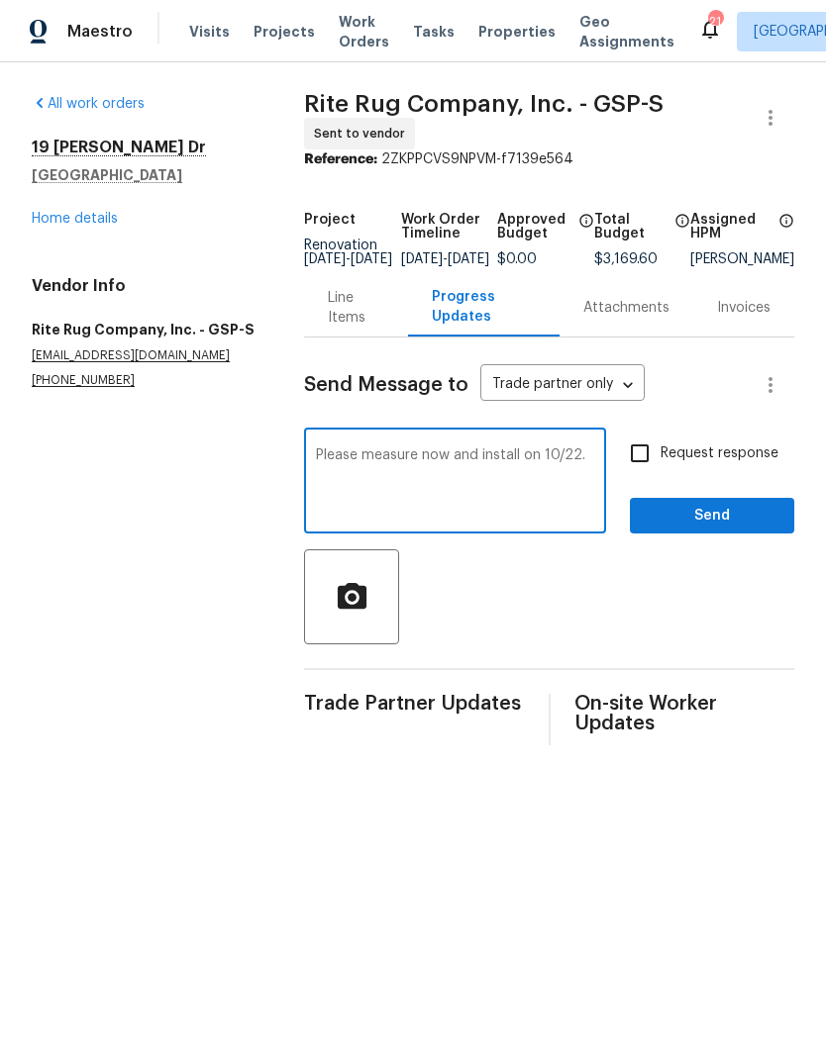
type textarea "Please measure now and install on 10/22."
click at [646, 462] on input "Request response" at bounding box center [640, 454] width 42 height 42
checkbox input "true"
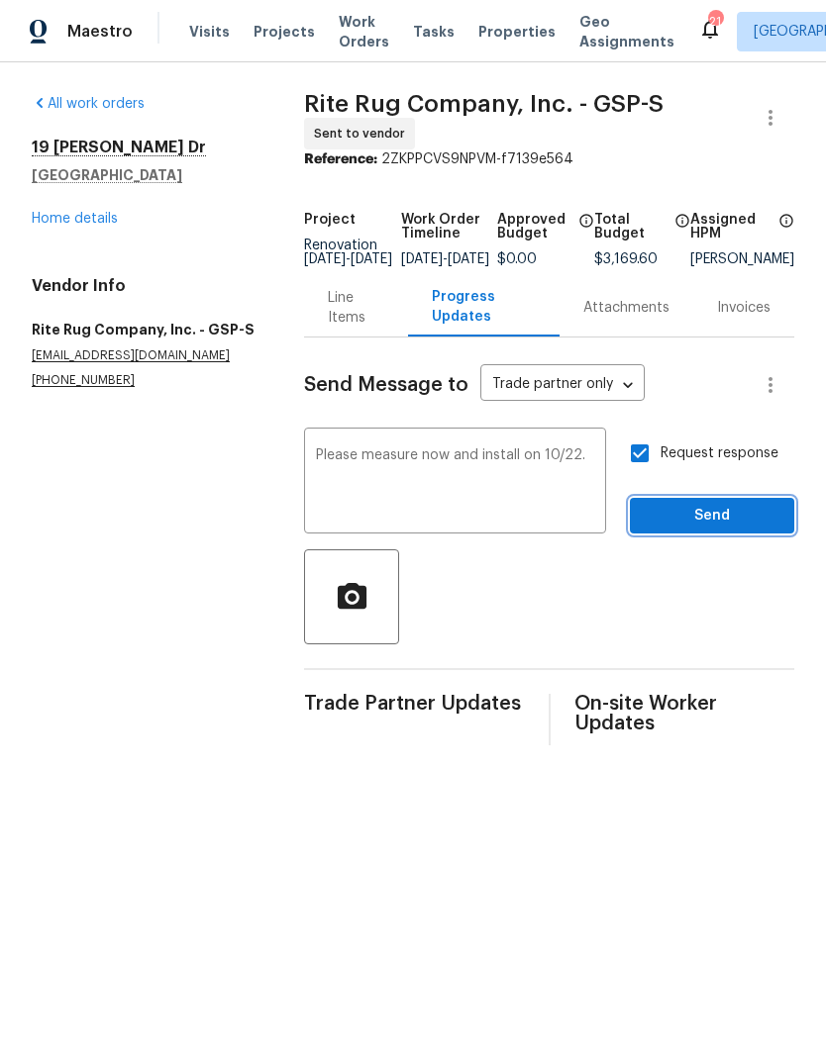
click at [734, 525] on span "Send" at bounding box center [711, 516] width 133 height 25
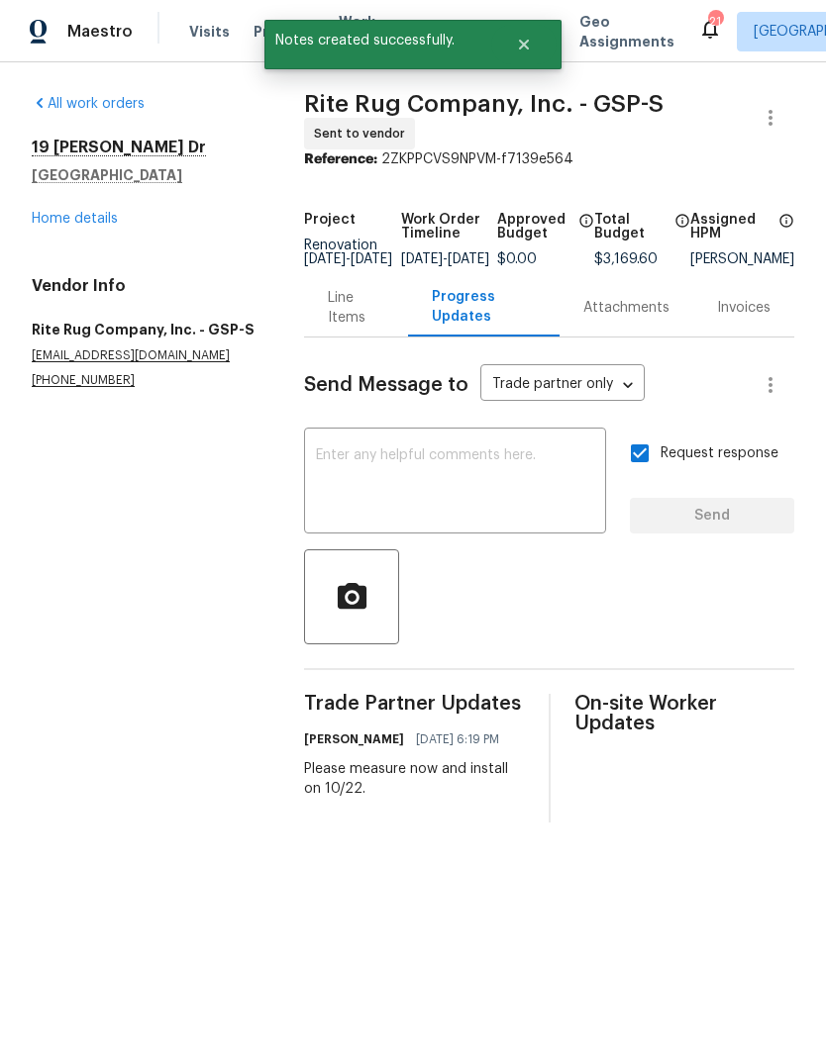
click at [70, 220] on link "Home details" at bounding box center [75, 219] width 86 height 14
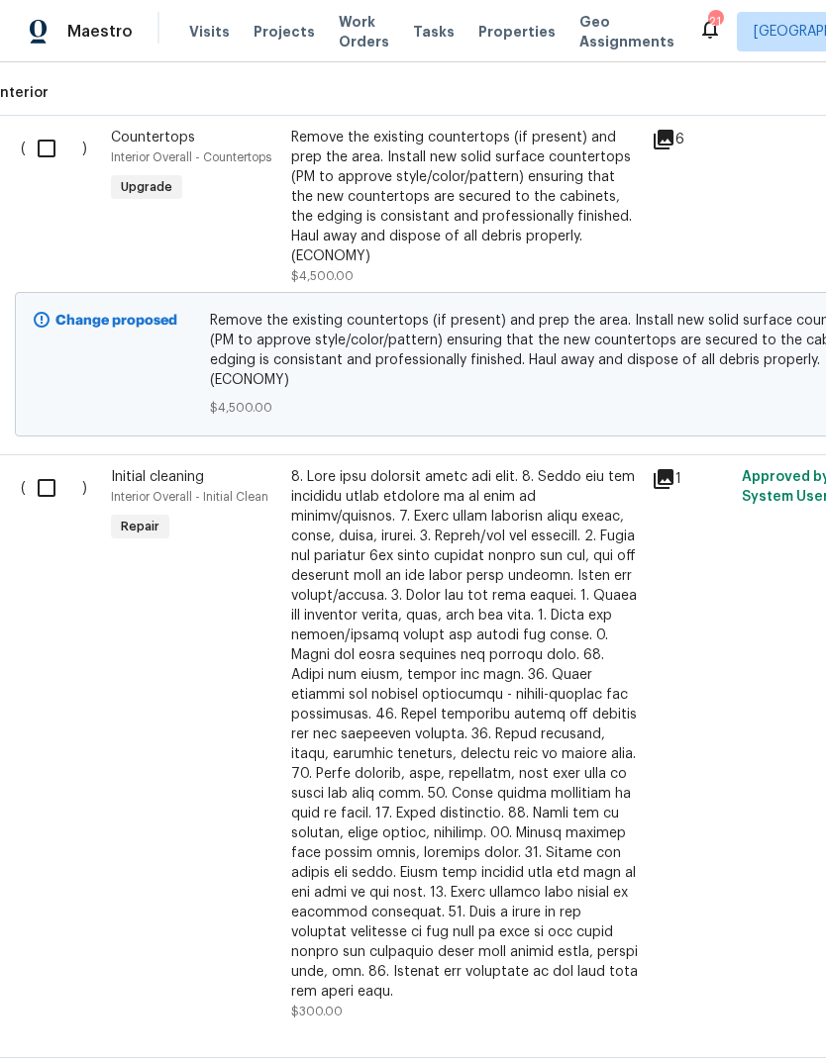
scroll to position [811, 6]
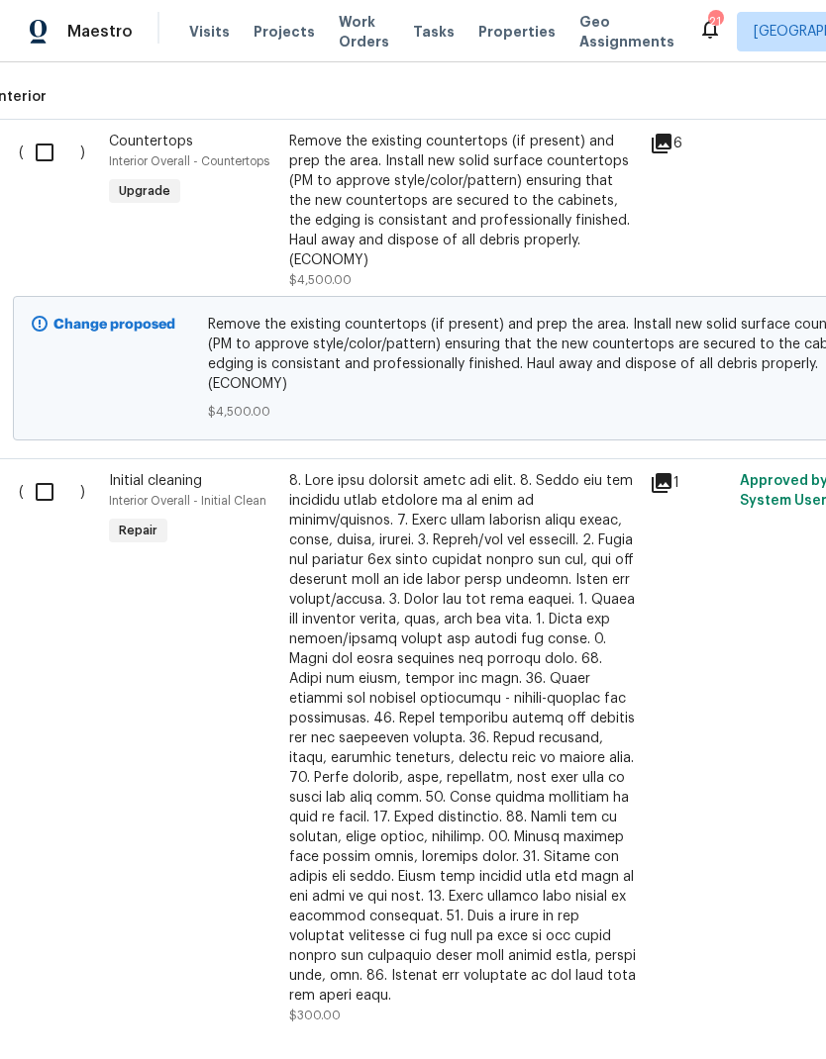
click at [56, 471] on input "checkbox" at bounding box center [52, 492] width 56 height 42
checkbox input "true"
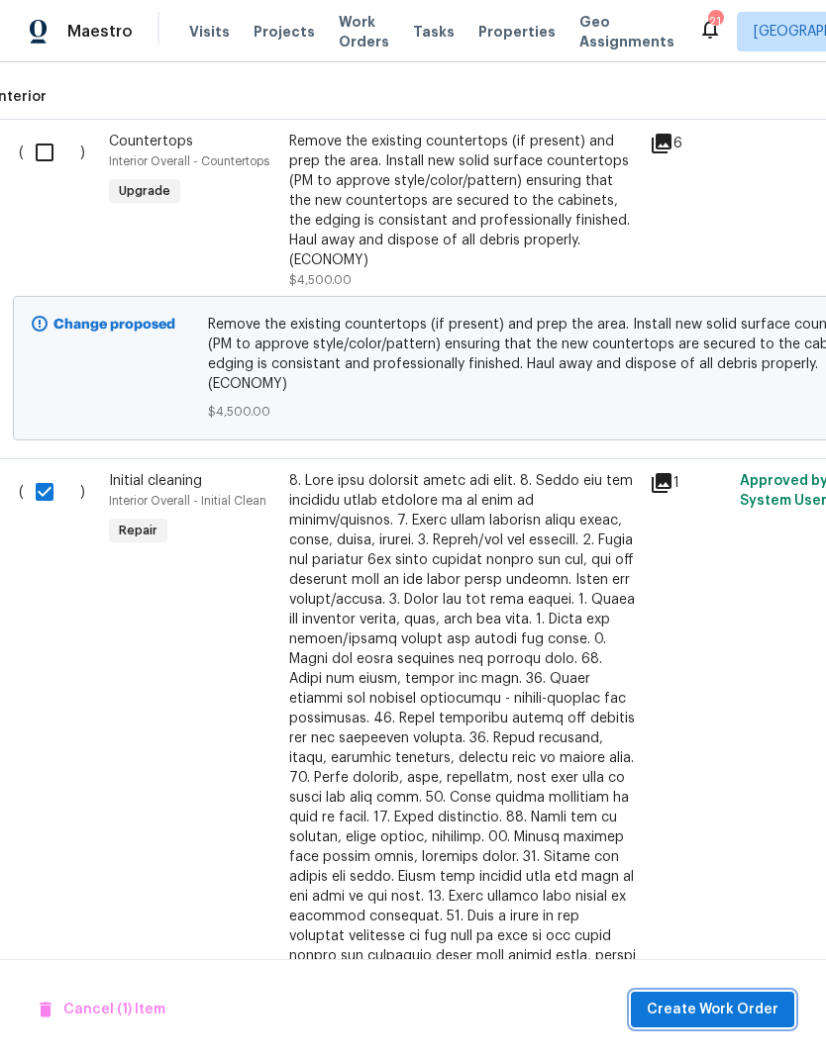
click at [736, 999] on span "Create Work Order" at bounding box center [712, 1010] width 132 height 25
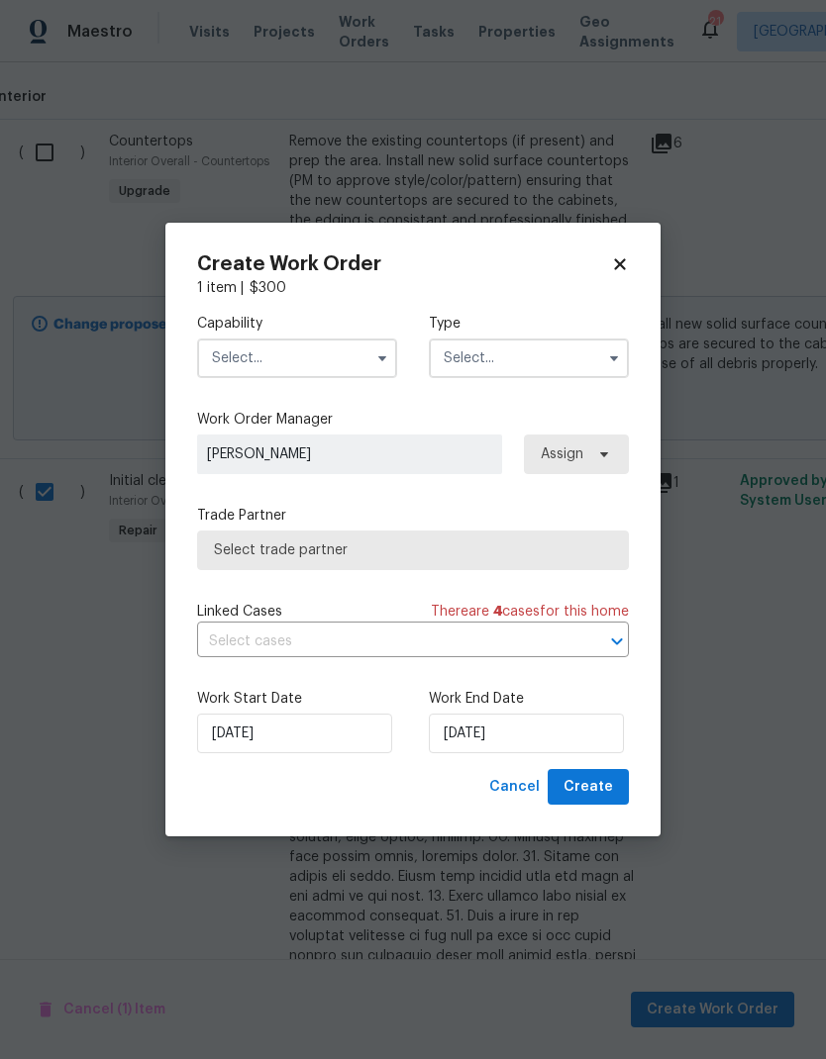
click at [235, 343] on input "text" at bounding box center [297, 359] width 200 height 40
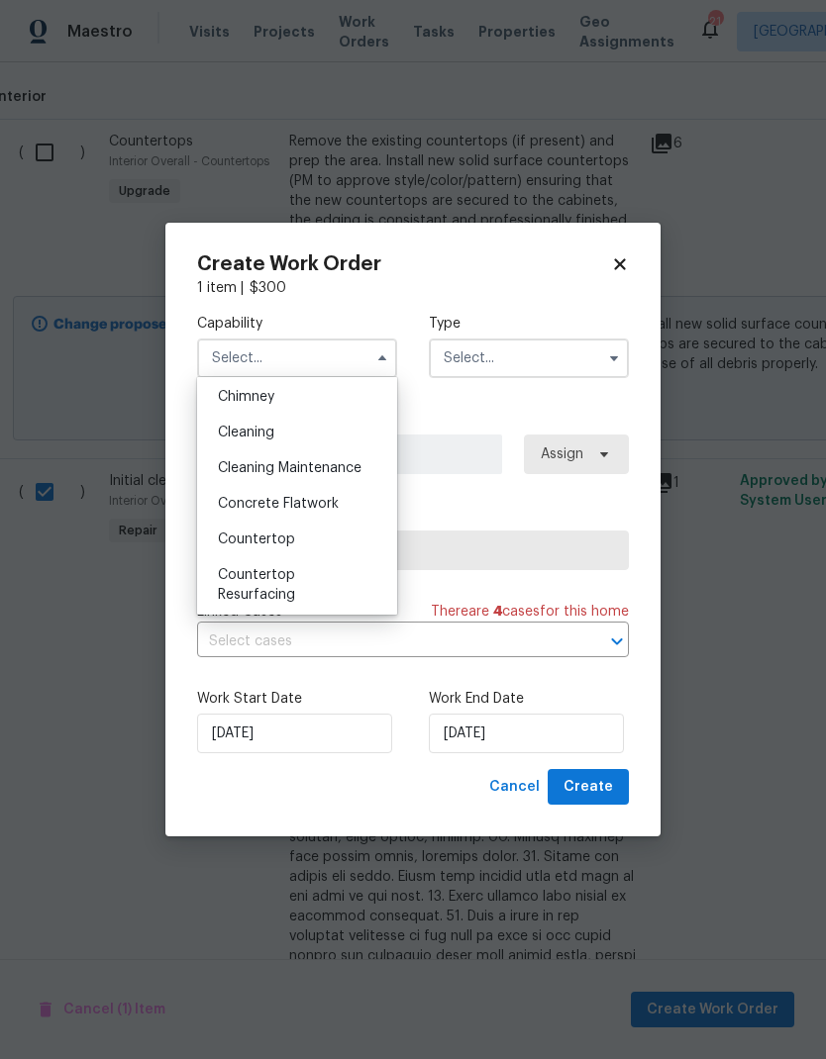
scroll to position [246, 0]
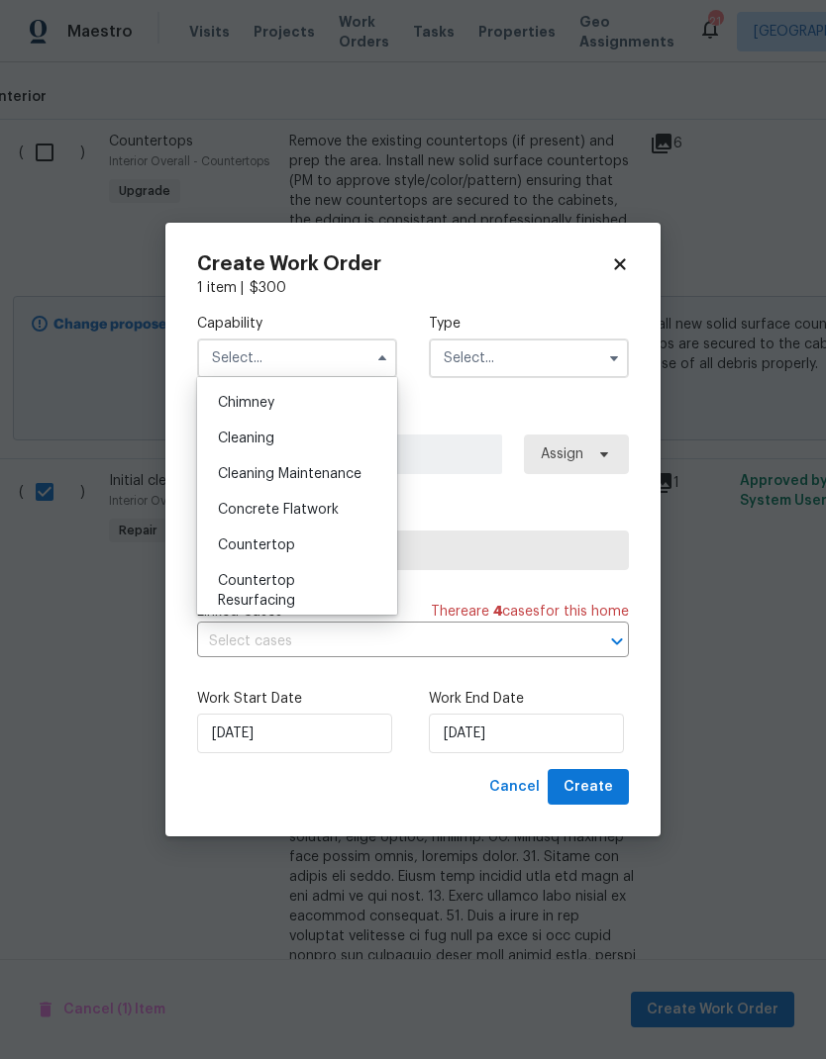
click at [248, 476] on span "Cleaning Maintenance" at bounding box center [290, 474] width 144 height 14
type input "Cleaning Maintenance"
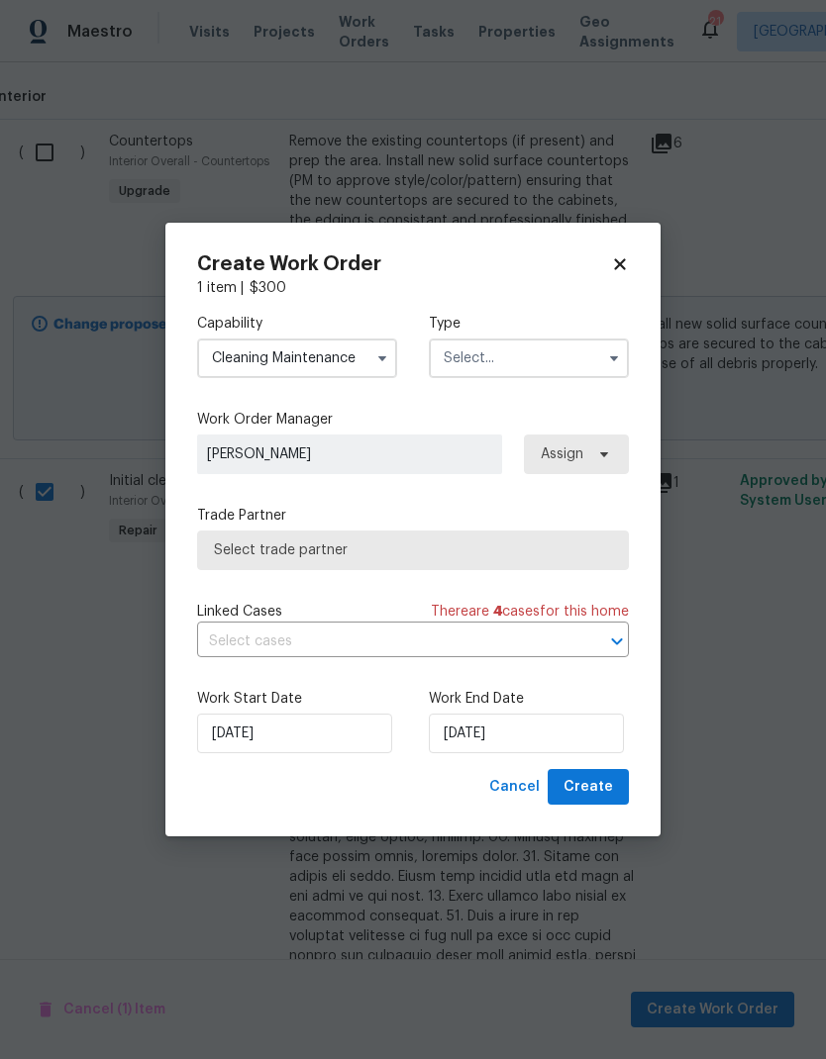
click at [570, 352] on input "text" at bounding box center [529, 359] width 200 height 40
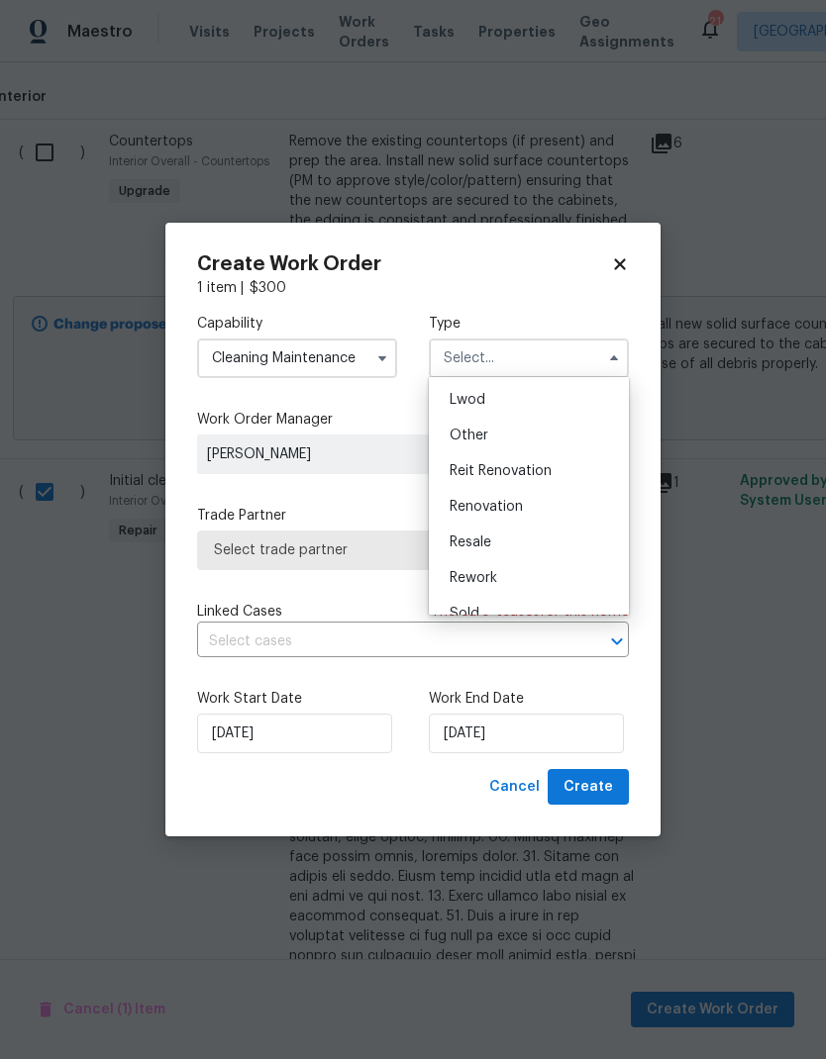
scroll to position [218, 0]
click at [506, 510] on div "Renovation" at bounding box center [529, 503] width 190 height 36
type input "Renovation"
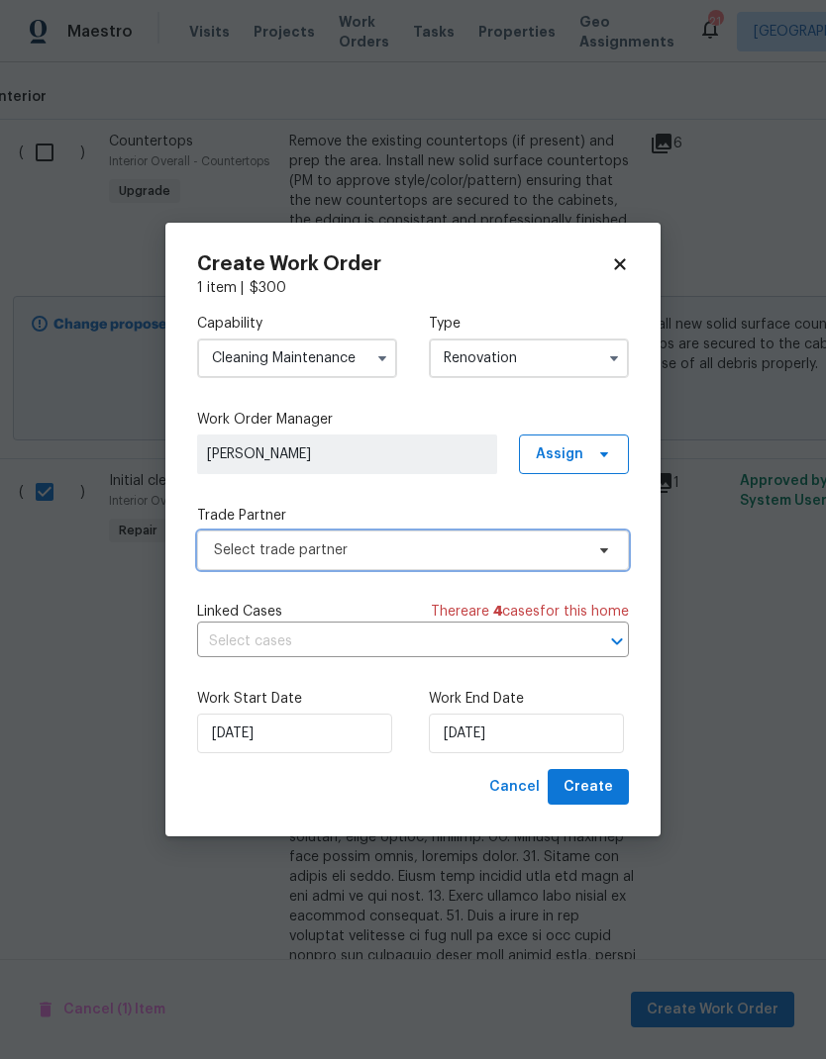
click at [579, 556] on span "Select trade partner" at bounding box center [398, 551] width 369 height 20
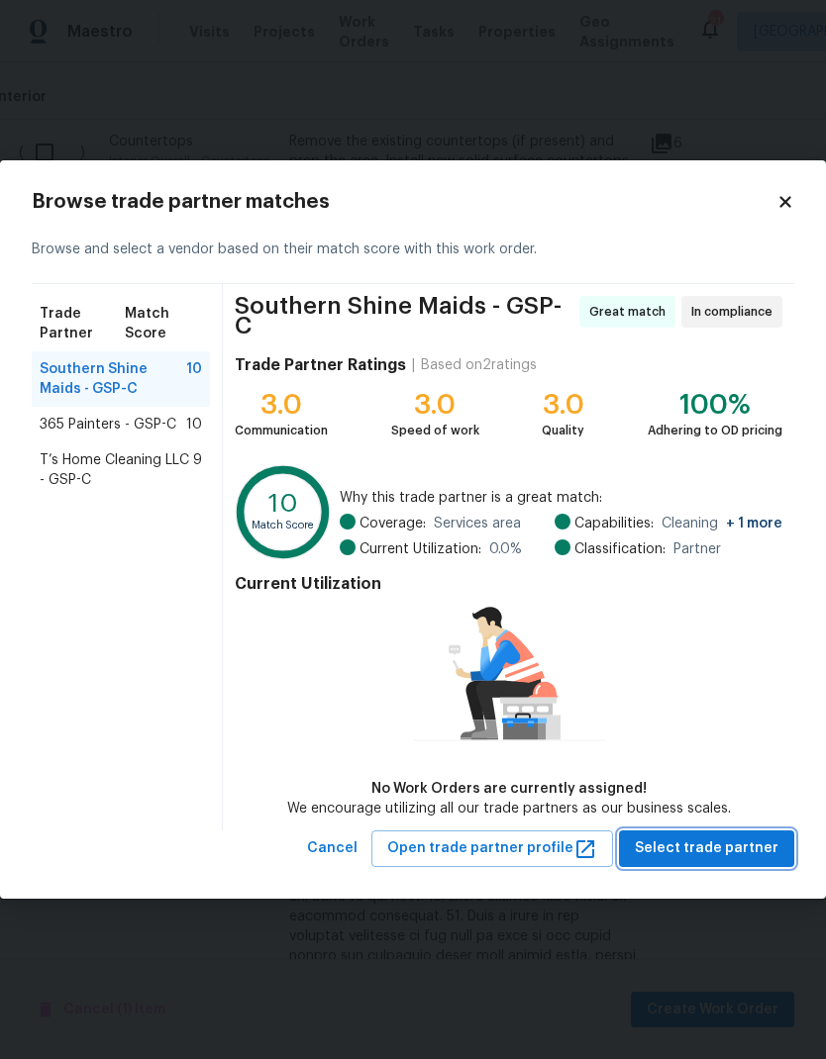
click at [729, 839] on span "Select trade partner" at bounding box center [707, 848] width 144 height 25
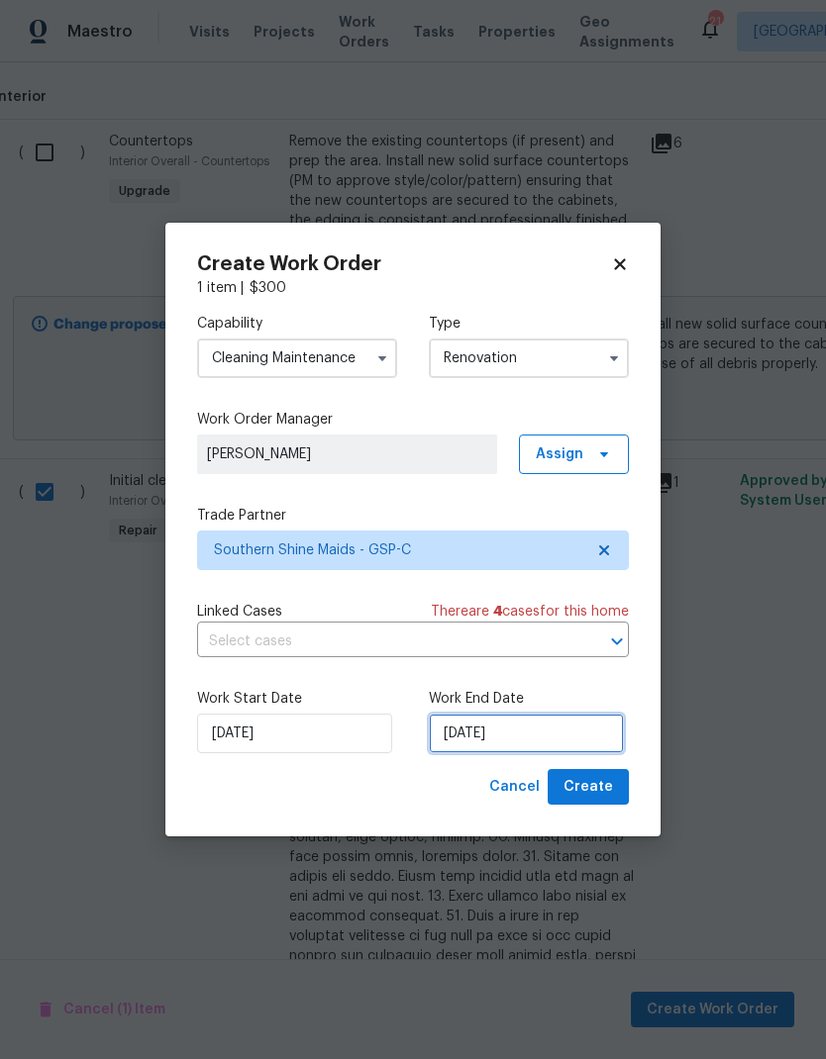
click at [555, 745] on input "10/13/2025" at bounding box center [526, 734] width 195 height 40
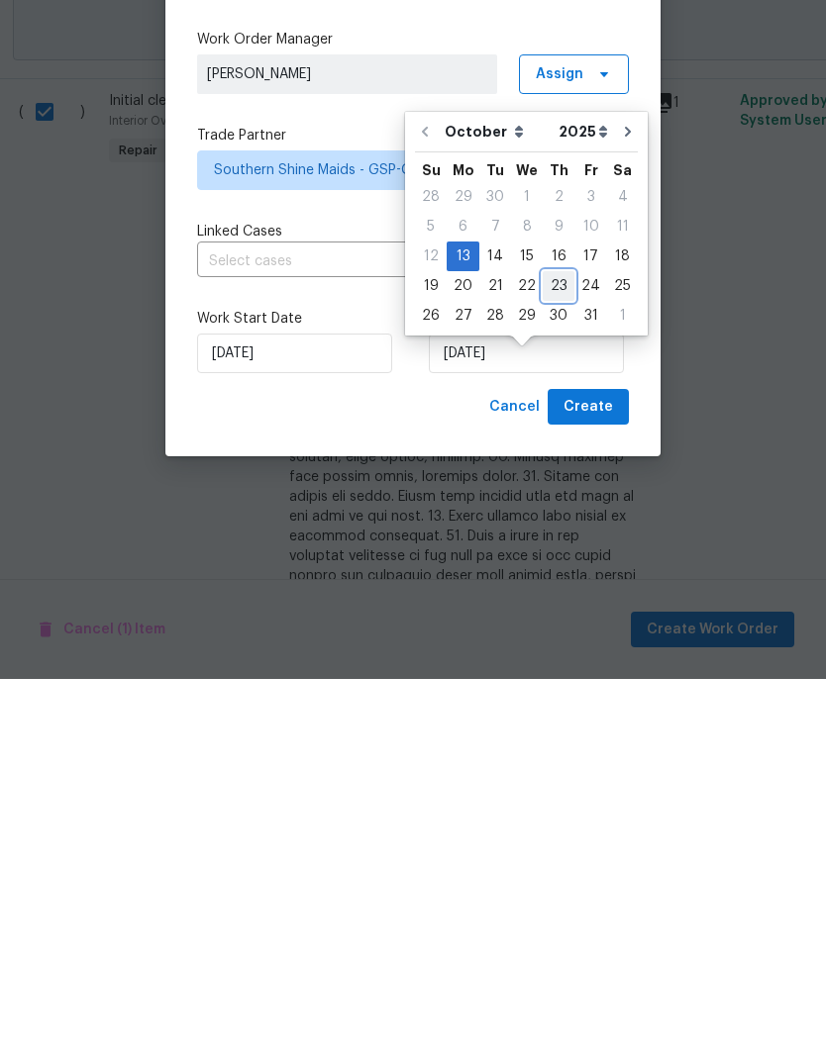
click at [549, 652] on div "23" at bounding box center [558, 666] width 32 height 28
type input "10/23/2025"
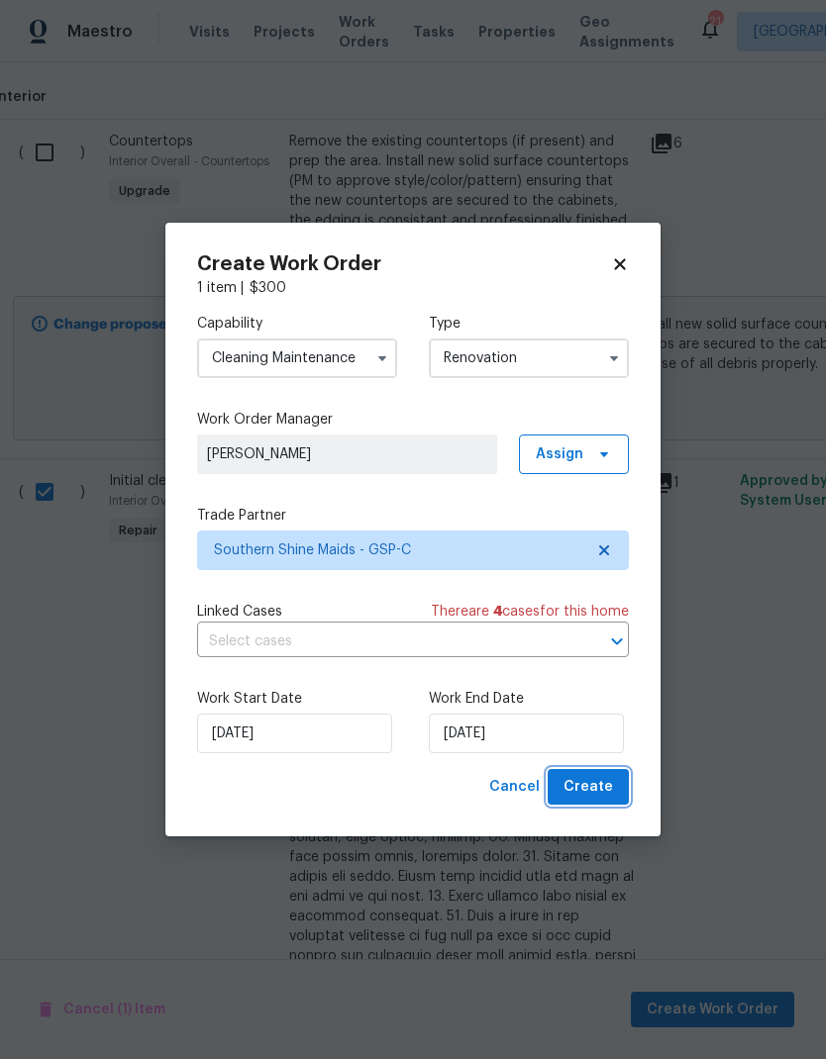
click at [601, 782] on span "Create" at bounding box center [587, 787] width 49 height 25
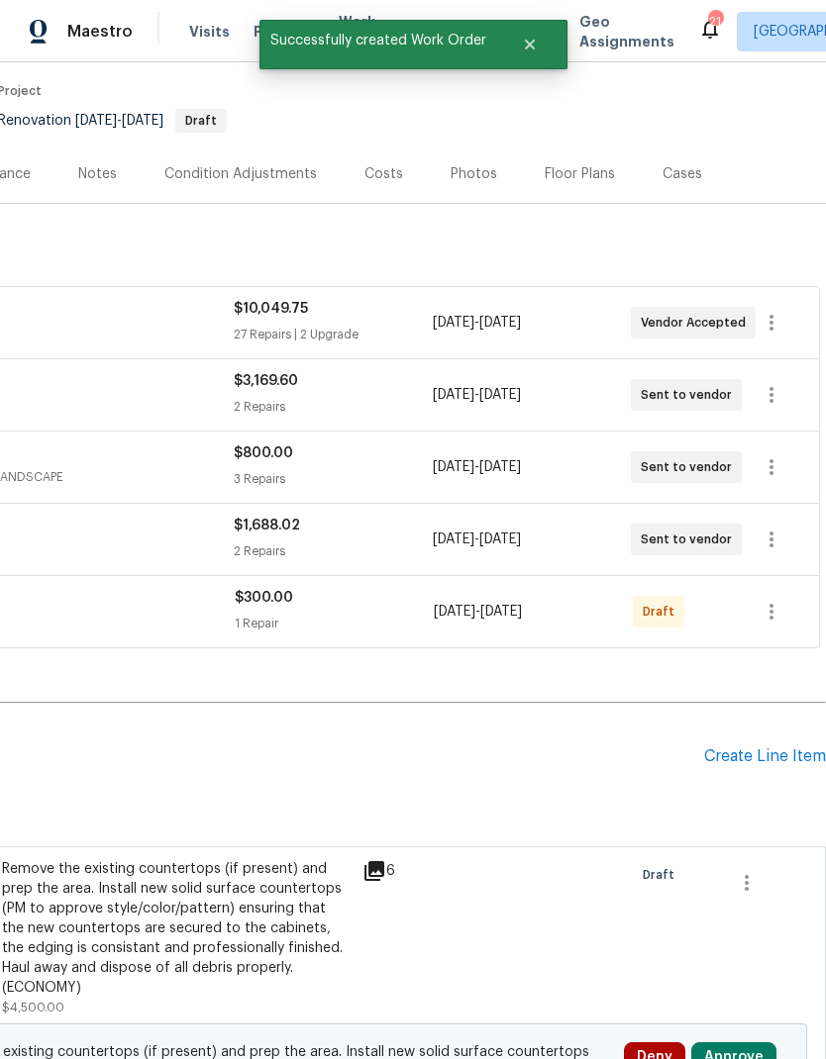
scroll to position [155, 293]
click at [774, 600] on icon "button" at bounding box center [771, 612] width 24 height 24
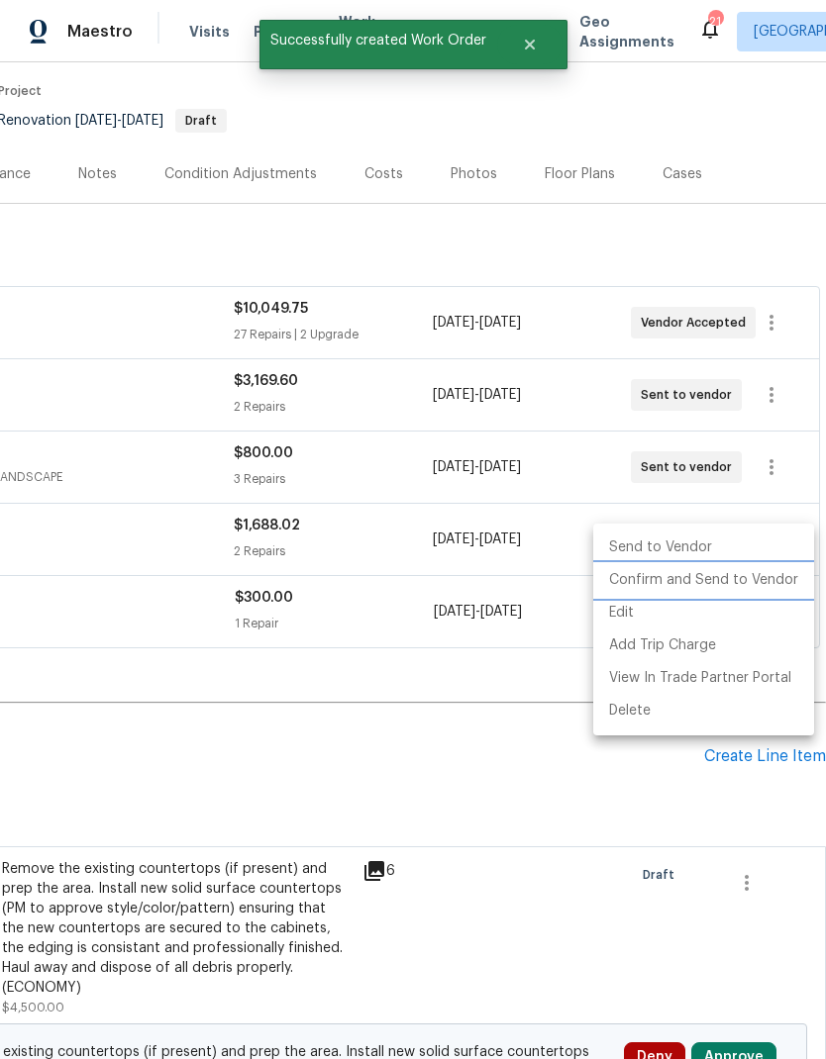
click at [735, 583] on li "Confirm and Send to Vendor" at bounding box center [703, 580] width 221 height 33
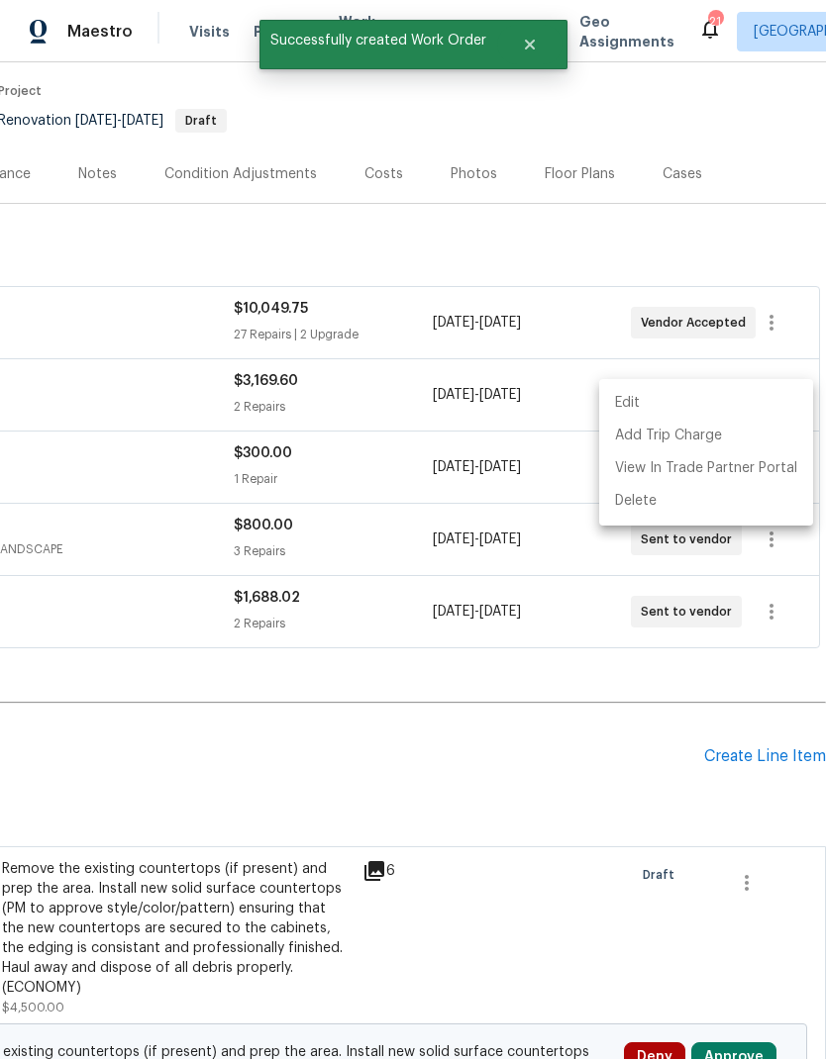
click at [593, 614] on div at bounding box center [413, 529] width 826 height 1059
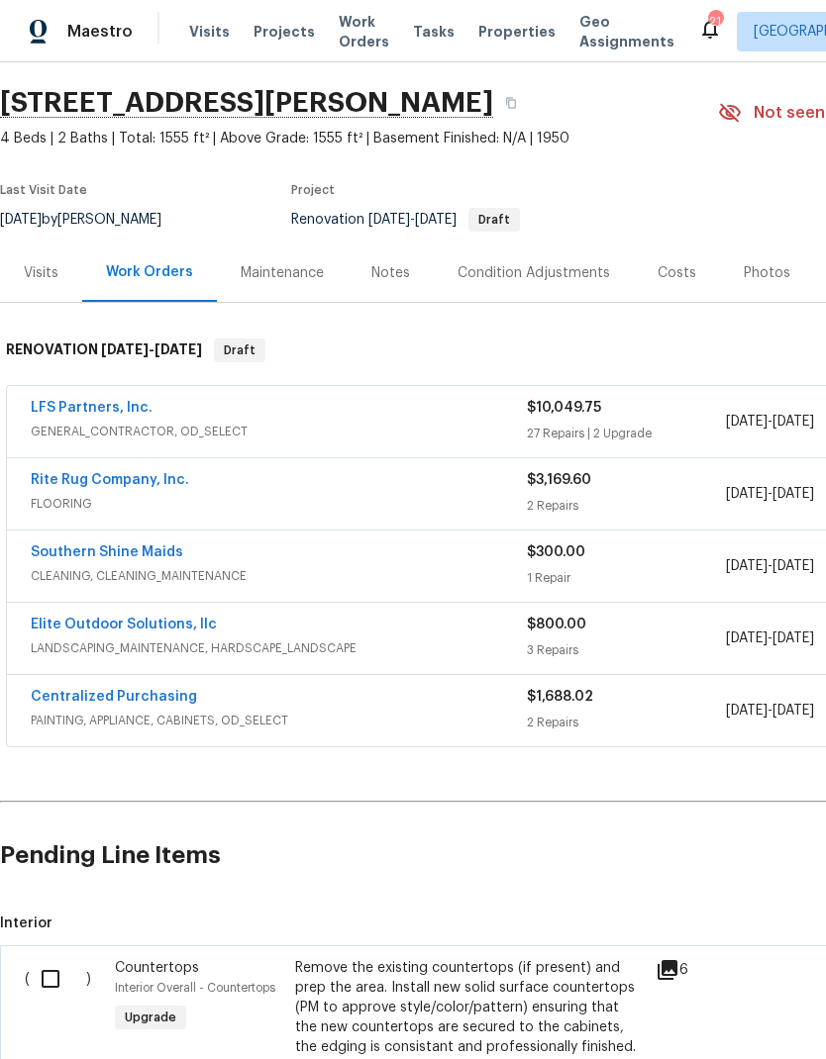
scroll to position [56, 0]
click at [72, 545] on link "Southern Shine Maids" at bounding box center [107, 552] width 152 height 14
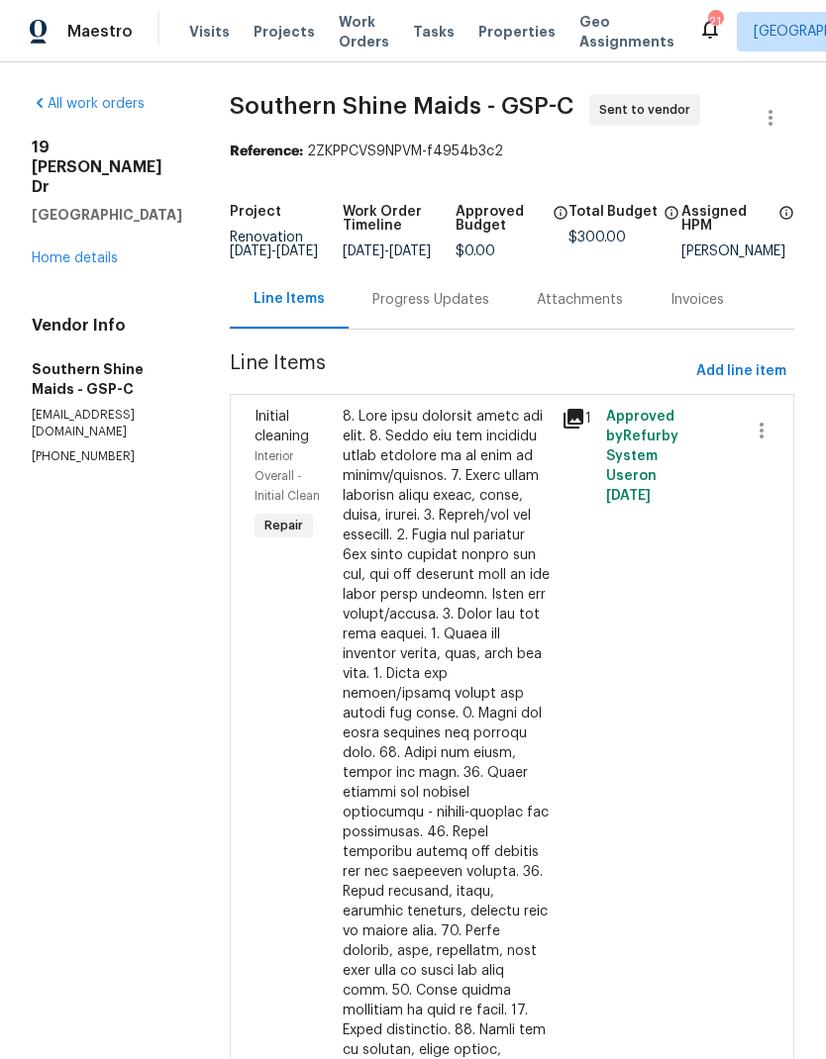
click at [461, 310] on div "Progress Updates" at bounding box center [430, 300] width 117 height 20
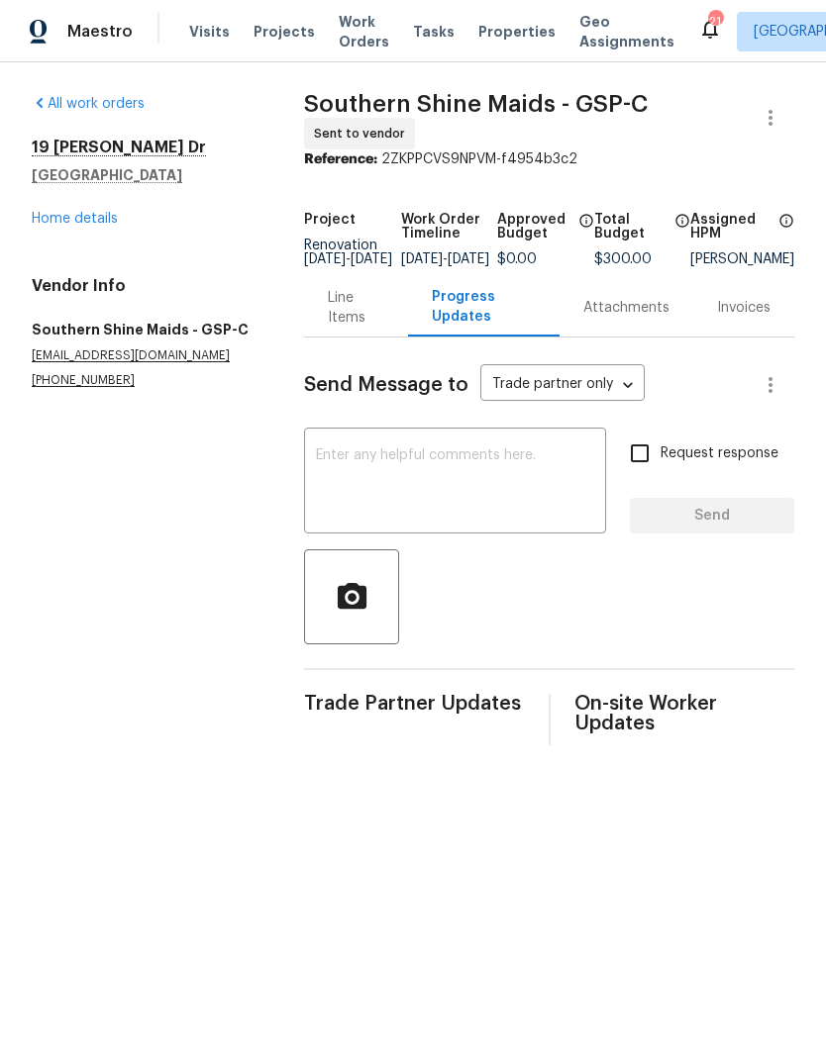
click at [483, 463] on textarea at bounding box center [455, 482] width 278 height 69
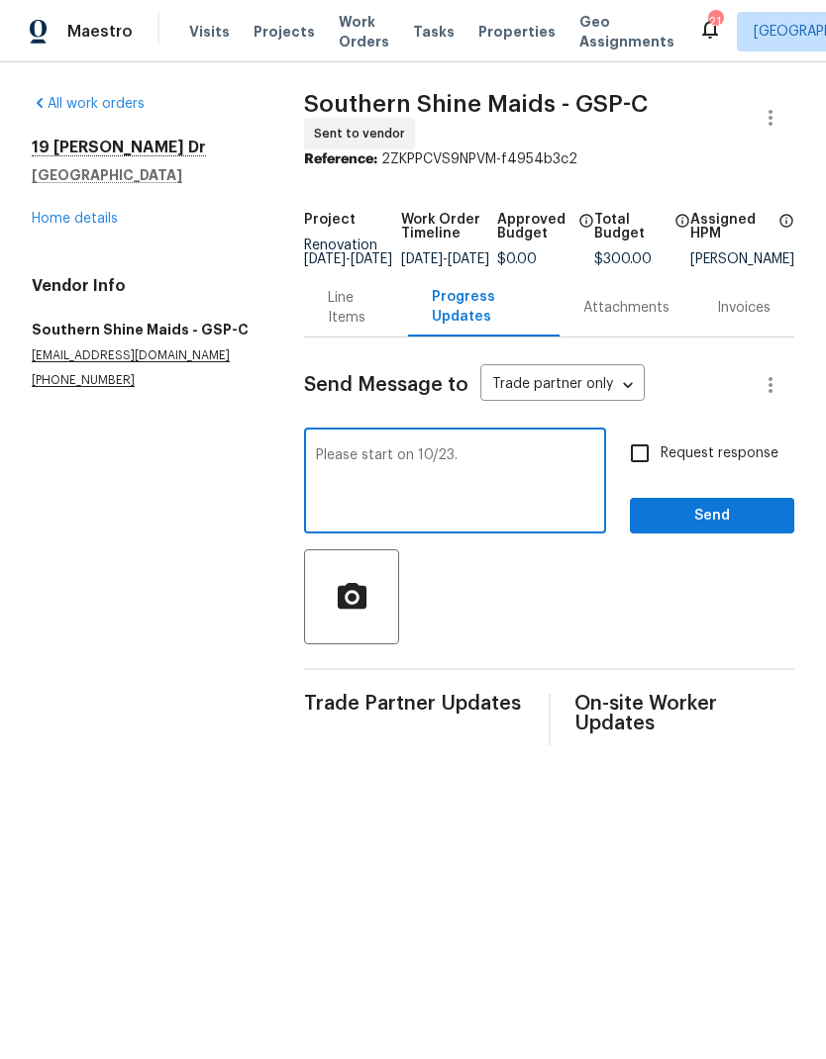
type textarea "Please start on 10/23."
click at [636, 451] on input "Request response" at bounding box center [640, 454] width 42 height 42
checkbox input "true"
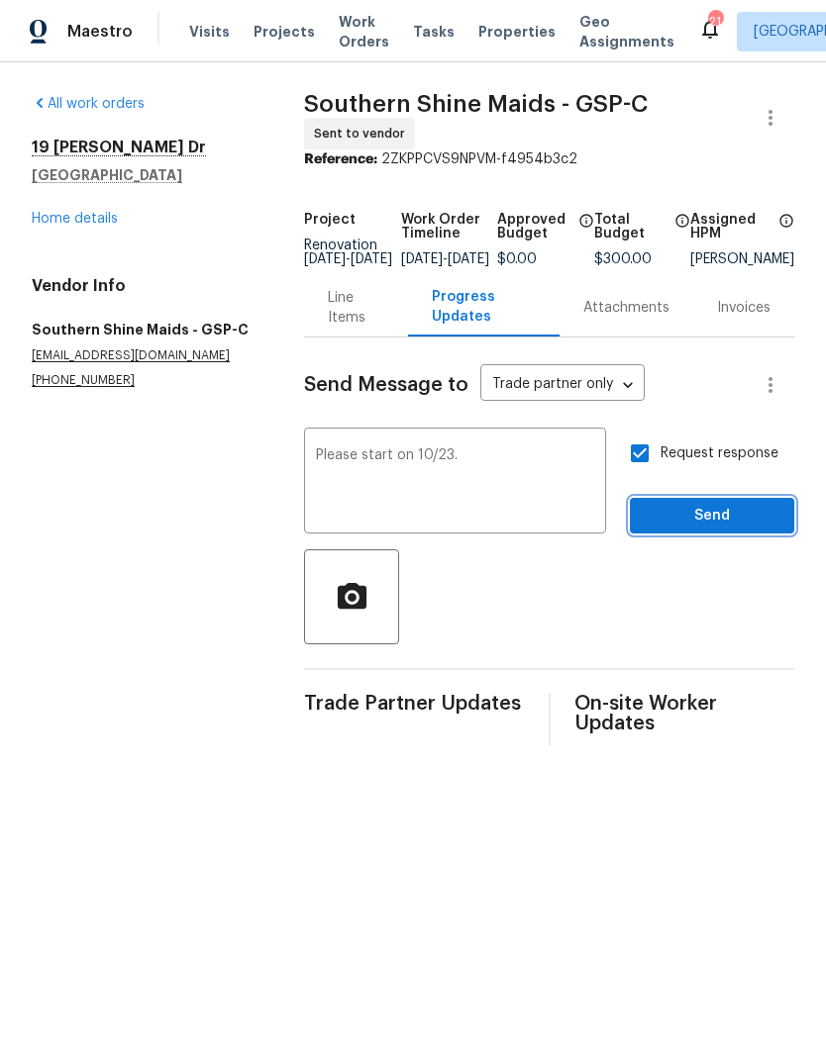
click at [697, 512] on button "Send" at bounding box center [712, 516] width 164 height 37
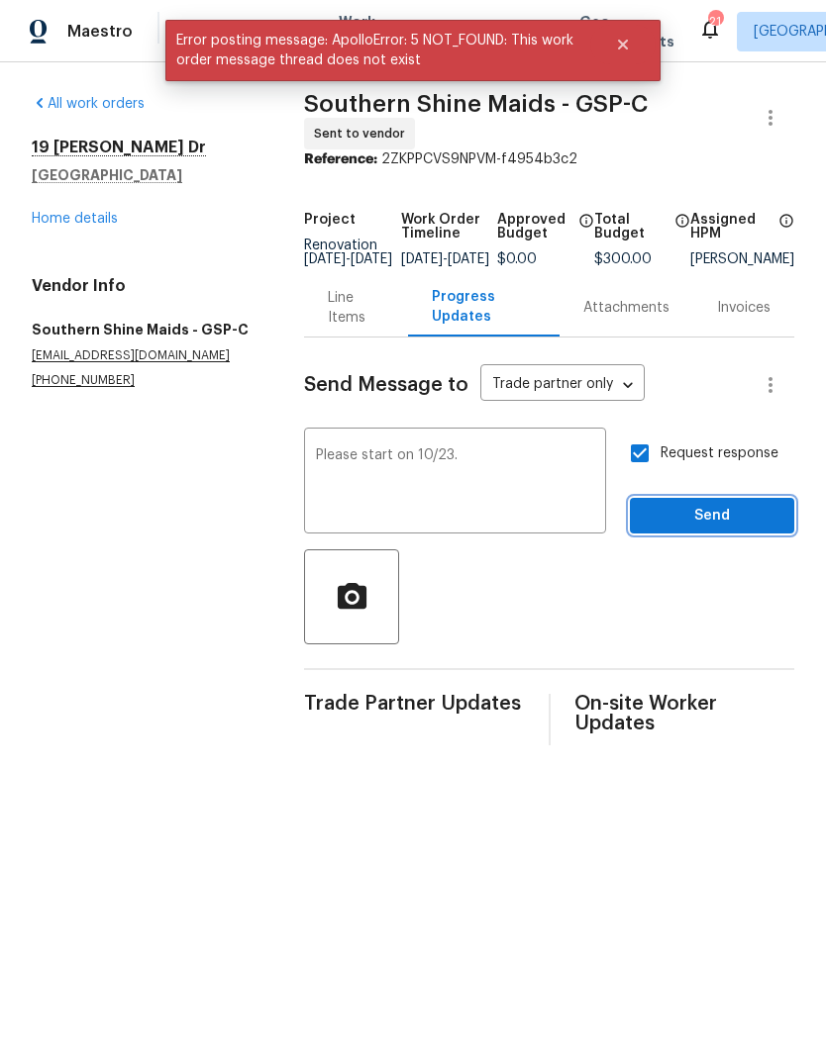
click at [752, 528] on span "Send" at bounding box center [711, 516] width 133 height 25
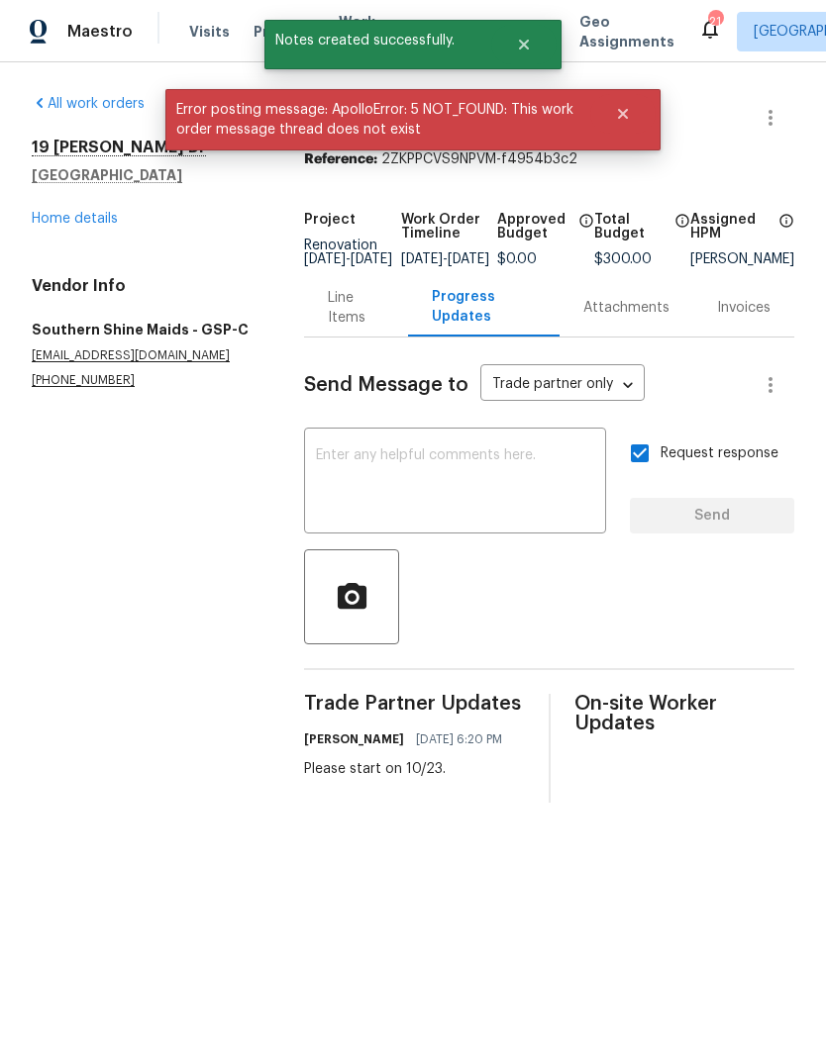
click at [80, 224] on link "Home details" at bounding box center [75, 219] width 86 height 14
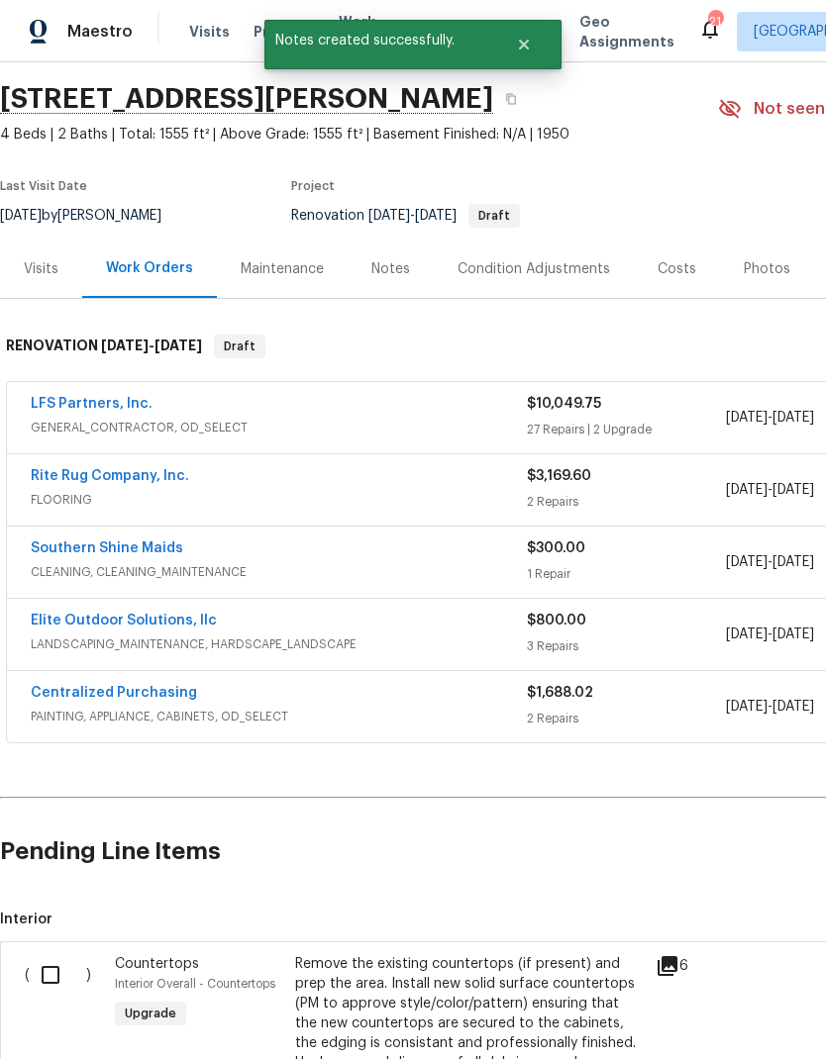
scroll to position [60, 0]
click at [378, 275] on div "Notes" at bounding box center [390, 269] width 39 height 20
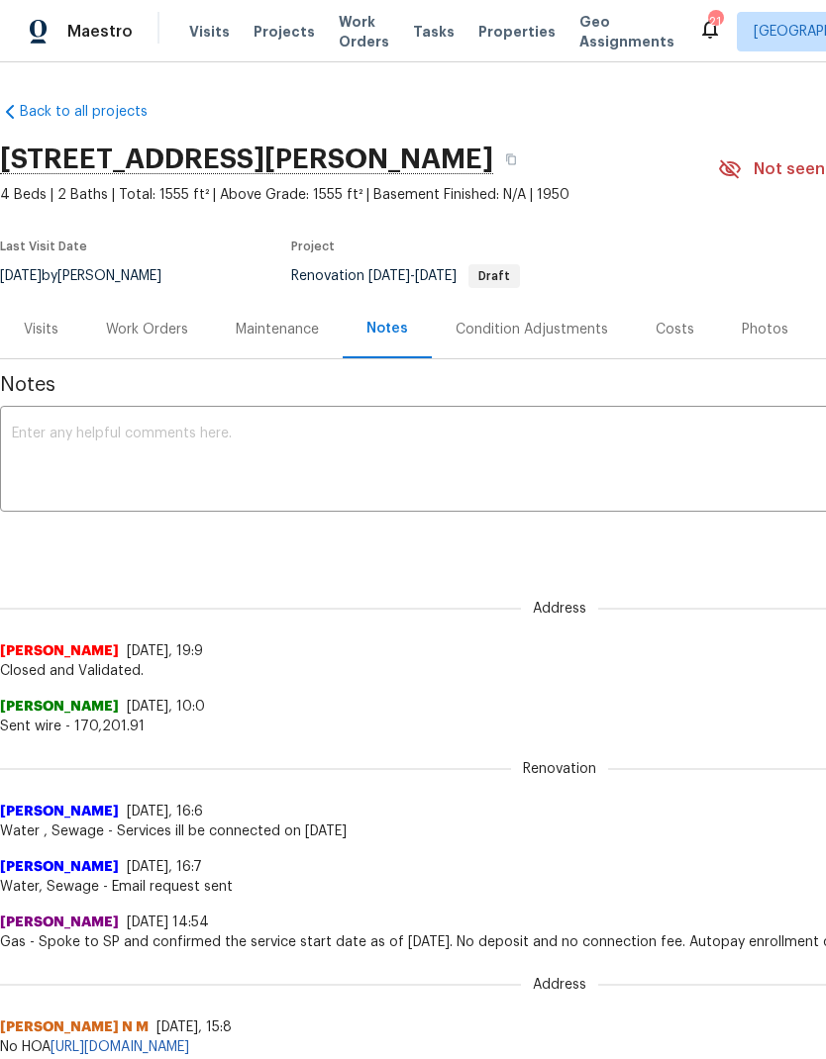
click at [68, 458] on textarea at bounding box center [559, 461] width 1095 height 69
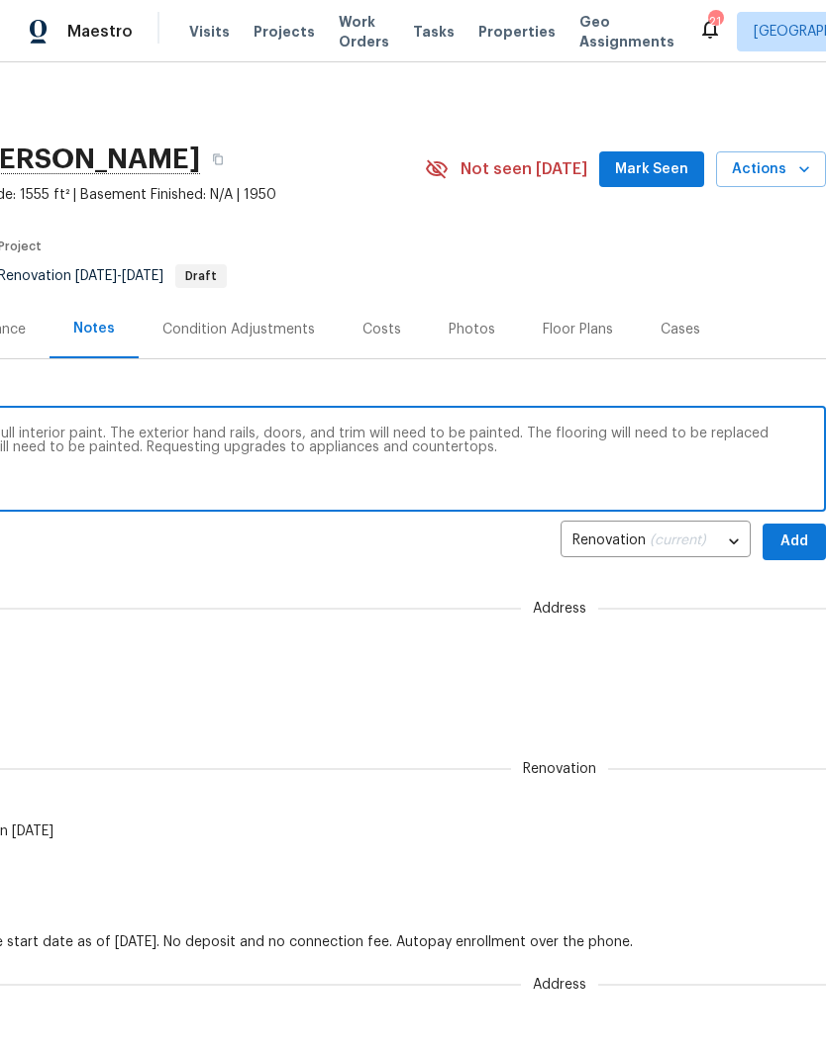
scroll to position [0, 293]
type textarea "D1w: All utilities are active. Home will need full interior paint. The exterior…"
click at [796, 538] on span "Add" at bounding box center [794, 542] width 32 height 25
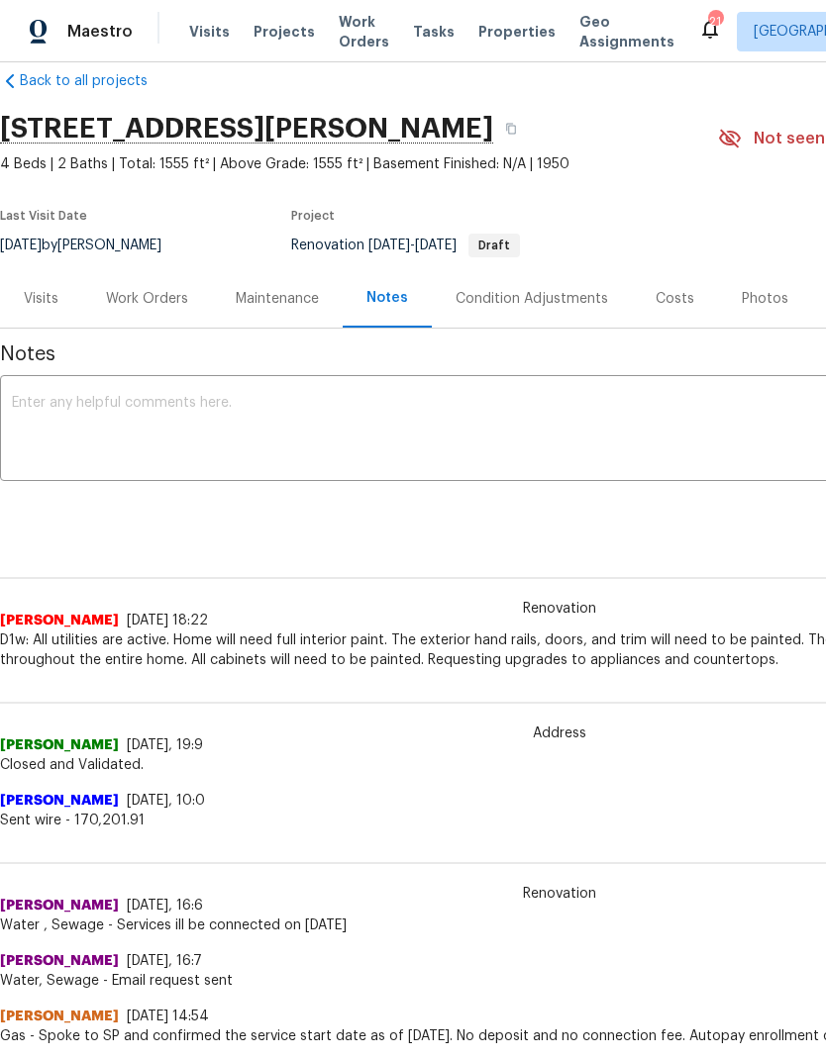
scroll to position [32, 0]
click at [642, 112] on div "19 Milton Dr, Greenville, SC 29605" at bounding box center [359, 127] width 718 height 51
click at [199, 33] on span "Visits" at bounding box center [209, 32] width 41 height 20
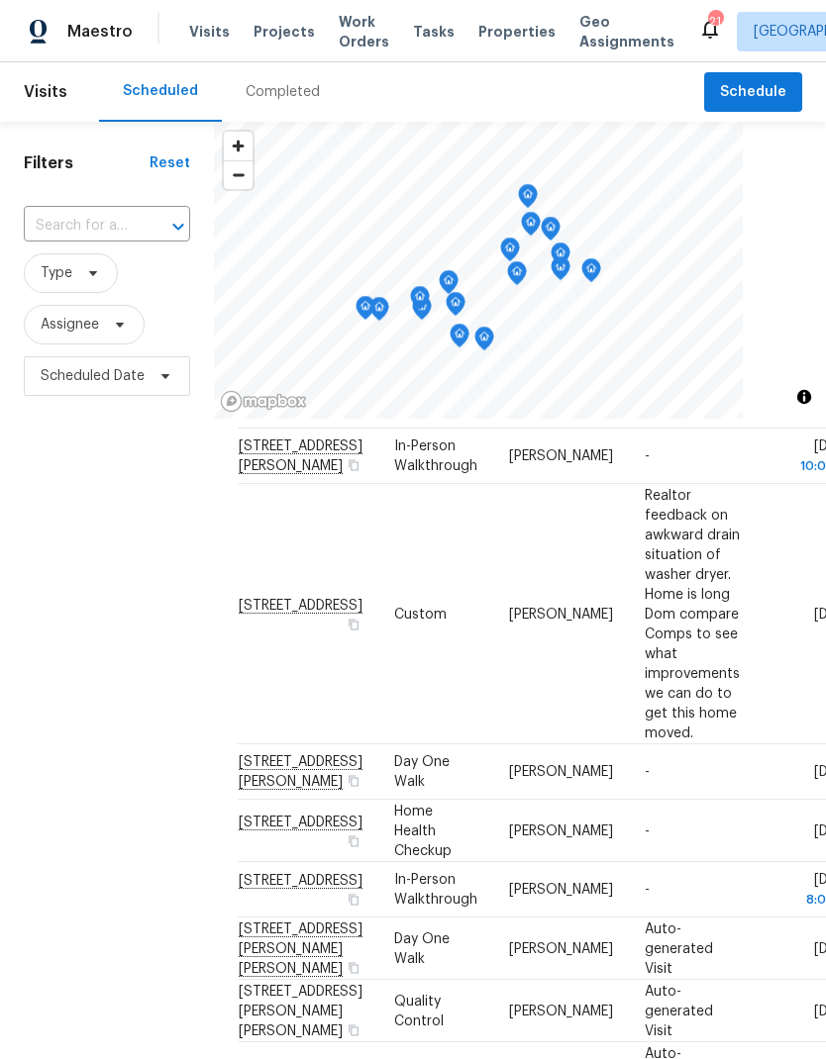
scroll to position [557, 0]
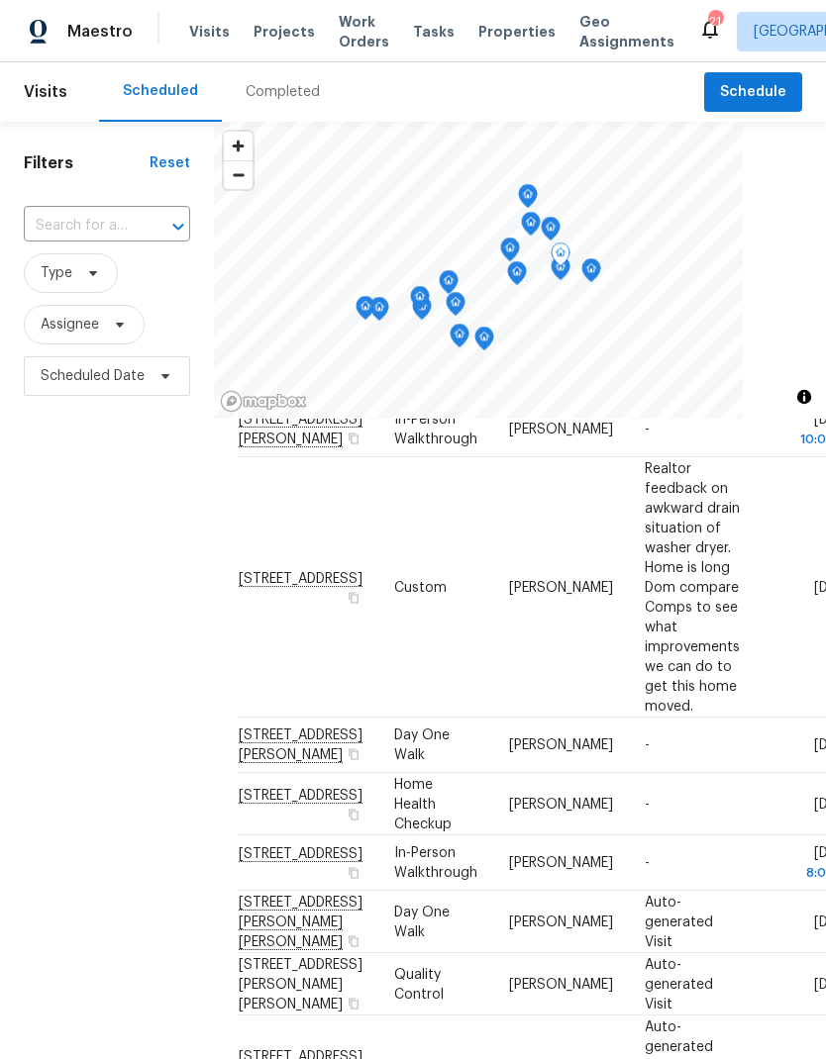
click at [0, 0] on icon at bounding box center [0, 0] width 0 height 0
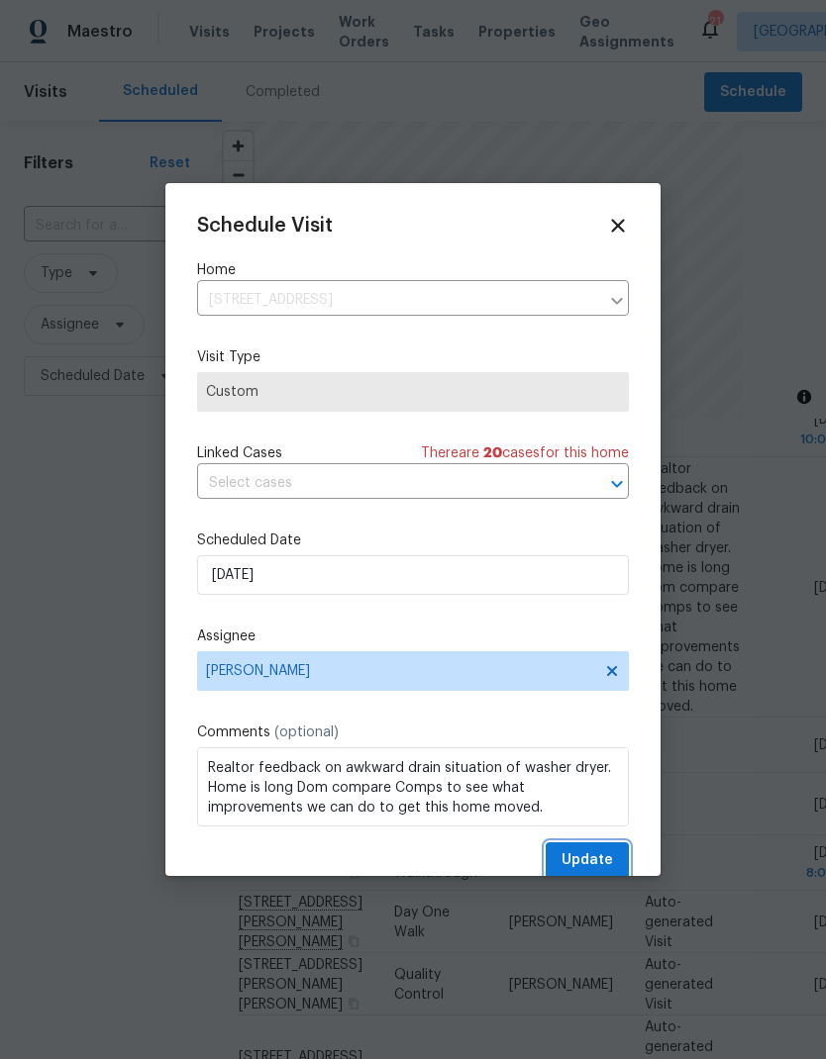
click at [599, 861] on span "Update" at bounding box center [586, 860] width 51 height 25
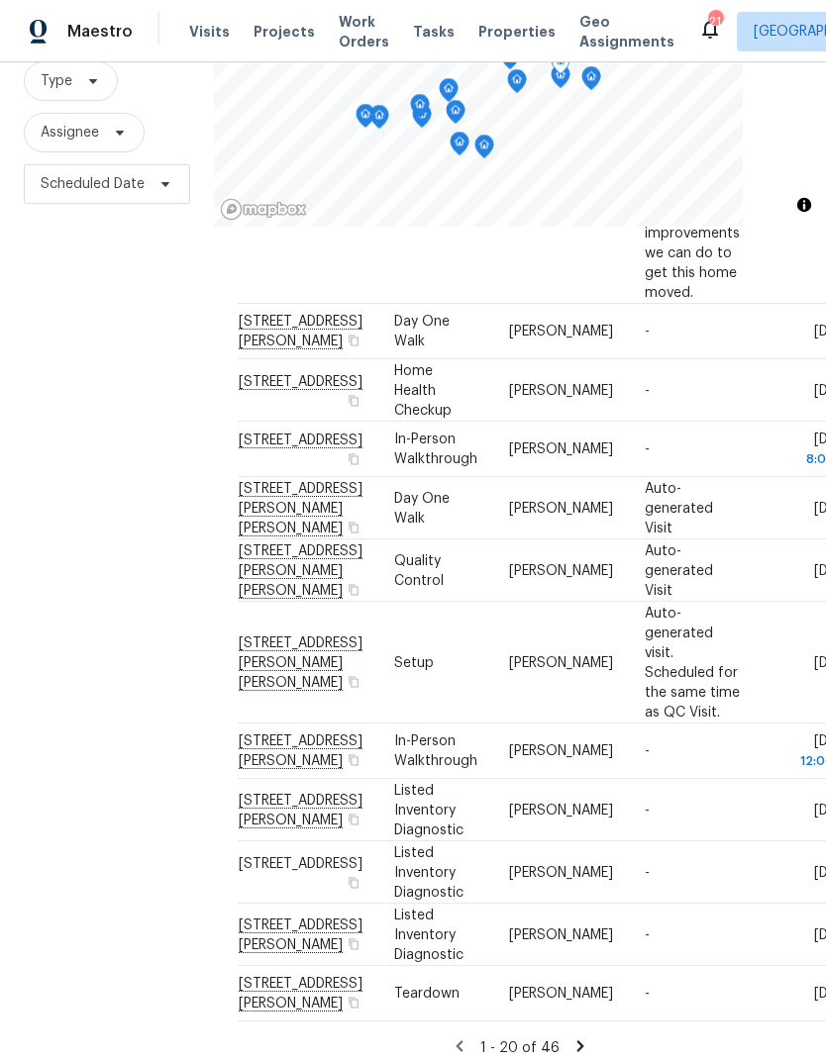
scroll to position [191, 0]
click at [0, 0] on icon at bounding box center [0, 0] width 0 height 0
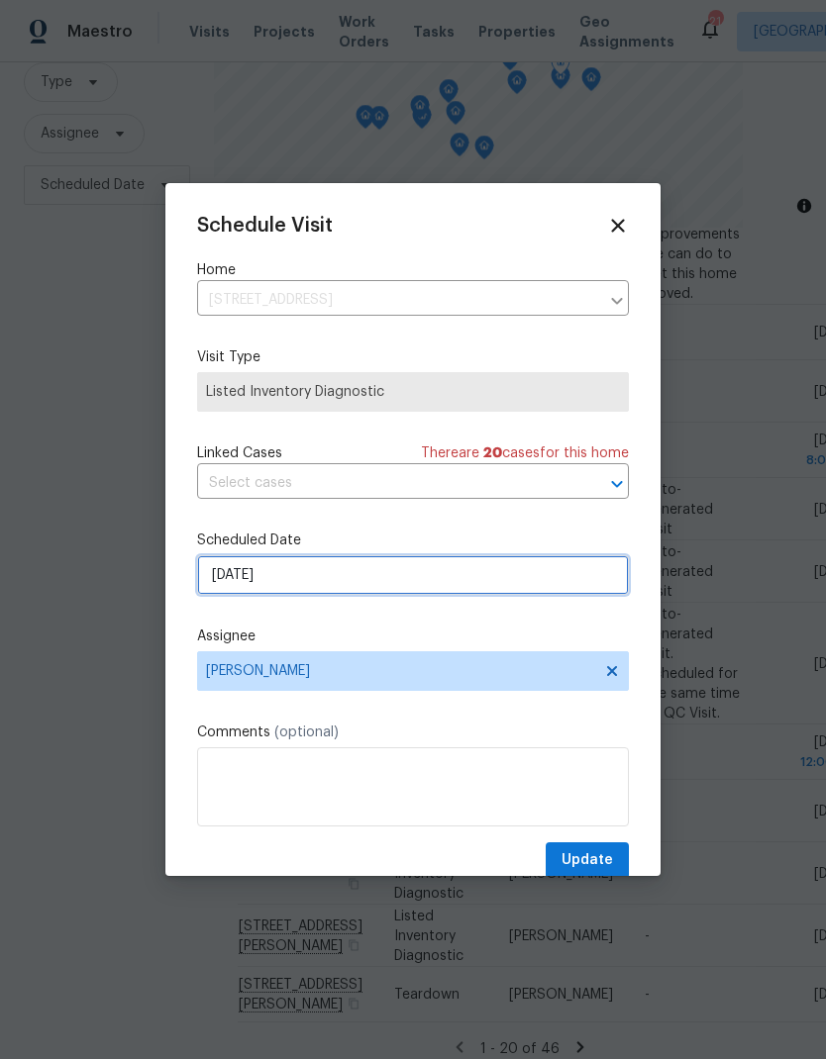
click at [240, 574] on input "10/15/2025" at bounding box center [413, 575] width 432 height 40
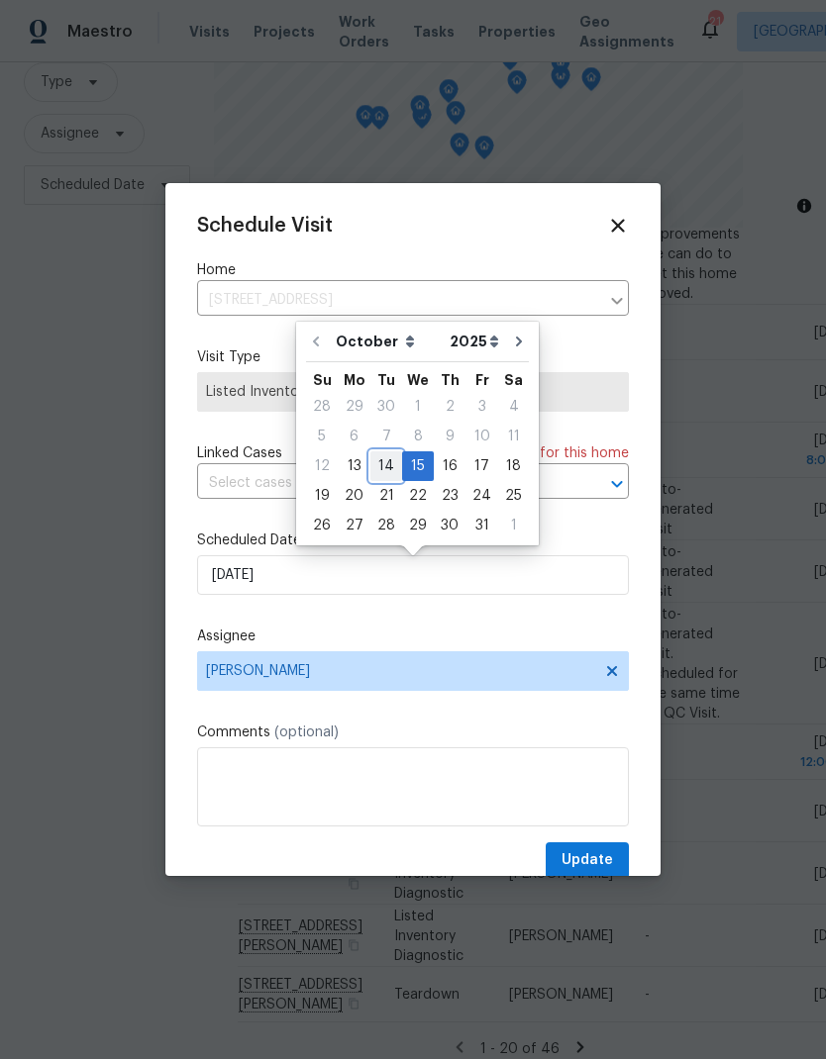
click at [391, 464] on div "14" at bounding box center [386, 466] width 32 height 28
type input "[DATE]"
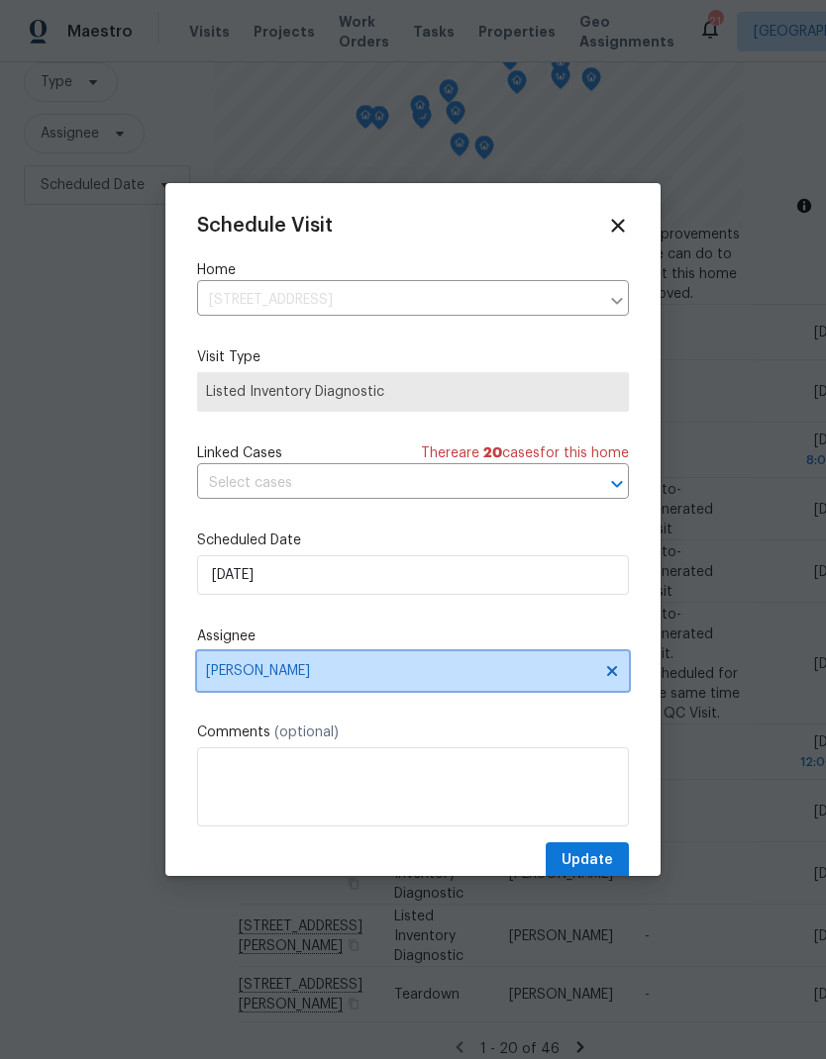
click at [605, 668] on icon at bounding box center [612, 671] width 16 height 16
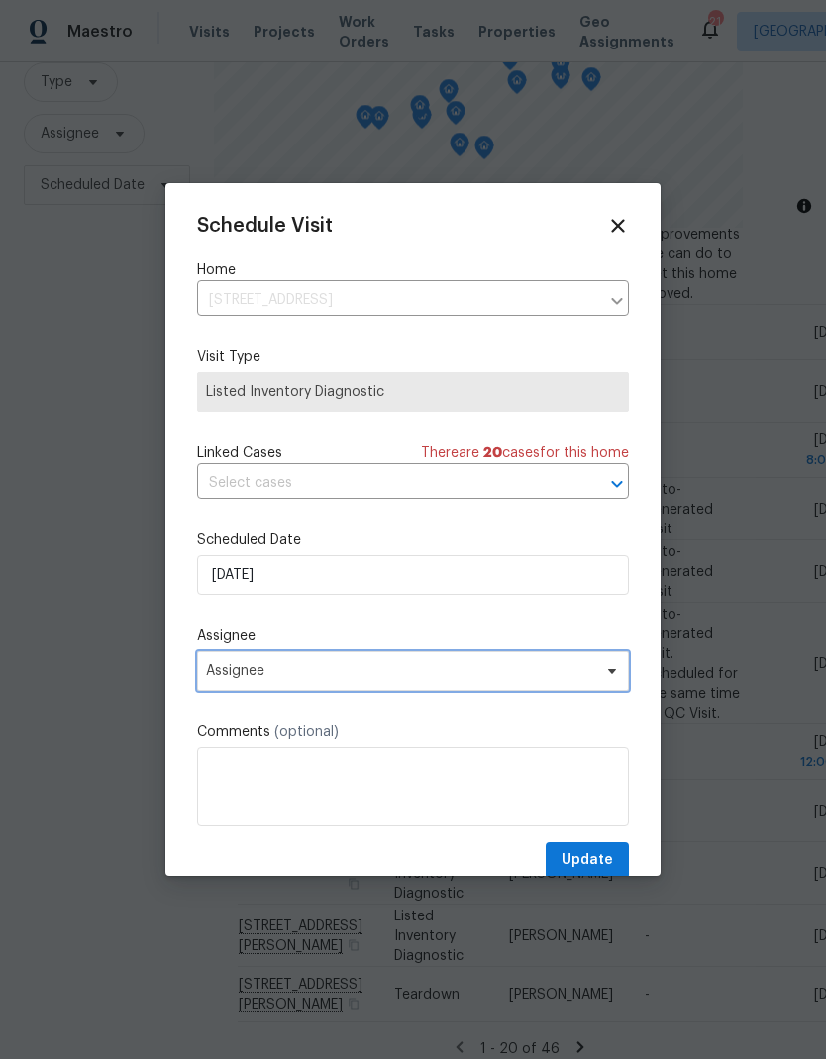
click at [524, 679] on span "Assignee" at bounding box center [400, 671] width 388 height 16
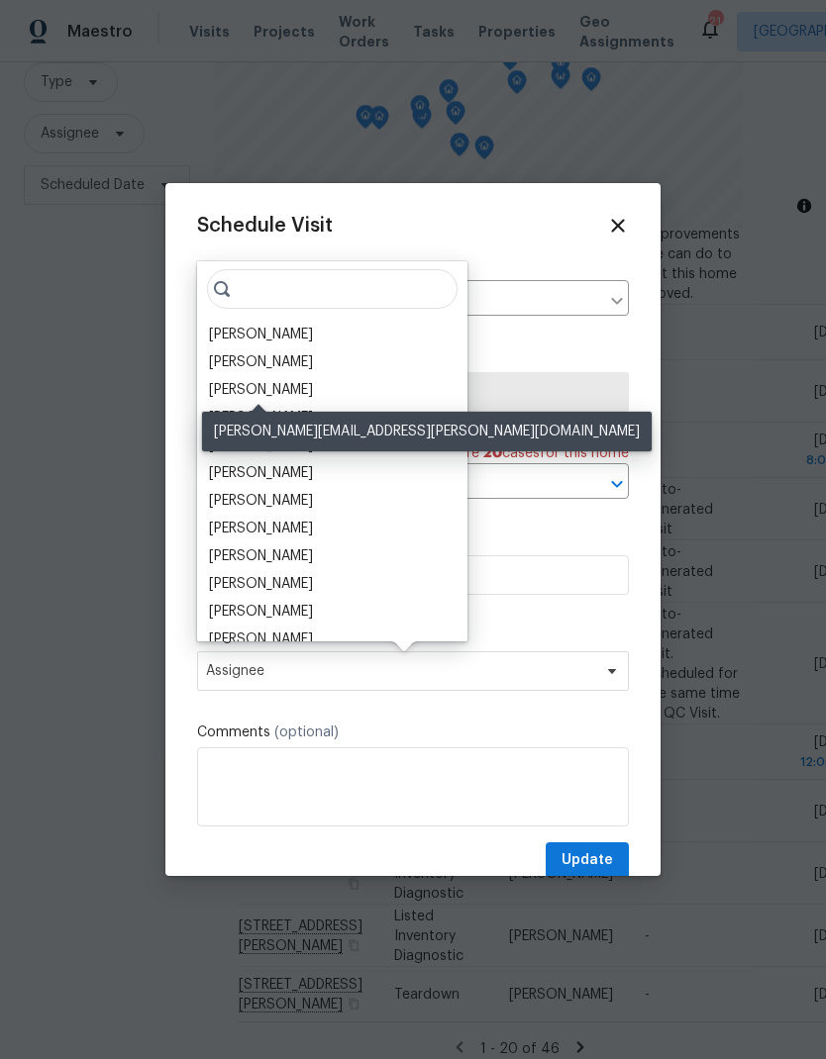
click at [249, 389] on div "Calley Sanchez" at bounding box center [261, 390] width 104 height 20
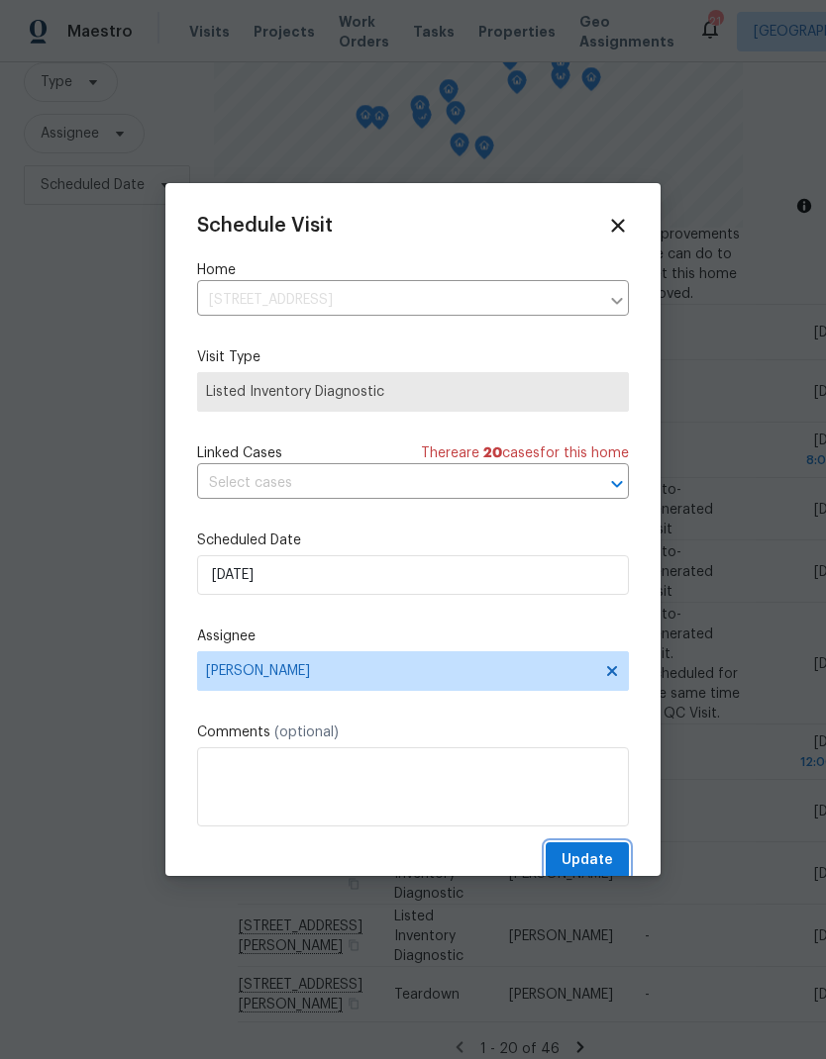
click at [603, 863] on span "Update" at bounding box center [586, 860] width 51 height 25
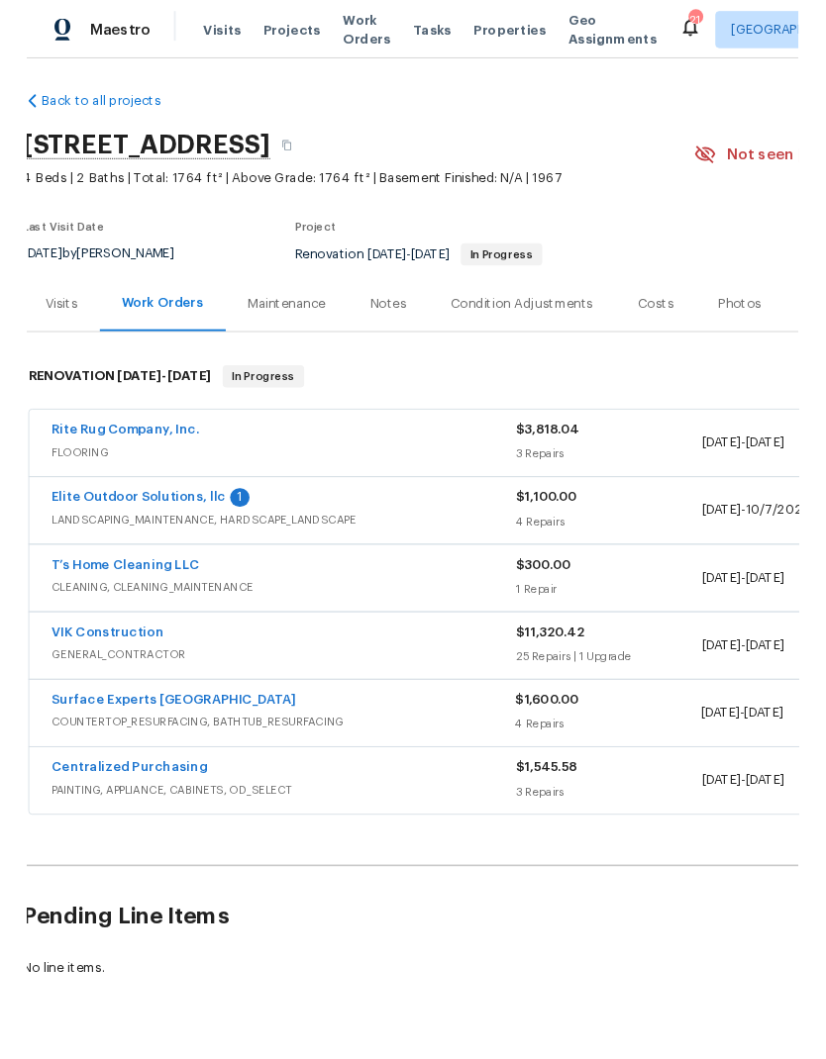
scroll to position [2, 6]
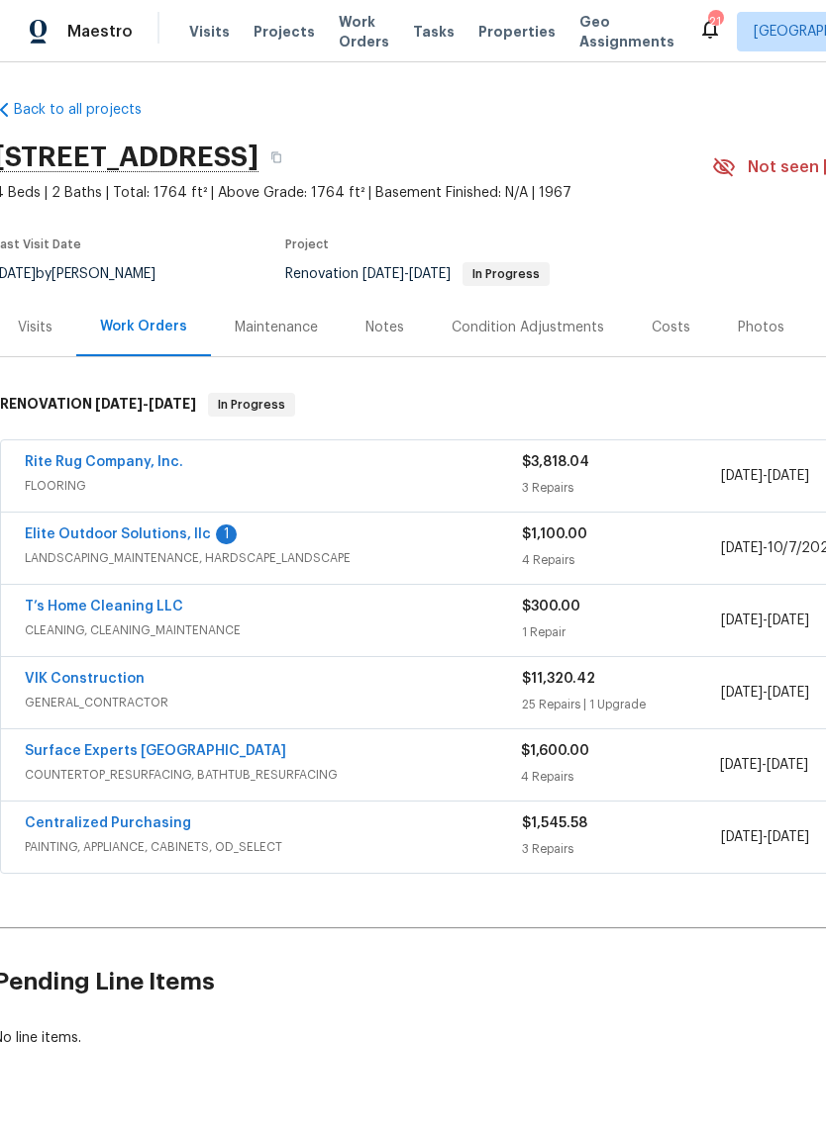
click at [79, 528] on link "Elite Outdoor Solutions, llc" at bounding box center [118, 535] width 186 height 14
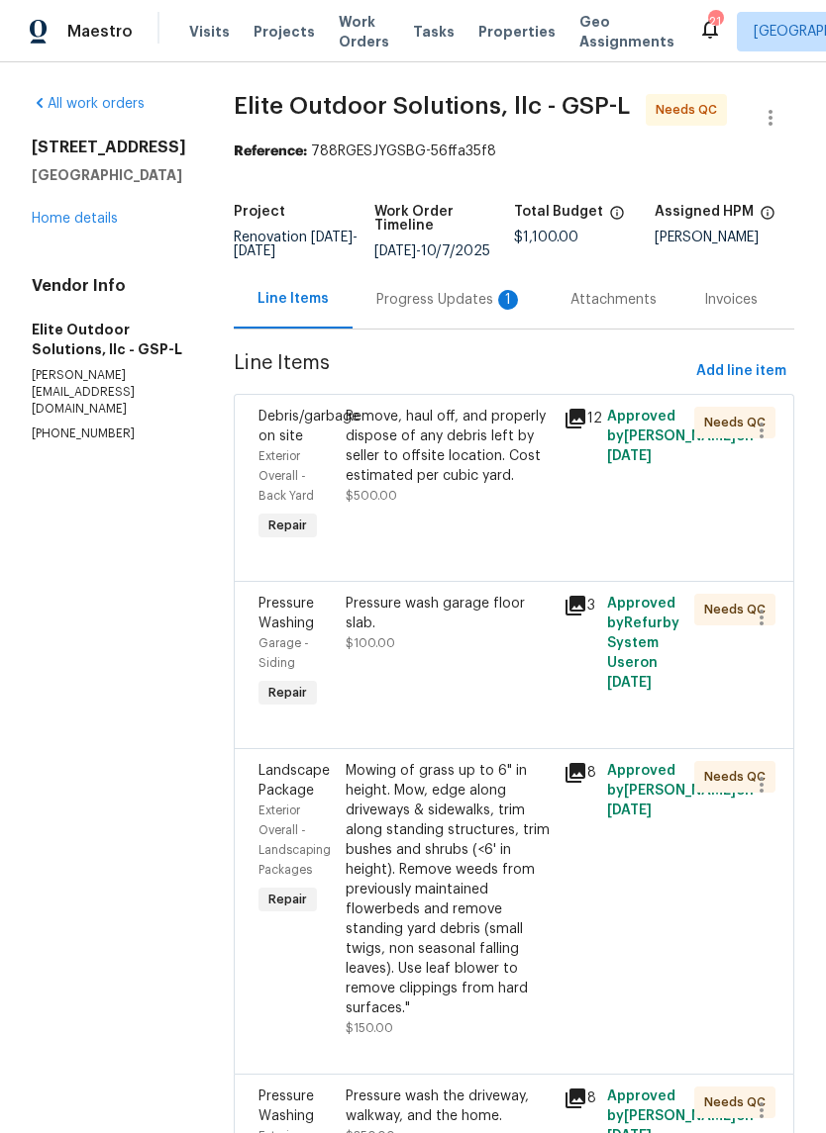
click at [480, 315] on div "Progress Updates 1" at bounding box center [449, 299] width 194 height 58
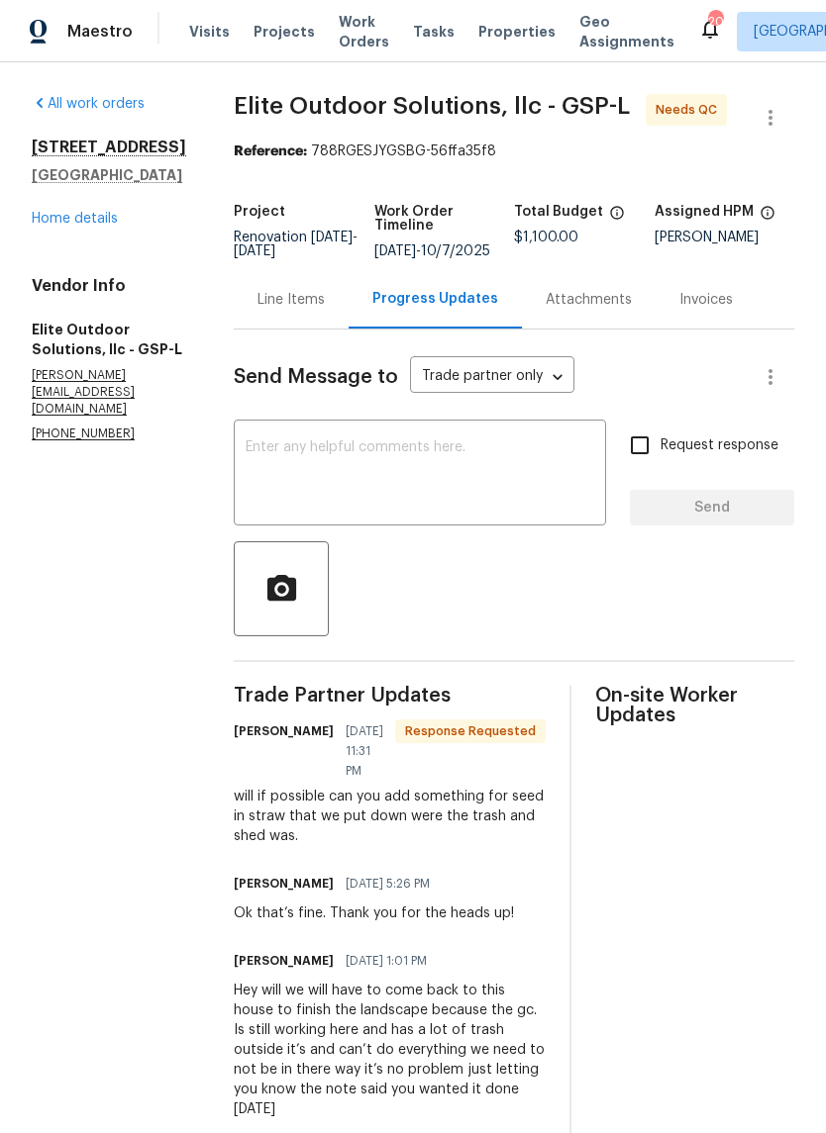
click at [455, 465] on textarea at bounding box center [420, 475] width 348 height 69
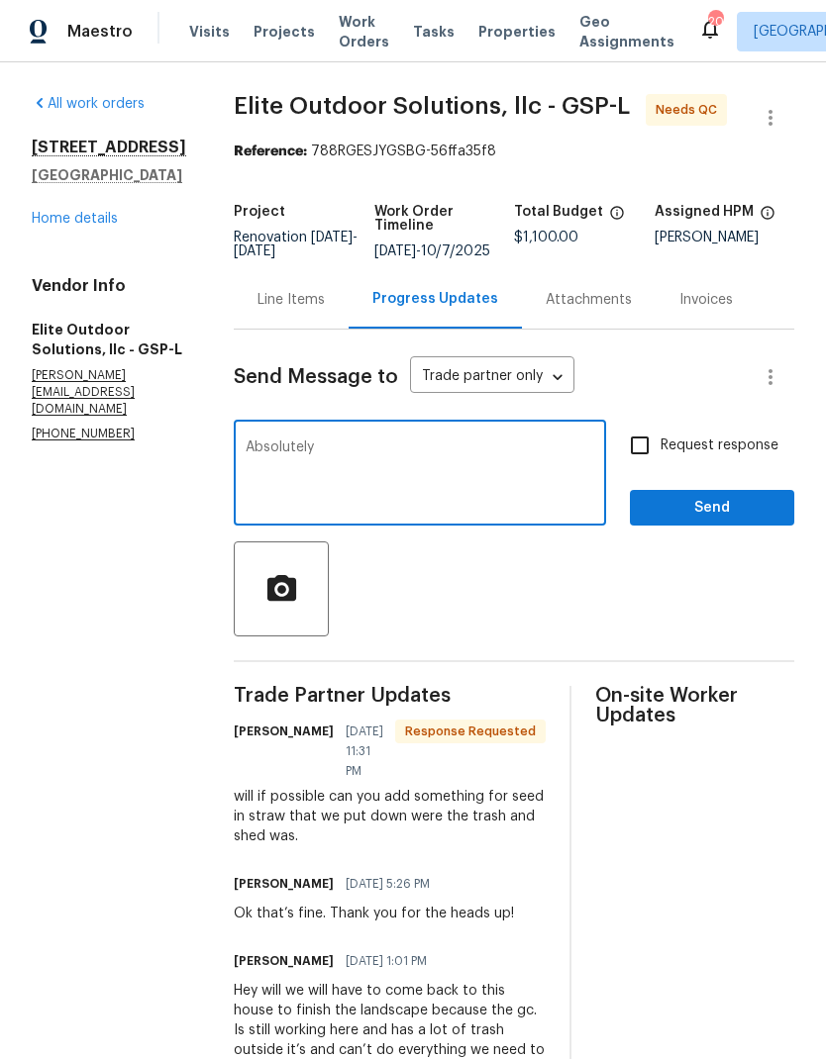
type textarea "Absolutely"
click at [645, 444] on input "Request response" at bounding box center [640, 446] width 42 height 42
checkbox input "true"
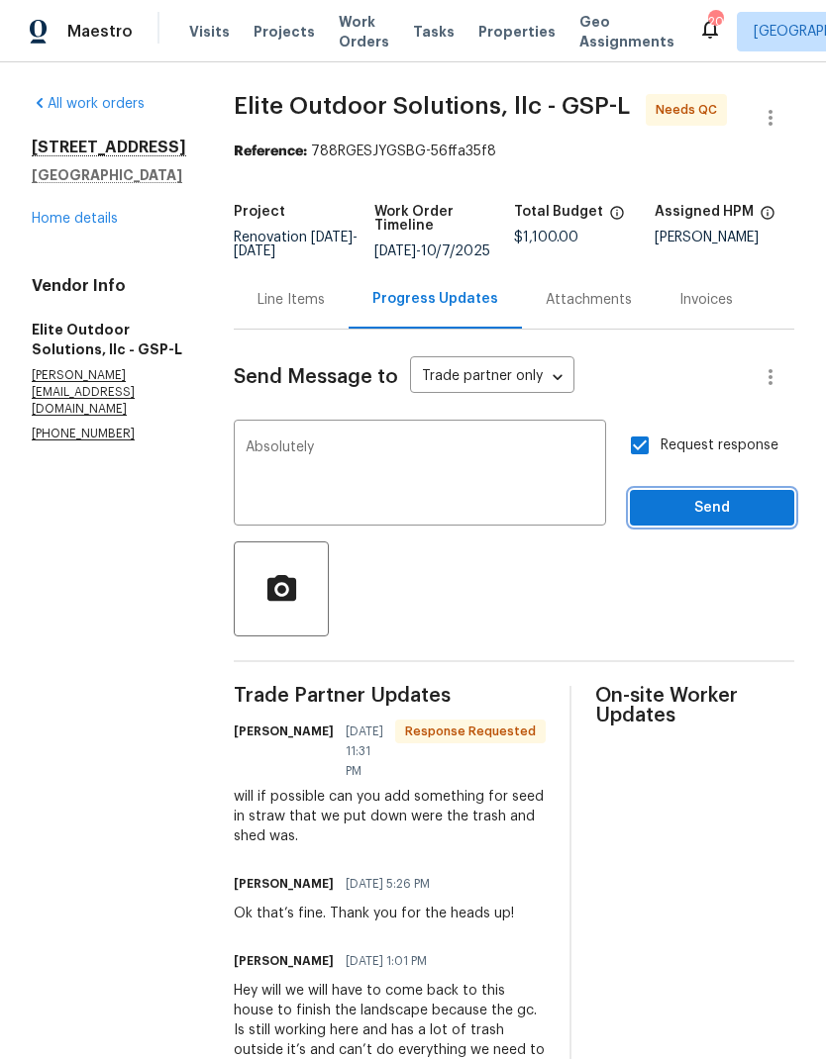
click at [718, 508] on span "Send" at bounding box center [711, 508] width 133 height 25
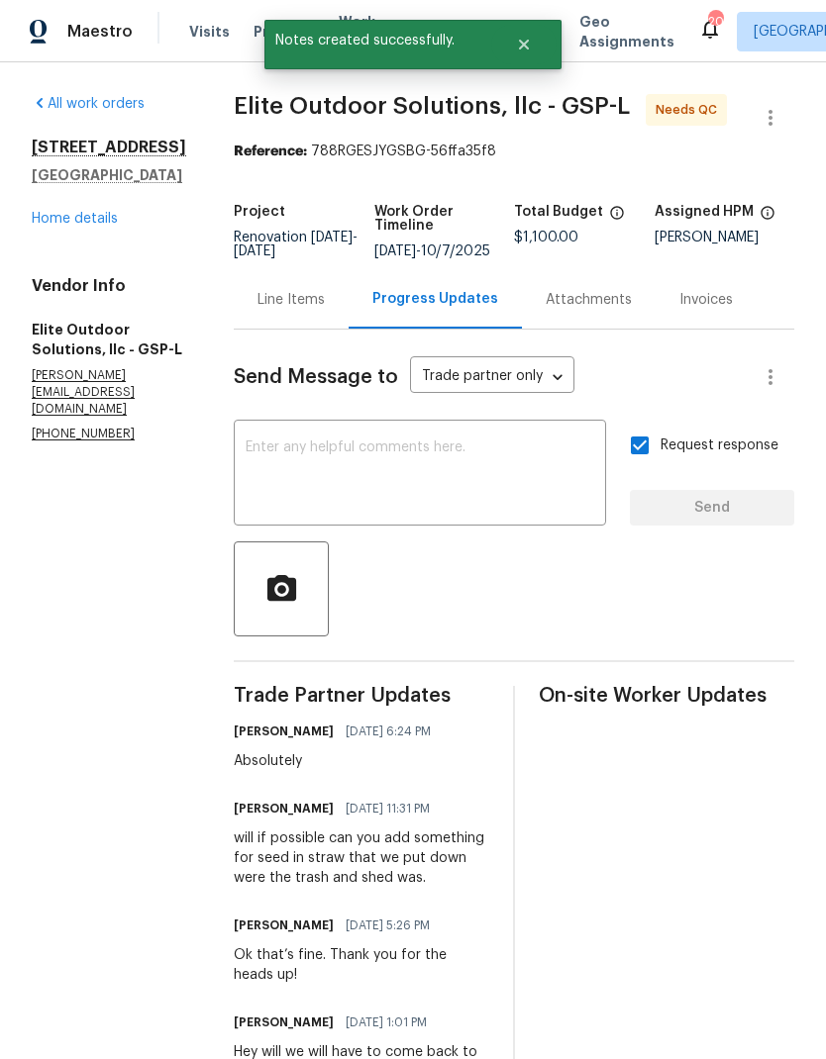
click at [257, 292] on div "Line Items" at bounding box center [290, 300] width 67 height 20
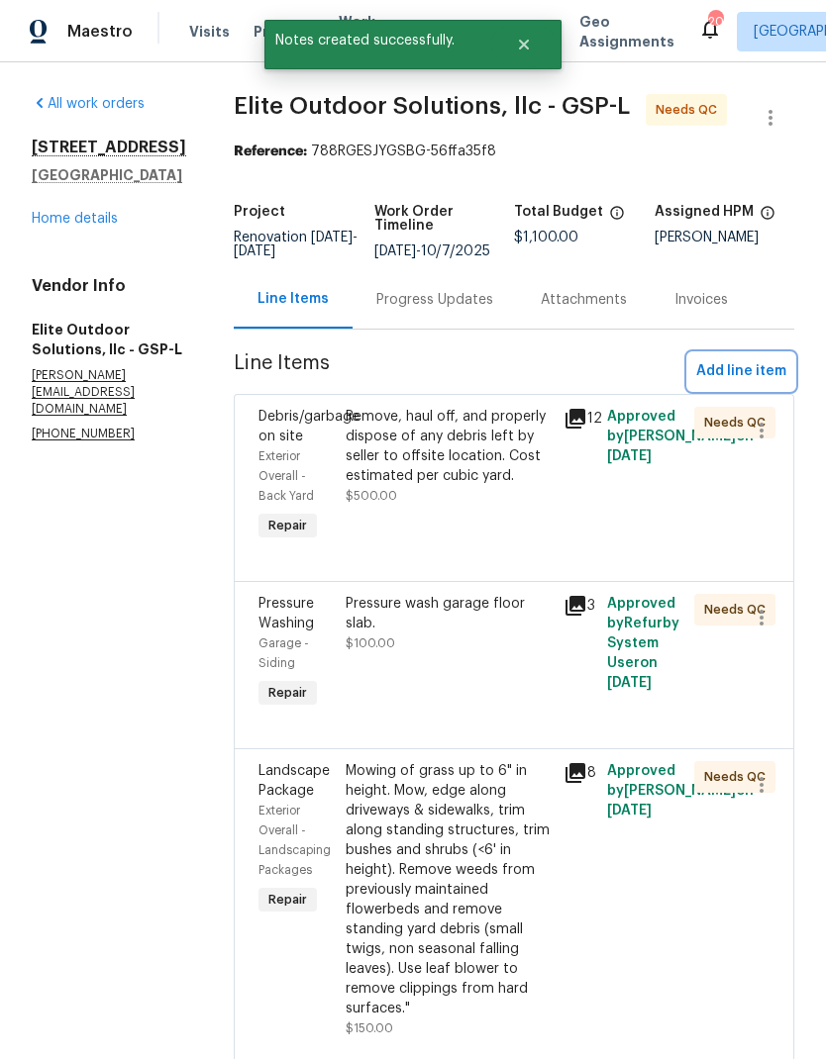
click at [734, 376] on span "Add line item" at bounding box center [741, 371] width 90 height 25
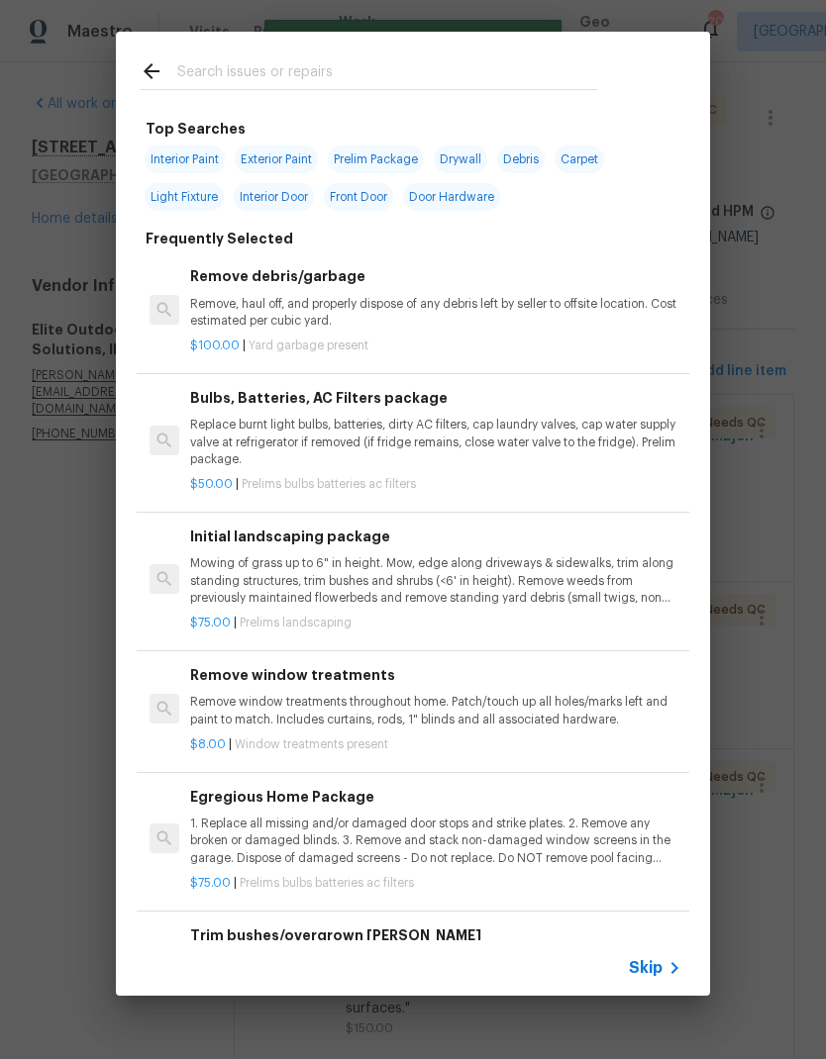
click at [203, 75] on input "text" at bounding box center [387, 74] width 420 height 30
type input "Seed"
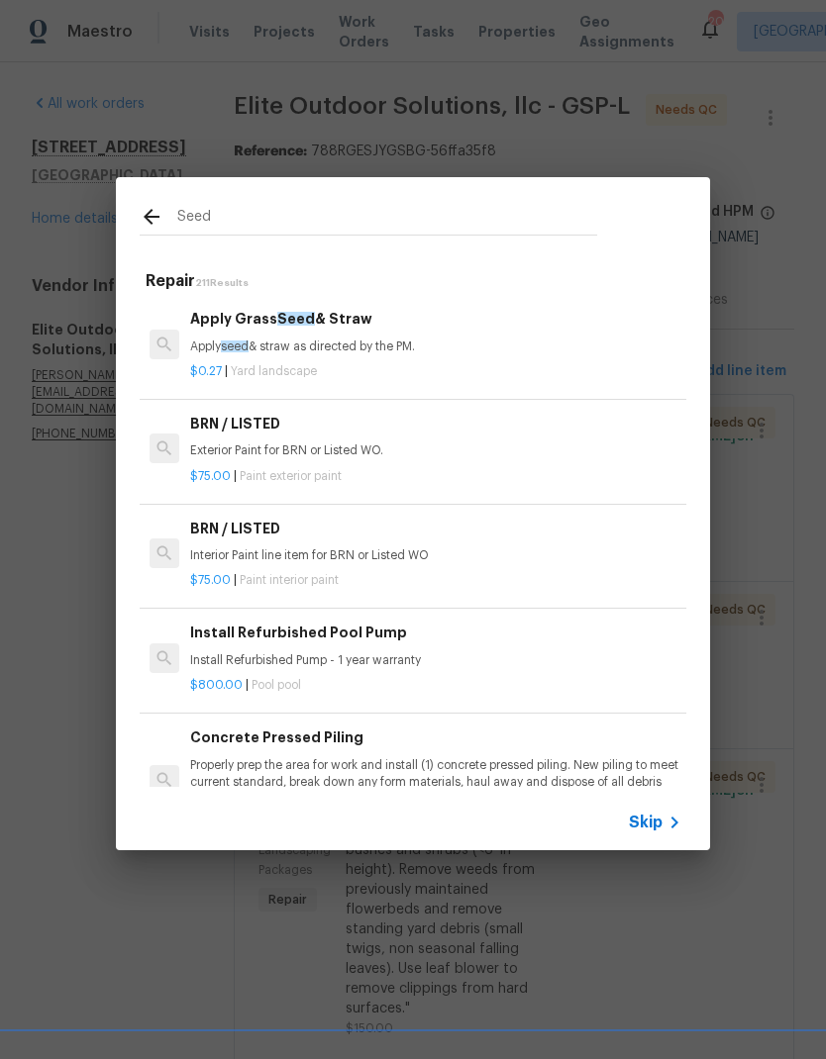
click at [238, 337] on div "Apply Grass Seed & Straw Apply seed & straw as directed by the PM." at bounding box center [435, 332] width 491 height 48
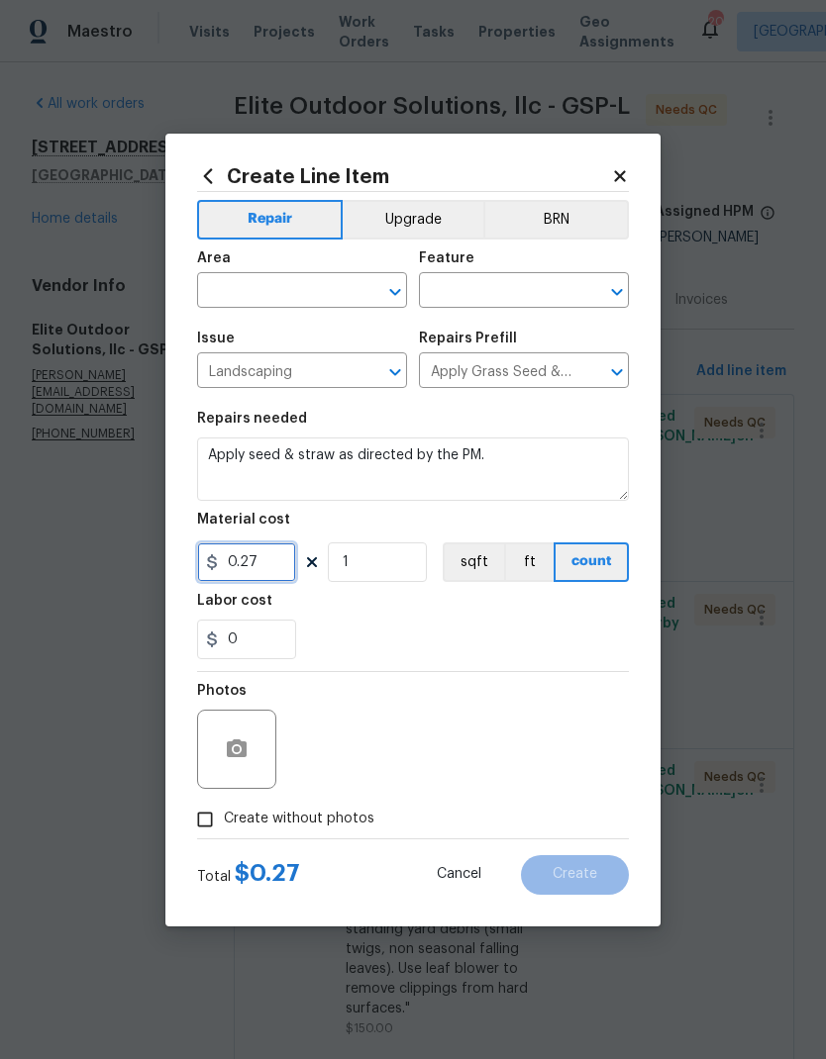
click at [241, 561] on input "0.27" at bounding box center [246, 562] width 99 height 40
click at [246, 567] on input "0.27" at bounding box center [246, 562] width 99 height 40
click at [547, 637] on div "0" at bounding box center [413, 640] width 432 height 40
click at [241, 577] on input "150" at bounding box center [246, 562] width 99 height 40
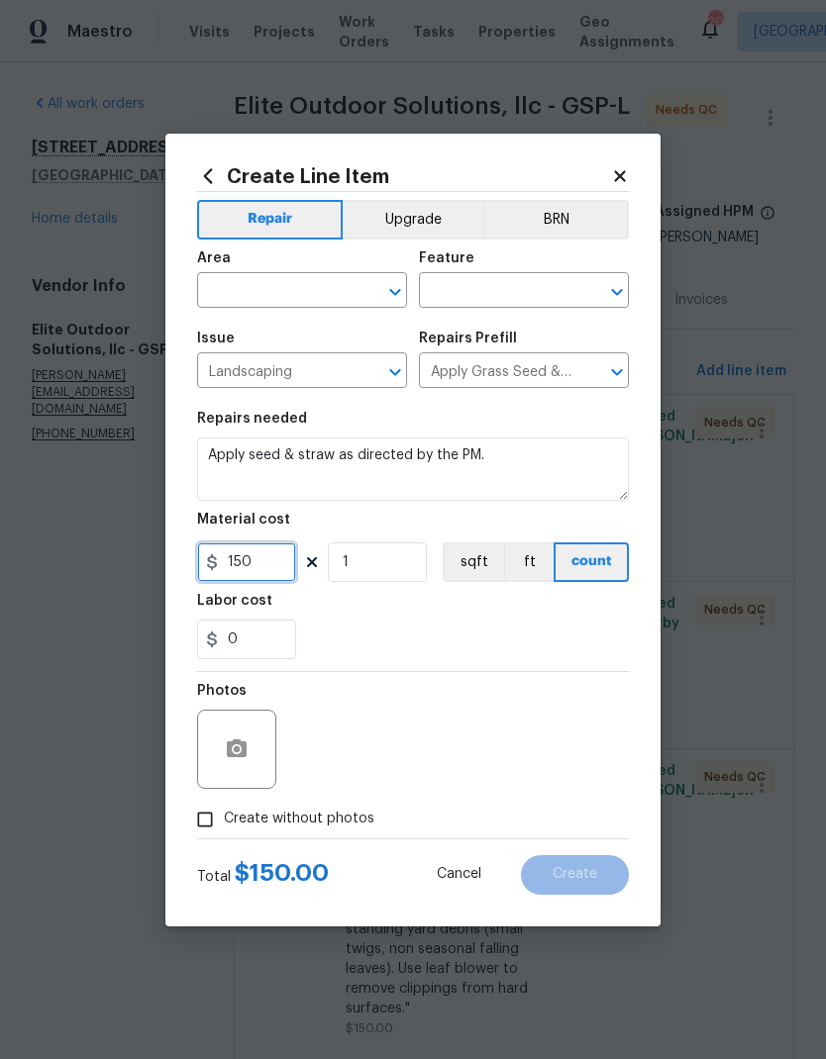
click at [237, 559] on input "150" at bounding box center [246, 562] width 99 height 40
click at [236, 558] on input "150" at bounding box center [246, 562] width 99 height 40
type input "250"
click at [552, 611] on div "Labor cost" at bounding box center [413, 607] width 432 height 26
click at [247, 305] on input "text" at bounding box center [274, 292] width 154 height 31
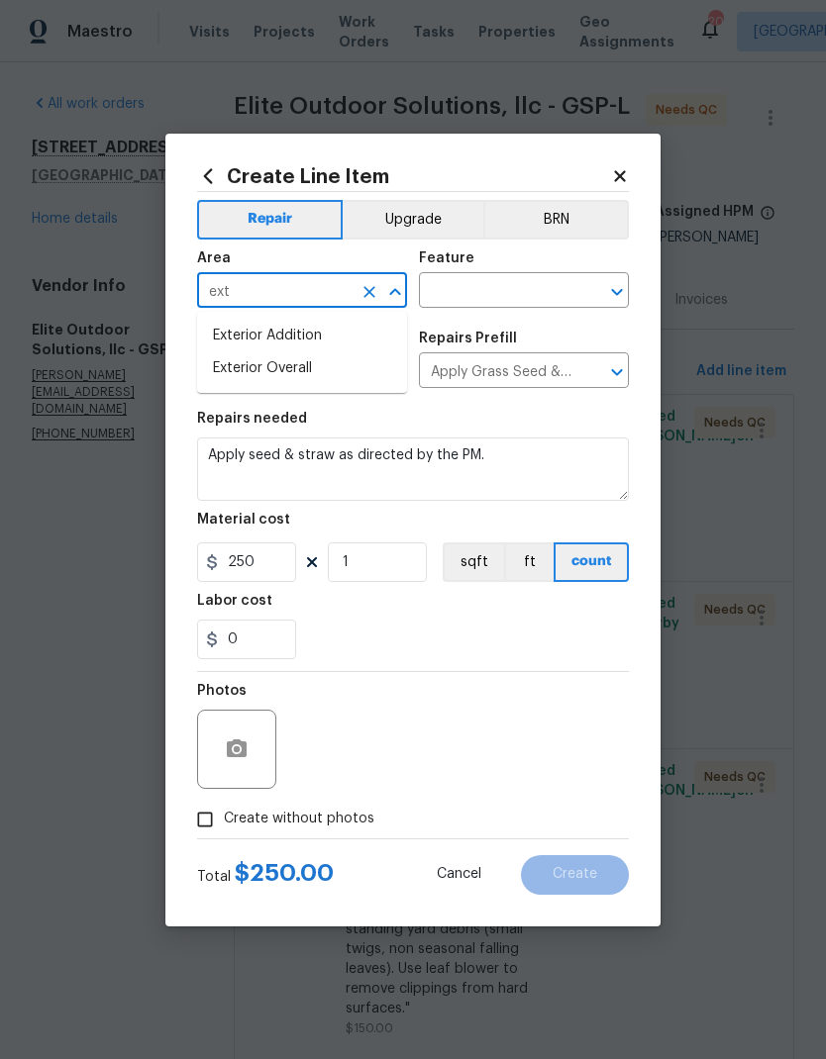
click at [236, 374] on li "Exterior Overall" at bounding box center [302, 368] width 210 height 33
type input "Exterior Overall"
click at [452, 285] on input "text" at bounding box center [496, 292] width 154 height 31
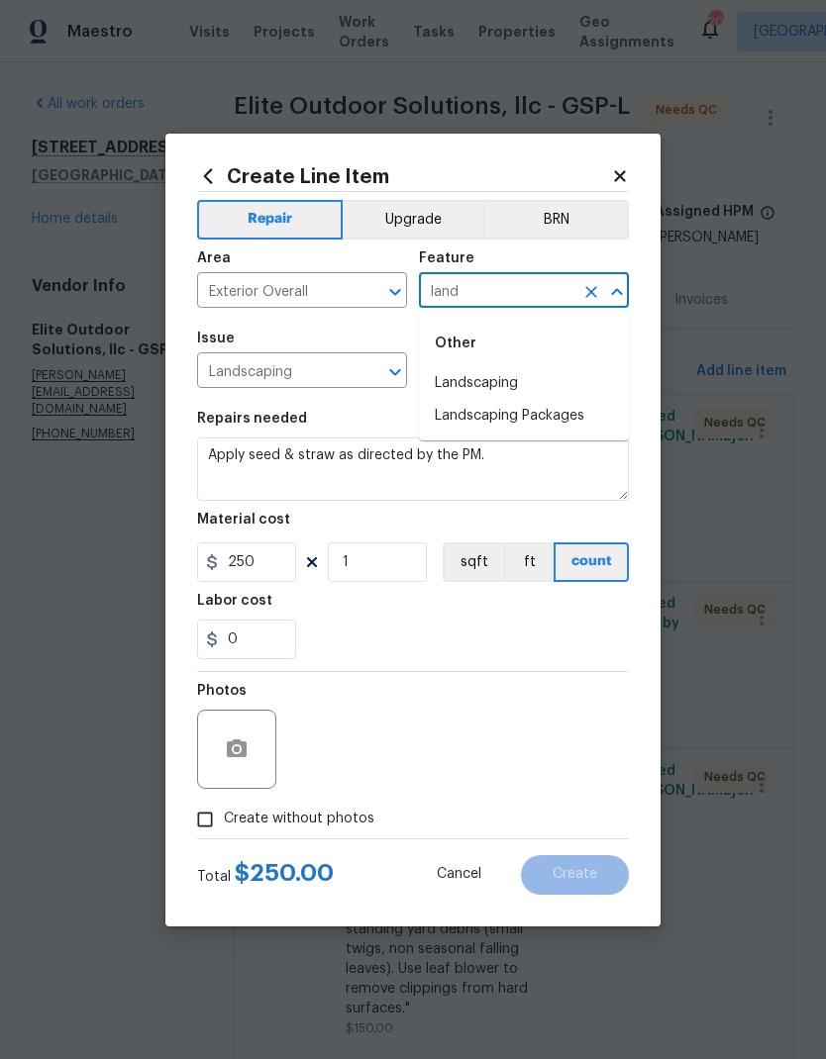
click at [542, 424] on li "Landscaping Packages" at bounding box center [524, 416] width 210 height 33
type input "Landscaping Packages"
click at [579, 283] on button "Clear" at bounding box center [591, 292] width 28 height 28
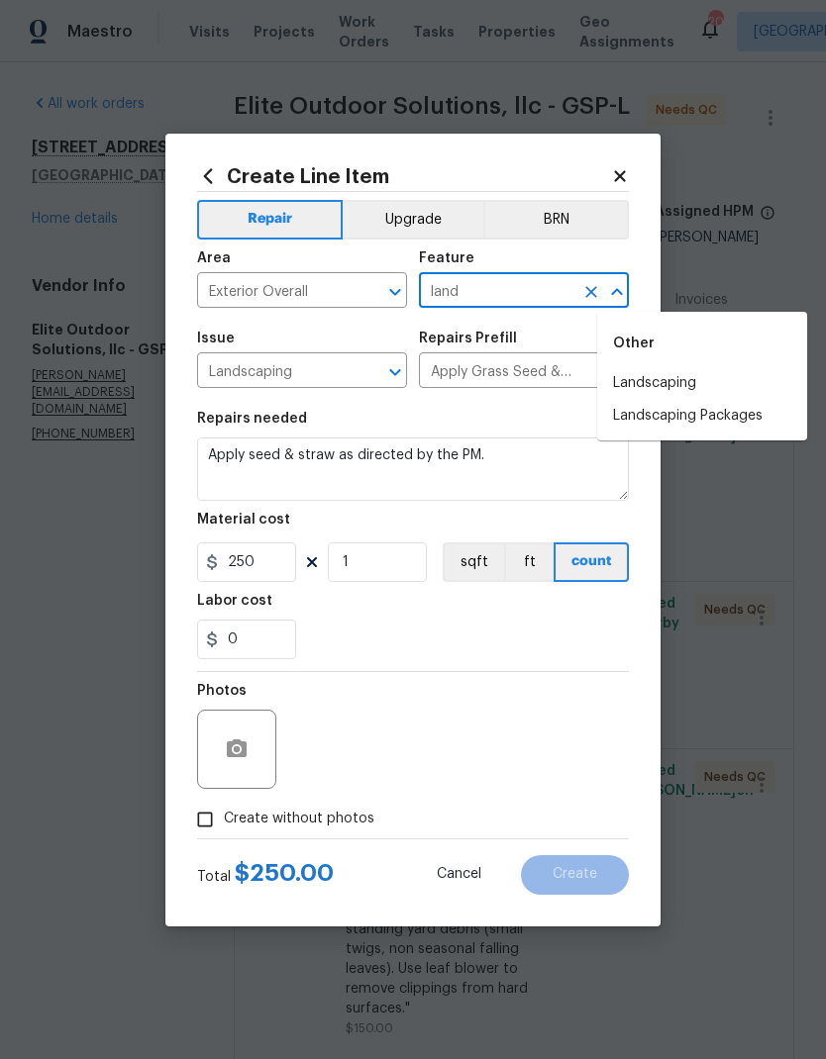
click at [676, 373] on li "Landscaping" at bounding box center [702, 383] width 210 height 33
type input "Landscaping"
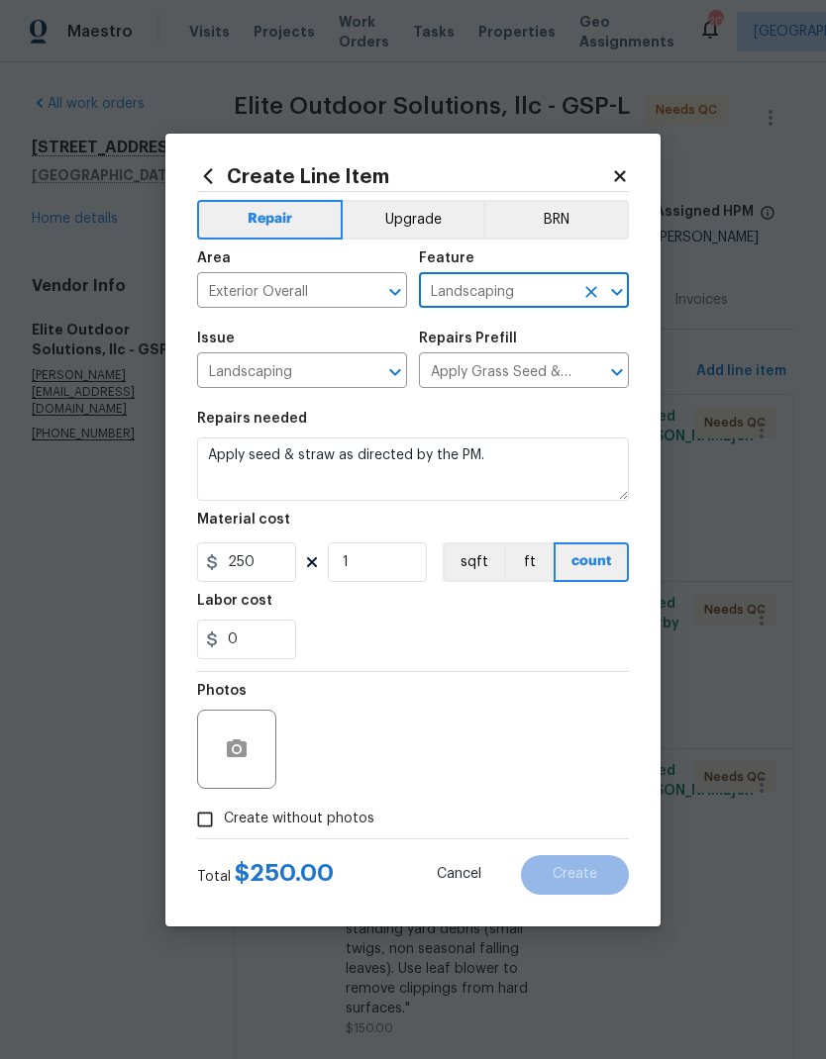
click at [561, 627] on div "0" at bounding box center [413, 640] width 432 height 40
click at [221, 808] on input "Create without photos" at bounding box center [205, 820] width 38 height 38
checkbox input "true"
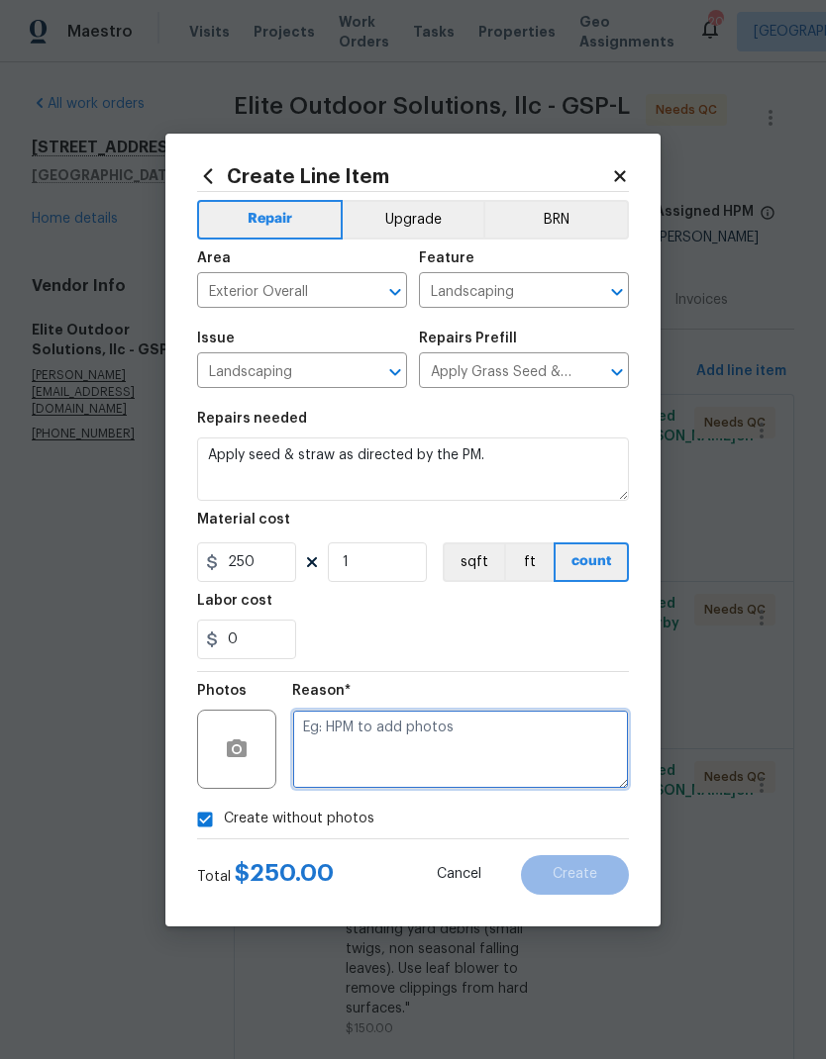
click at [523, 751] on textarea at bounding box center [460, 749] width 337 height 79
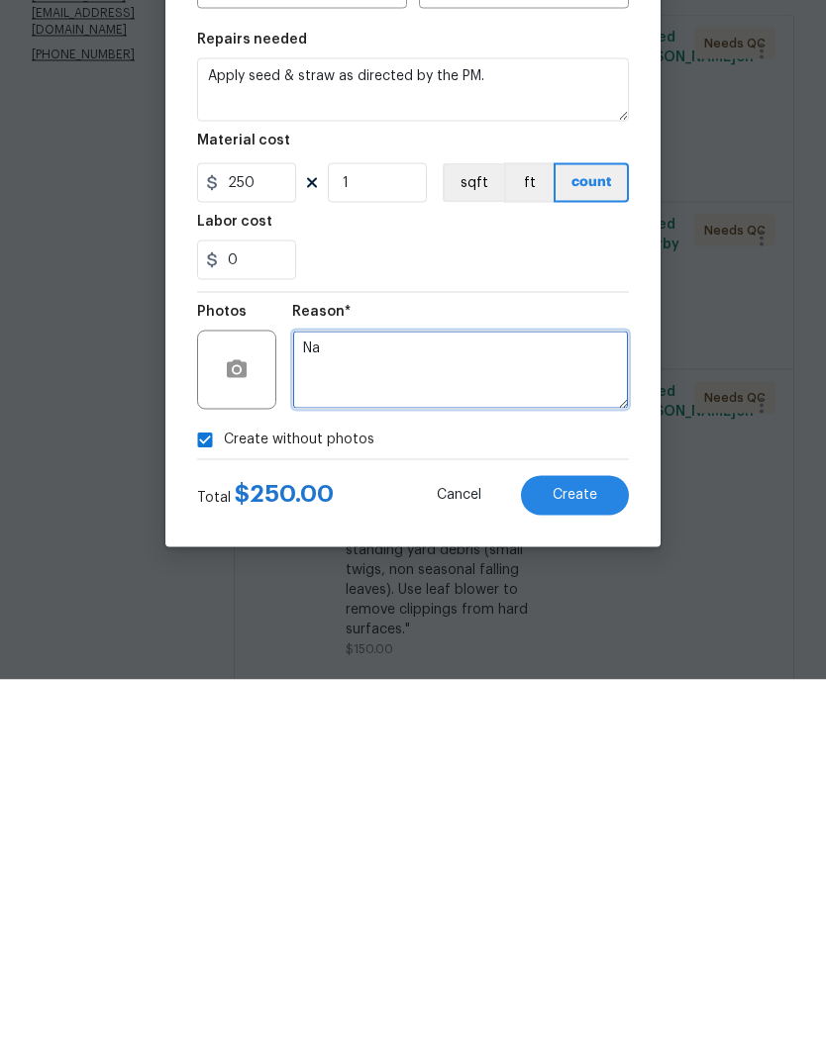
type textarea "Na"
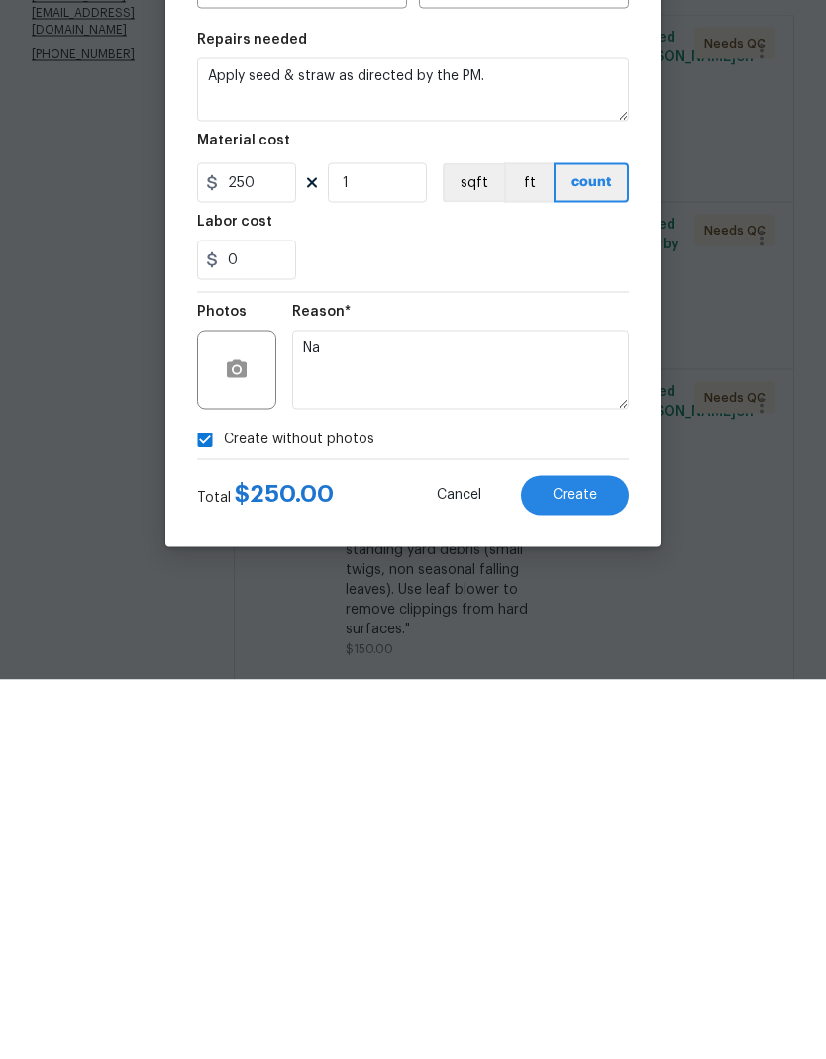
click at [580, 855] on button "Create" at bounding box center [575, 875] width 108 height 40
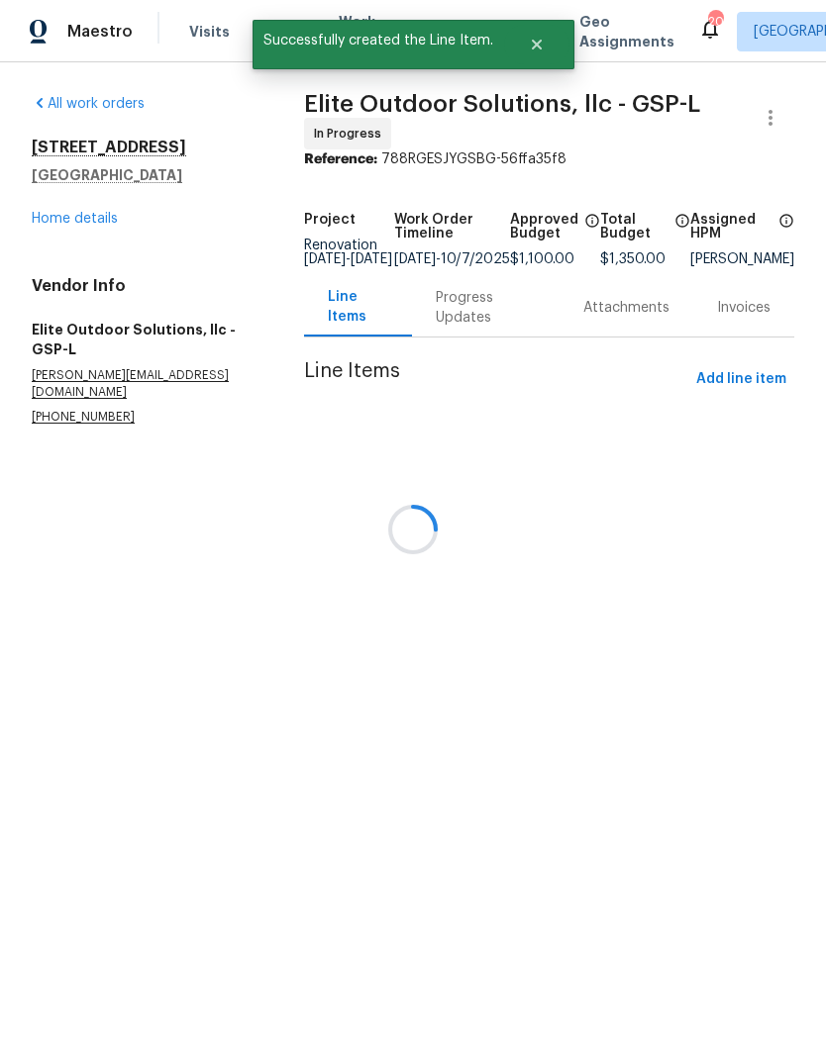
scroll to position [0, 0]
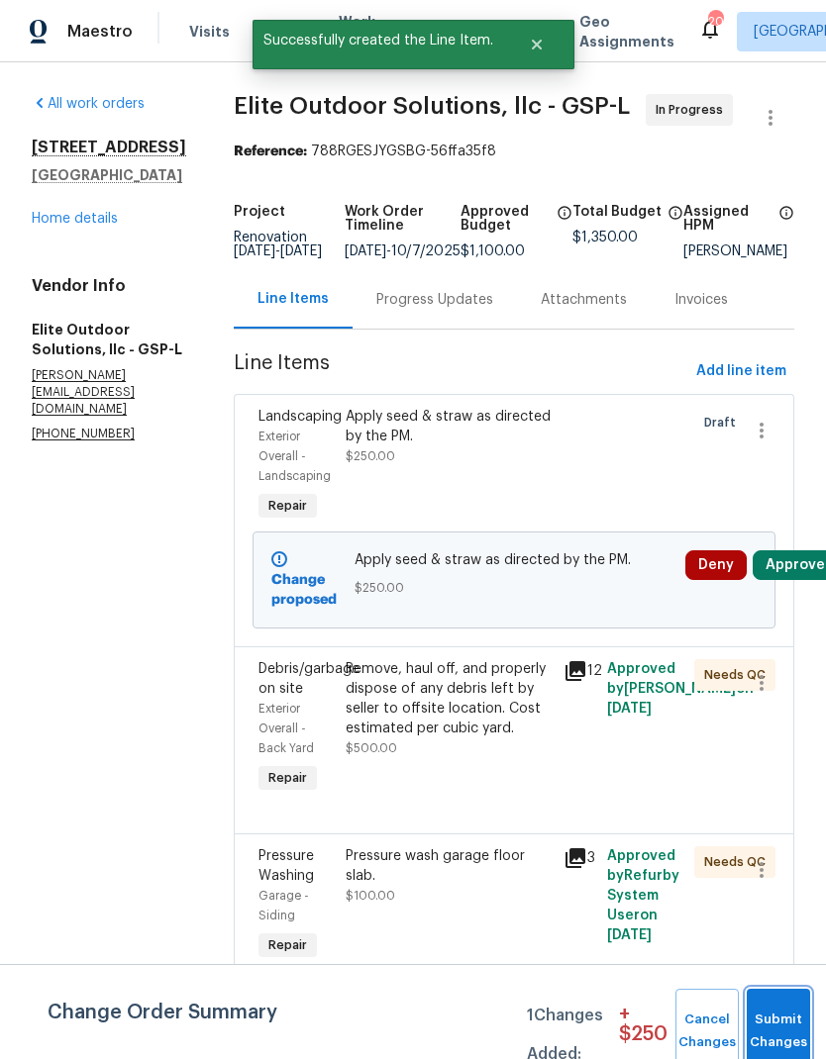
click at [759, 1023] on button "Submit Changes" at bounding box center [777, 1031] width 63 height 85
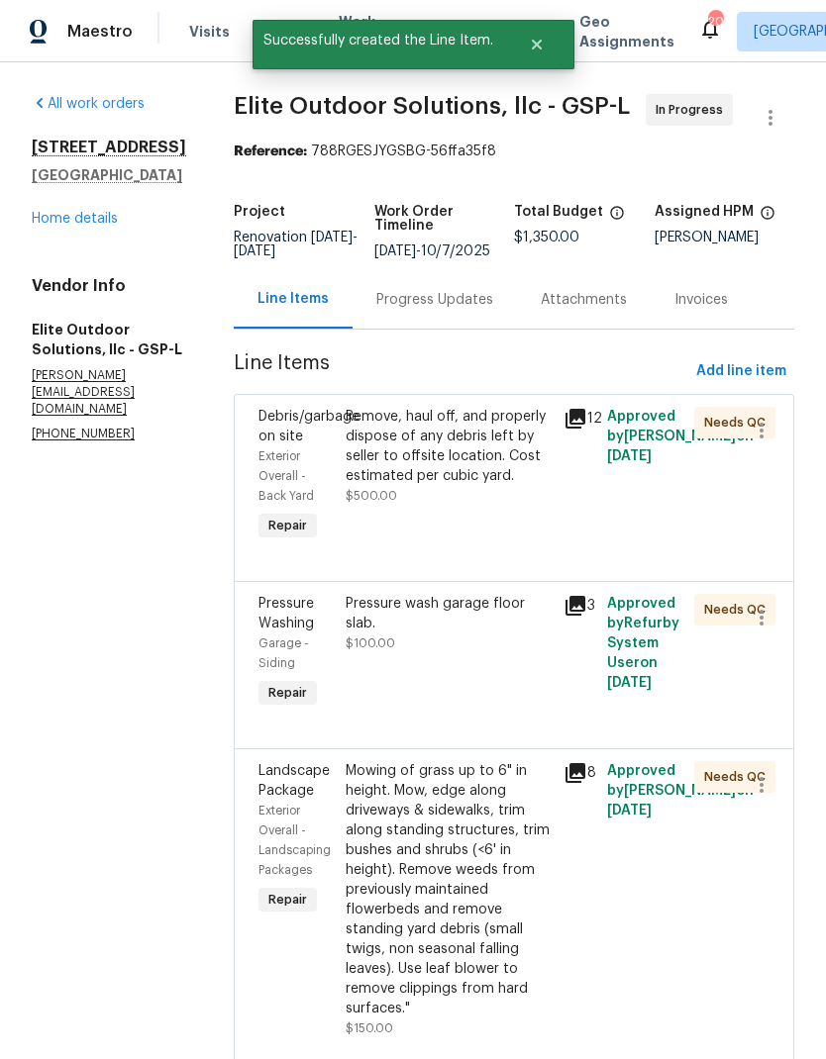
click at [376, 300] on div "Progress Updates" at bounding box center [434, 300] width 117 height 20
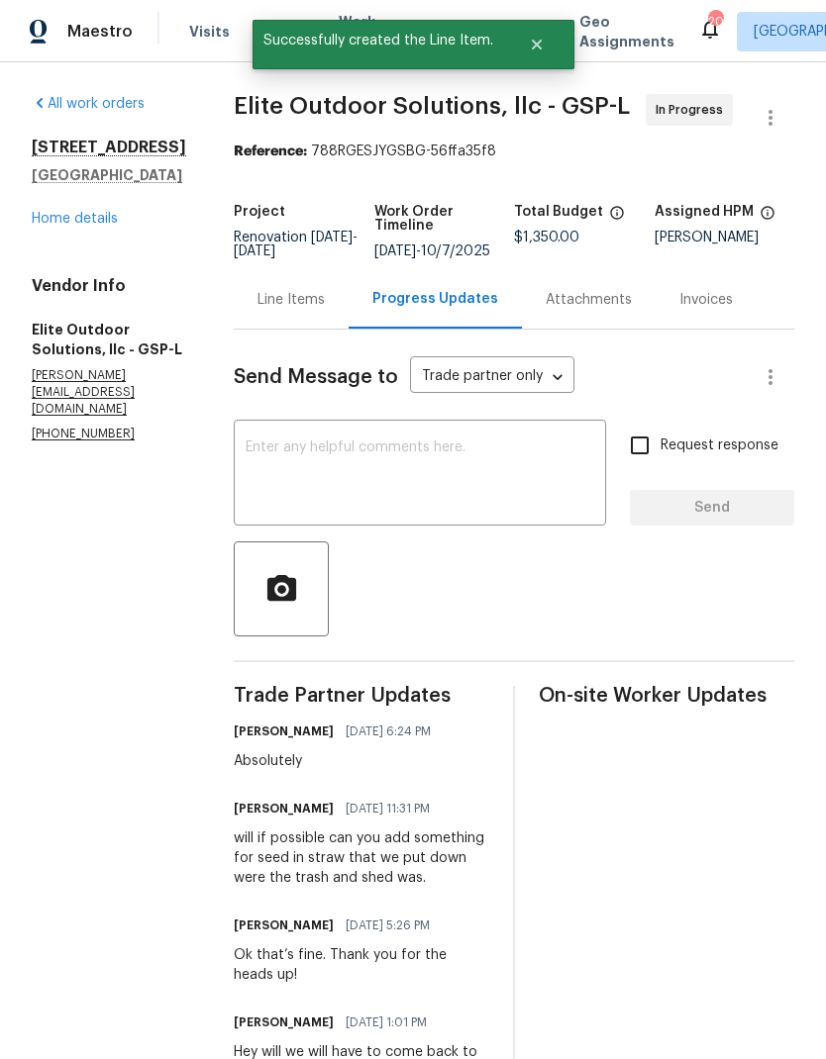
click at [400, 488] on textarea at bounding box center [420, 475] width 348 height 69
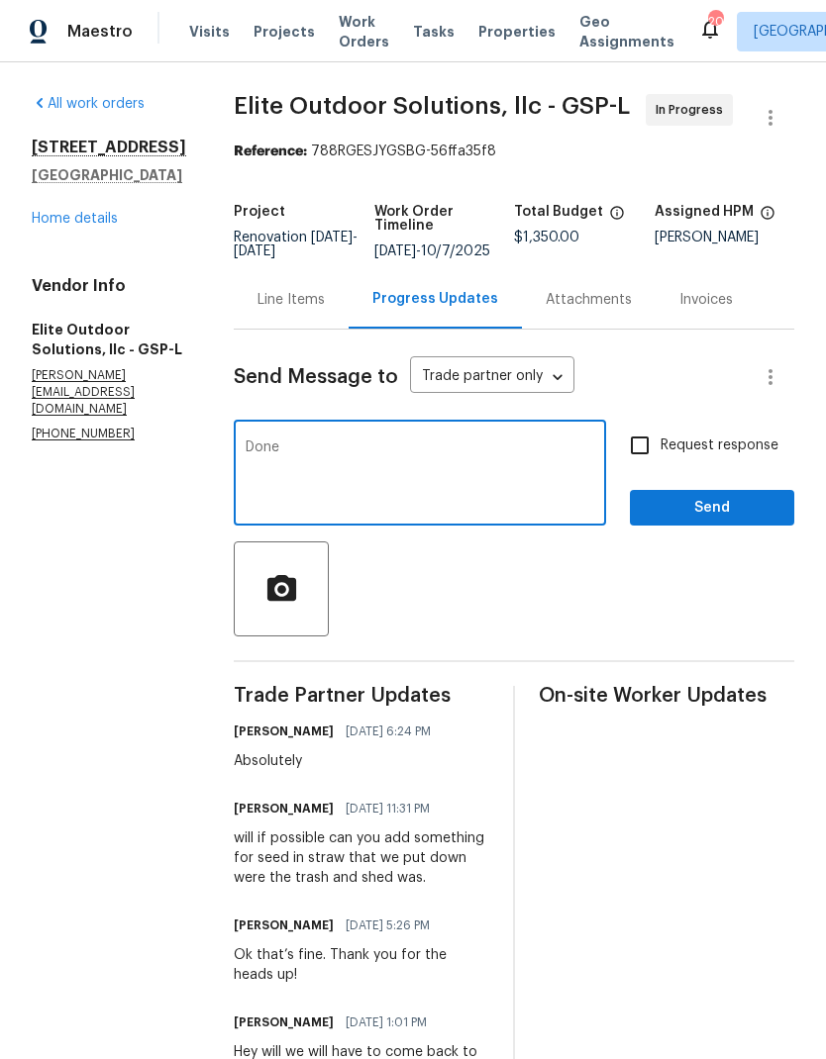
type textarea "Done"
click at [711, 487] on div "Request response Send" at bounding box center [712, 475] width 164 height 101
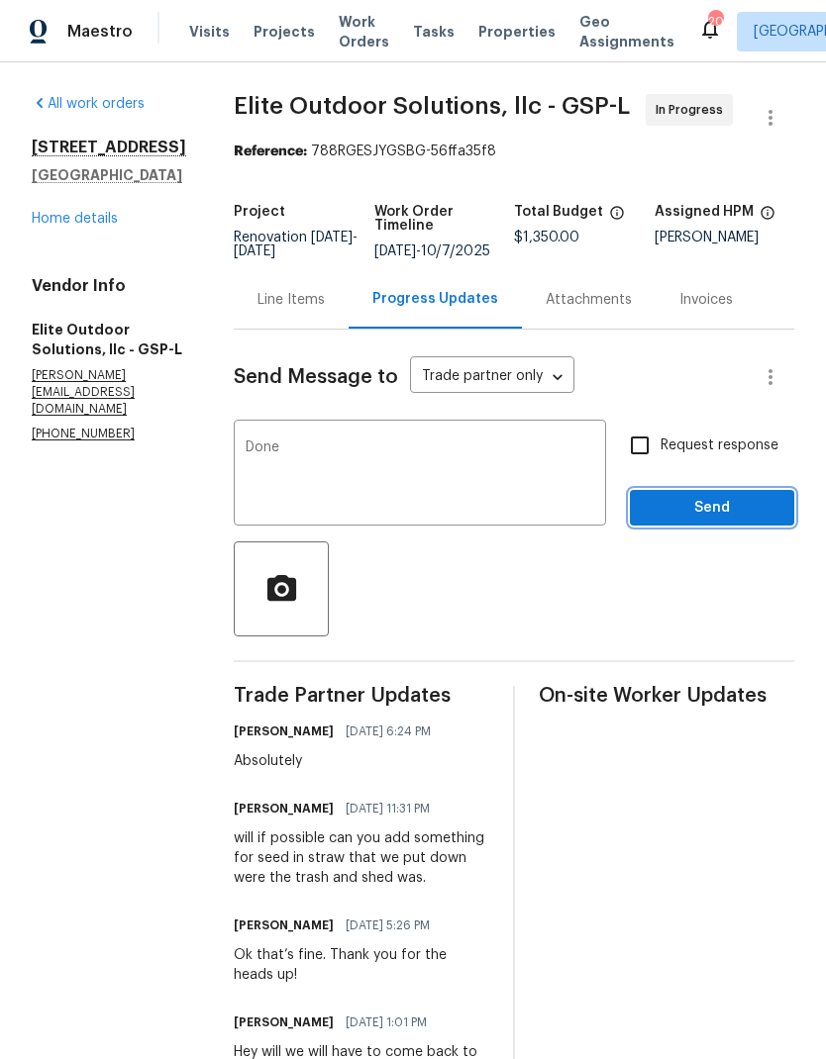
click at [711, 517] on span "Send" at bounding box center [711, 508] width 133 height 25
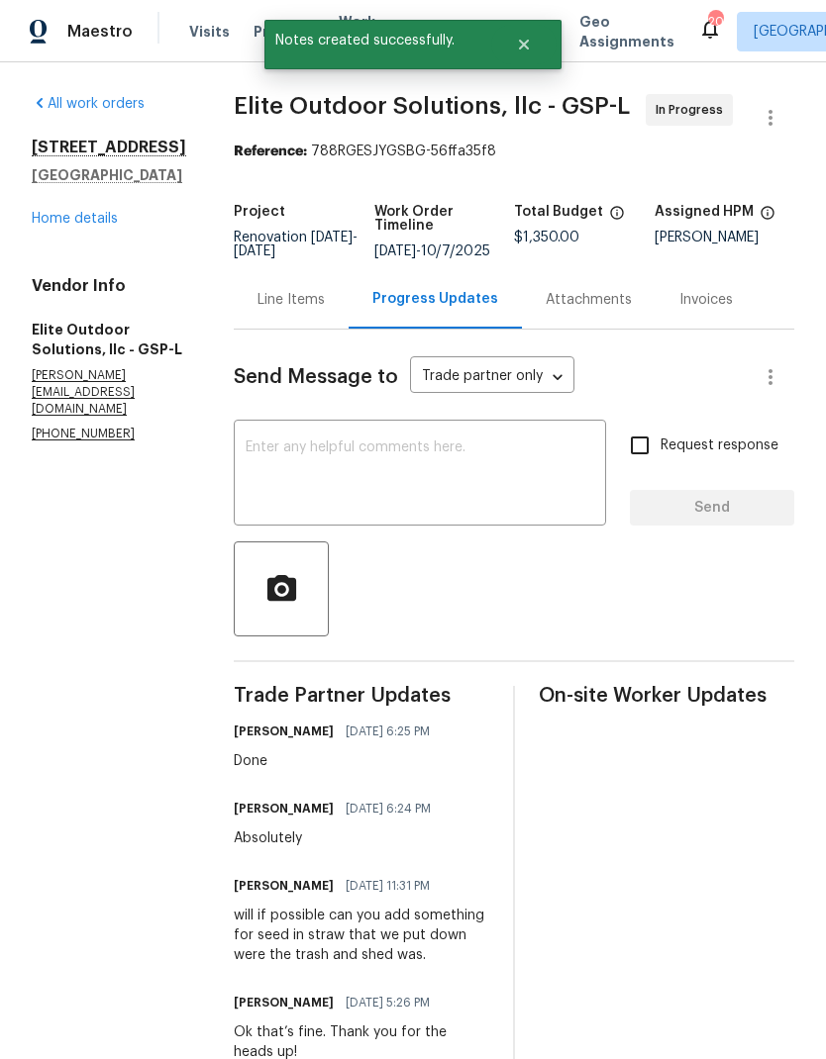
click at [56, 226] on link "Home details" at bounding box center [75, 219] width 86 height 14
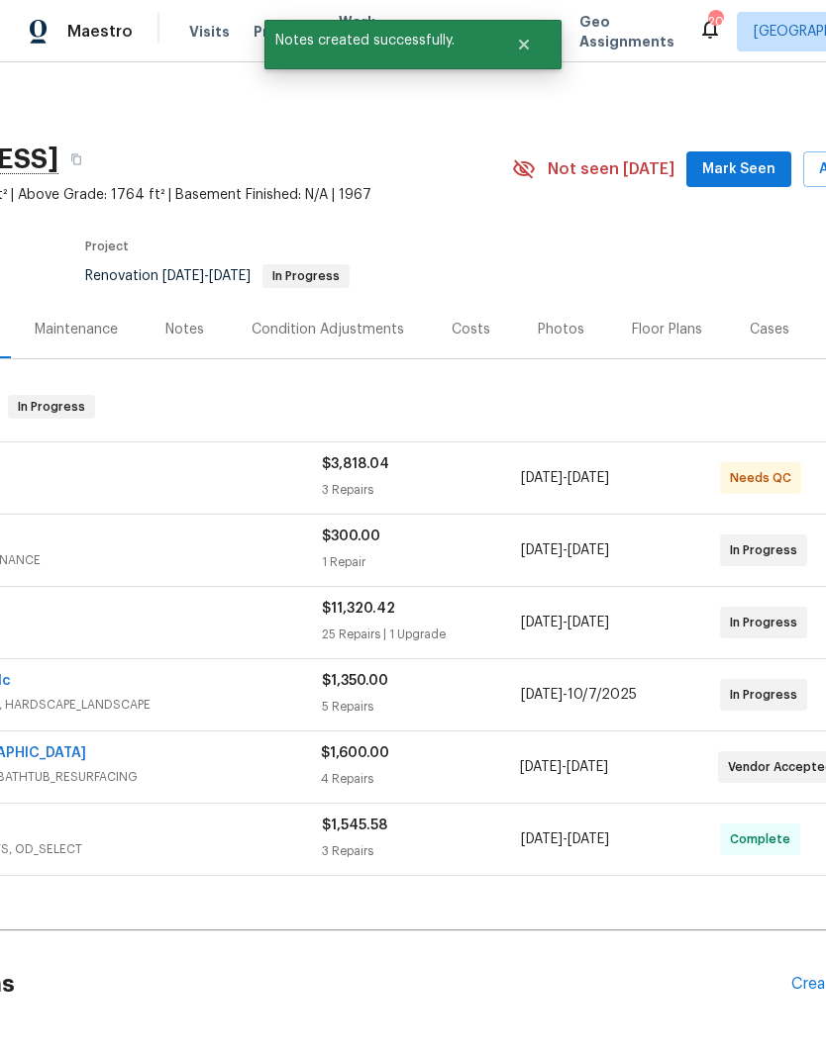
scroll to position [0, 206]
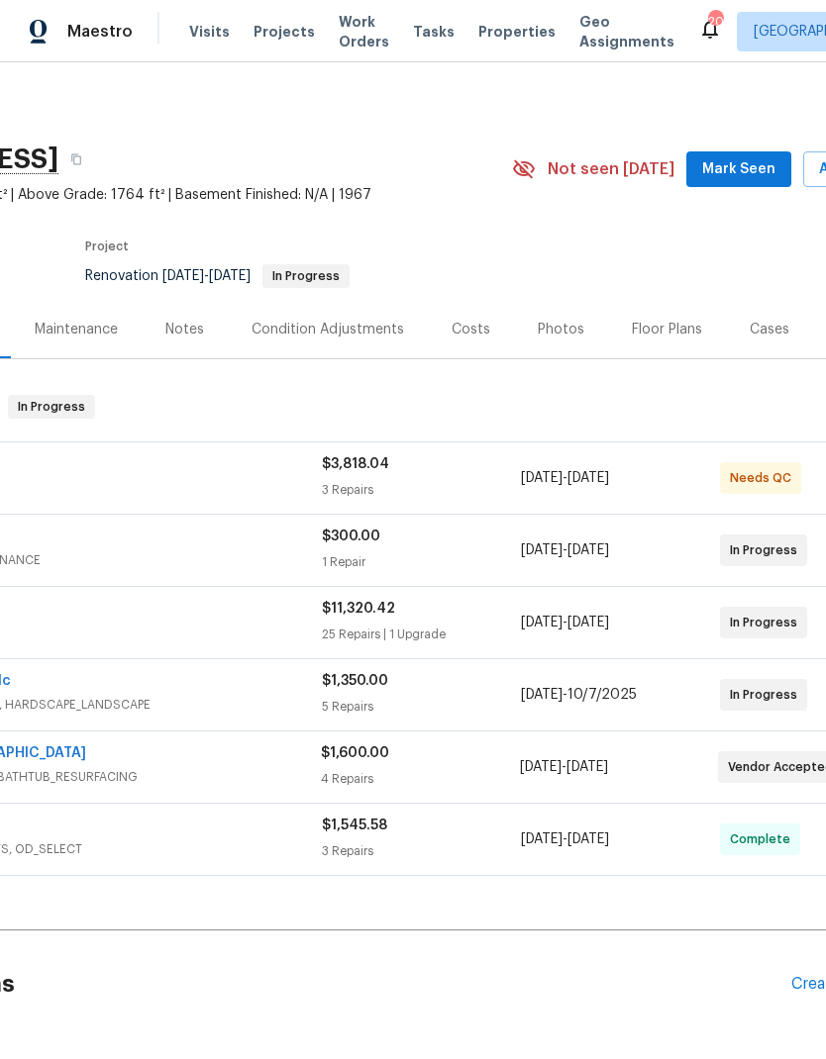
click at [73, 464] on div "Rite Rug Company, Inc." at bounding box center [73, 466] width 497 height 24
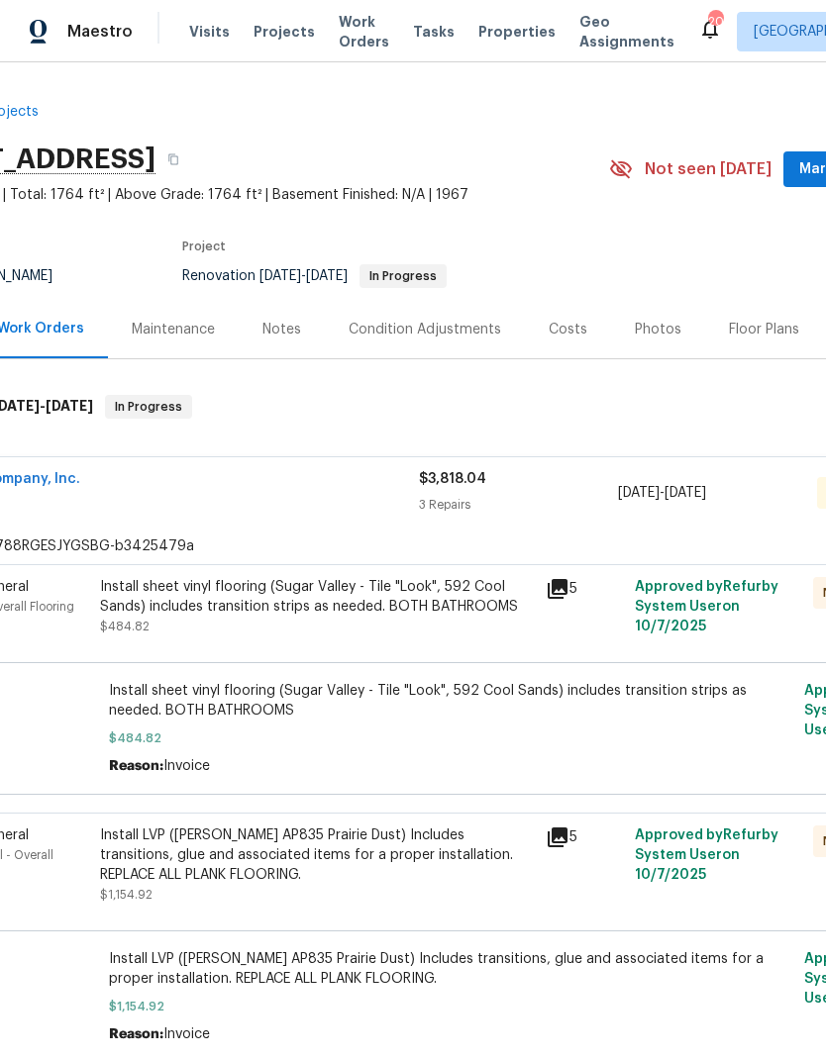
scroll to position [0, 106]
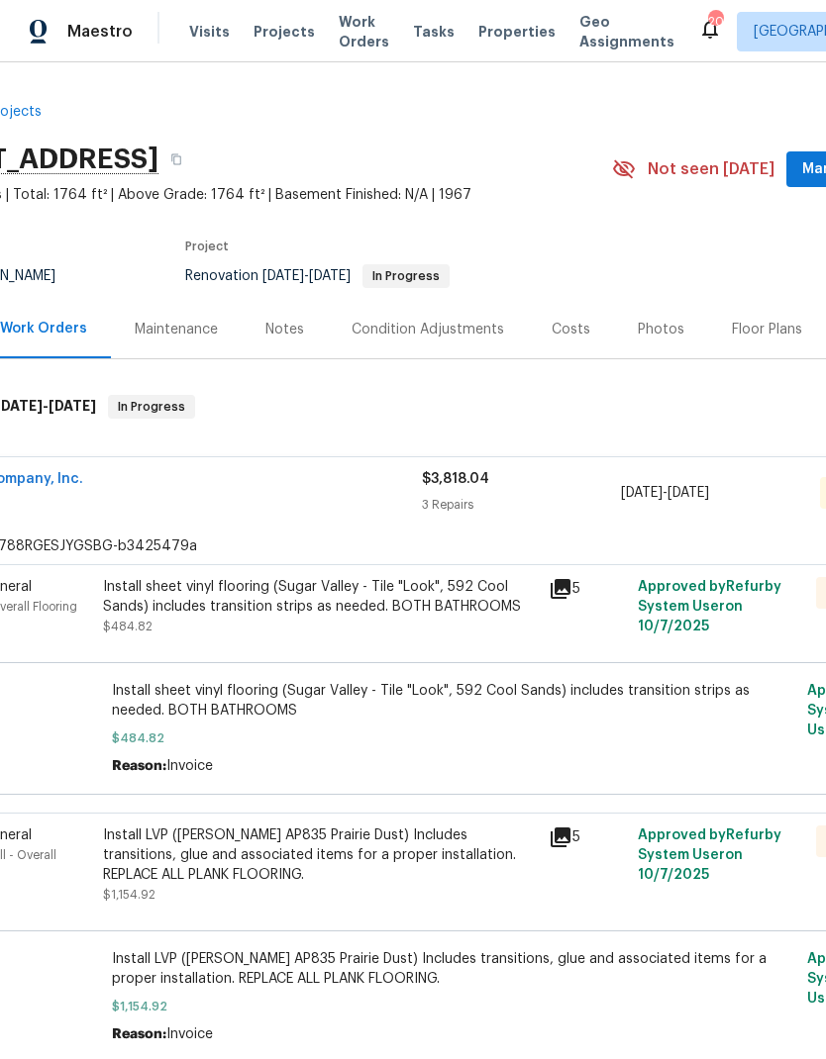
click at [35, 477] on link "Rite Rug Company, Inc." at bounding box center [4, 479] width 158 height 14
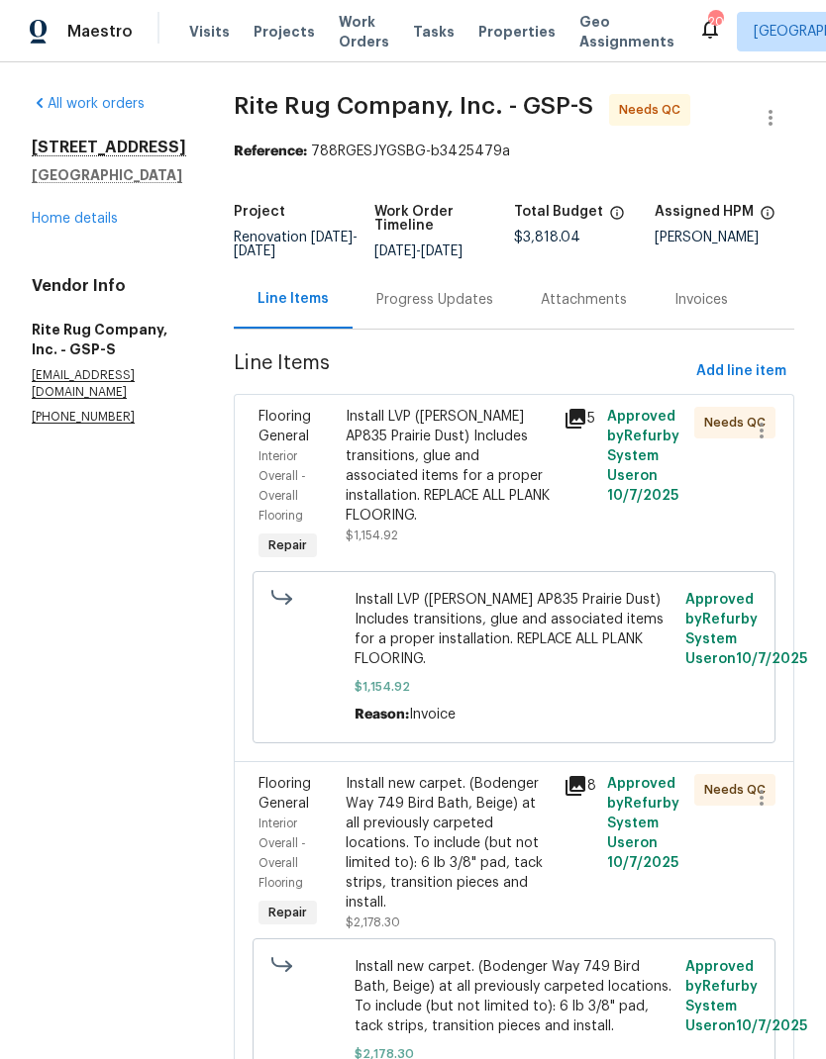
click at [477, 297] on div "Progress Updates" at bounding box center [434, 299] width 164 height 58
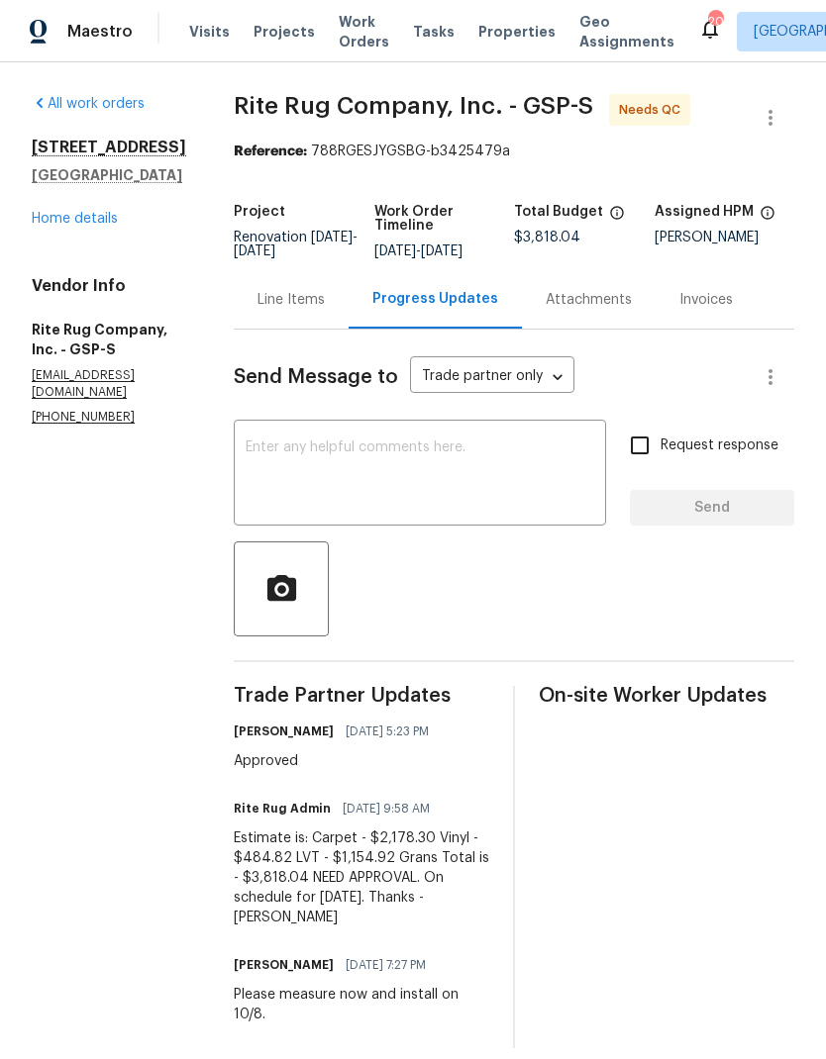
click at [317, 310] on div "Line Items" at bounding box center [290, 300] width 67 height 20
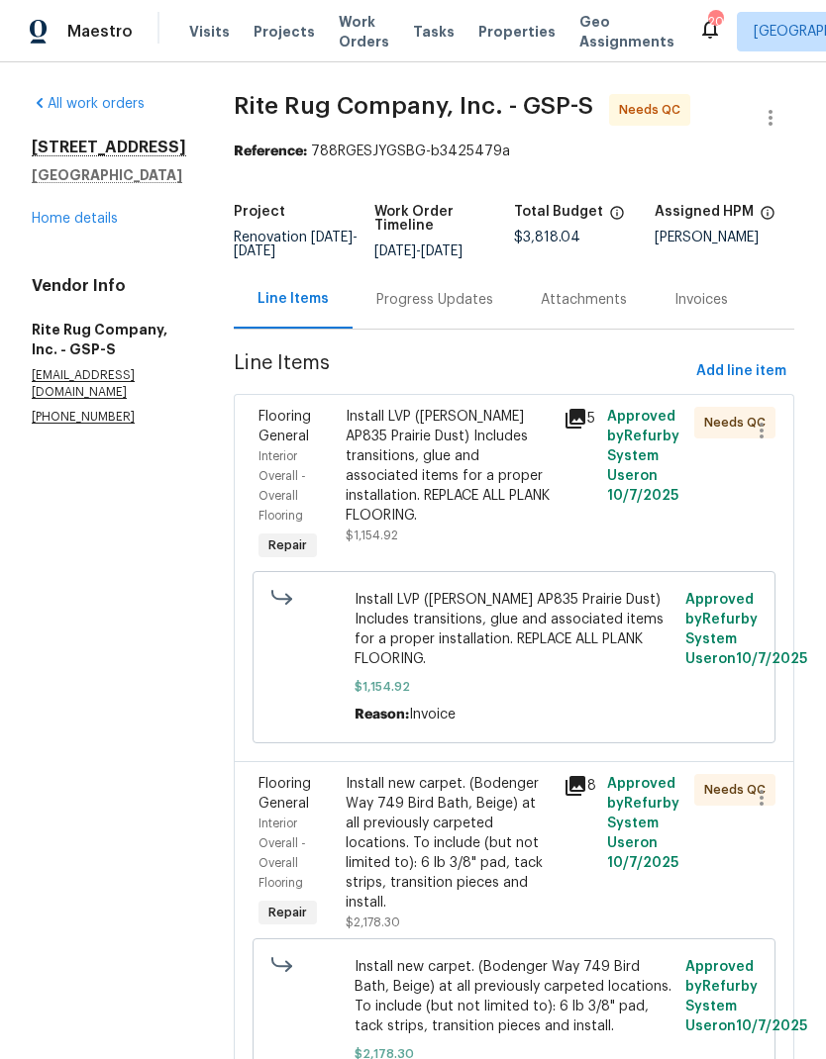
click at [373, 508] on div "Install LVP (Knighton AP835 Prairie Dust) Includes transitions, glue and associ…" at bounding box center [448, 466] width 206 height 119
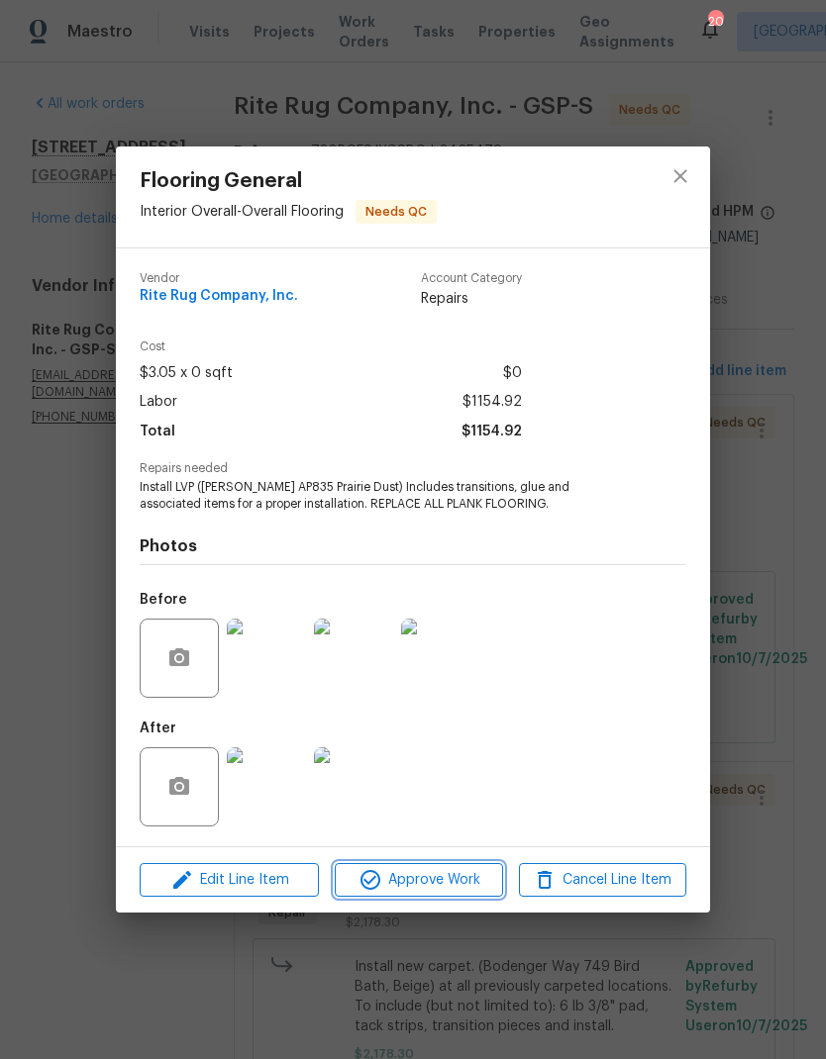
click at [460, 892] on span "Approve Work" at bounding box center [418, 880] width 155 height 25
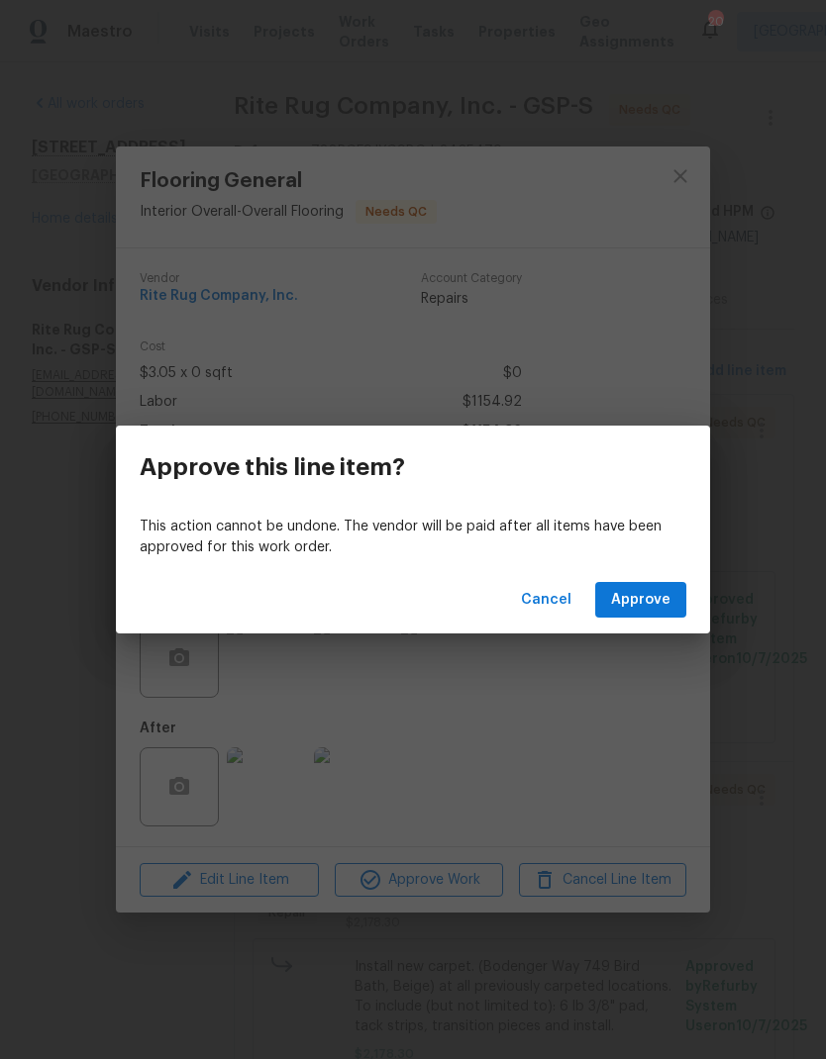
click at [656, 588] on span "Approve" at bounding box center [640, 600] width 59 height 25
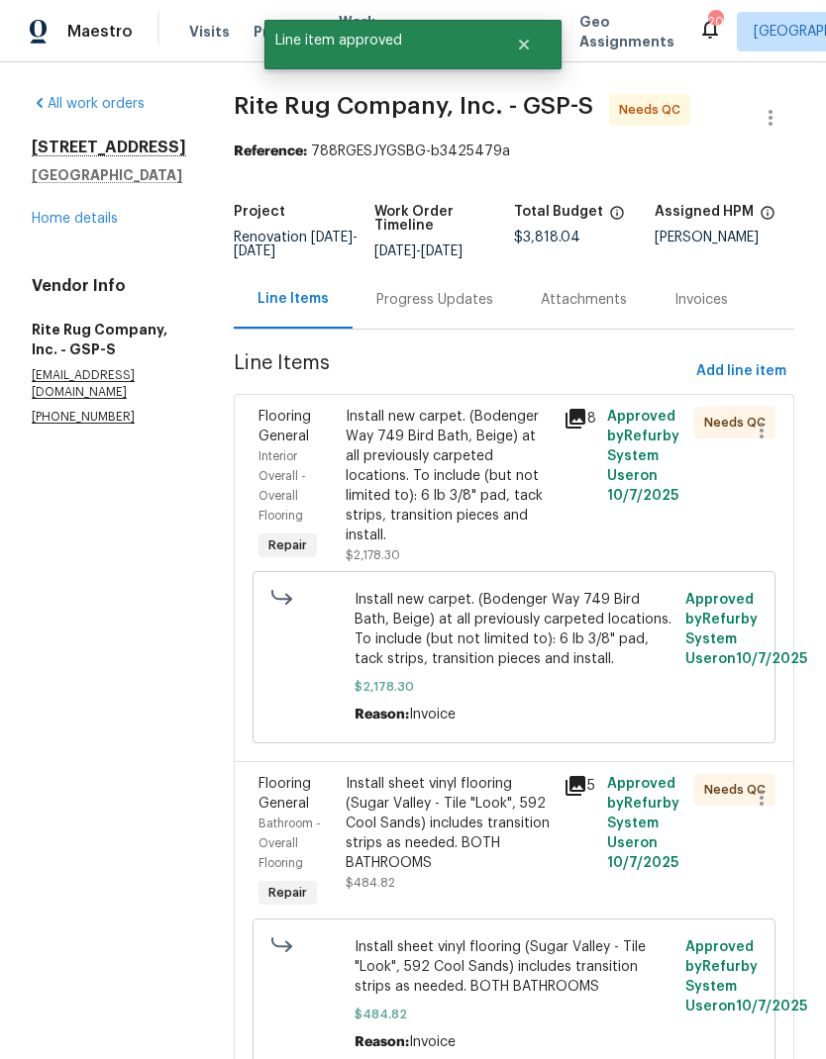
click at [472, 533] on div "Install new carpet. (Bodenger Way 749 Bird Bath, Beige) at all previously carpe…" at bounding box center [448, 476] width 206 height 139
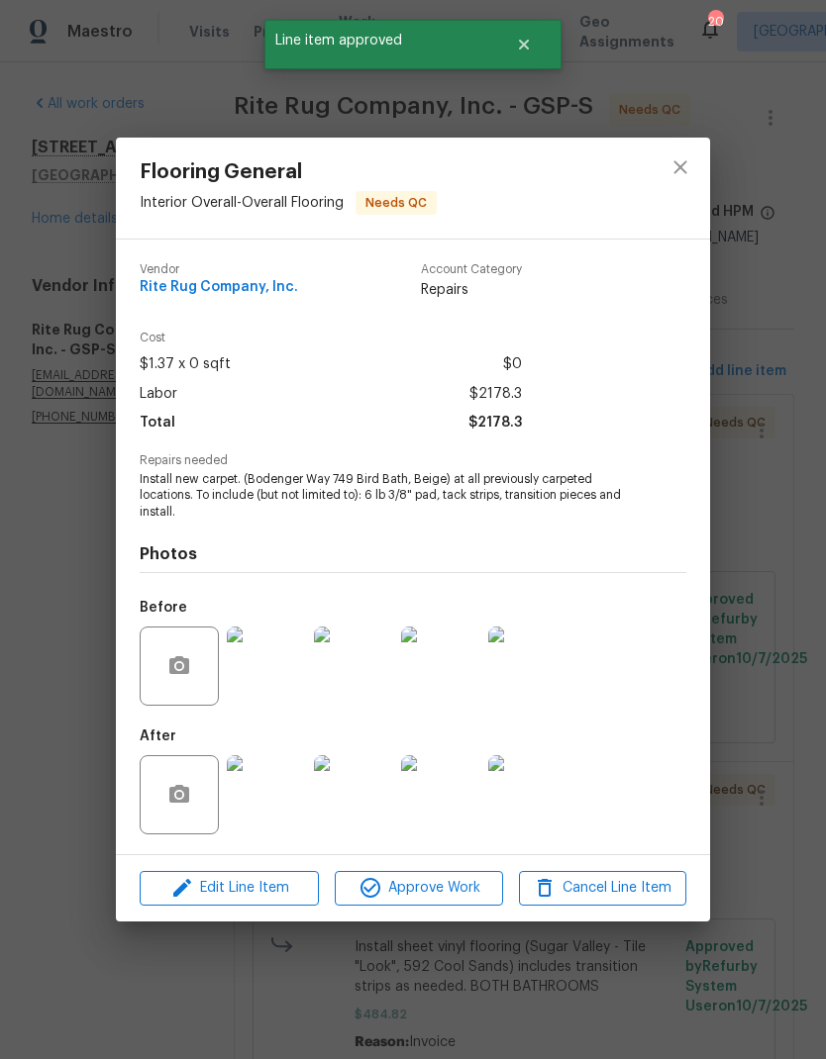
click at [473, 866] on div "Edit Line Item Approve Work Cancel Line Item" at bounding box center [413, 888] width 594 height 66
click at [465, 897] on span "Approve Work" at bounding box center [418, 888] width 155 height 25
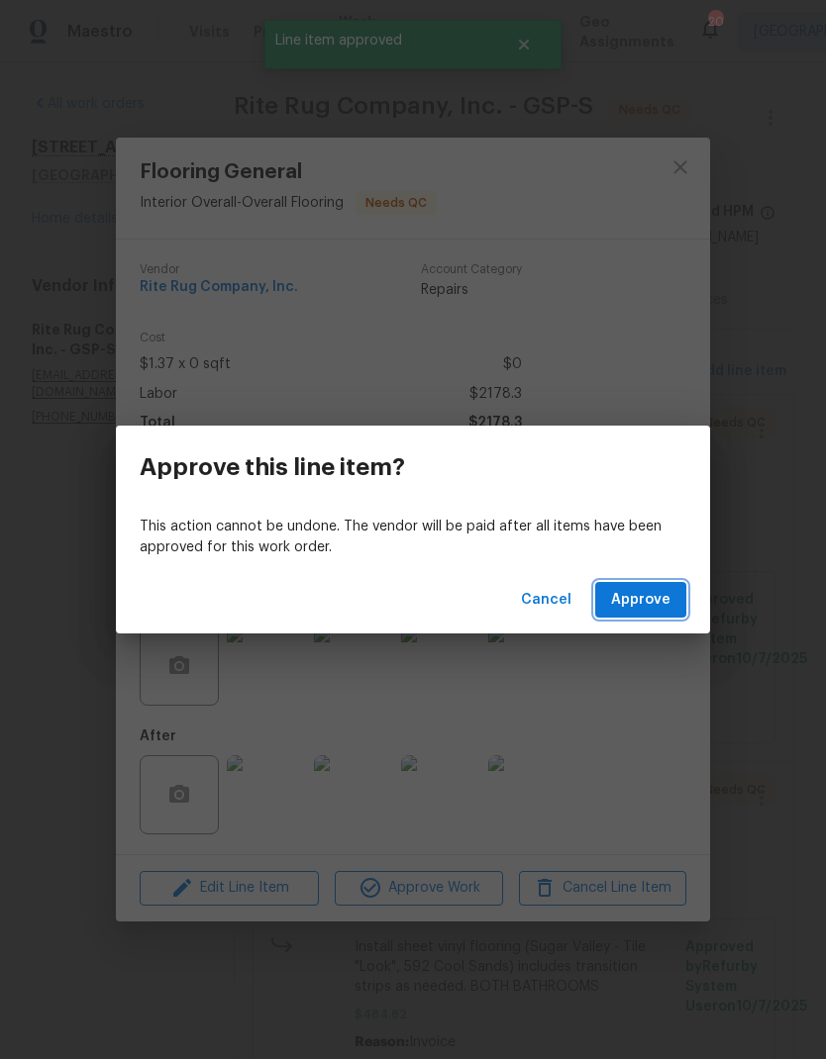
click at [655, 584] on button "Approve" at bounding box center [640, 600] width 91 height 37
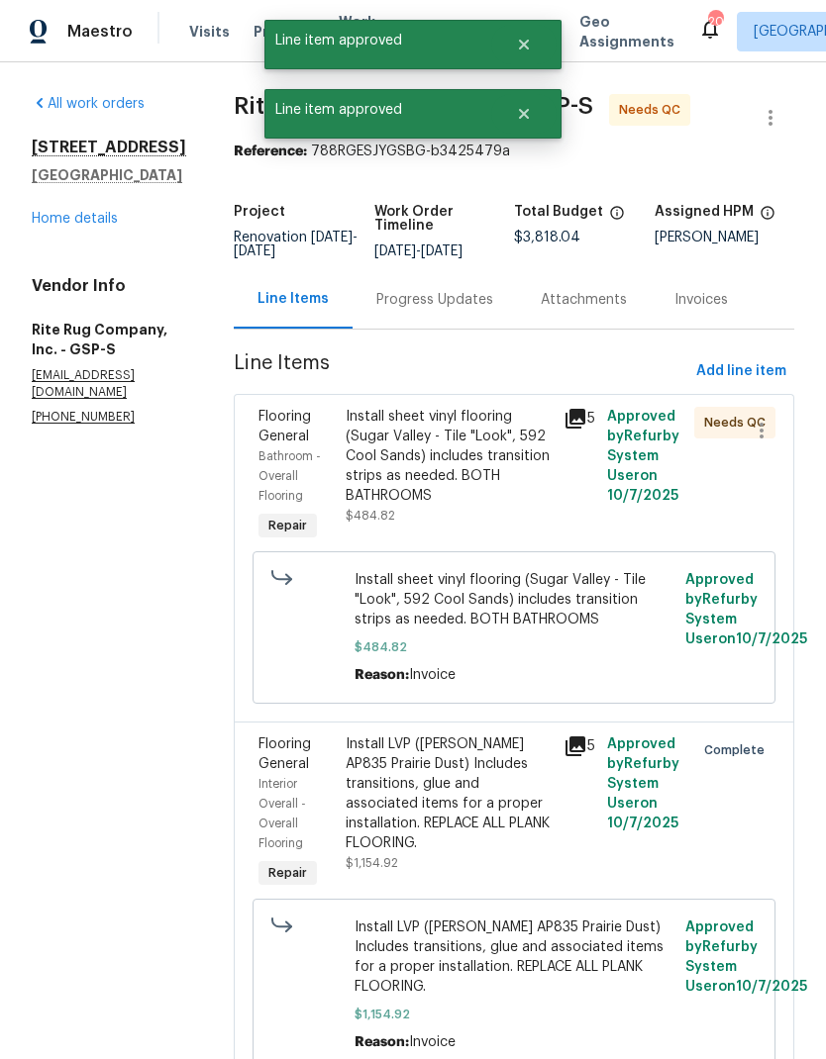
click at [514, 503] on div "Install sheet vinyl flooring (Sugar Valley - Tile "Look", 592 Cool Sands) inclu…" at bounding box center [448, 456] width 206 height 99
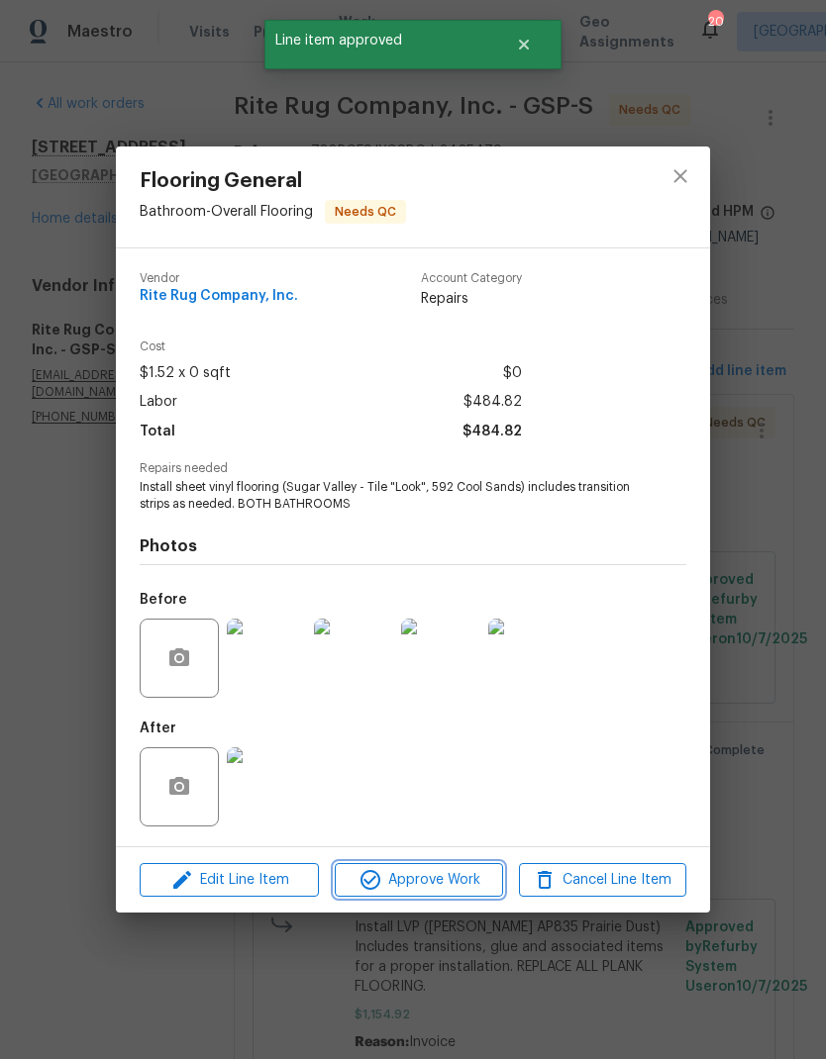
click at [480, 878] on span "Approve Work" at bounding box center [418, 880] width 155 height 25
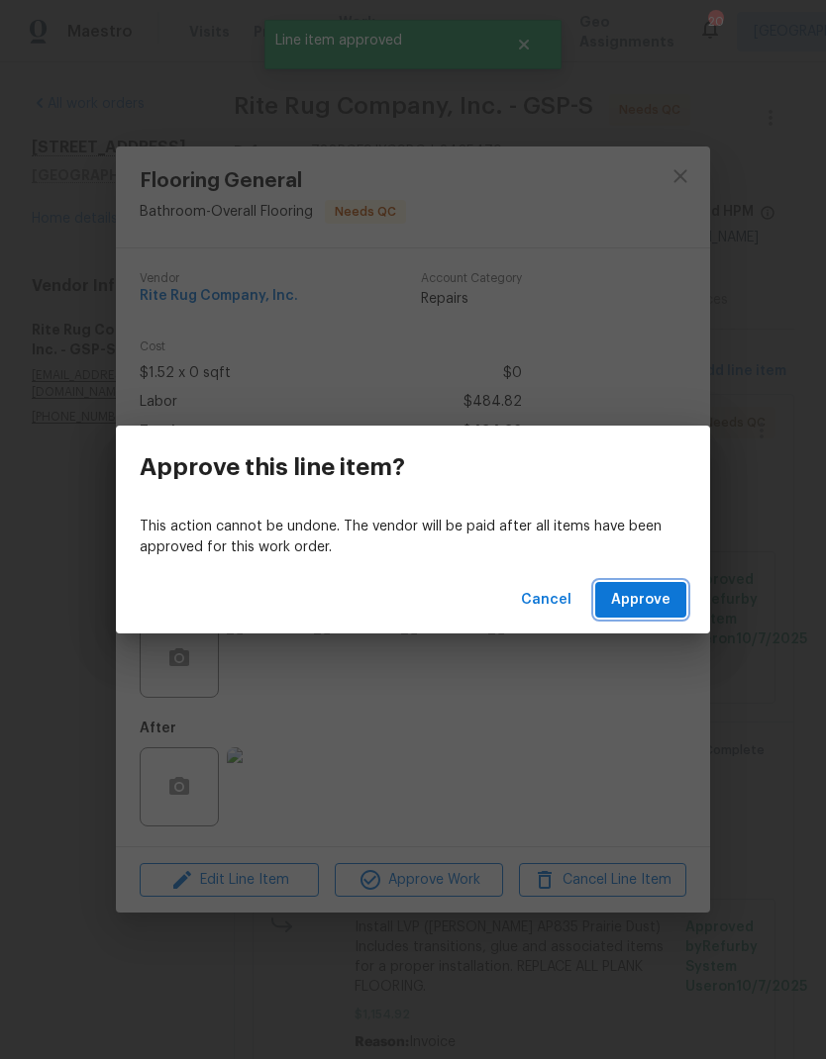
click at [652, 605] on span "Approve" at bounding box center [640, 600] width 59 height 25
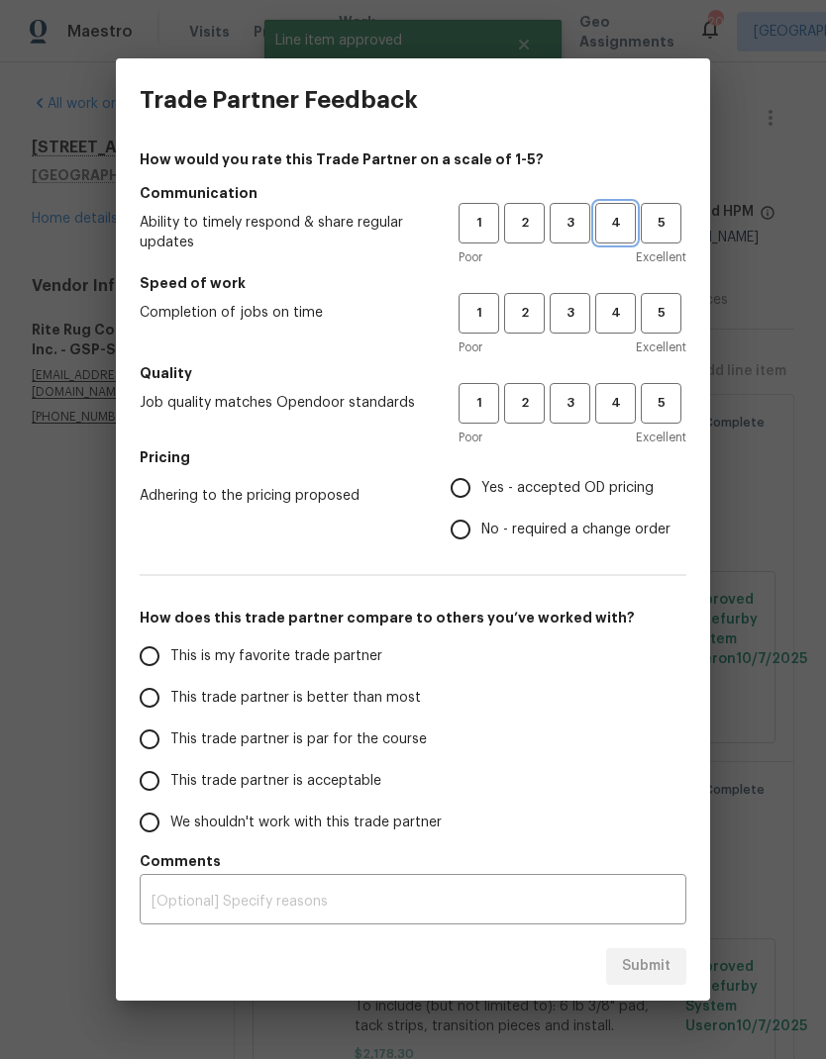
click at [610, 228] on span "4" at bounding box center [615, 223] width 37 height 23
click at [614, 312] on span "4" at bounding box center [615, 313] width 37 height 23
click at [611, 417] on button "4" at bounding box center [615, 403] width 41 height 41
click at [463, 507] on input "Yes - accepted OD pricing" at bounding box center [461, 488] width 42 height 42
radio input "true"
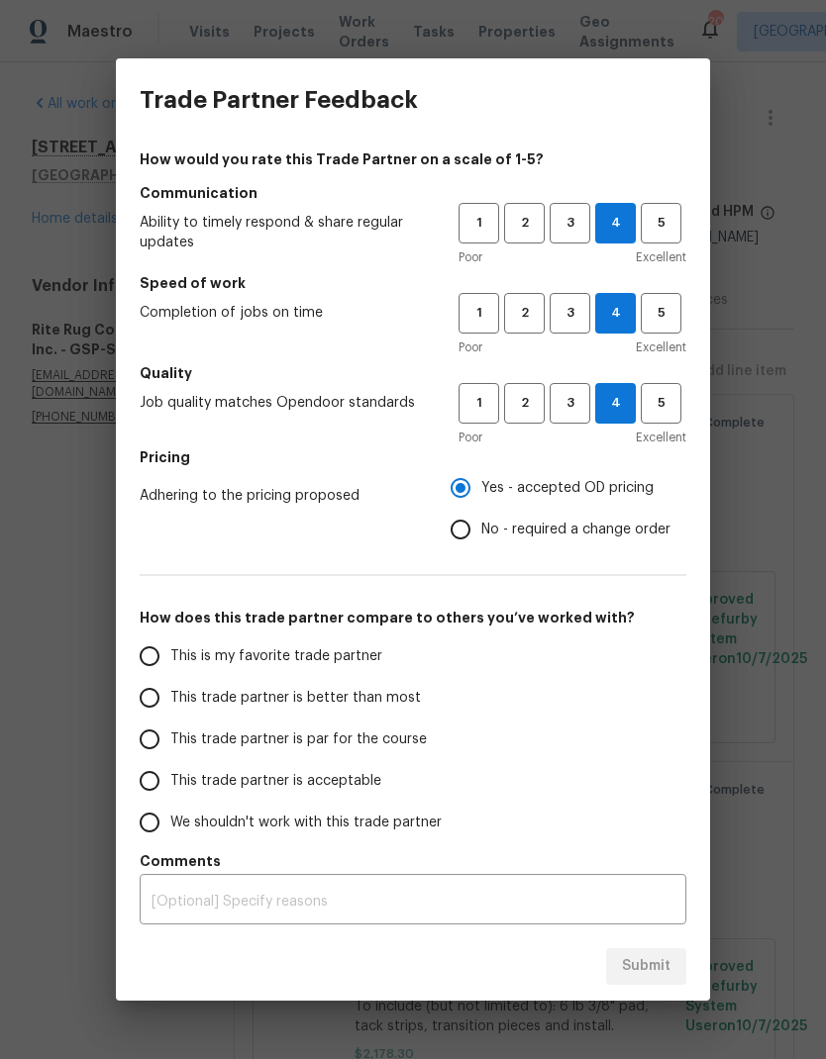
click at [153, 696] on input "This trade partner is better than most" at bounding box center [150, 698] width 42 height 42
click at [659, 975] on span "Submit" at bounding box center [646, 966] width 49 height 25
radio input "true"
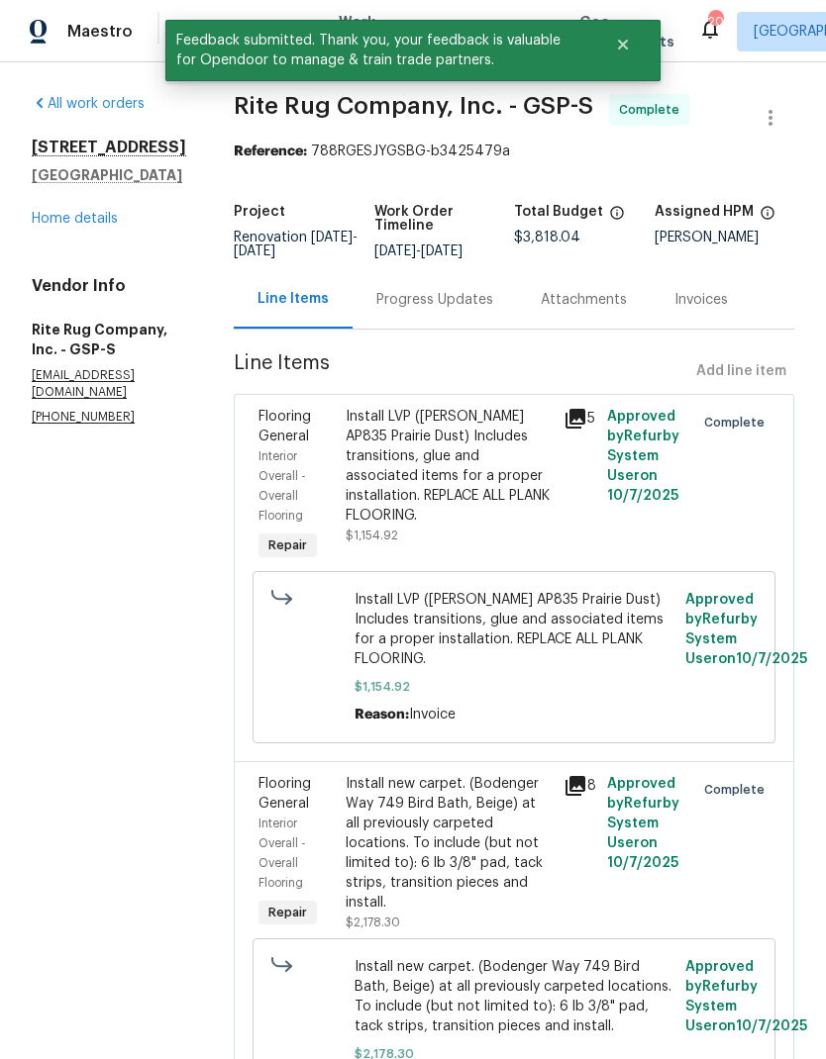
click at [72, 212] on link "Home details" at bounding box center [75, 219] width 86 height 14
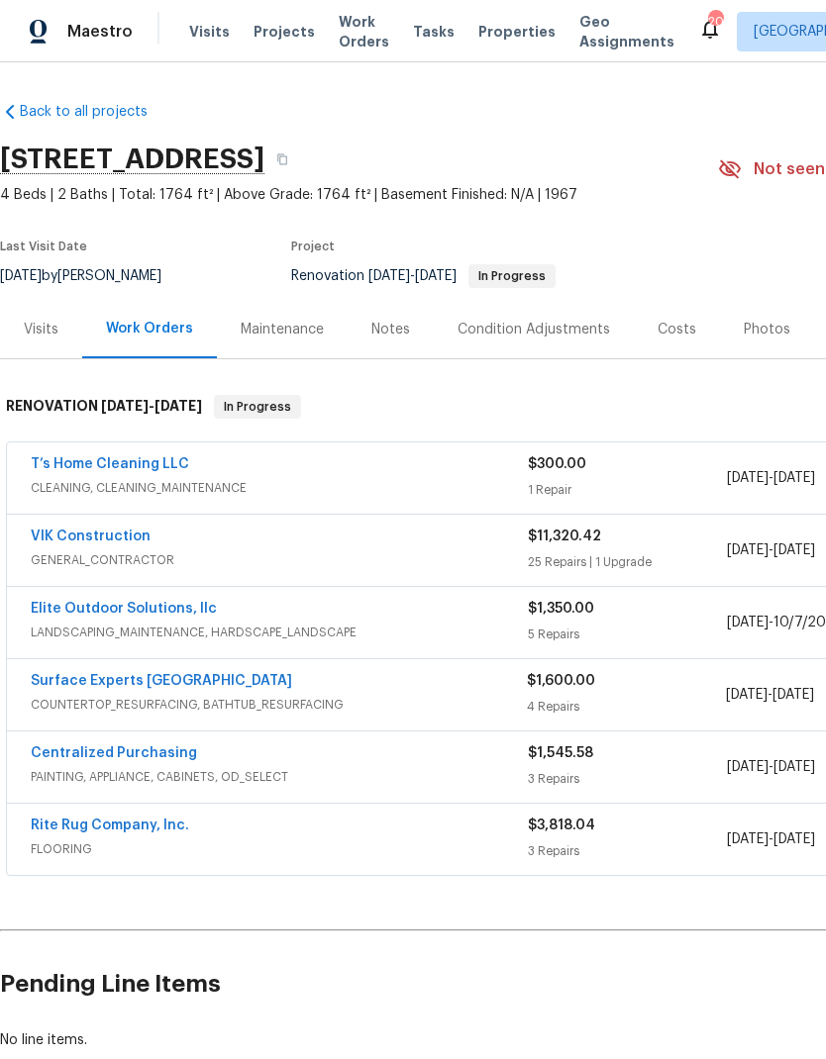
click at [58, 538] on link "VIK Construction" at bounding box center [91, 537] width 120 height 14
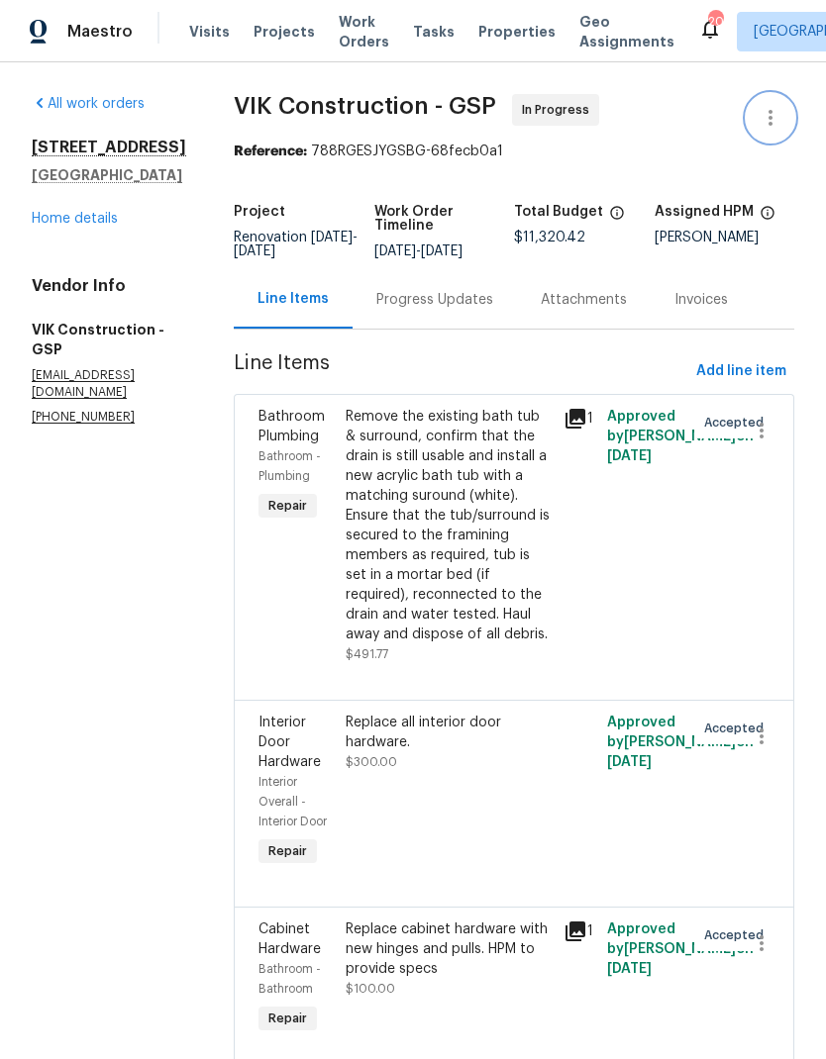
click at [766, 115] on icon "button" at bounding box center [770, 118] width 24 height 24
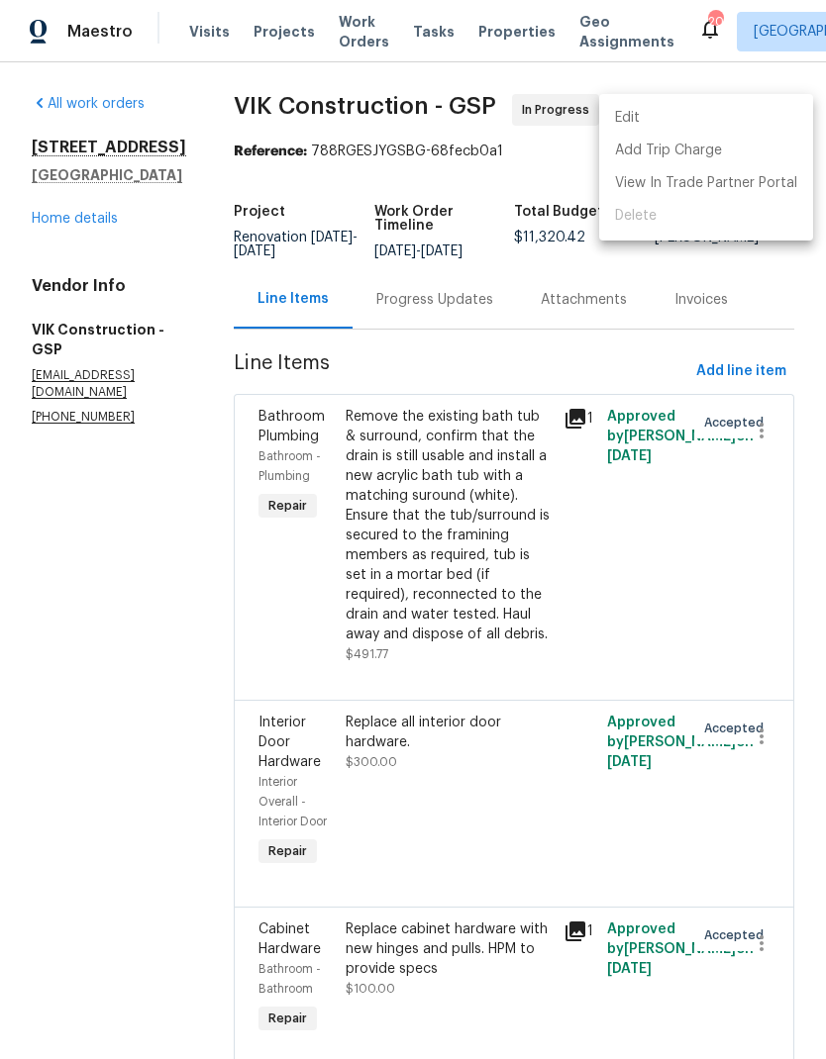
click at [667, 108] on li "Edit" at bounding box center [706, 118] width 214 height 33
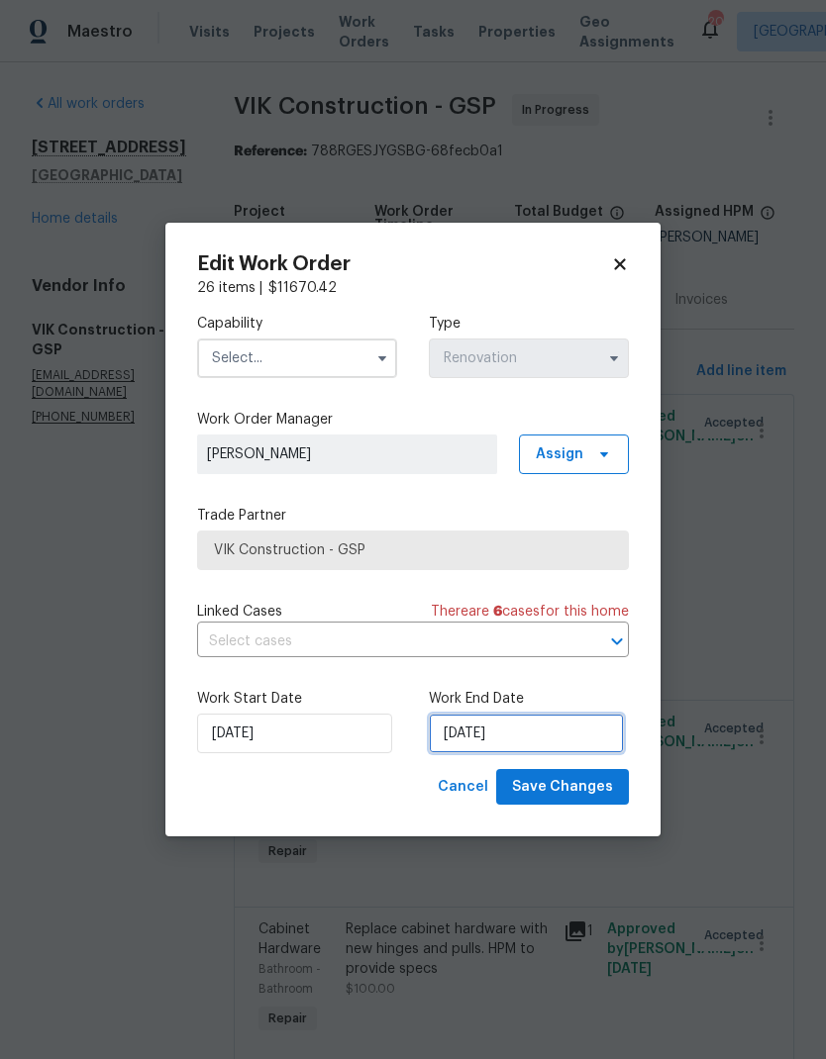
click at [500, 715] on input "10/9/2025" at bounding box center [526, 734] width 195 height 40
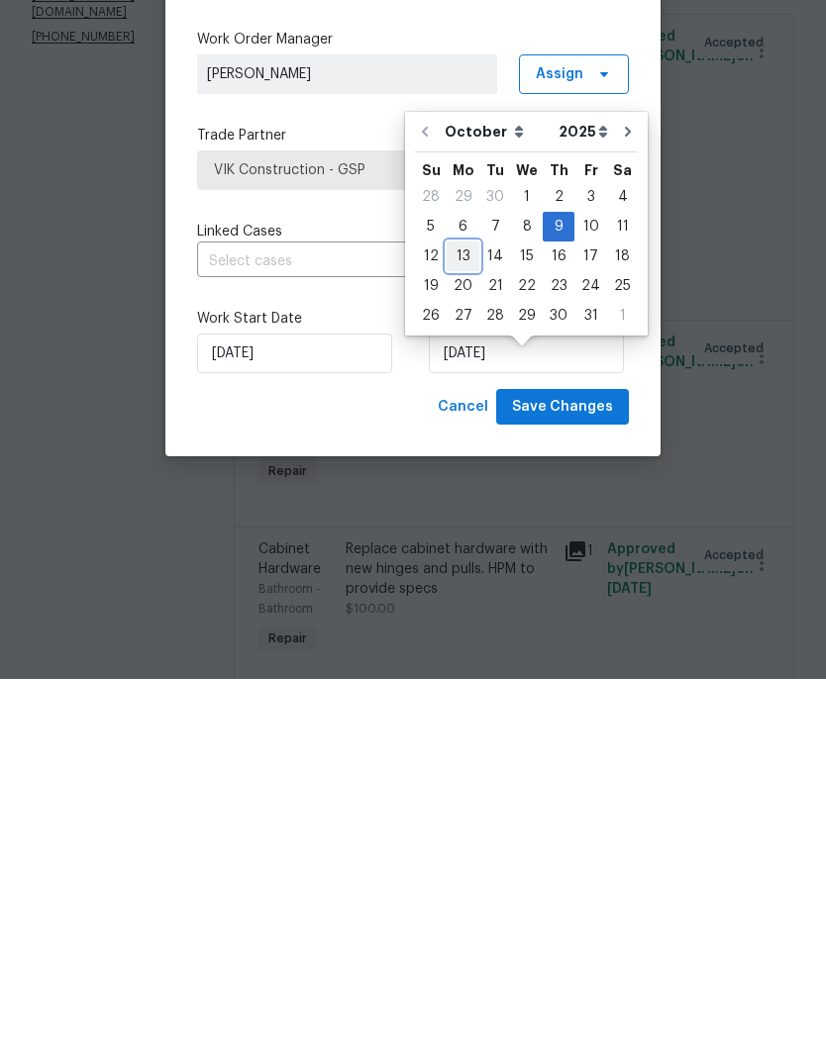
click at [456, 623] on div "13" at bounding box center [462, 637] width 33 height 28
type input "10/13/2025"
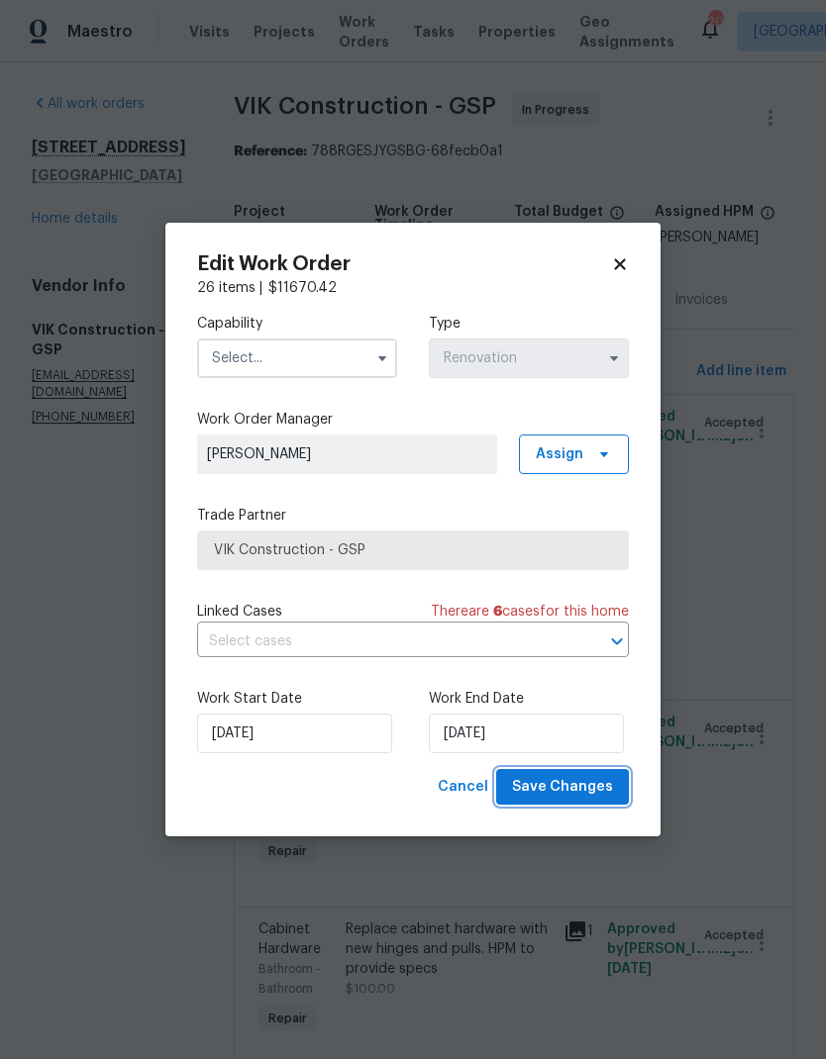
click at [590, 789] on span "Save Changes" at bounding box center [562, 787] width 101 height 25
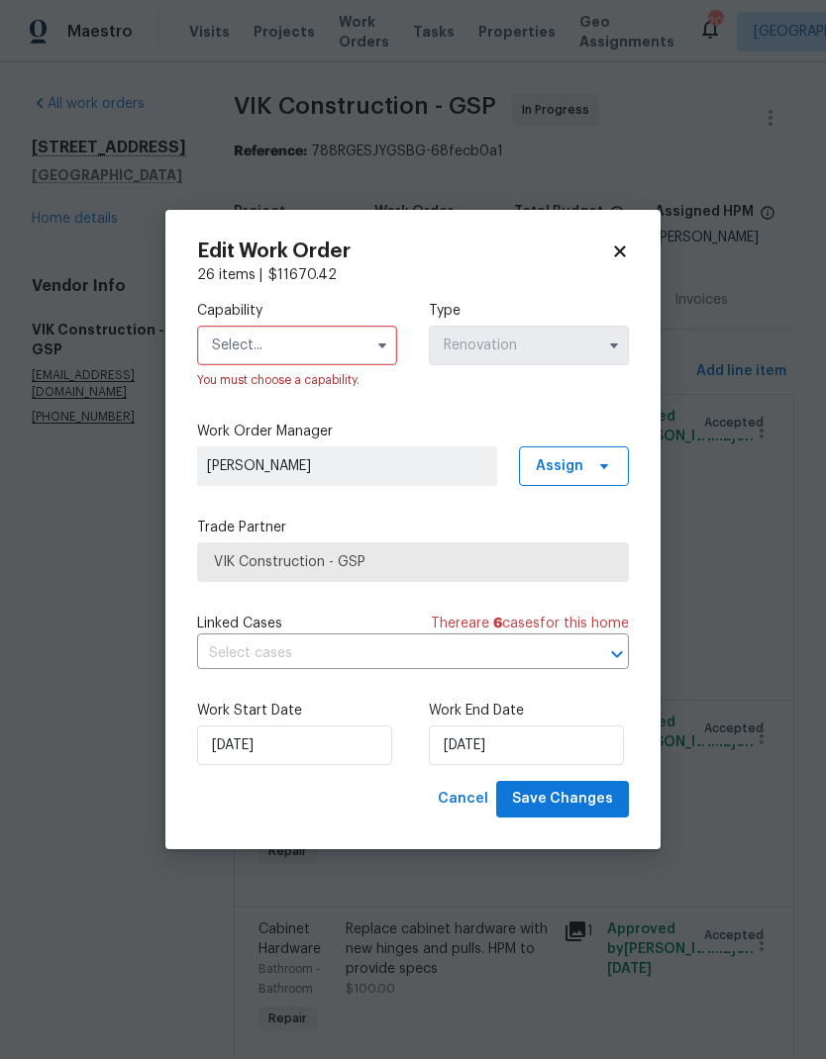
click at [355, 334] on input "text" at bounding box center [297, 346] width 200 height 40
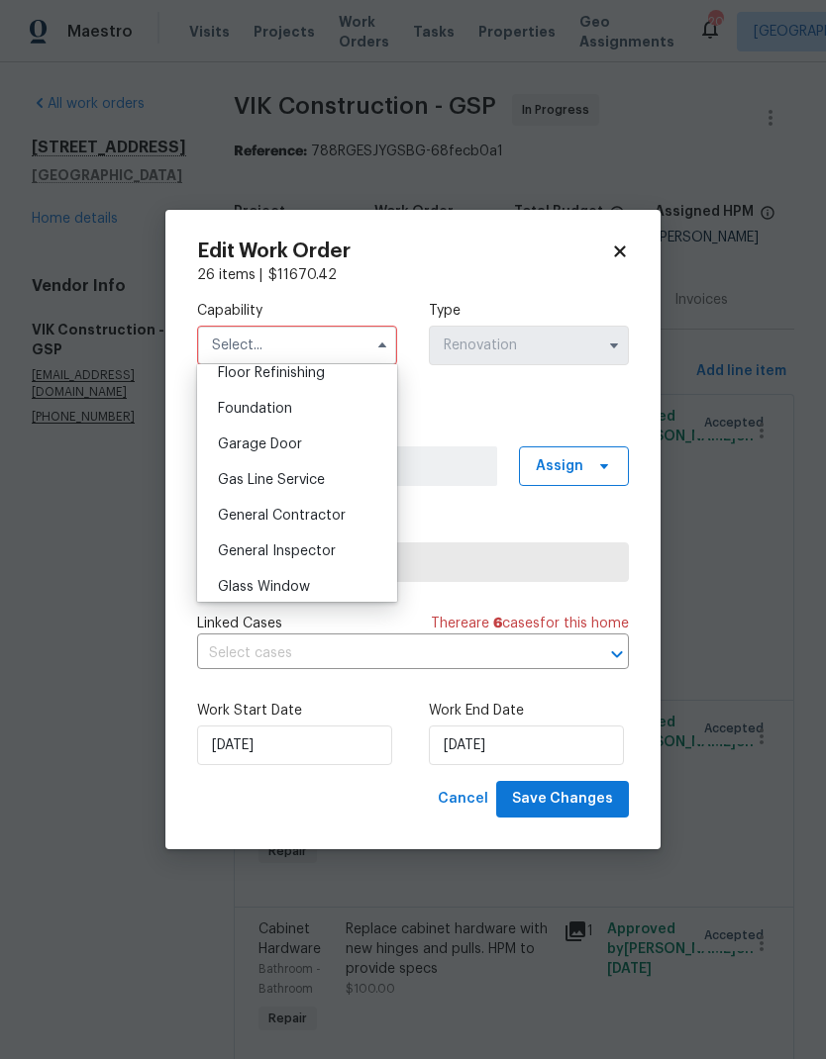
scroll to position [825, 0]
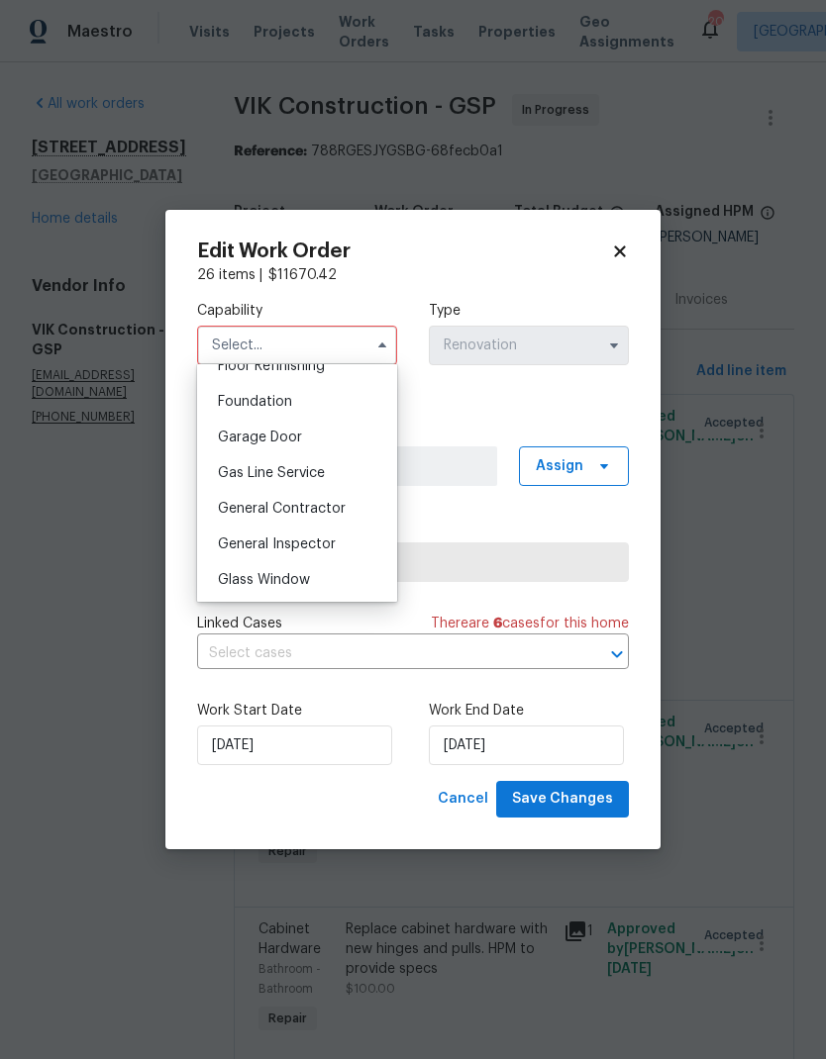
click at [320, 504] on span "General Contractor" at bounding box center [282, 509] width 128 height 14
type input "General Contractor"
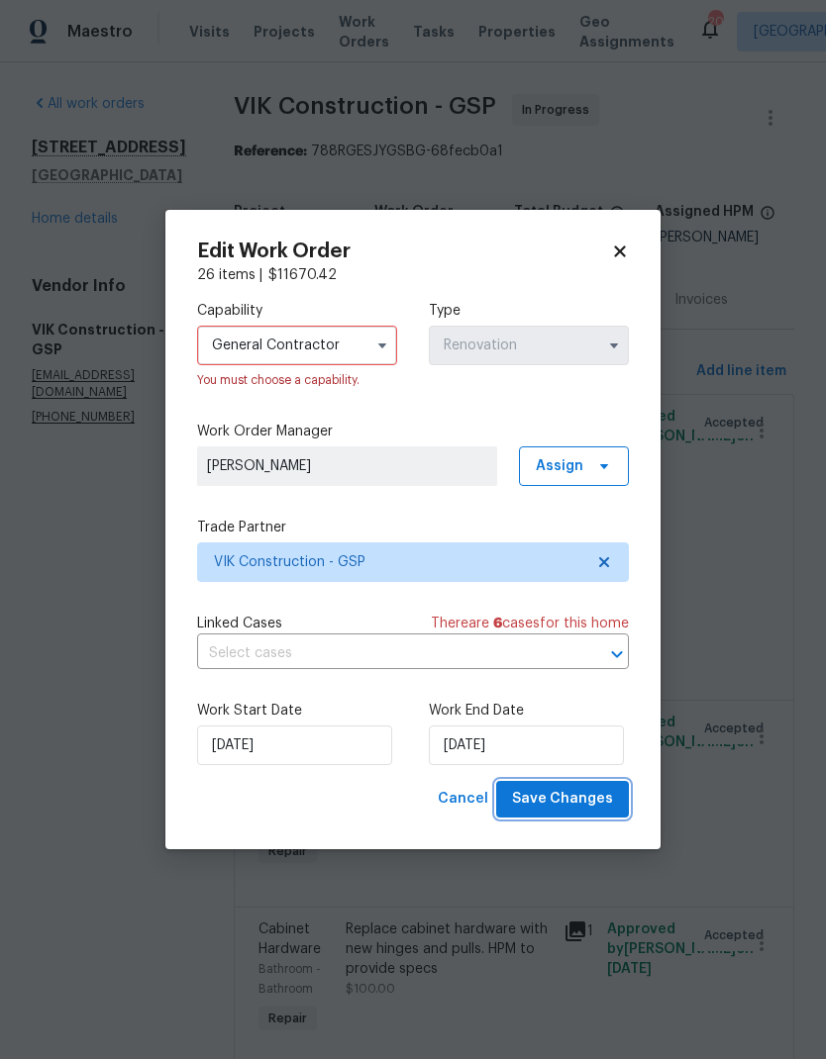
click at [593, 816] on button "Save Changes" at bounding box center [562, 799] width 133 height 37
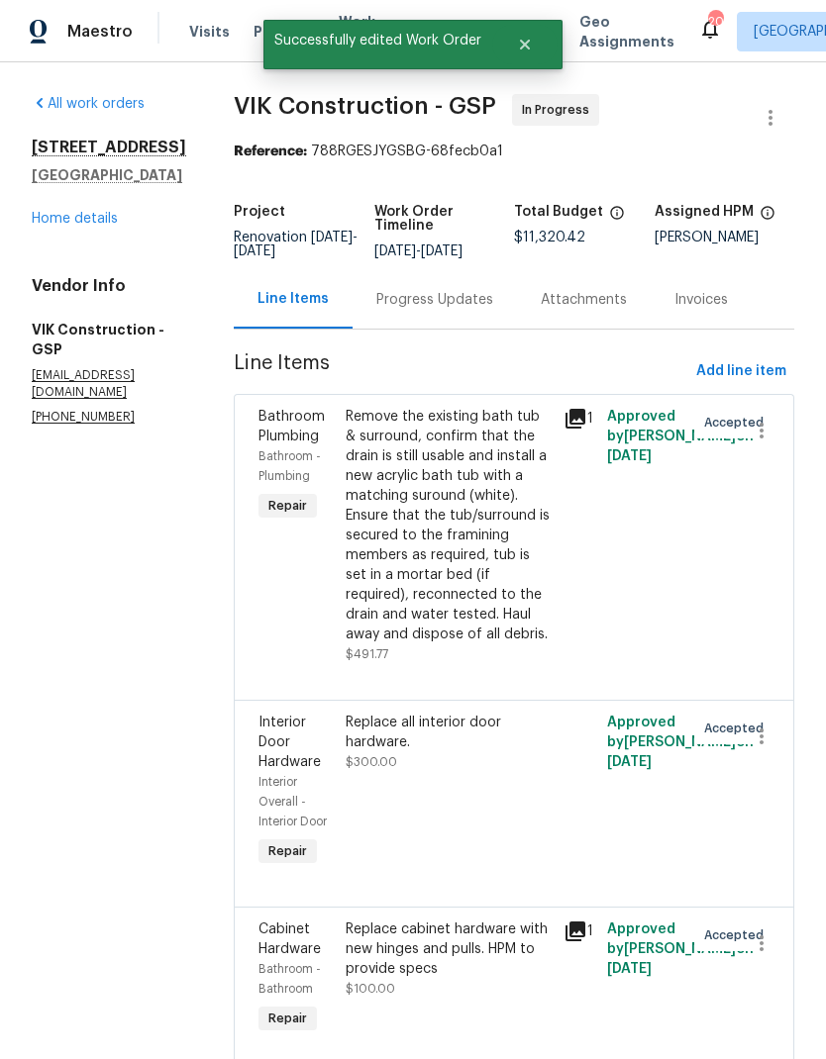
click at [84, 212] on link "Home details" at bounding box center [75, 219] width 86 height 14
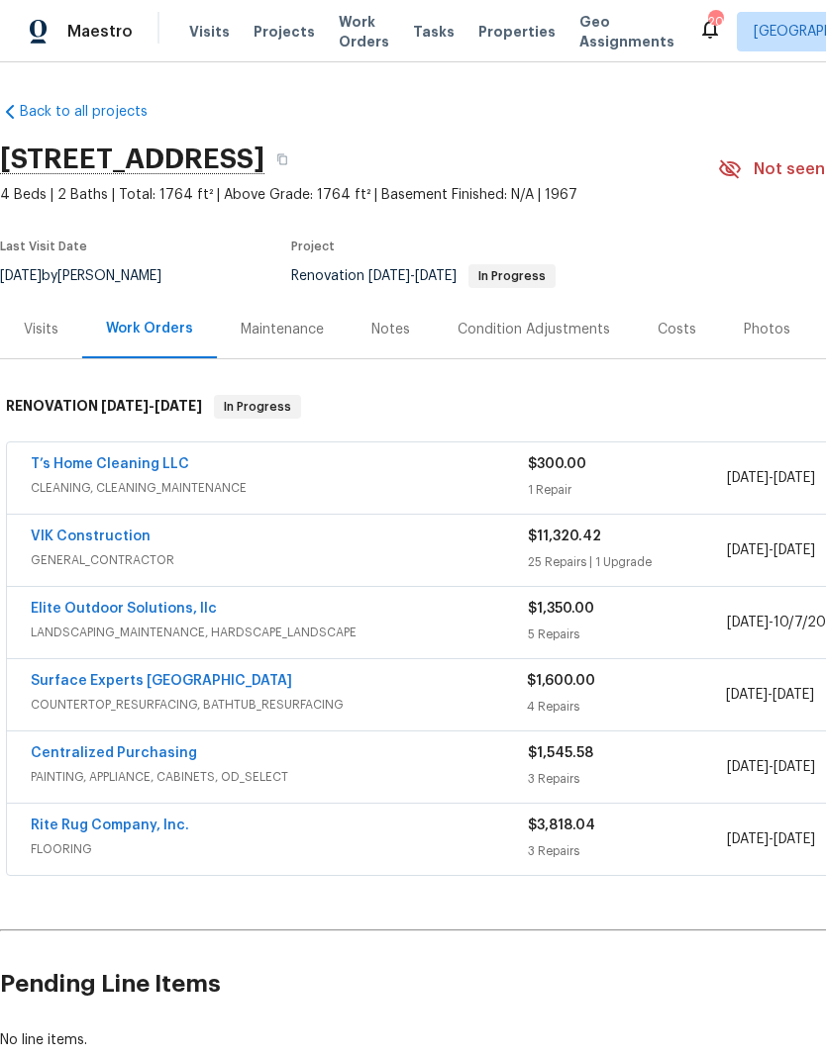
click at [90, 674] on link "Surface Experts Greenville" at bounding box center [161, 681] width 261 height 14
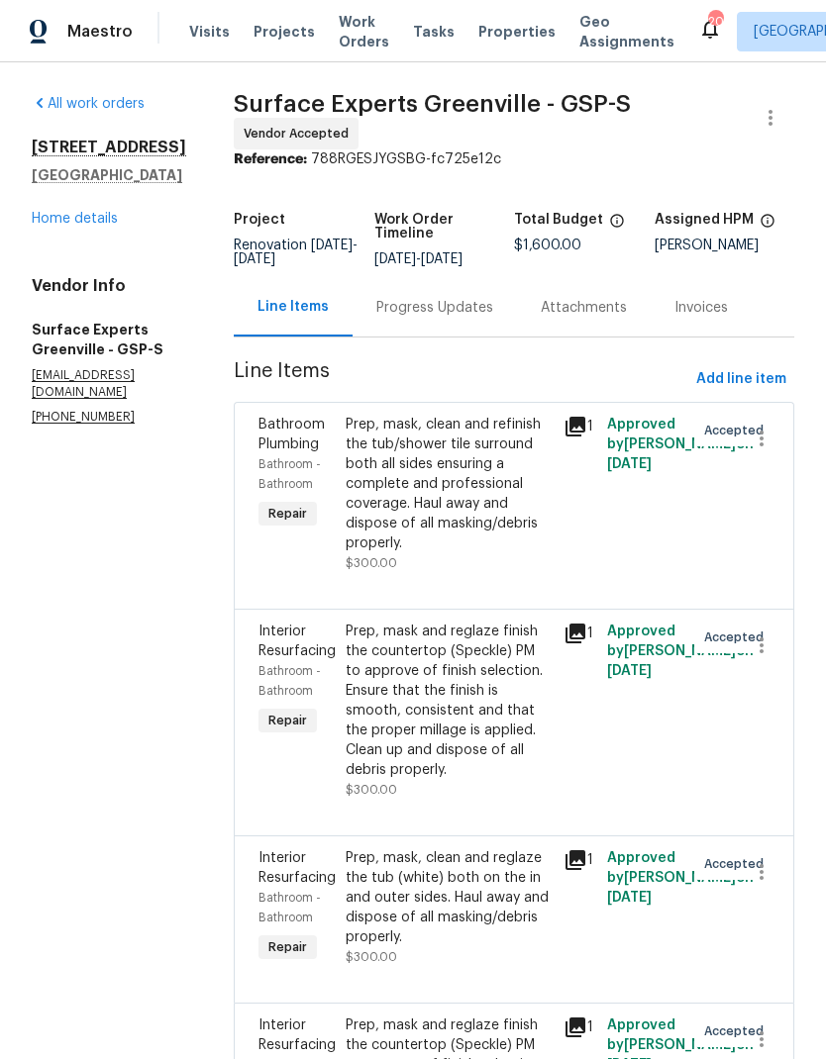
click at [464, 315] on div "Progress Updates" at bounding box center [434, 308] width 117 height 20
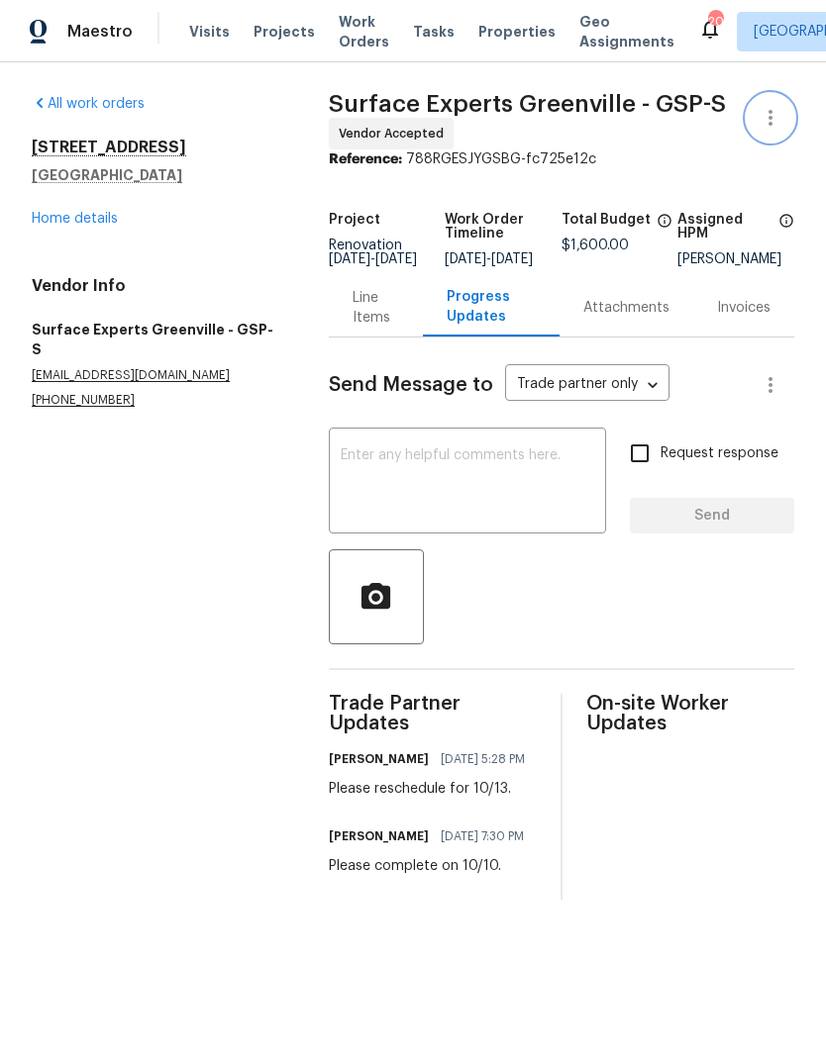
click at [770, 113] on icon "button" at bounding box center [770, 118] width 4 height 16
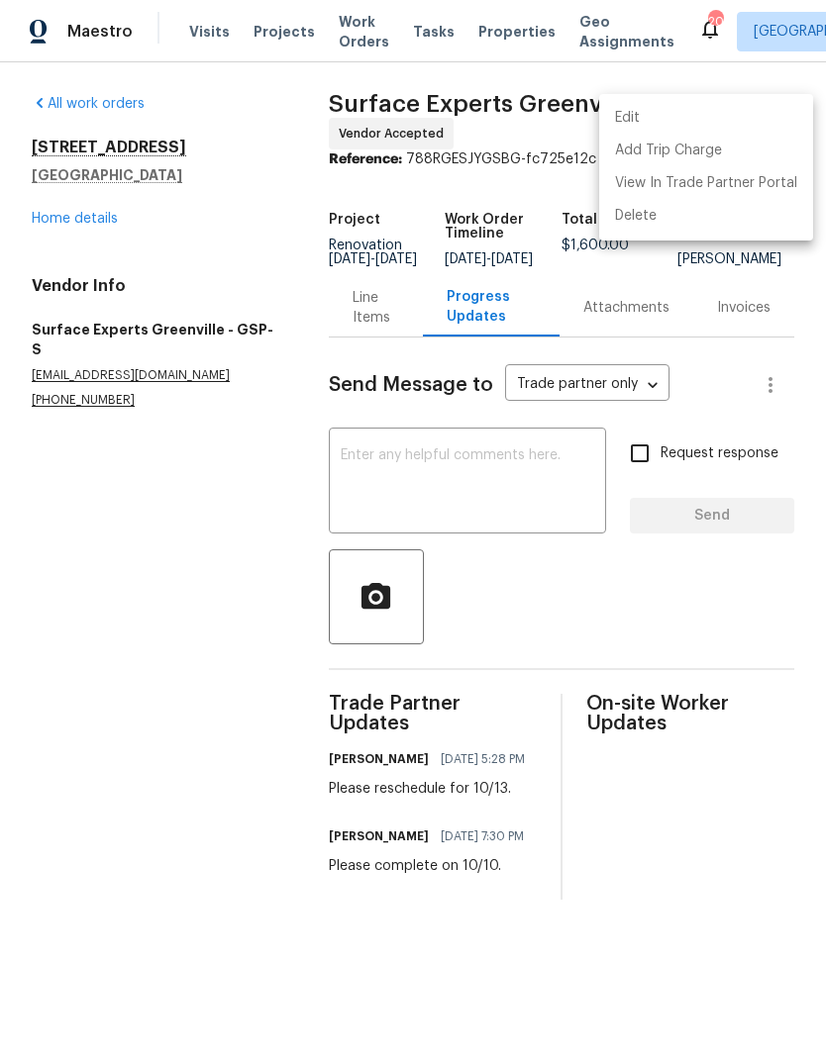
click at [685, 116] on li "Edit" at bounding box center [706, 118] width 214 height 33
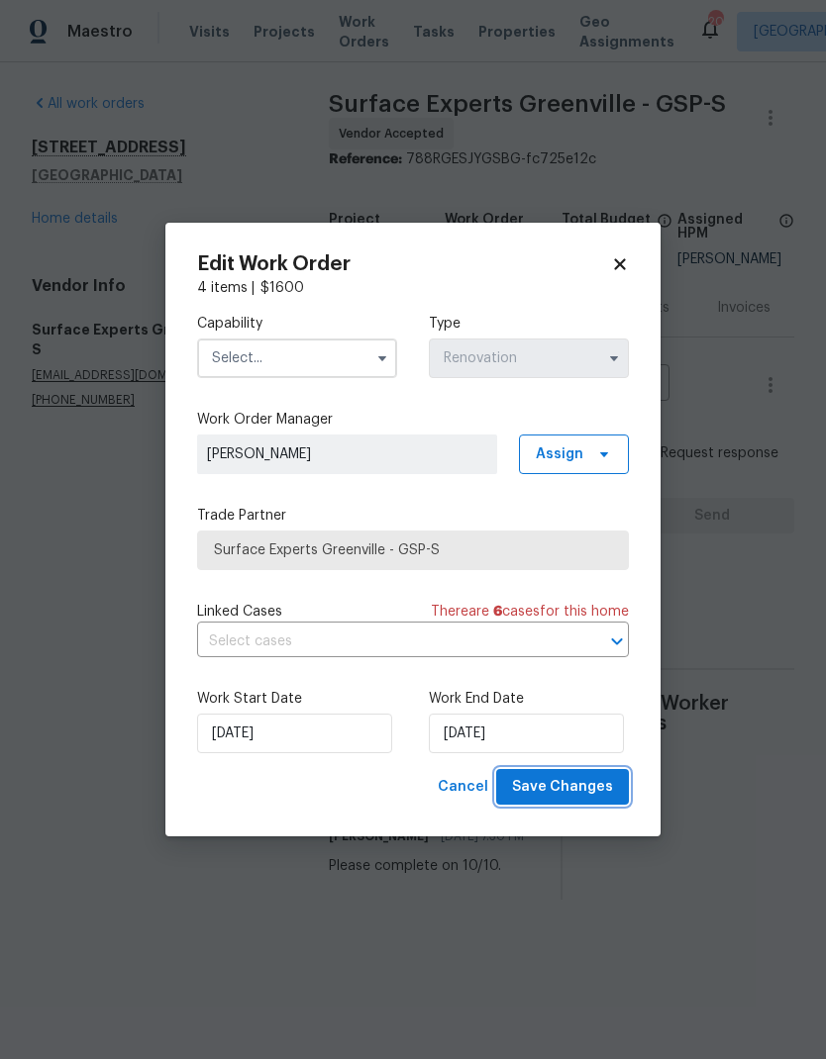
click at [583, 793] on span "Save Changes" at bounding box center [562, 787] width 101 height 25
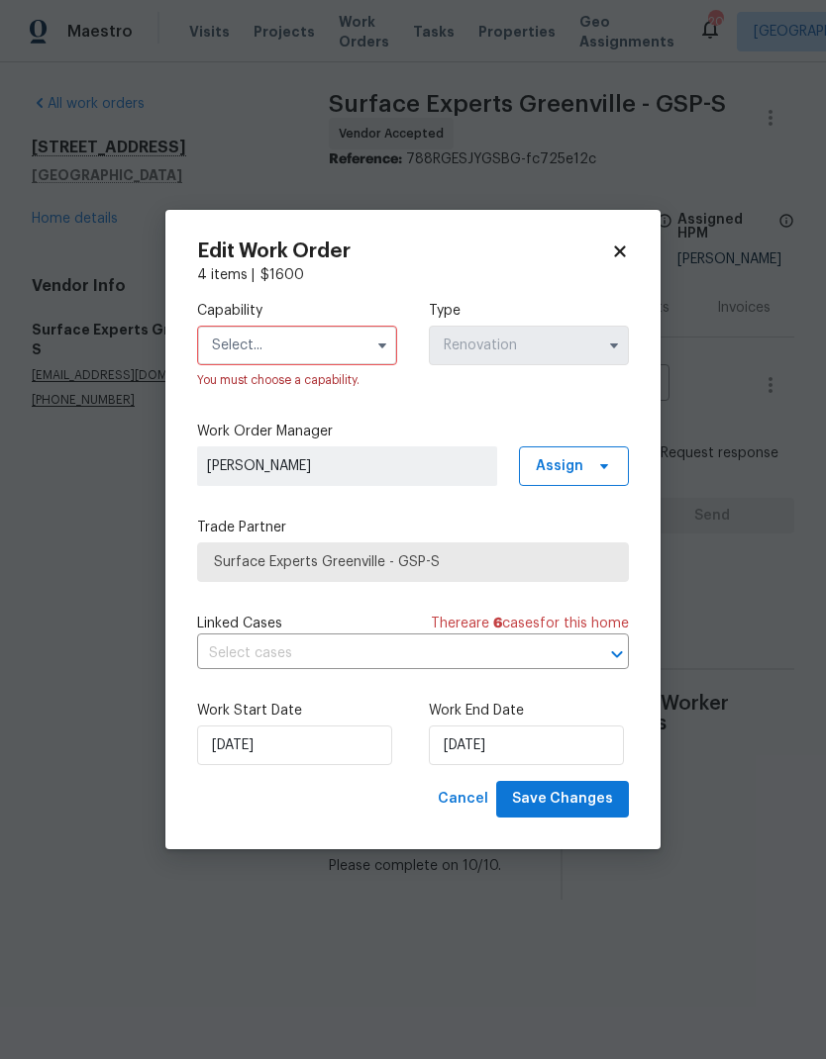
click at [374, 344] on icon "button" at bounding box center [382, 346] width 16 height 16
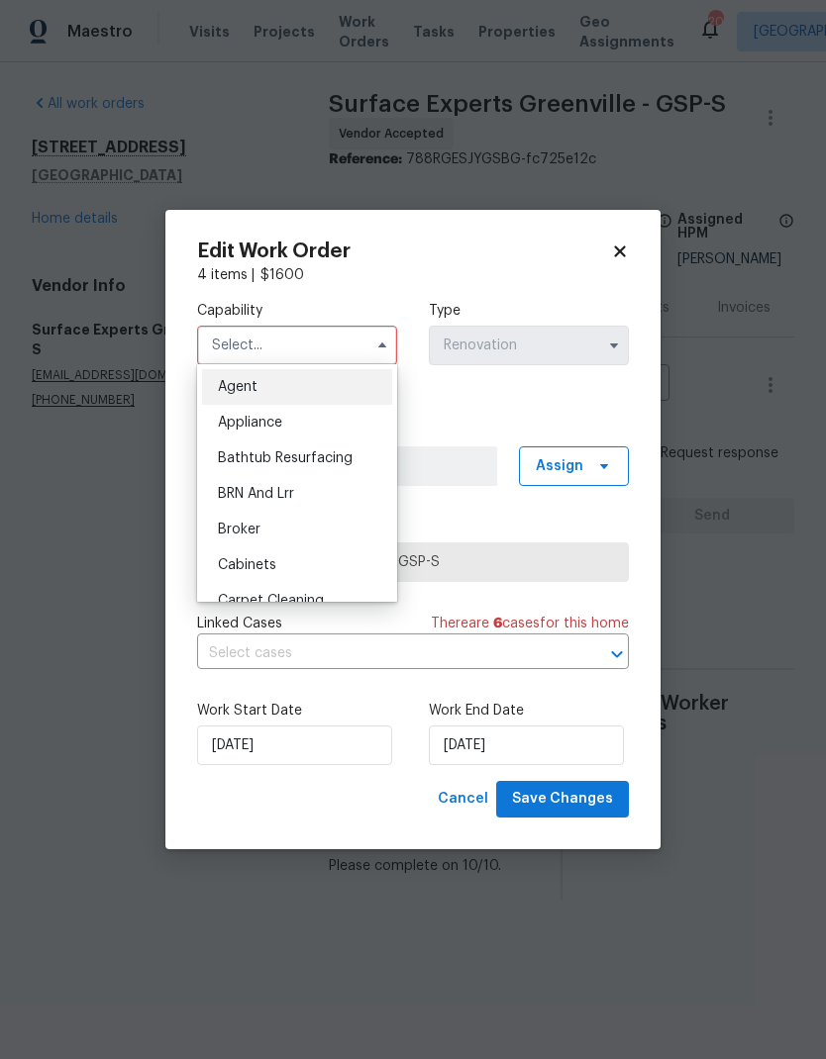
click at [624, 243] on icon at bounding box center [620, 252] width 18 height 18
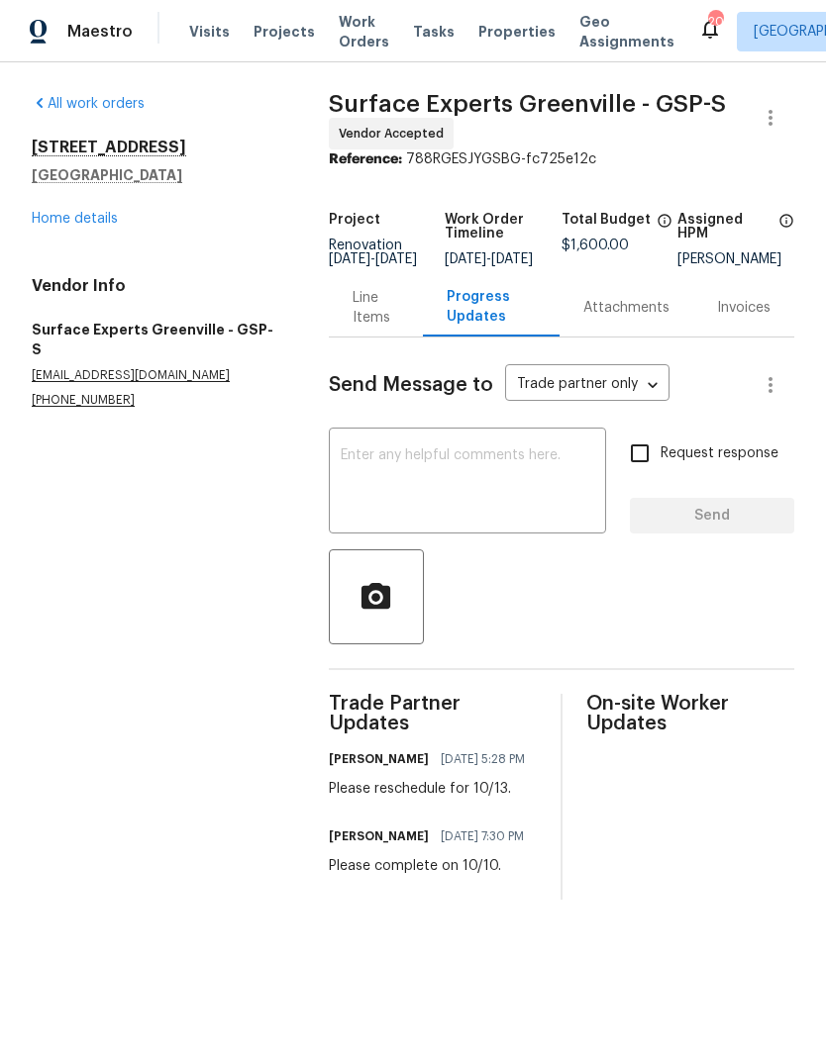
click at [624, 243] on span "$1,600.00" at bounding box center [594, 246] width 67 height 14
click at [61, 221] on link "Home details" at bounding box center [75, 219] width 86 height 14
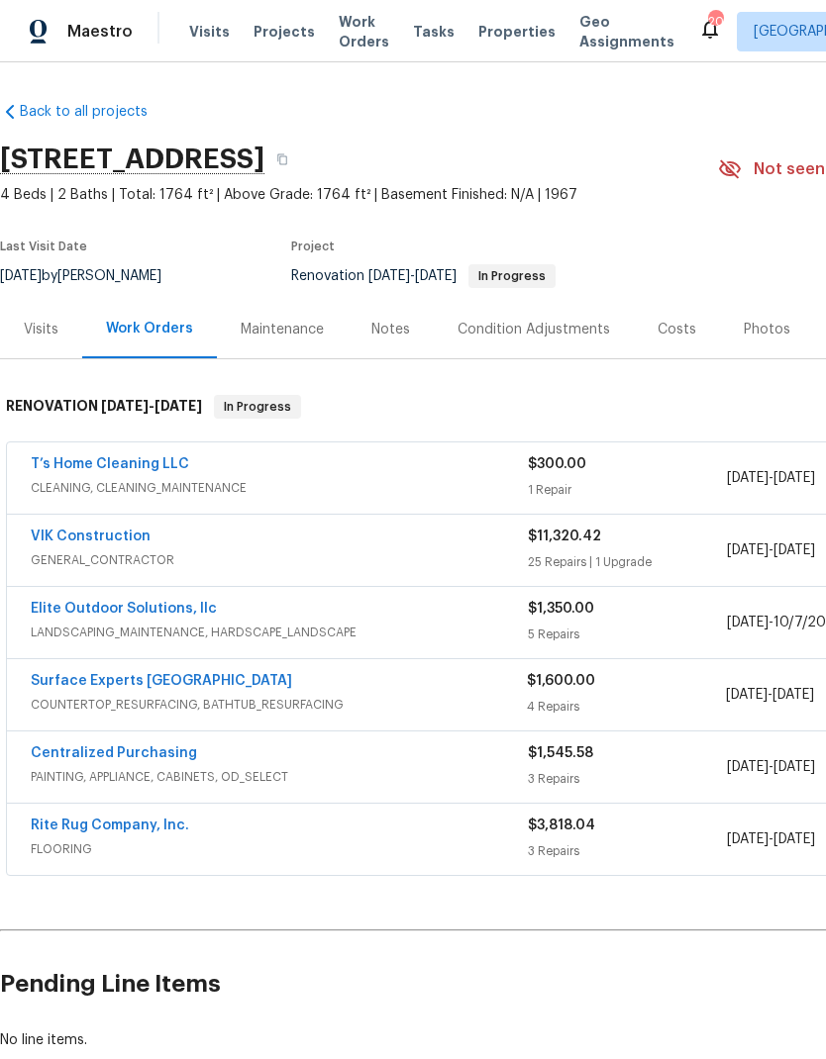
click at [91, 465] on link "T’s Home Cleaning LLC" at bounding box center [110, 464] width 158 height 14
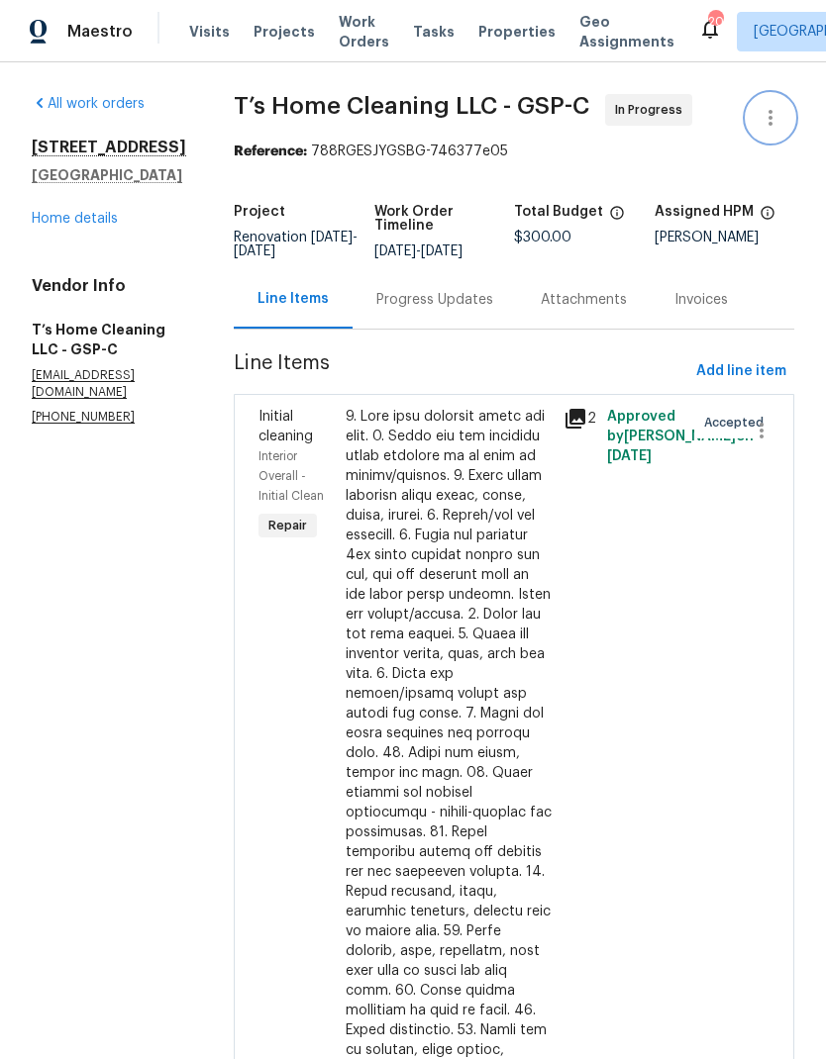
click at [766, 112] on icon "button" at bounding box center [770, 118] width 24 height 24
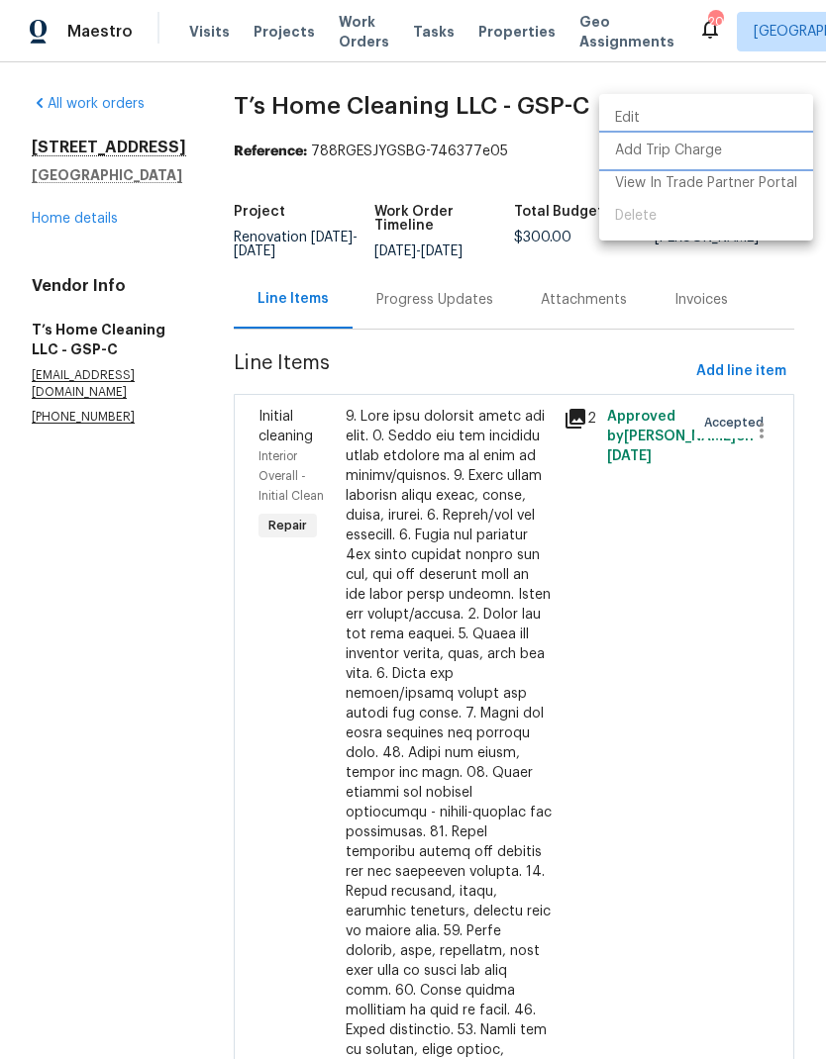
click at [694, 149] on li "Add Trip Charge" at bounding box center [706, 151] width 214 height 33
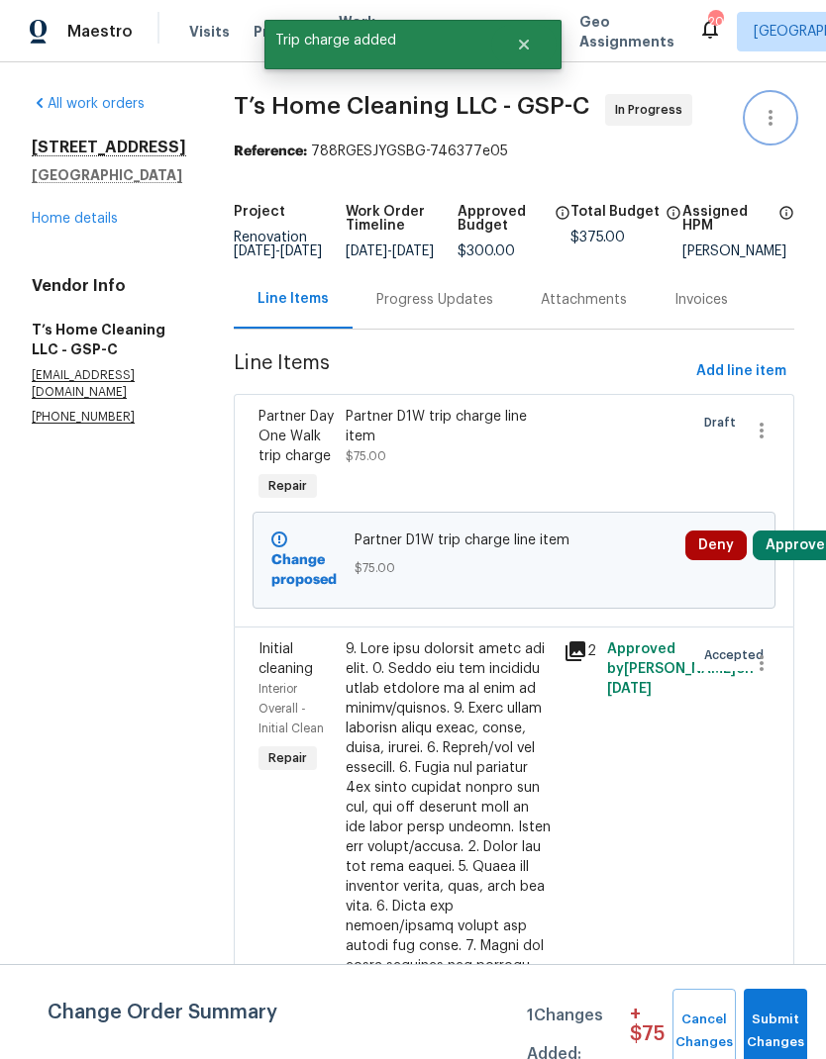
click at [766, 112] on icon "button" at bounding box center [770, 118] width 24 height 24
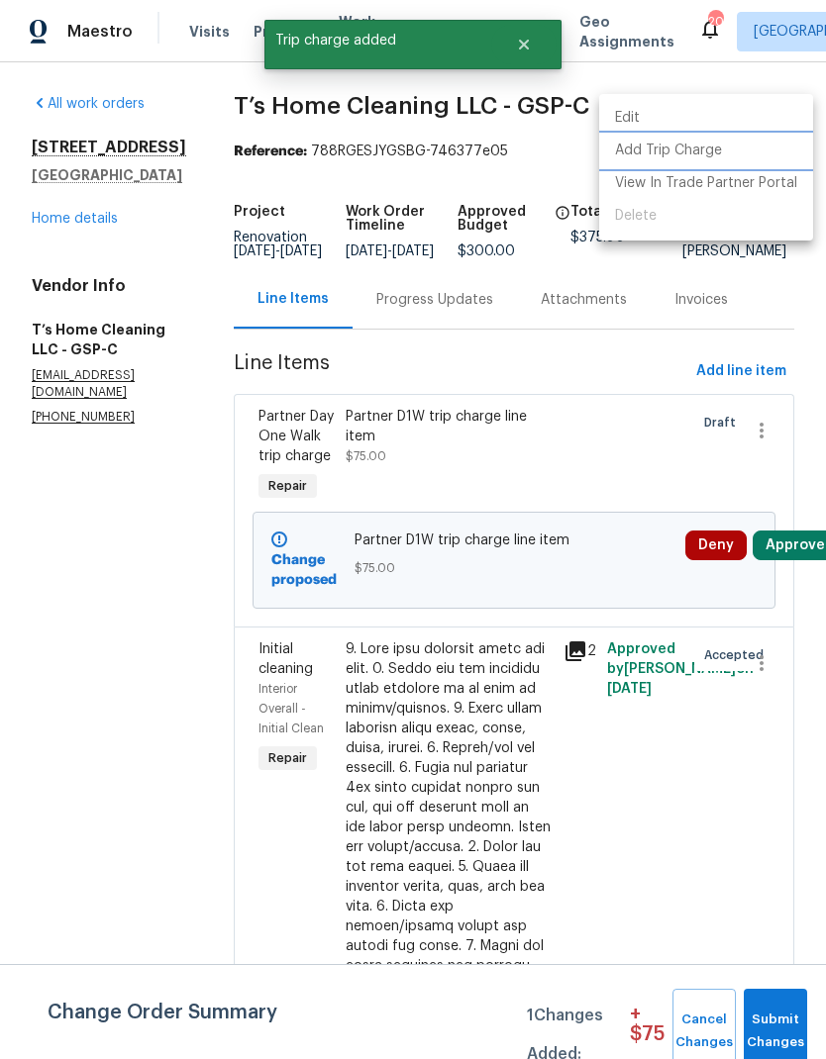
click at [683, 150] on li "Add Trip Charge" at bounding box center [706, 151] width 214 height 33
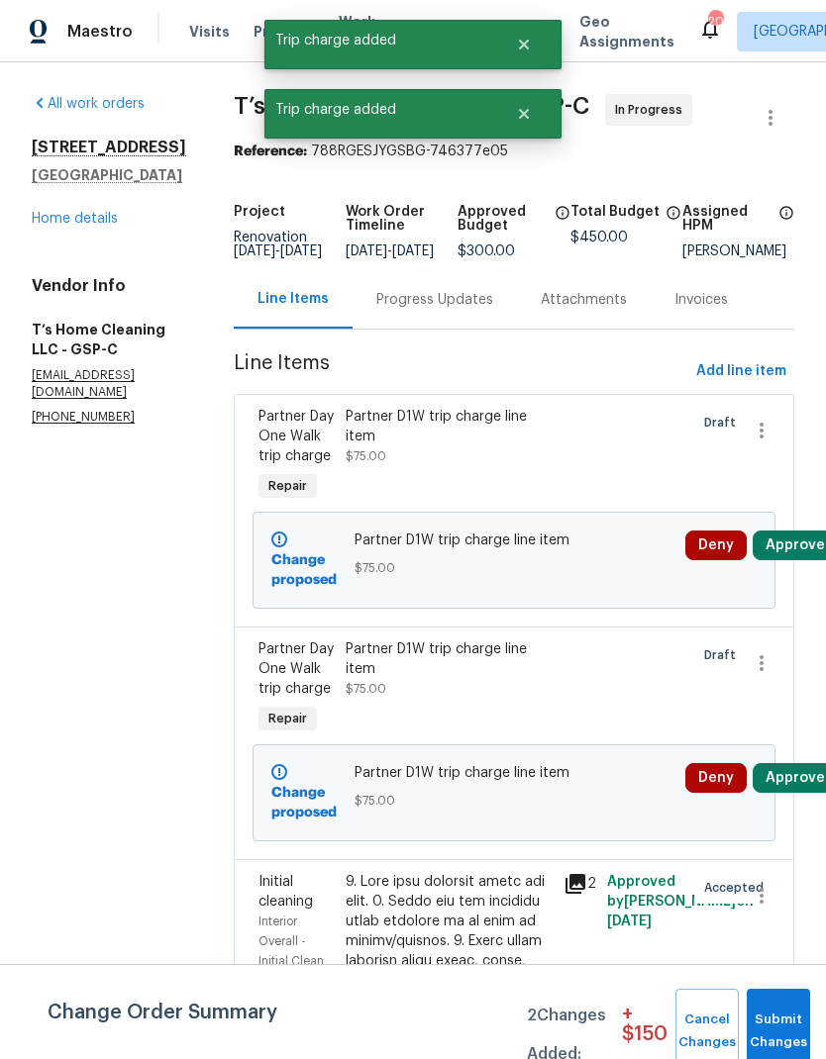
click at [794, 560] on button "Approve" at bounding box center [794, 546] width 85 height 30
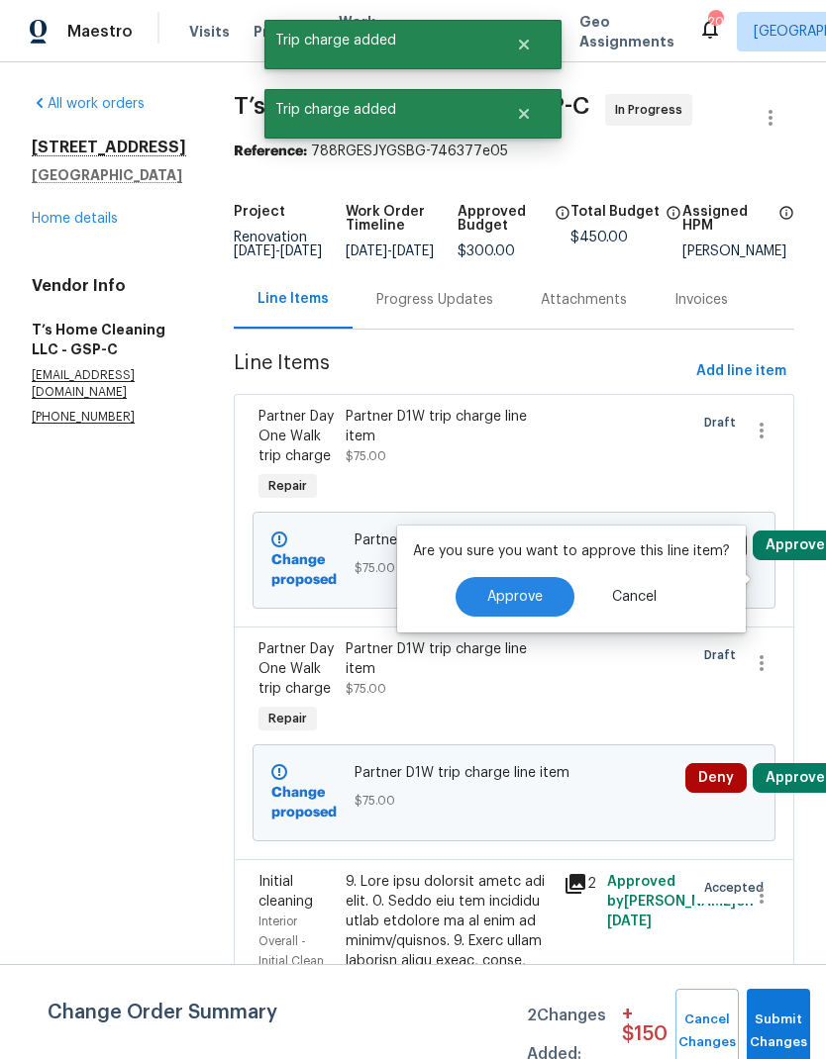
click at [518, 608] on button "Approve" at bounding box center [514, 597] width 119 height 40
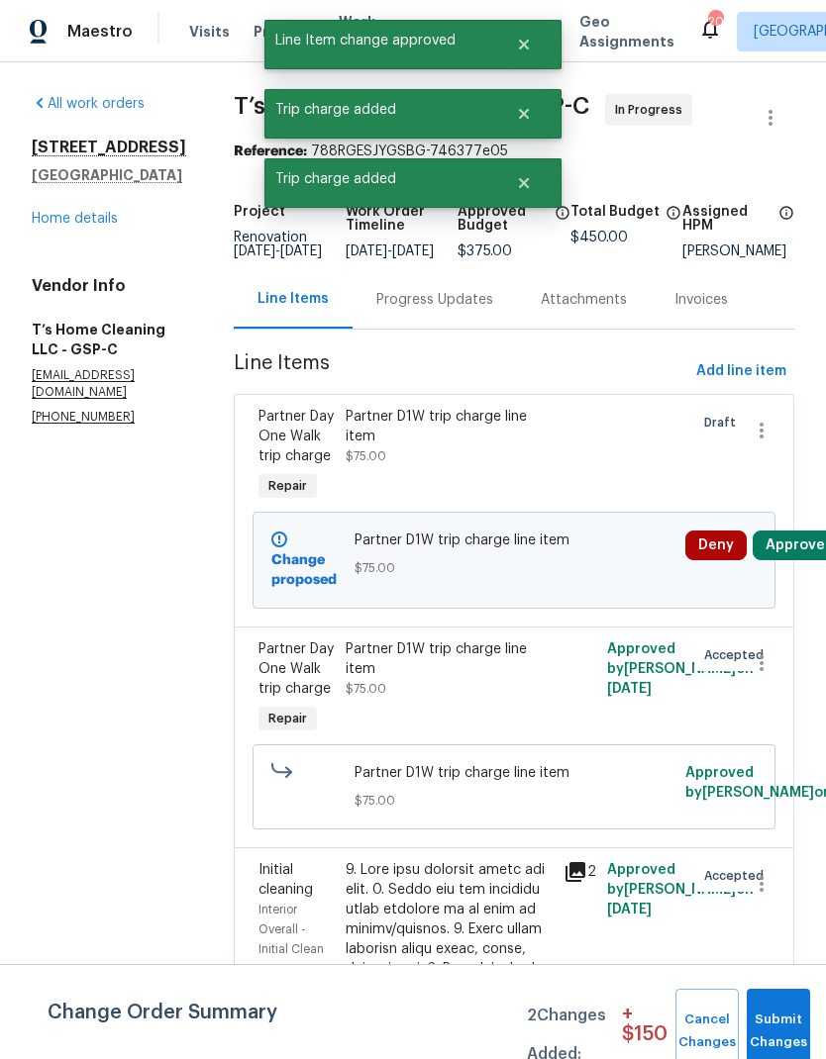
click at [803, 560] on button "Approve" at bounding box center [794, 546] width 85 height 30
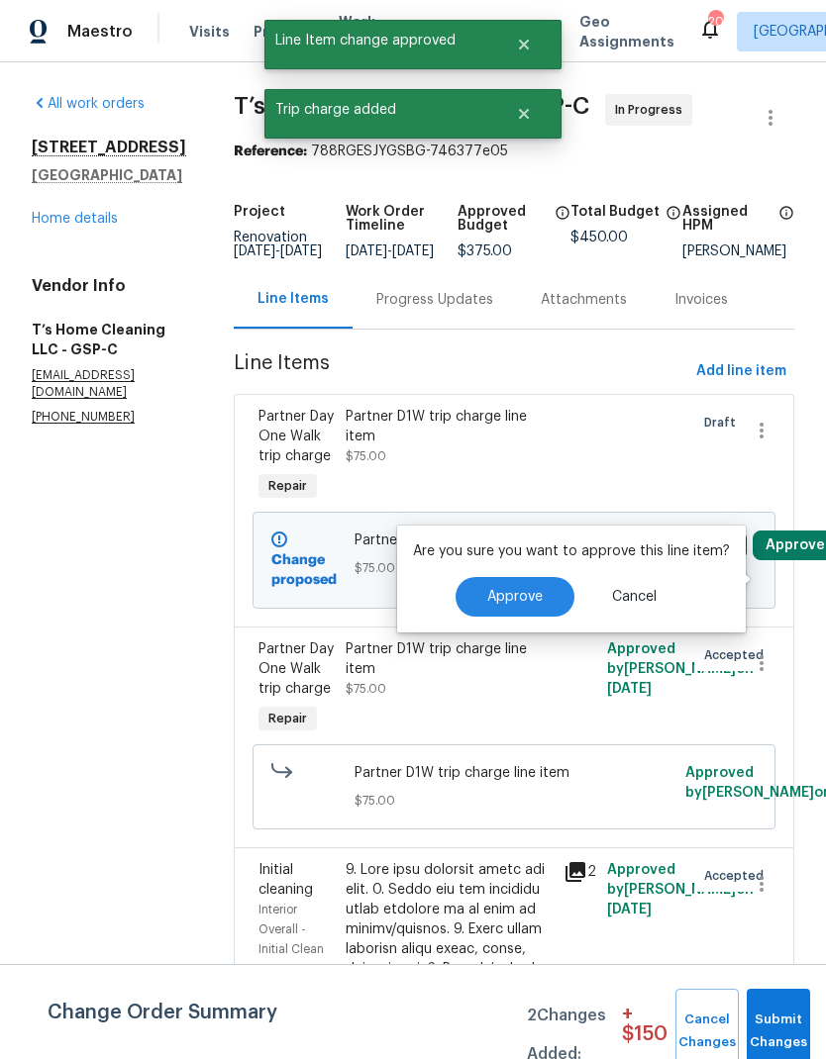
click at [531, 598] on span "Approve" at bounding box center [514, 597] width 55 height 15
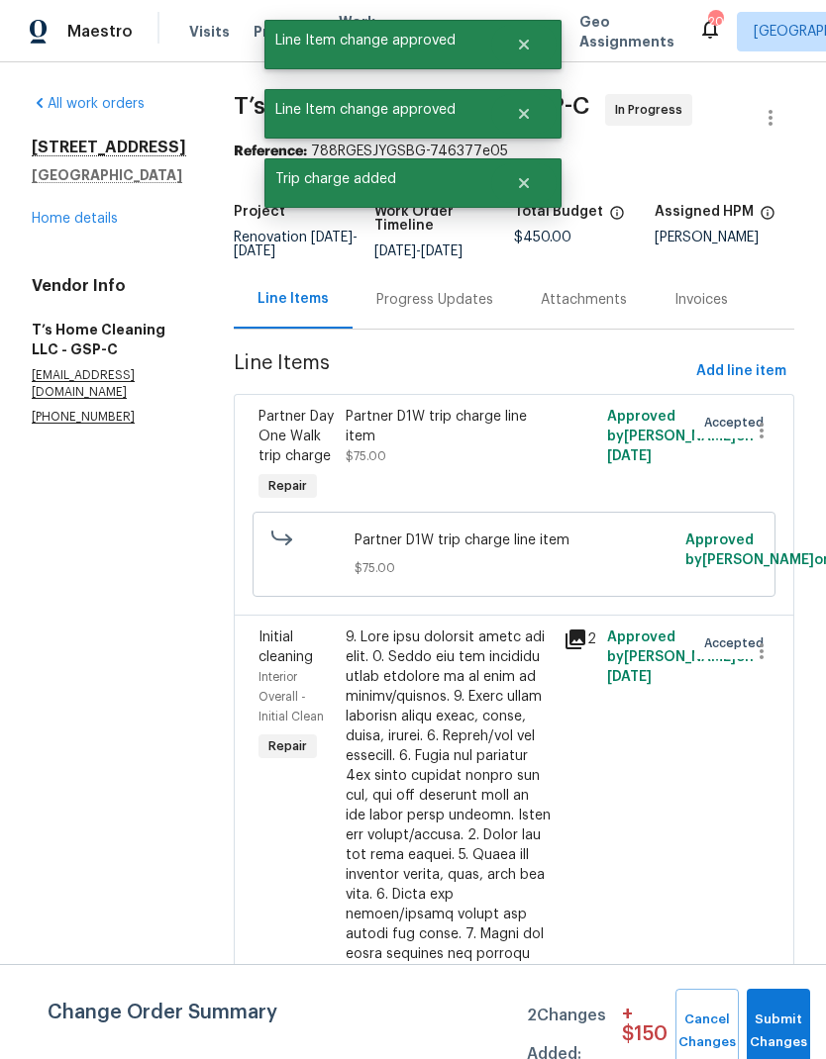
click at [778, 1027] on button "Submit Changes" at bounding box center [777, 1031] width 63 height 85
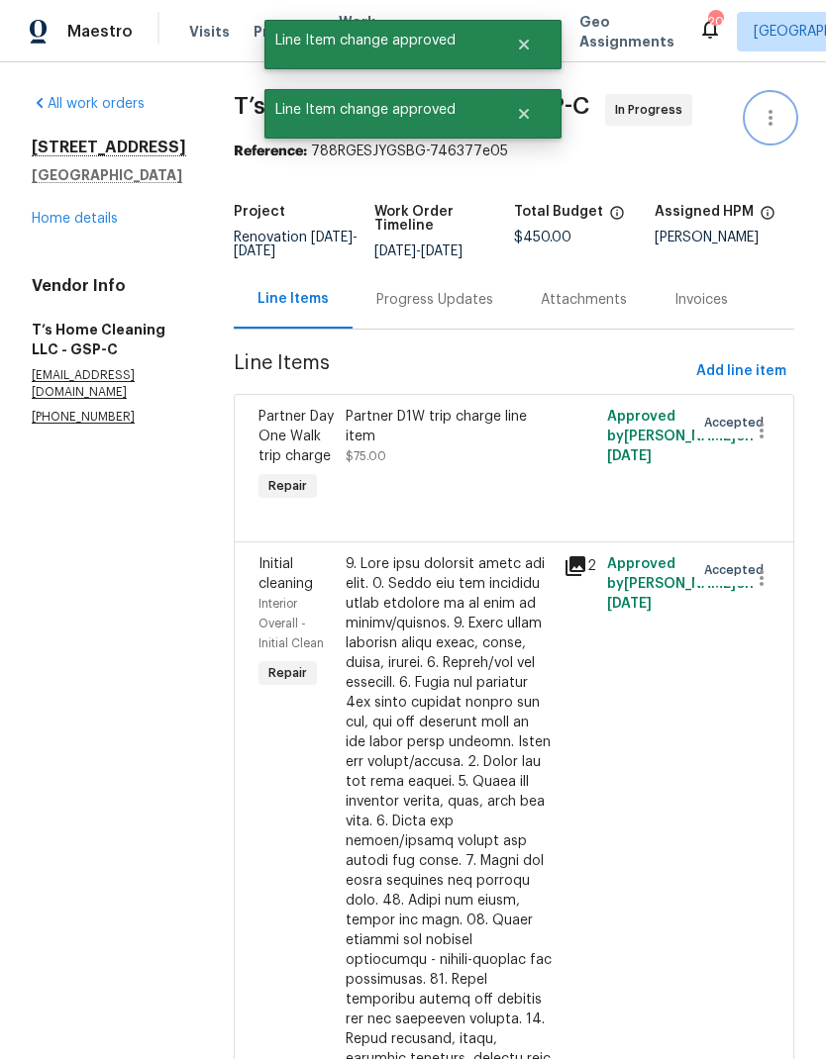
click at [764, 120] on icon "button" at bounding box center [770, 118] width 24 height 24
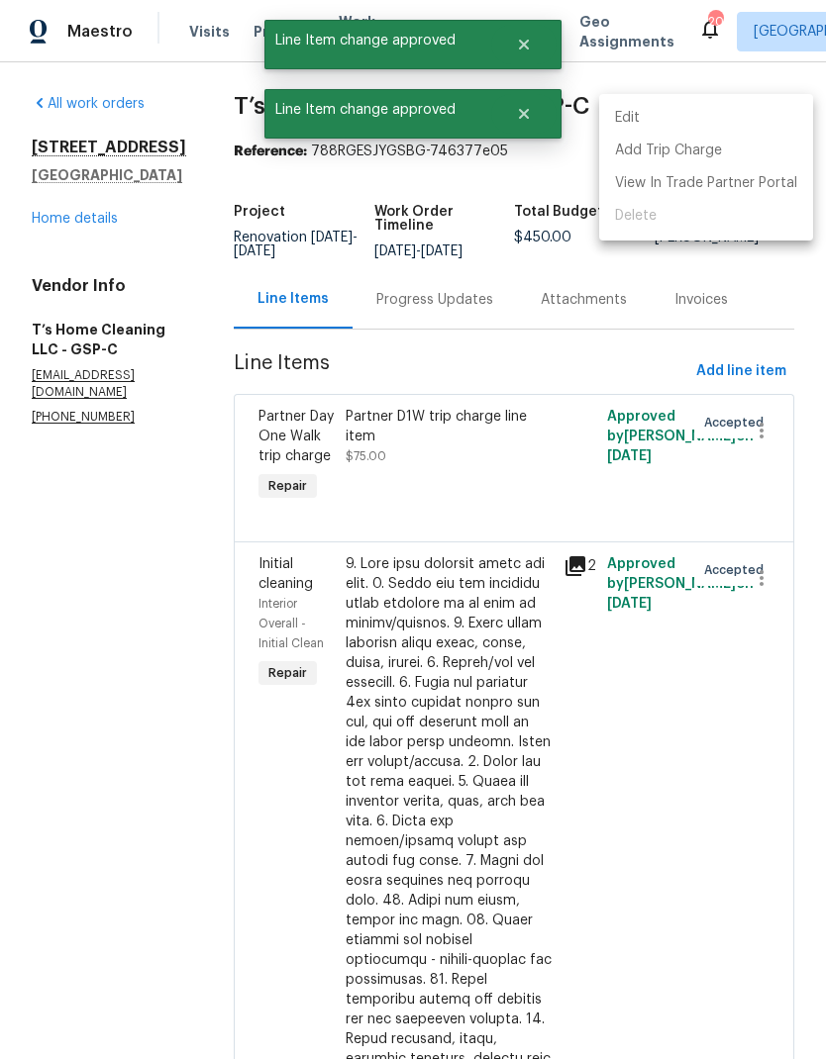
click at [672, 114] on li "Edit" at bounding box center [706, 118] width 214 height 33
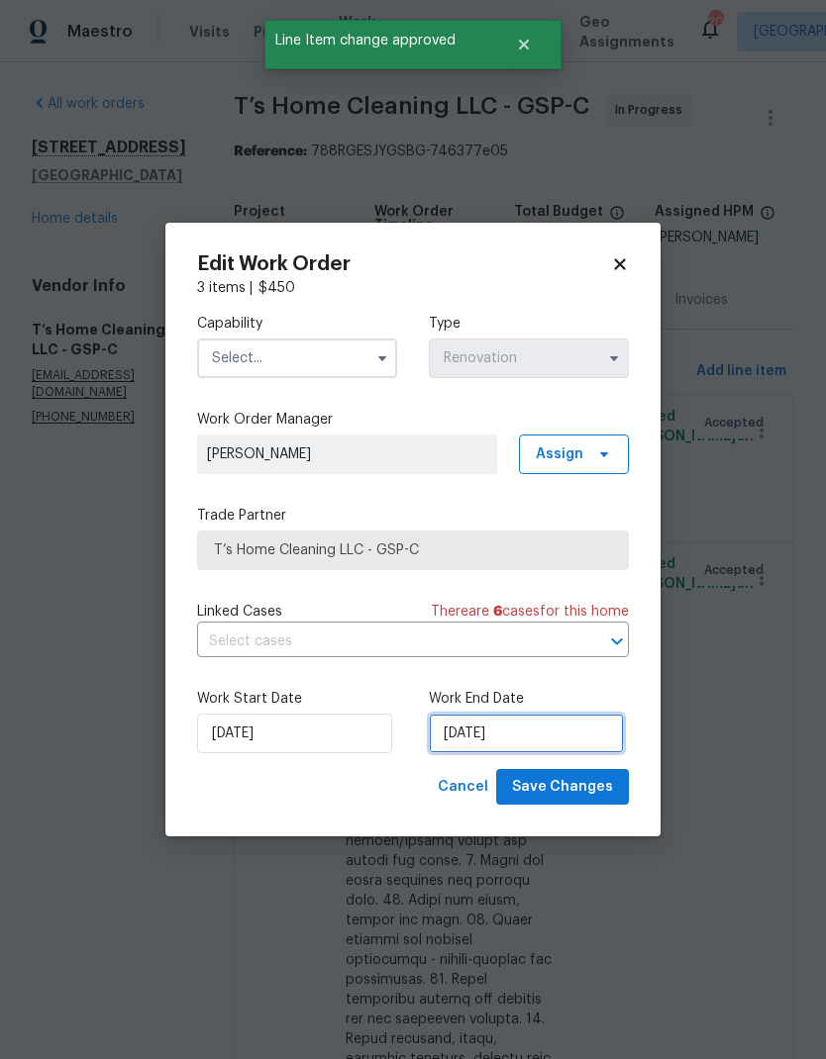
click at [516, 734] on input "10/10/2025" at bounding box center [526, 734] width 195 height 40
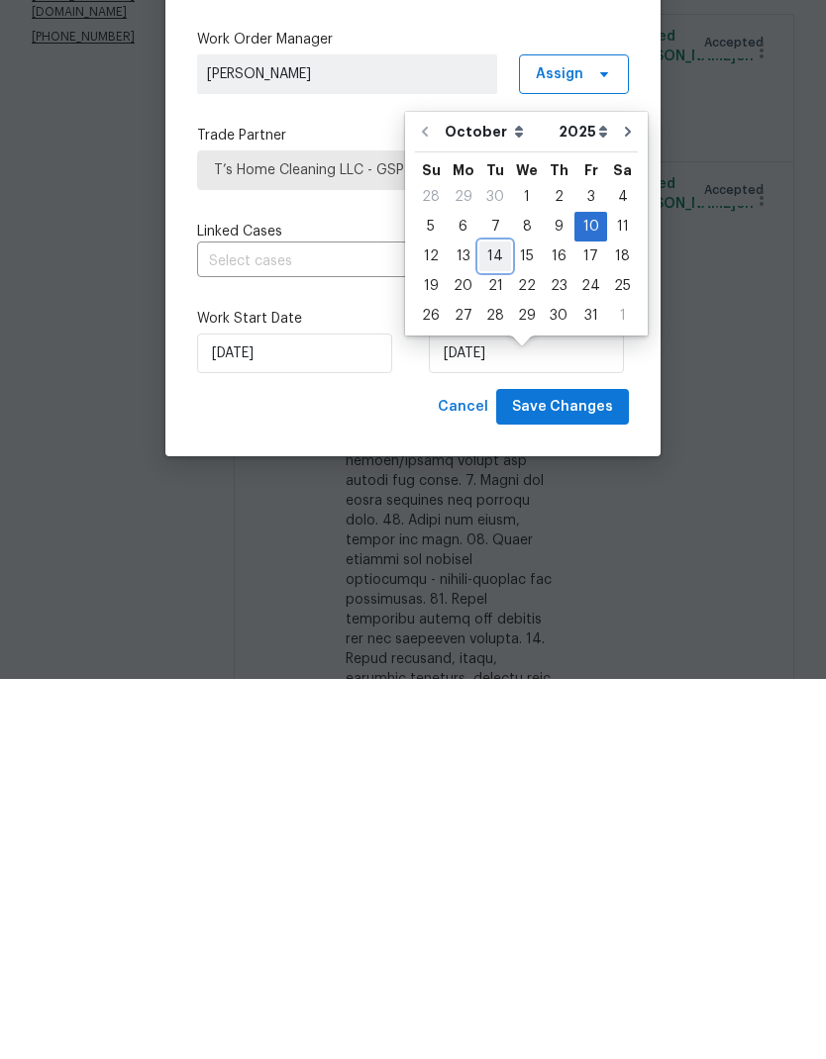
click at [489, 623] on div "14" at bounding box center [495, 637] width 32 height 28
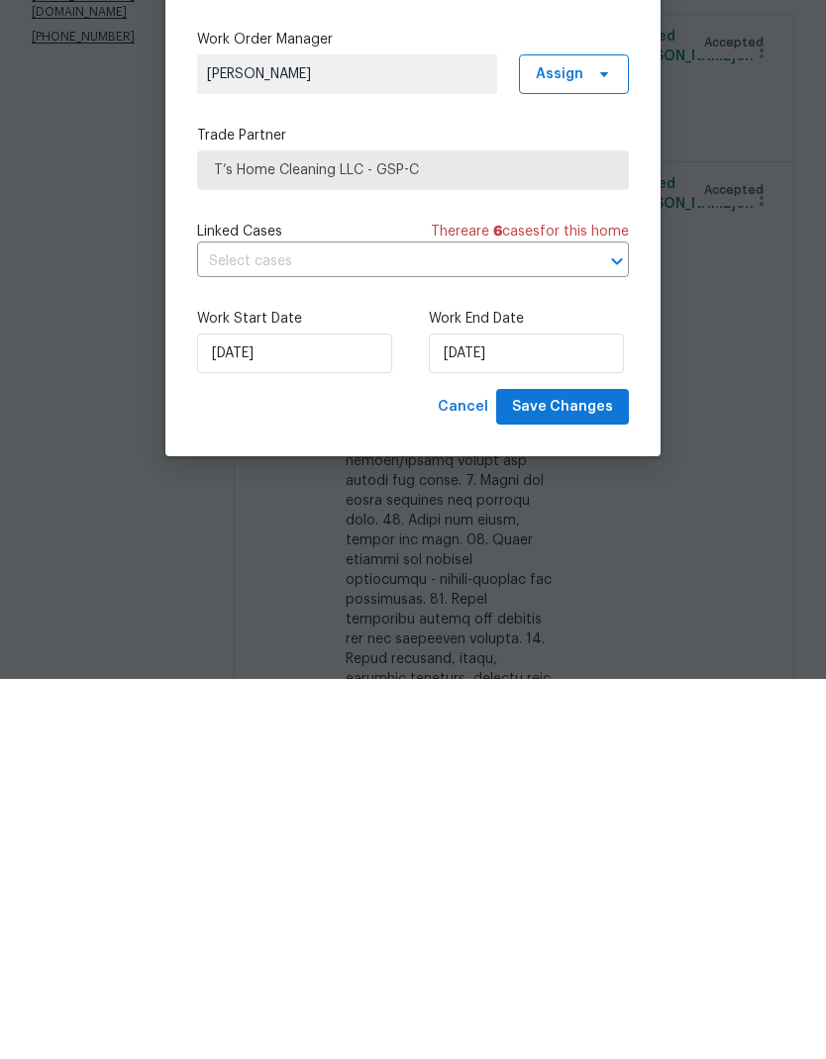
scroll to position [79, 0]
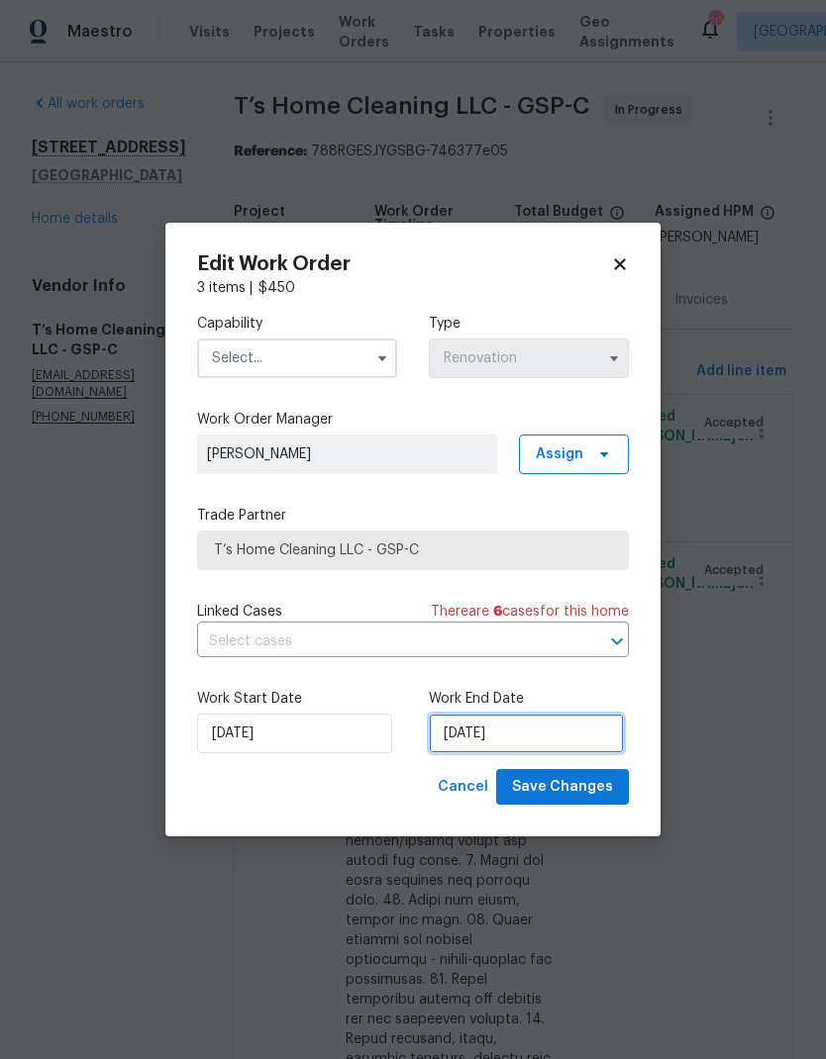
click at [535, 731] on input "[DATE]" at bounding box center [526, 734] width 195 height 40
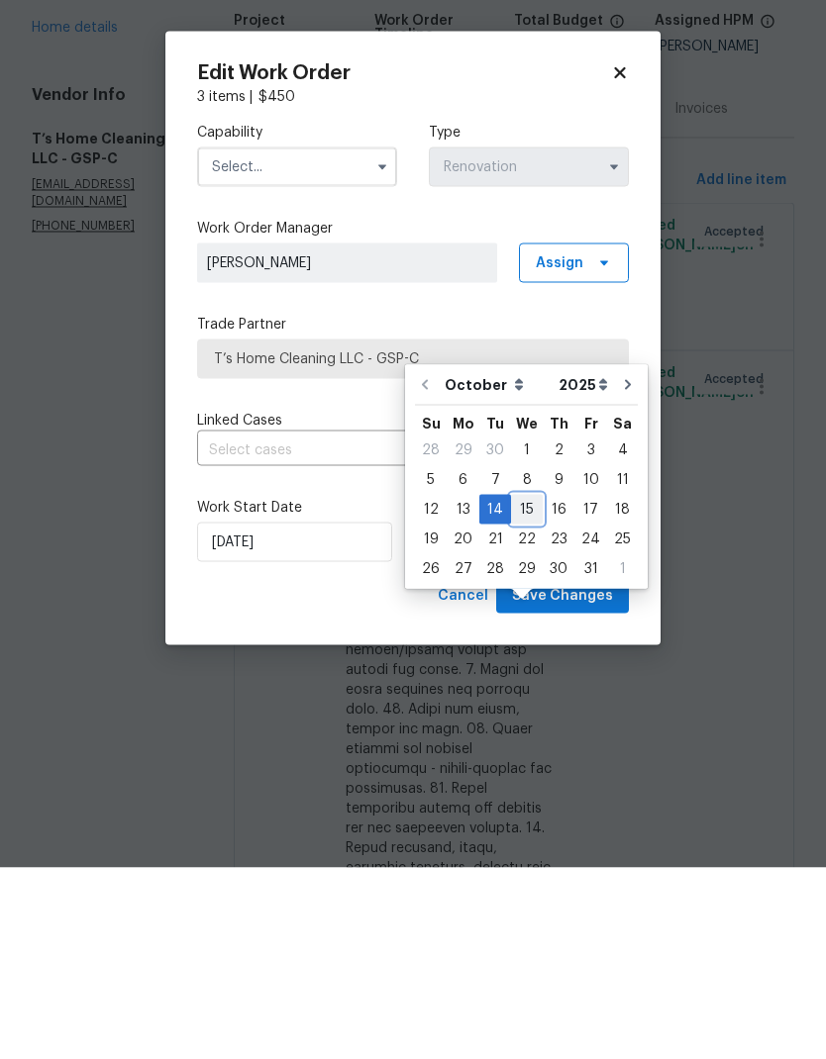
click at [521, 687] on div "15" at bounding box center [527, 701] width 32 height 28
type input "10/15/2025"
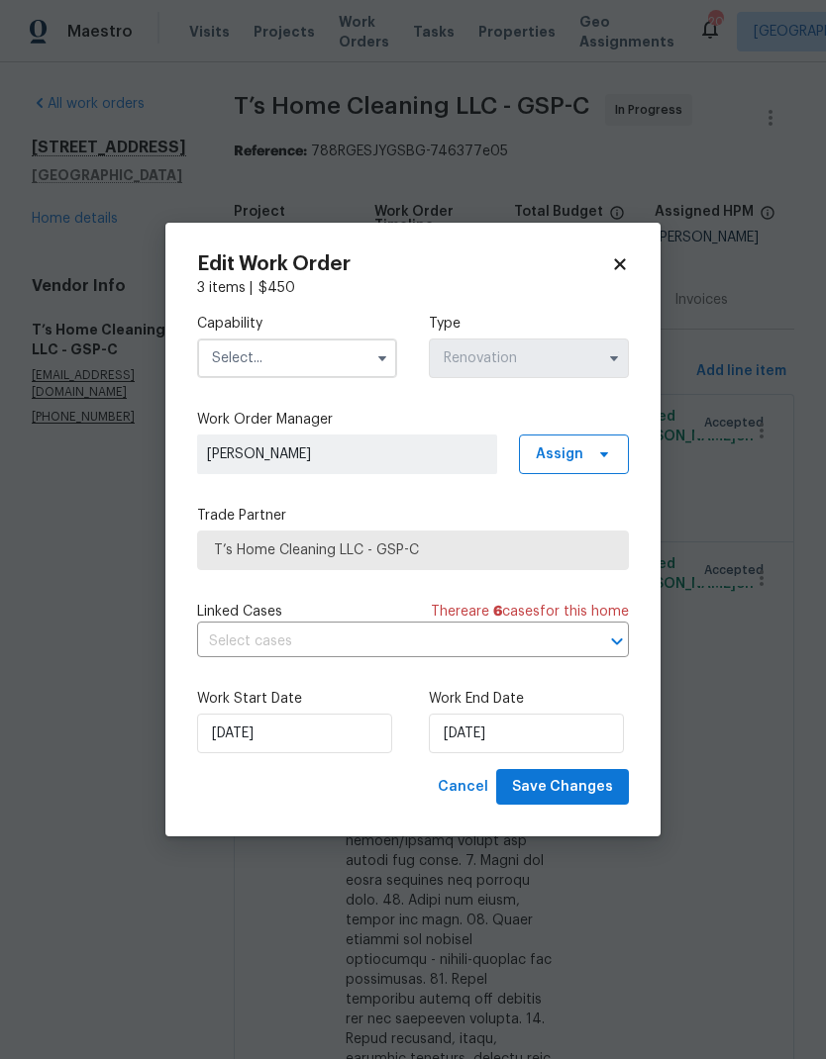
click at [246, 346] on input "text" at bounding box center [297, 359] width 200 height 40
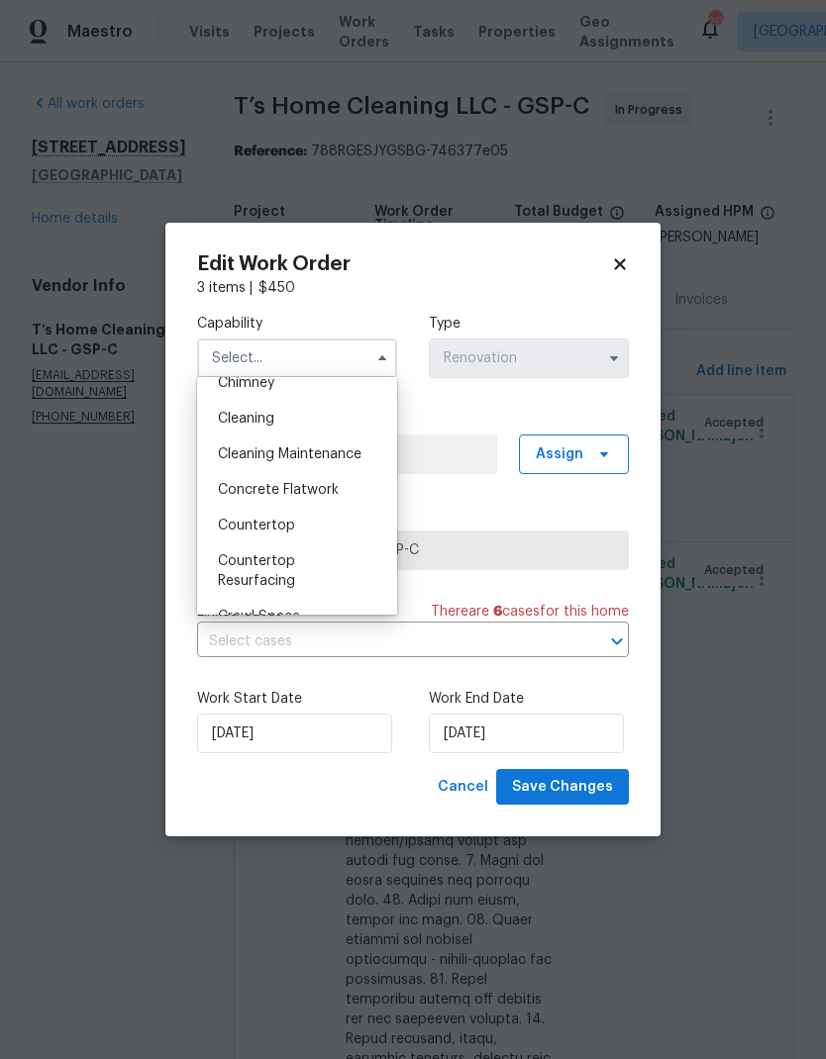
scroll to position [263, 0]
click at [233, 435] on div "Cleaning" at bounding box center [297, 422] width 190 height 36
type input "Cleaning"
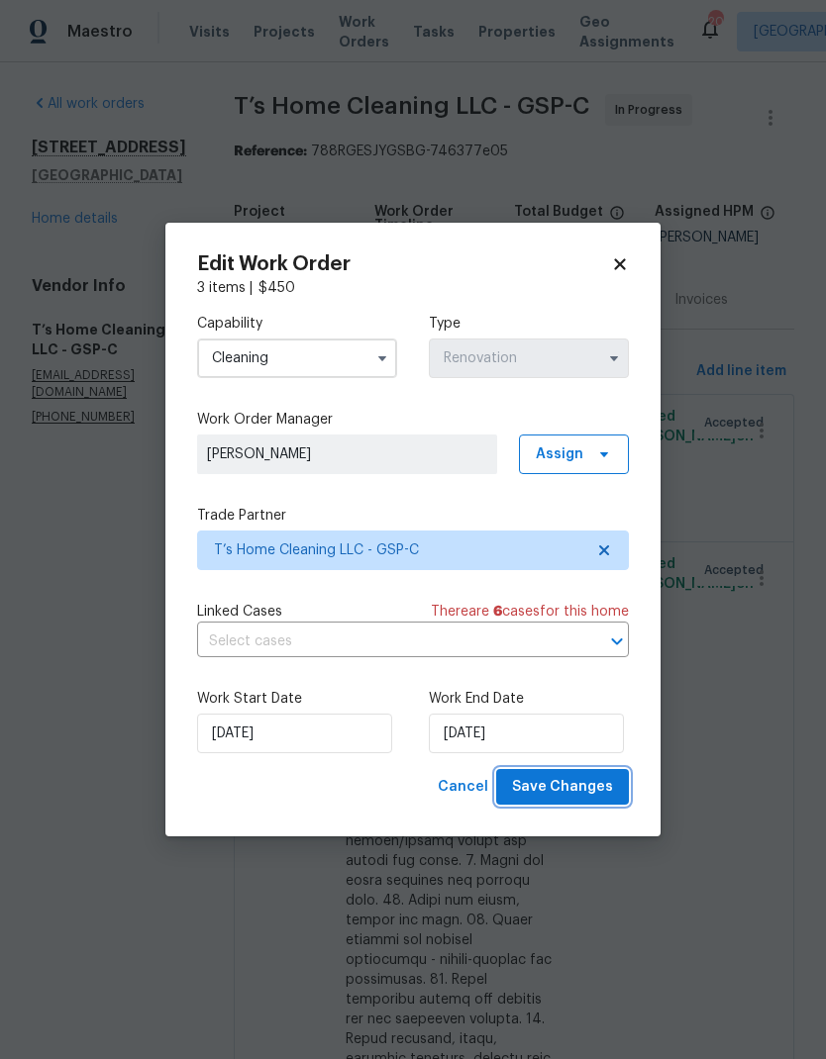
click at [550, 805] on button "Save Changes" at bounding box center [562, 787] width 133 height 37
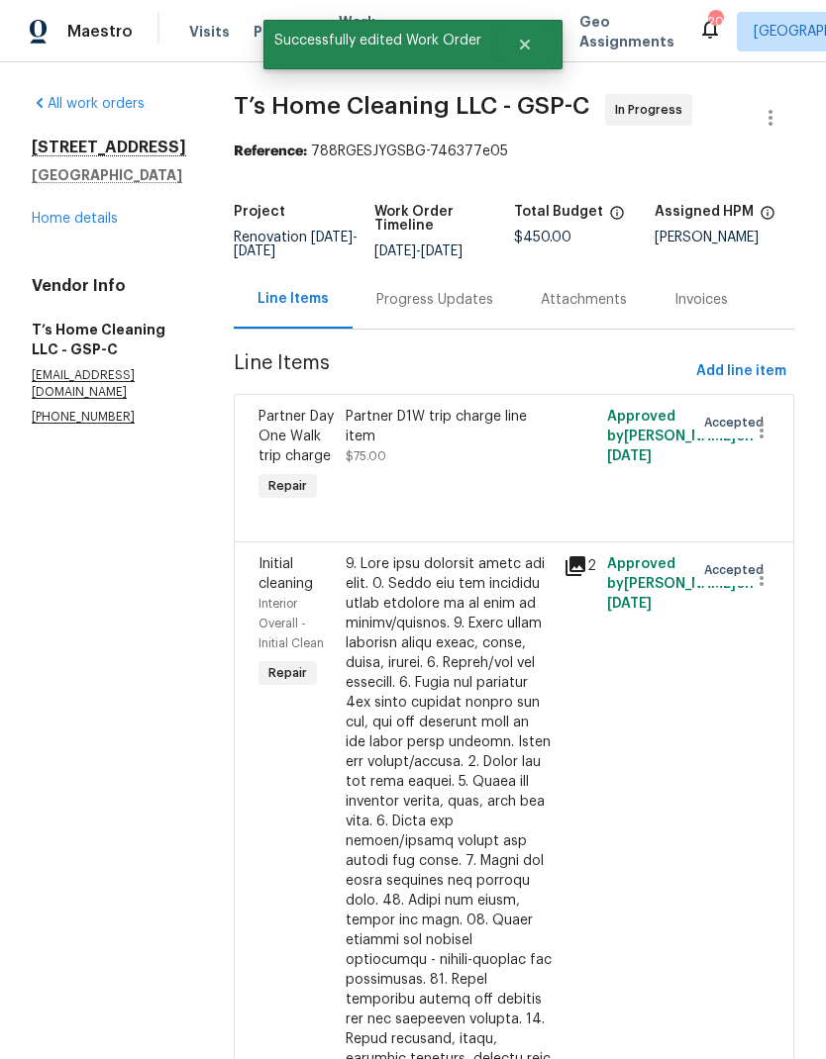
click at [438, 270] on div "Progress Updates" at bounding box center [434, 299] width 164 height 58
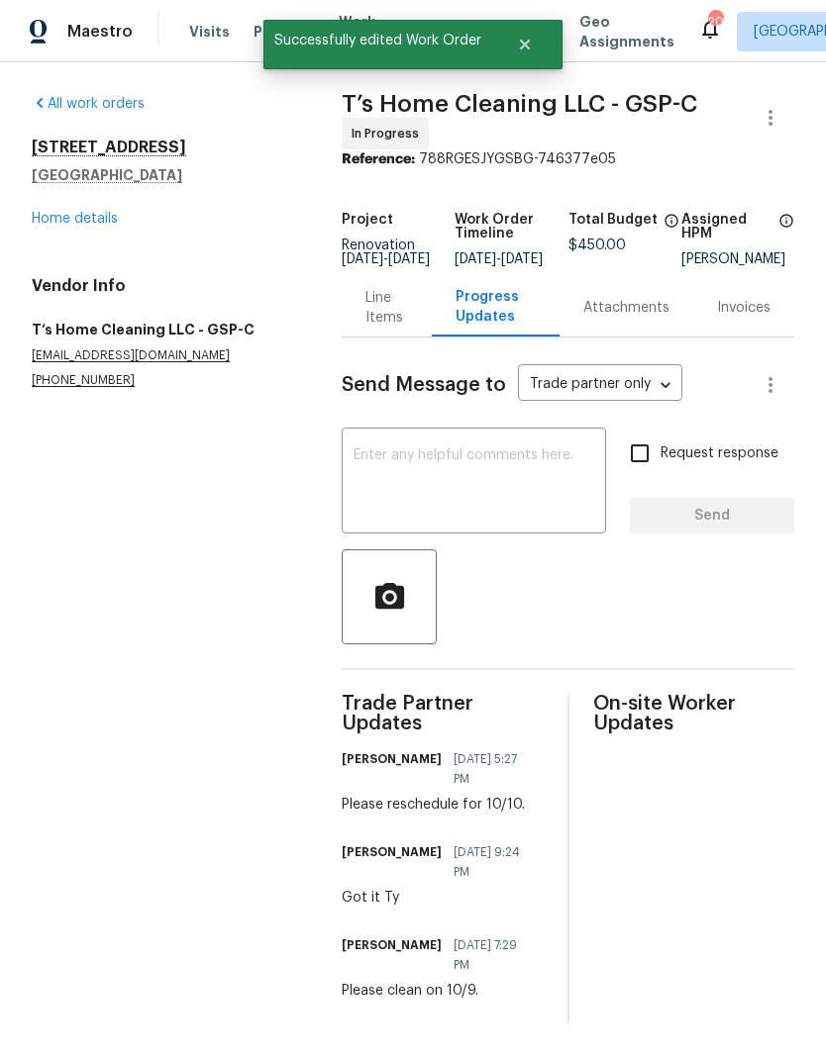
click at [387, 506] on textarea at bounding box center [473, 482] width 241 height 69
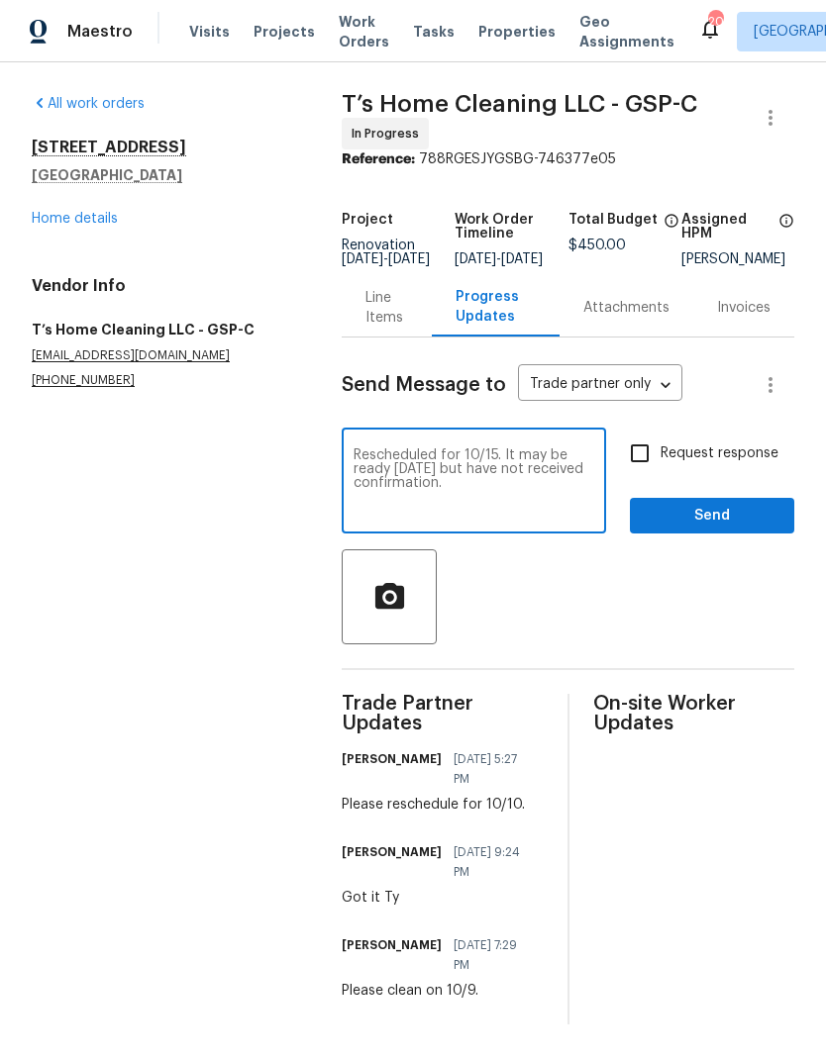
type textarea "Rescheduled for 10/15. It may be ready [DATE] but have not received confirmatio…"
click at [642, 462] on input "Request response" at bounding box center [640, 454] width 42 height 42
checkbox input "true"
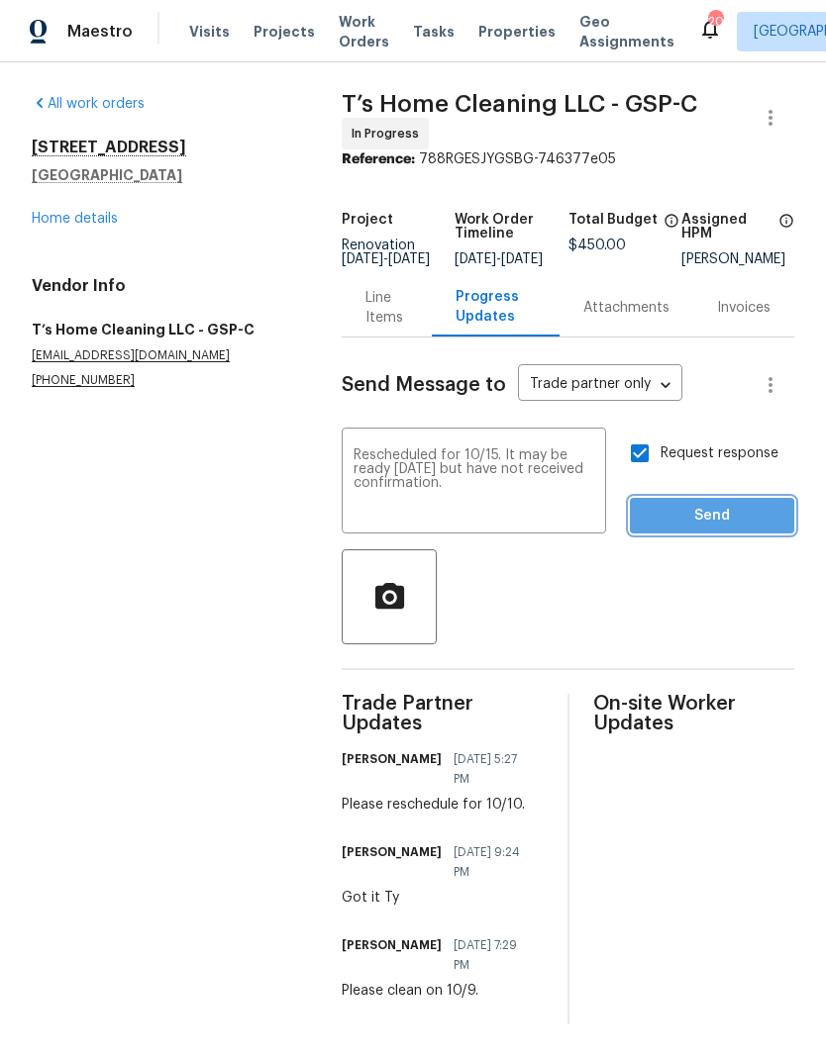
click at [711, 515] on button "Send" at bounding box center [712, 516] width 164 height 37
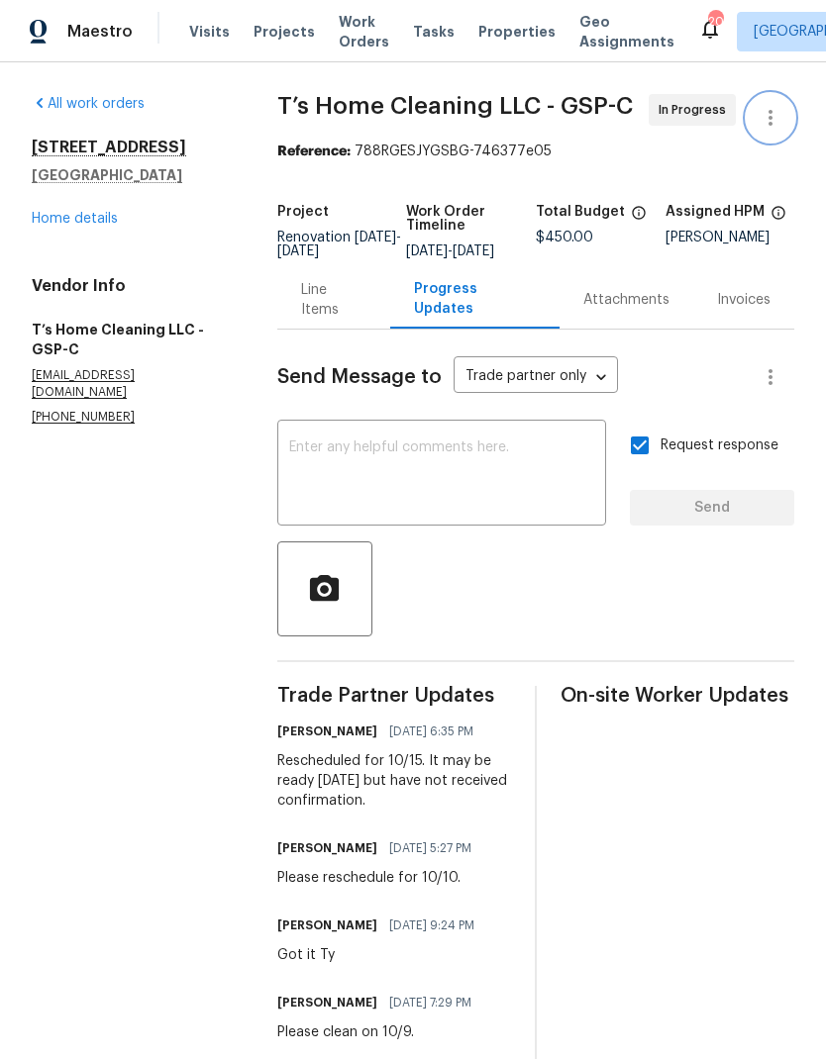
click at [757, 116] on button "button" at bounding box center [770, 118] width 48 height 48
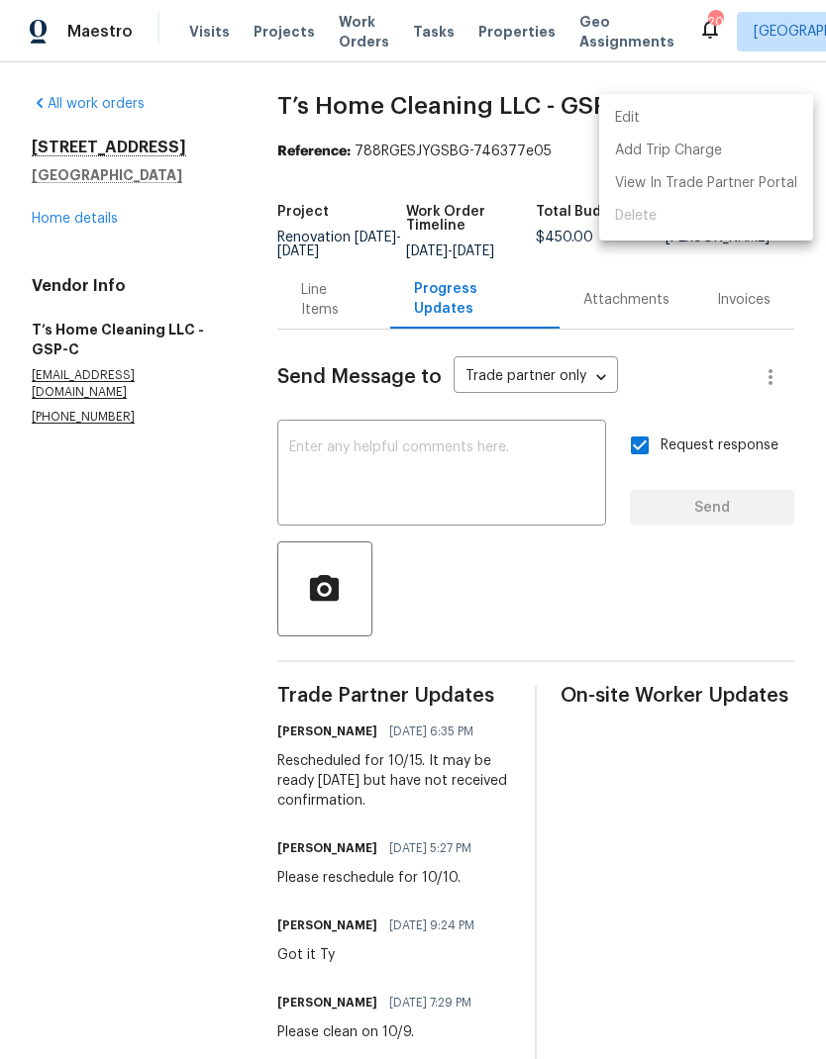
click at [705, 127] on li "Edit" at bounding box center [706, 118] width 214 height 33
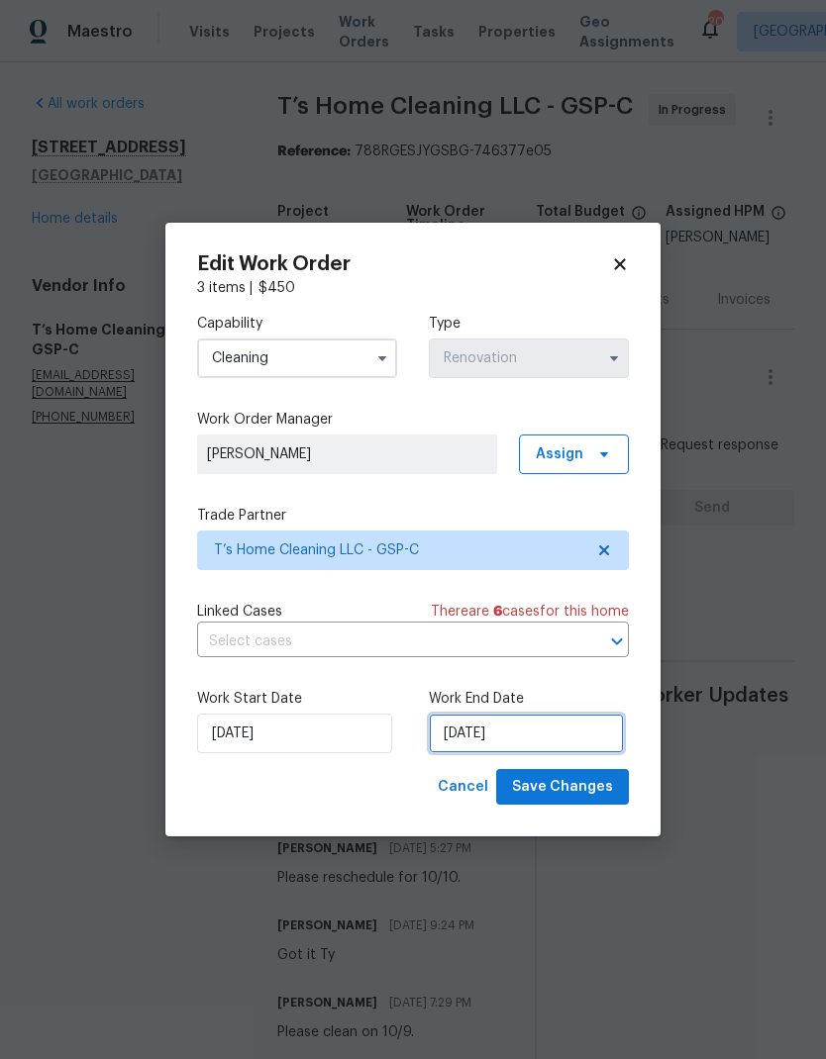
click at [527, 721] on input "10/15/2025" at bounding box center [526, 734] width 195 height 40
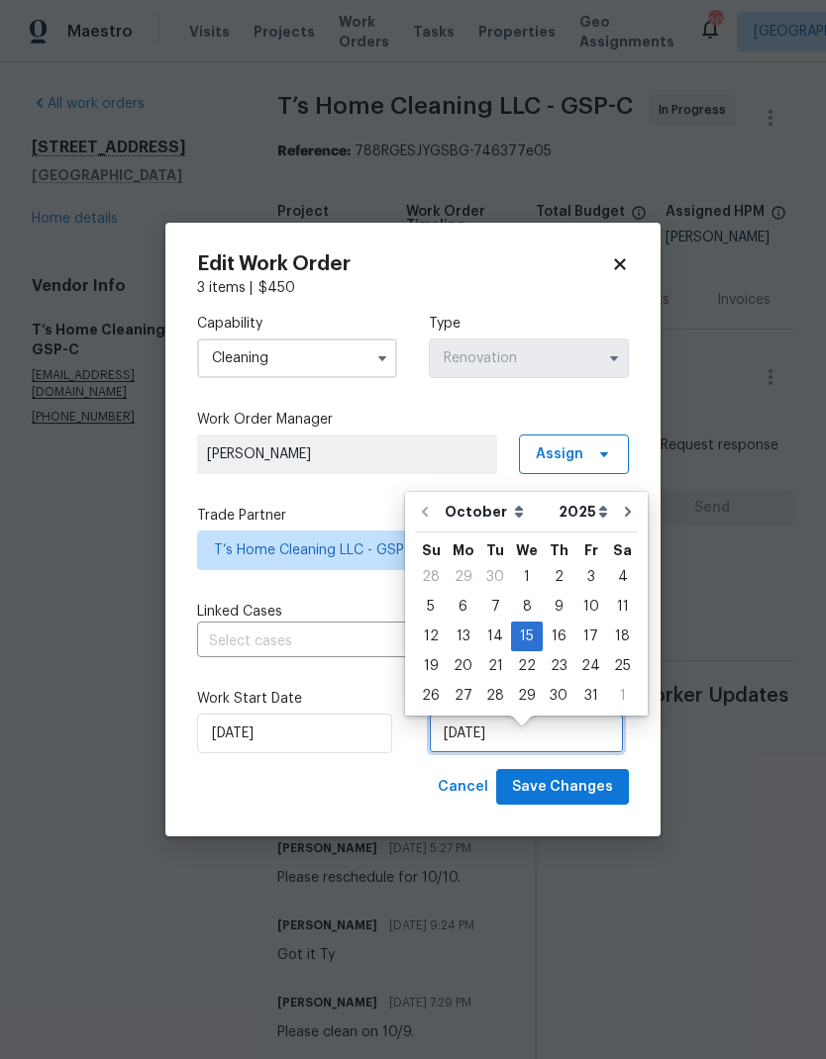
scroll to position [15, 0]
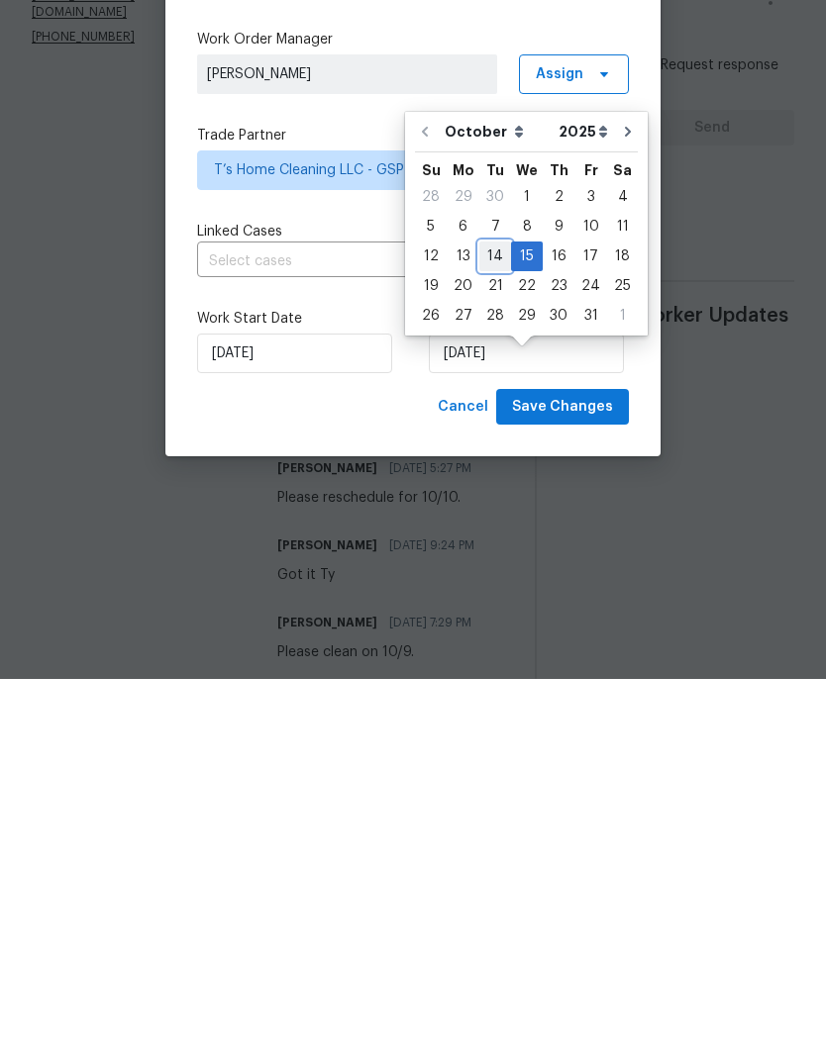
click at [495, 623] on div "14" at bounding box center [495, 637] width 32 height 28
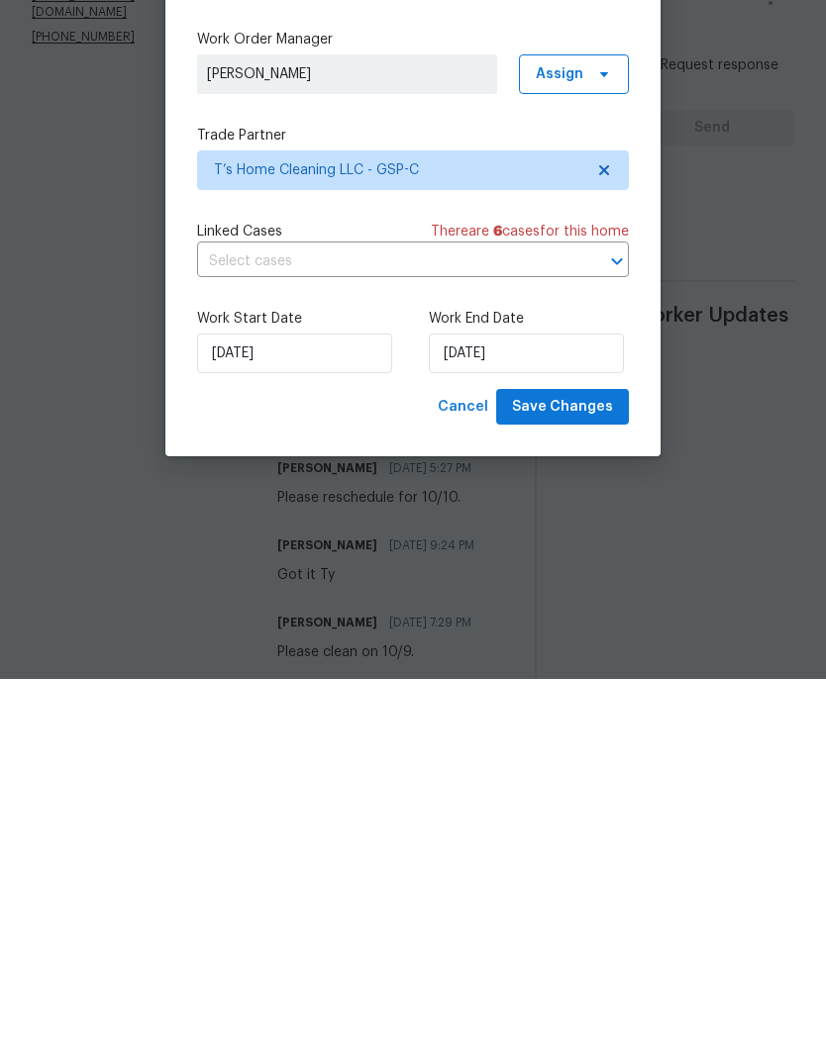
type input "[DATE]"
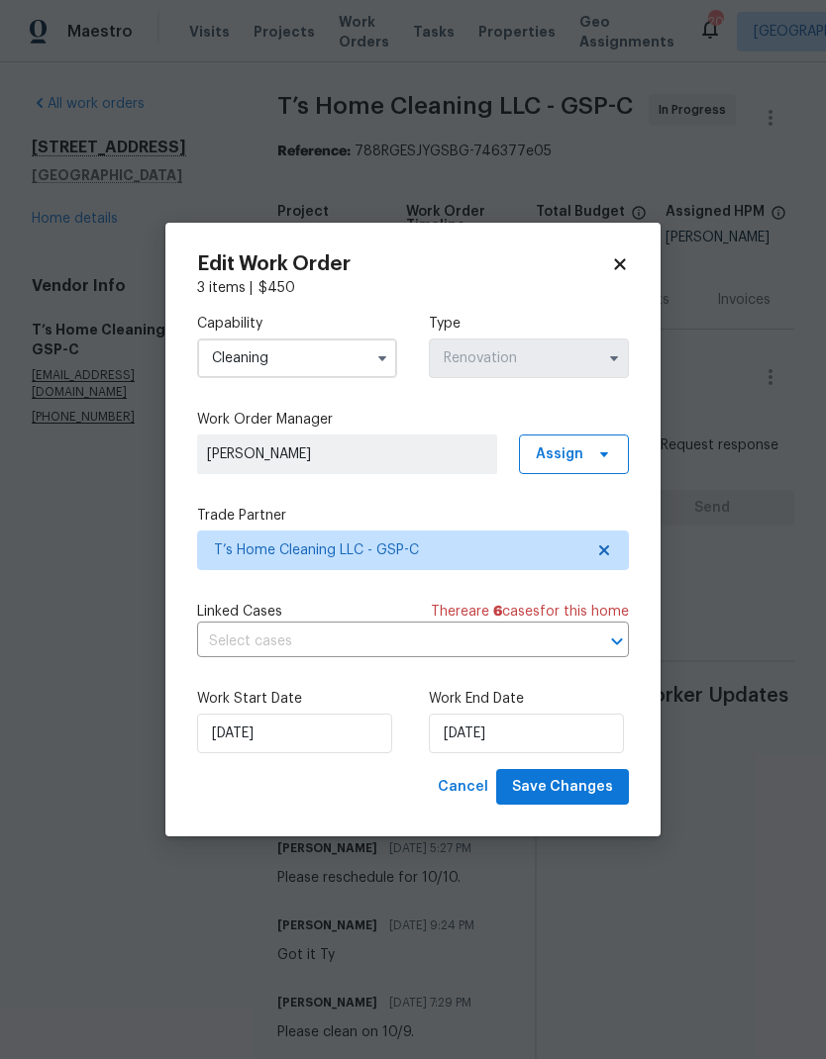
click at [357, 365] on input "Cleaning" at bounding box center [297, 359] width 200 height 40
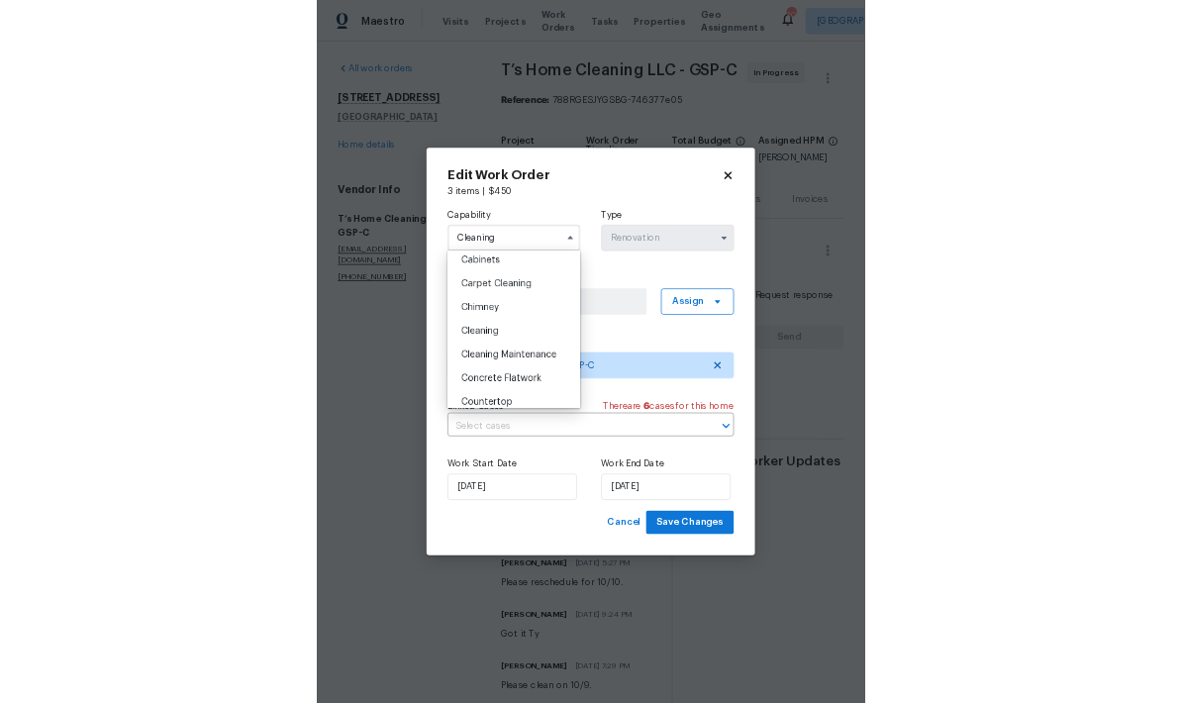
scroll to position [185, 0]
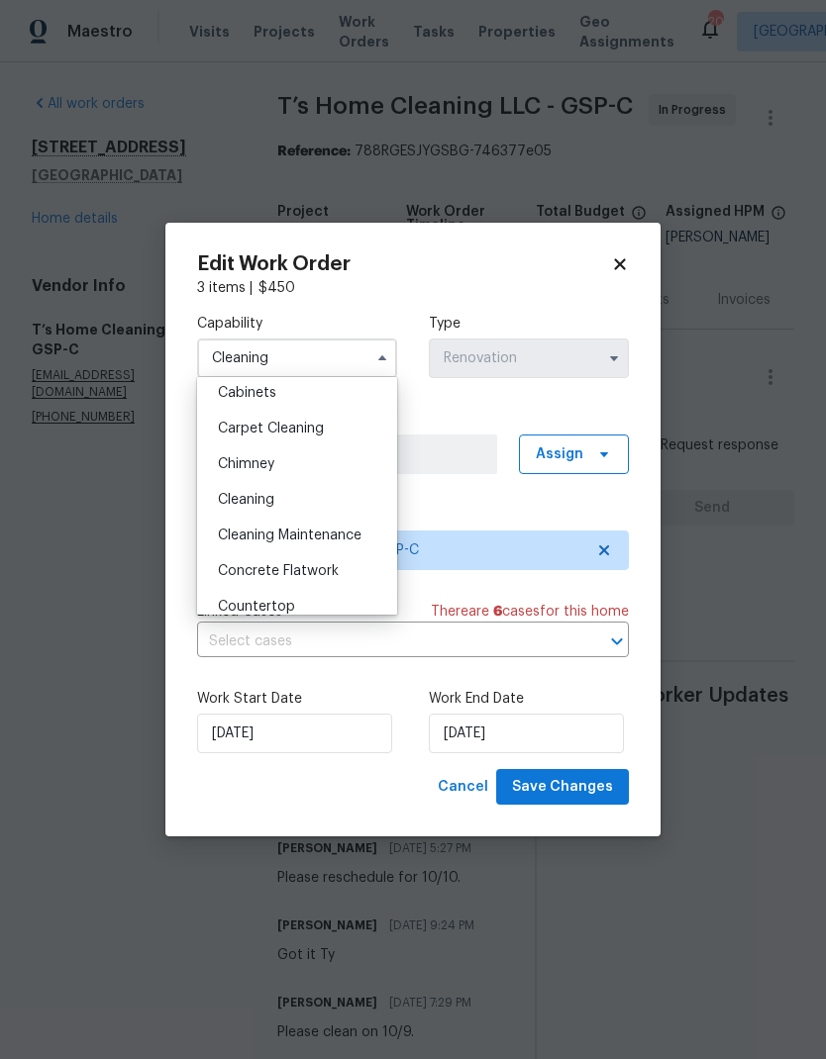
click at [263, 505] on span "Cleaning" at bounding box center [246, 500] width 56 height 14
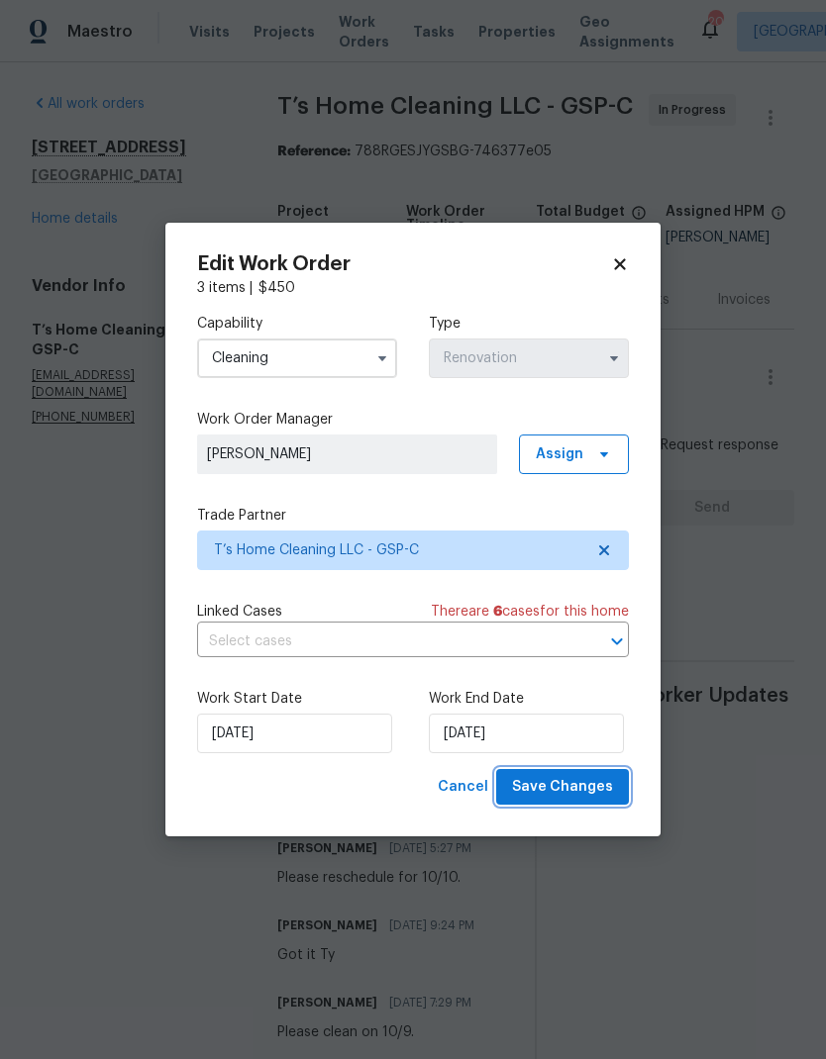
click at [583, 774] on button "Save Changes" at bounding box center [562, 787] width 133 height 37
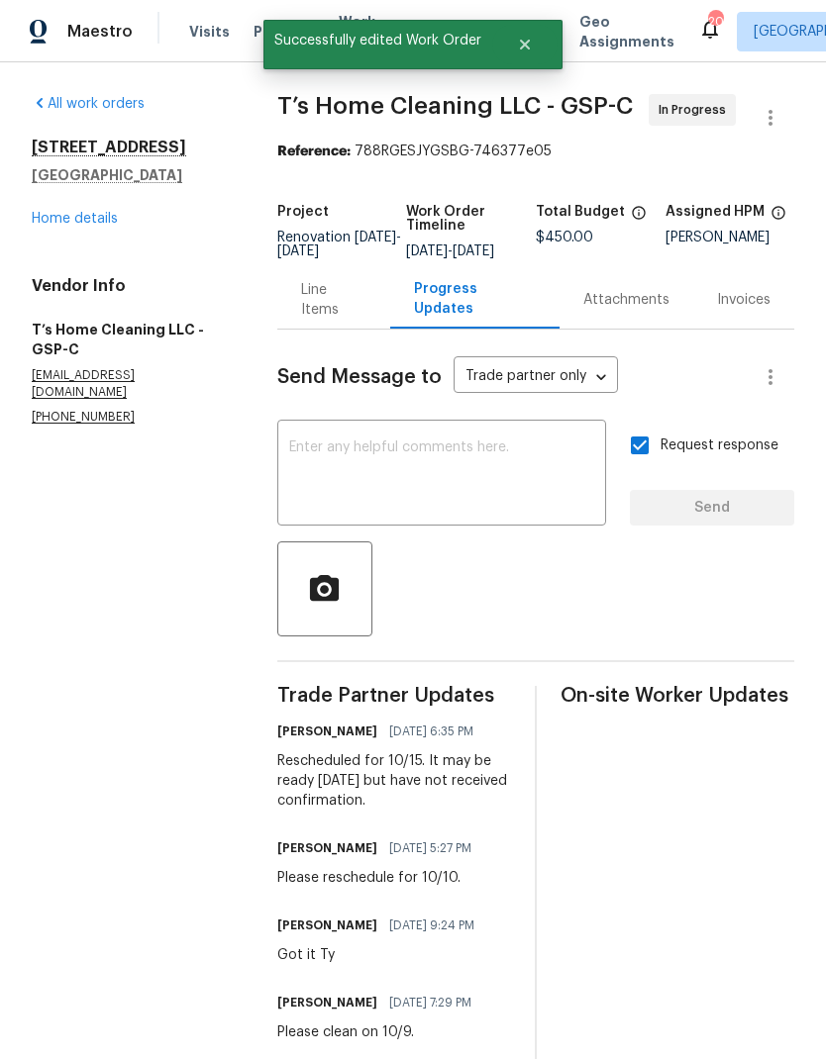
click at [462, 441] on textarea at bounding box center [441, 475] width 305 height 69
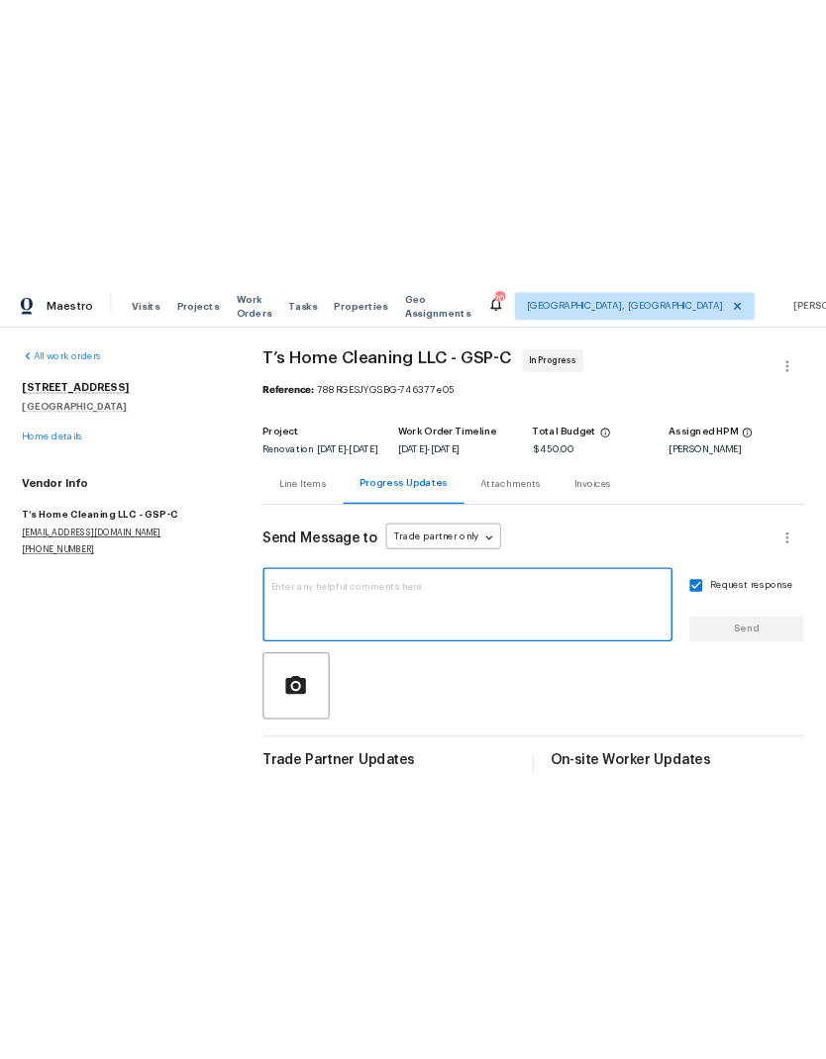
scroll to position [0, 0]
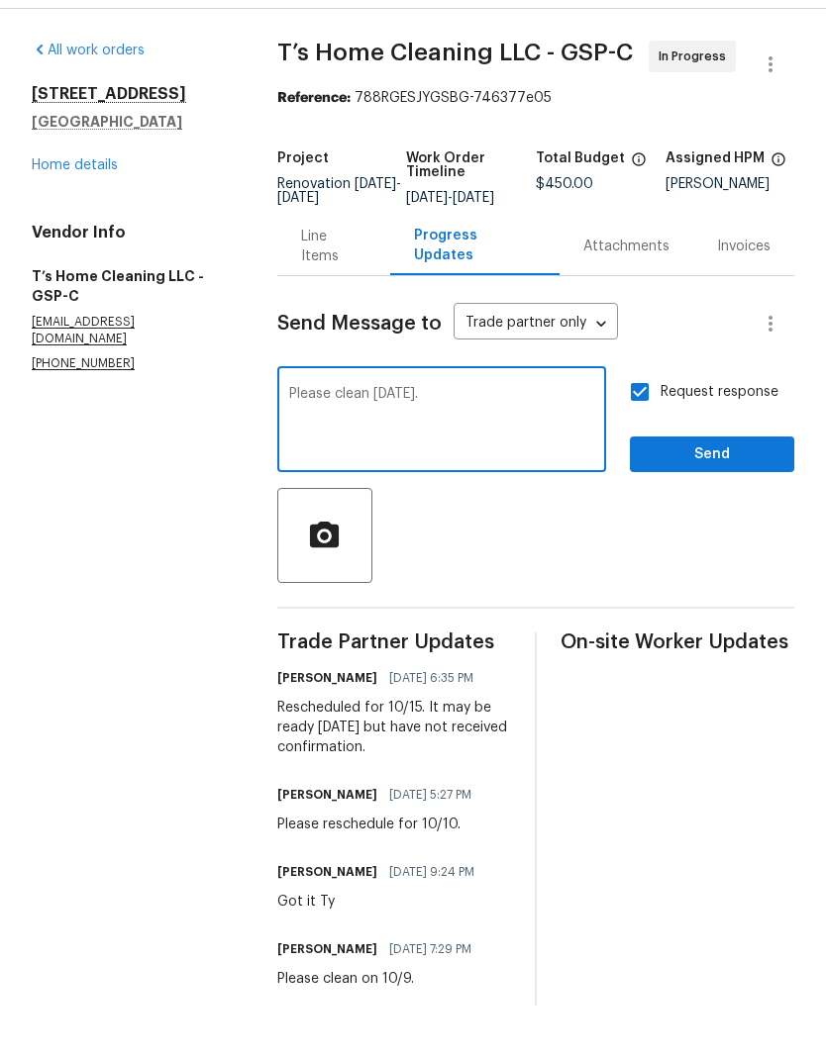
type textarea "Please clean [DATE]."
click at [703, 496] on span "Send" at bounding box center [711, 508] width 133 height 25
